Goal: Task Accomplishment & Management: Manage account settings

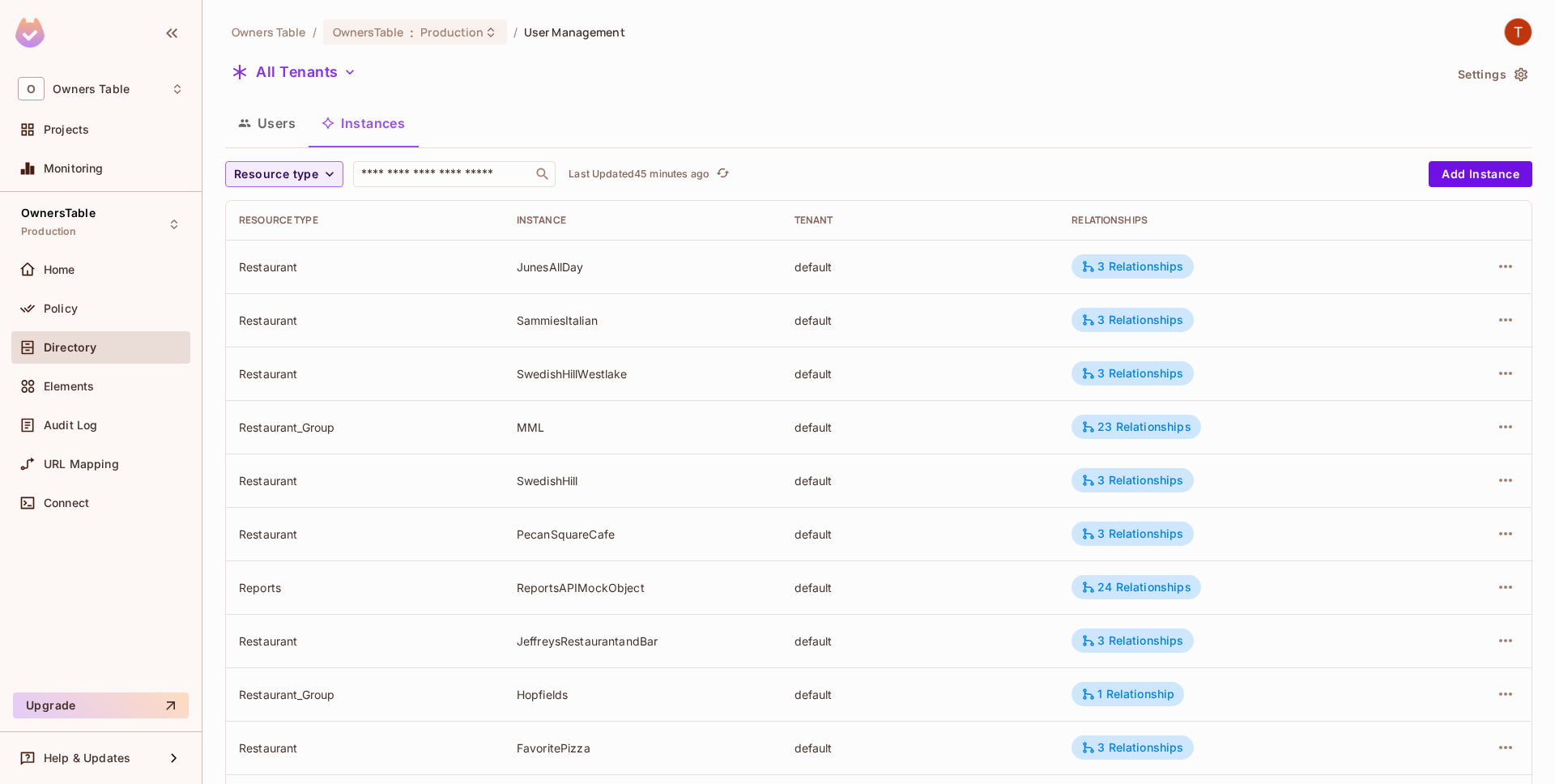
scroll to position [241, 0]
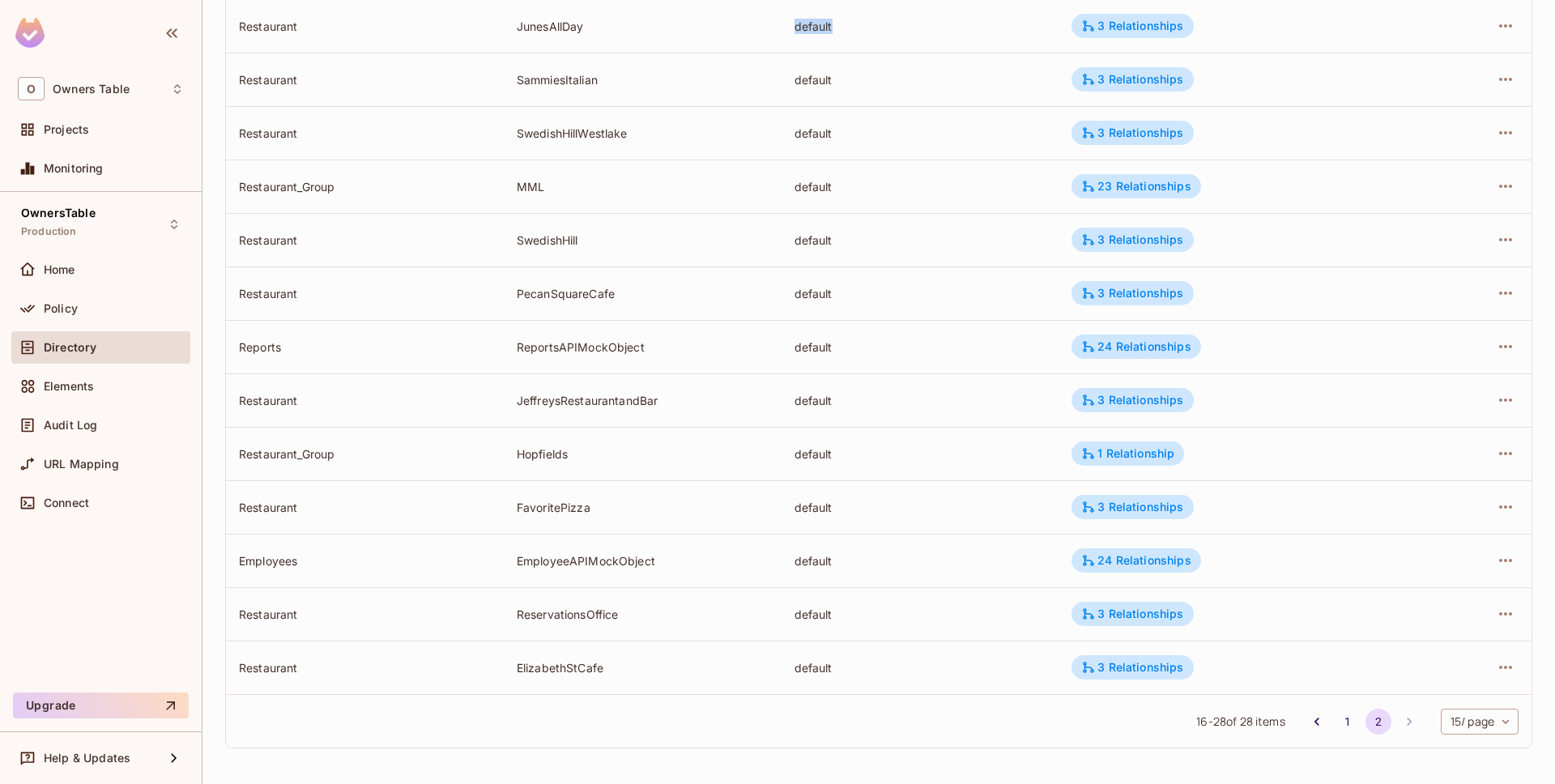
drag, startPoint x: 679, startPoint y: 683, endPoint x: 697, endPoint y: 16, distance: 667.2
click at [696, 20] on tbody "Restaurant JunesAllDay default 3 Relationships Restaurant SammiesItalian defaul…" at bounding box center [879, 346] width 1306 height 695
click at [762, 274] on td "PecanSquareCafe" at bounding box center [643, 293] width 278 height 54
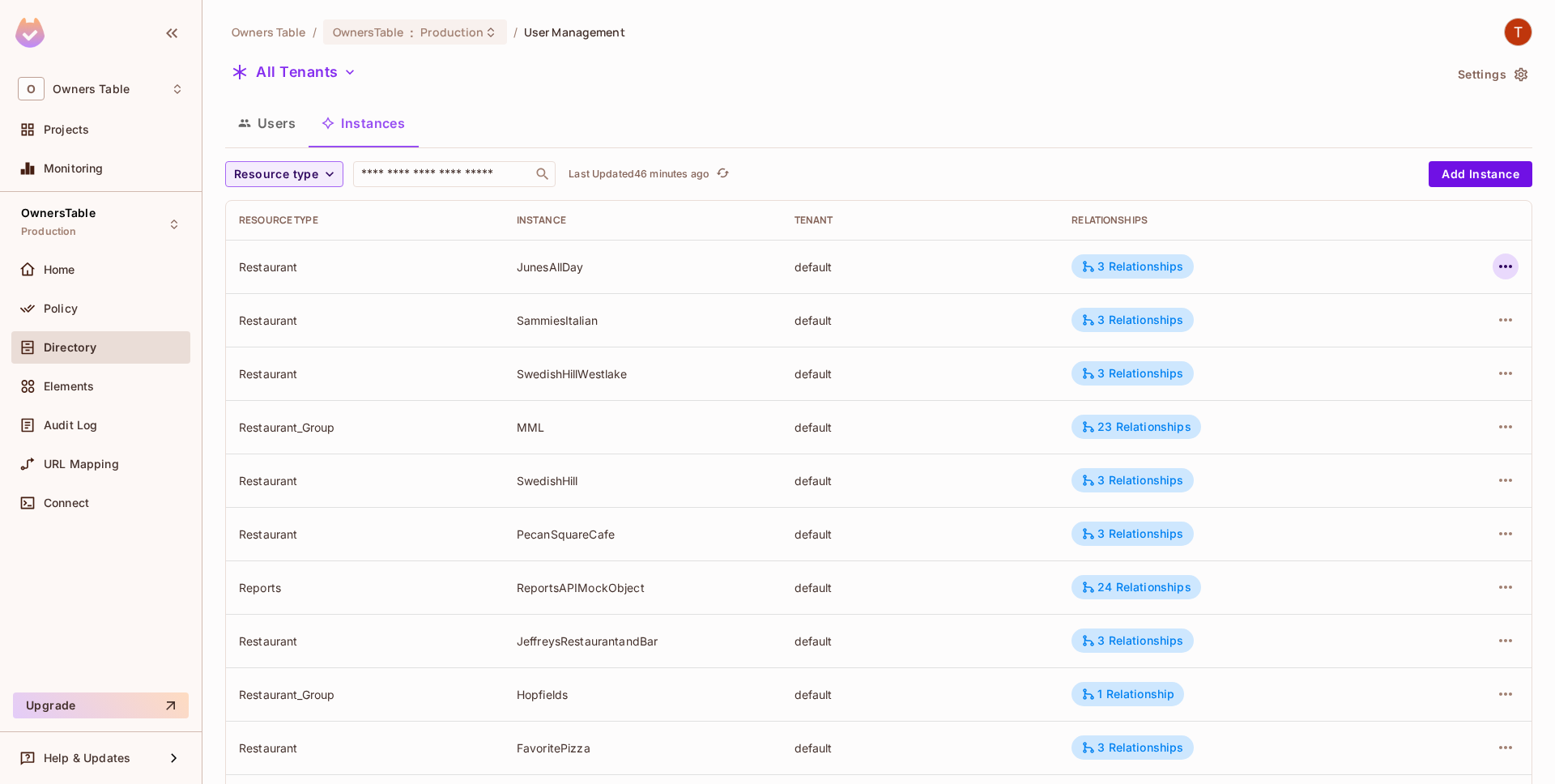
click at [1507, 264] on icon "button" at bounding box center [1506, 266] width 19 height 19
click at [1433, 302] on div "Edit Resource Instance" at bounding box center [1410, 303] width 127 height 16
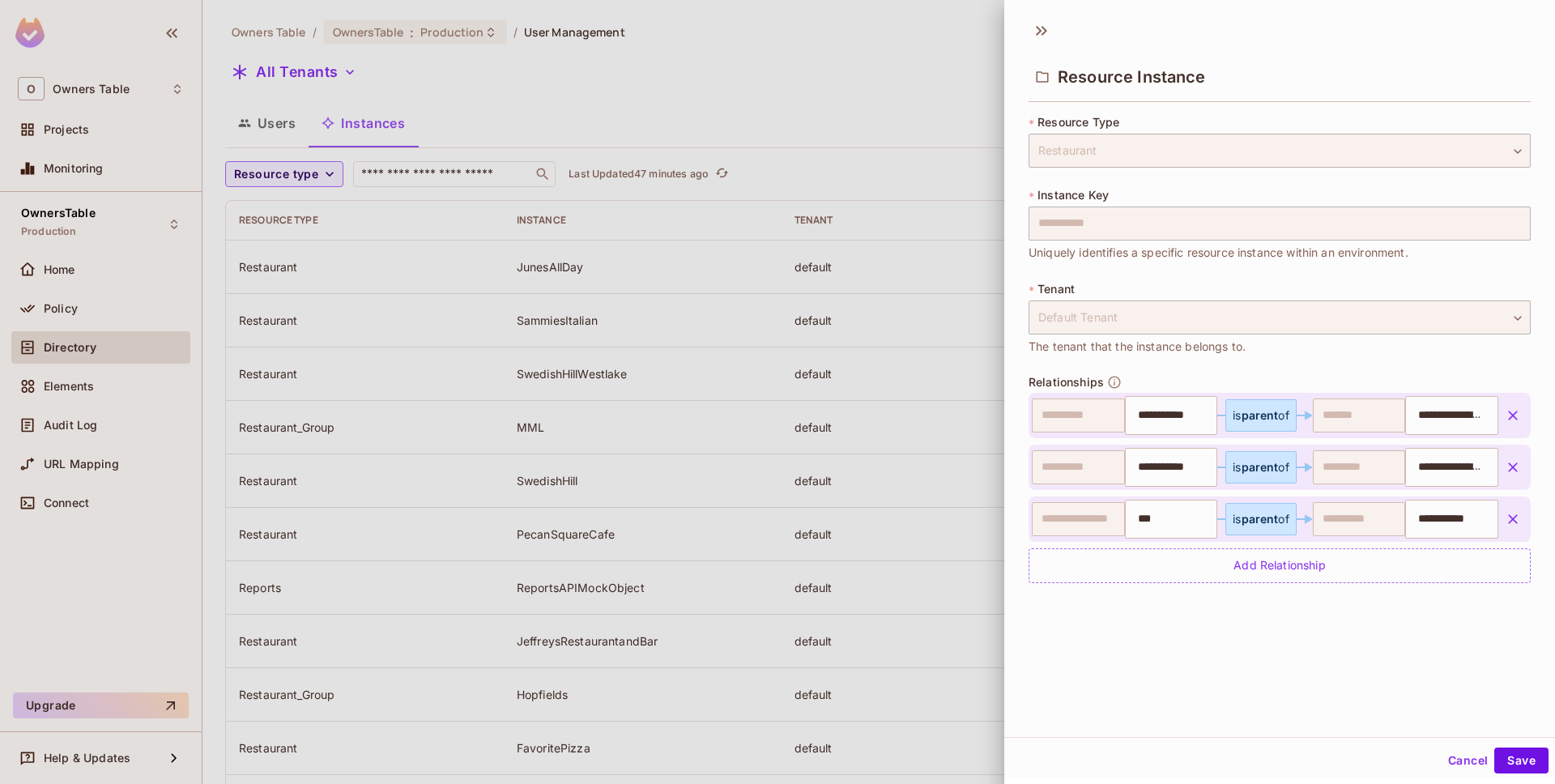
click at [1454, 765] on button "Cancel" at bounding box center [1468, 760] width 53 height 26
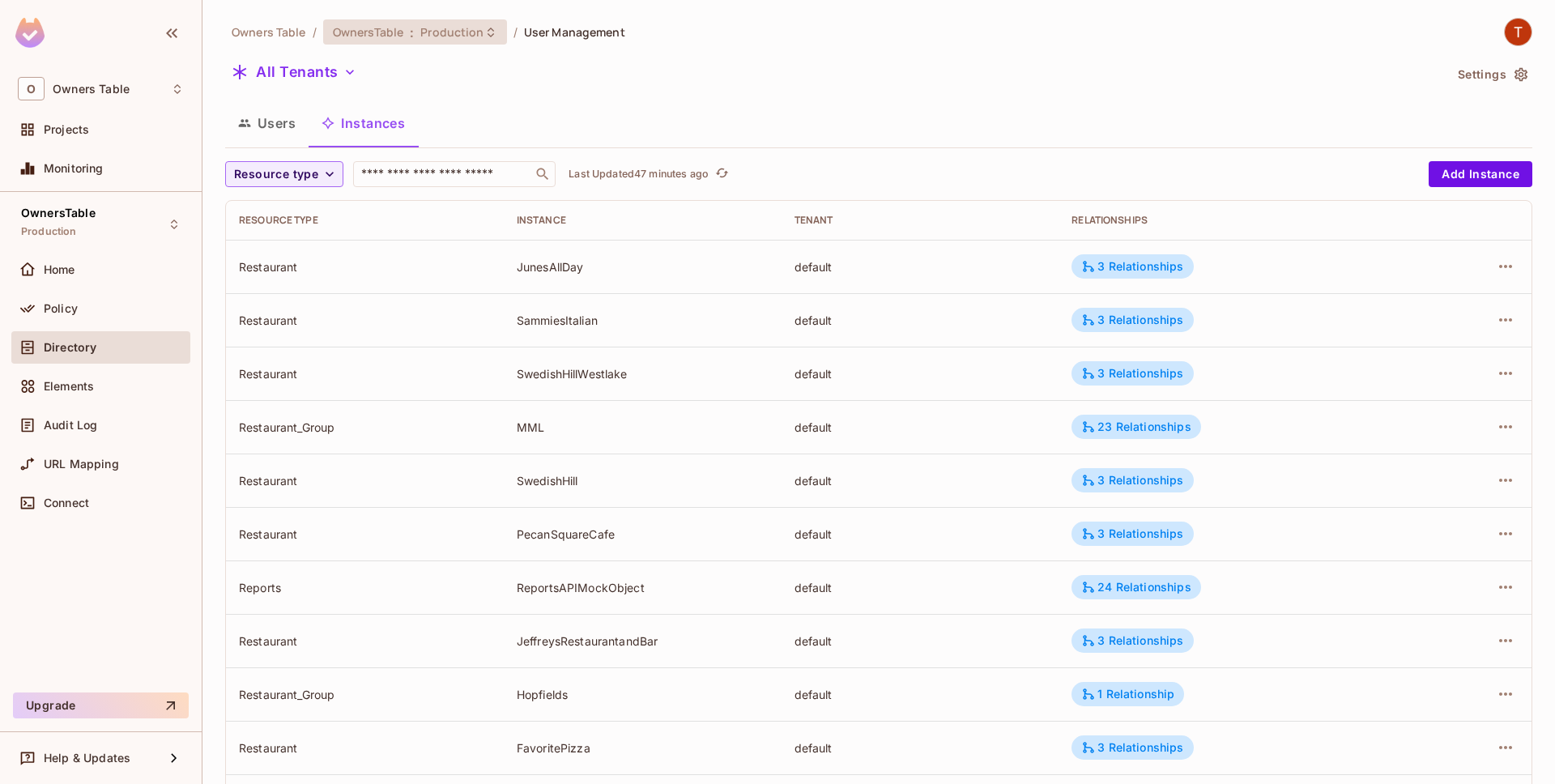
click at [451, 29] on span "Production" at bounding box center [453, 32] width 63 height 15
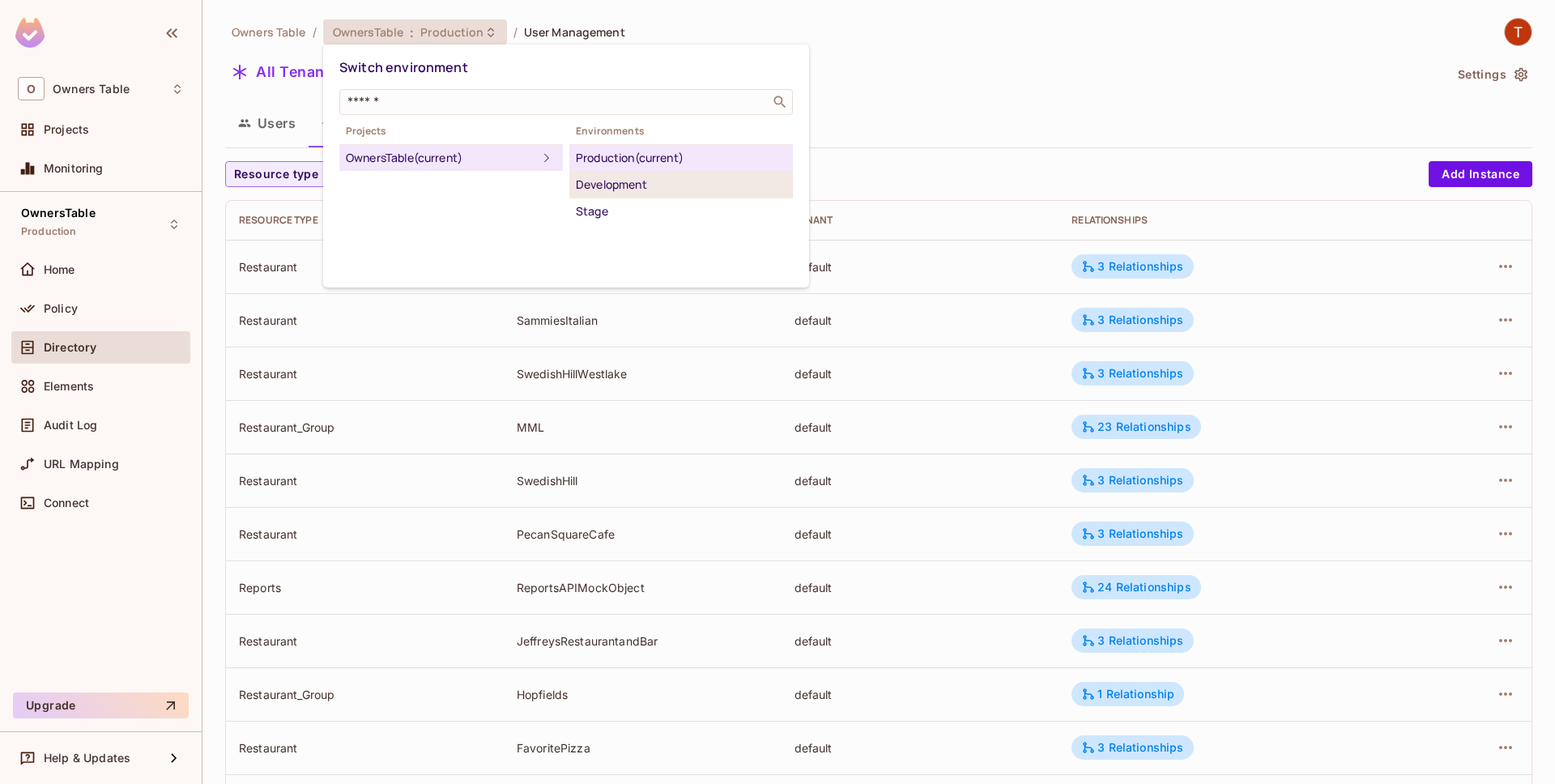
click at [609, 190] on div "Development" at bounding box center [682, 184] width 211 height 19
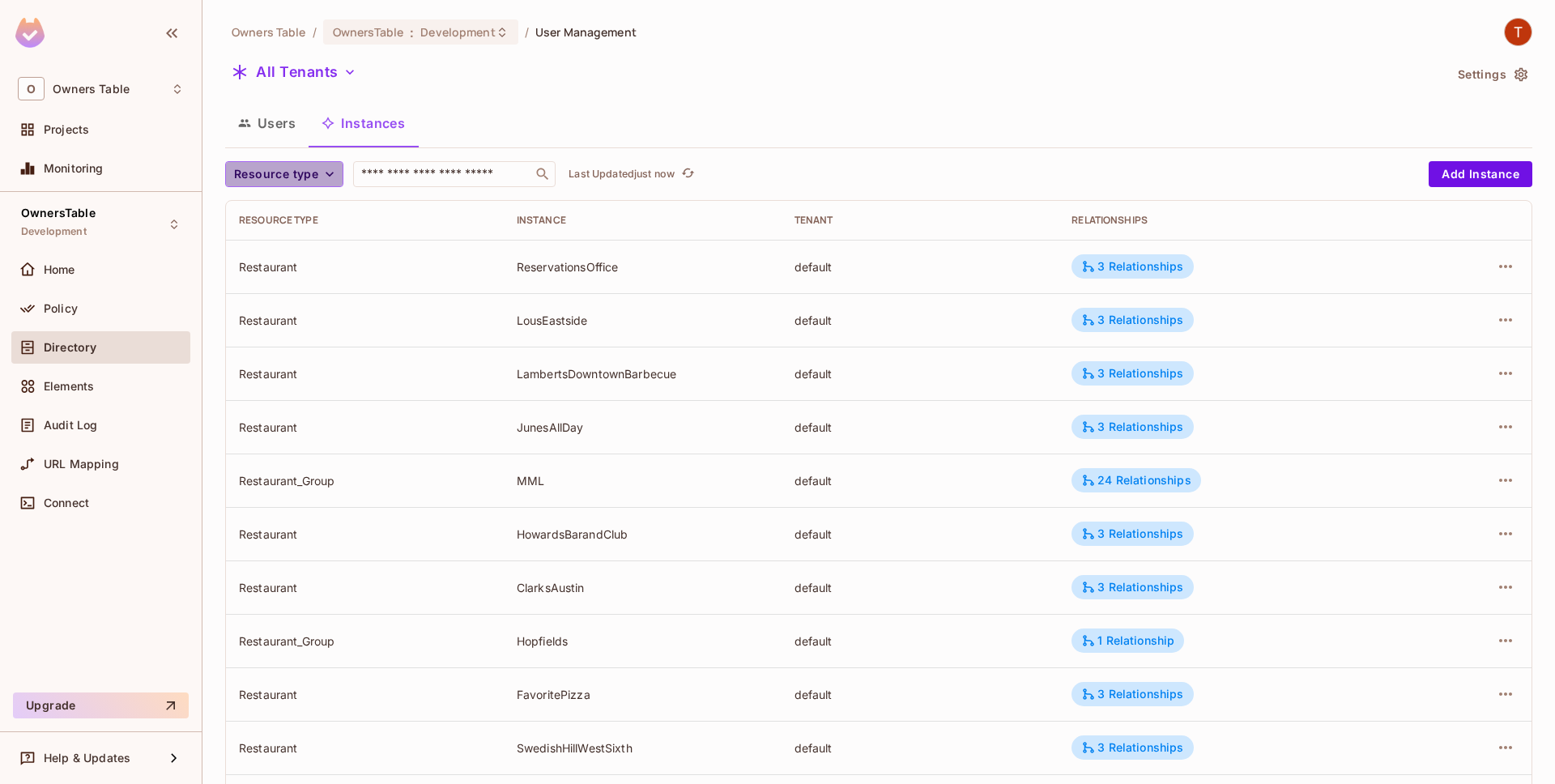
click at [300, 180] on span "Resource type" at bounding box center [276, 174] width 84 height 20
click at [295, 317] on span "Restaurant" at bounding box center [285, 315] width 95 height 15
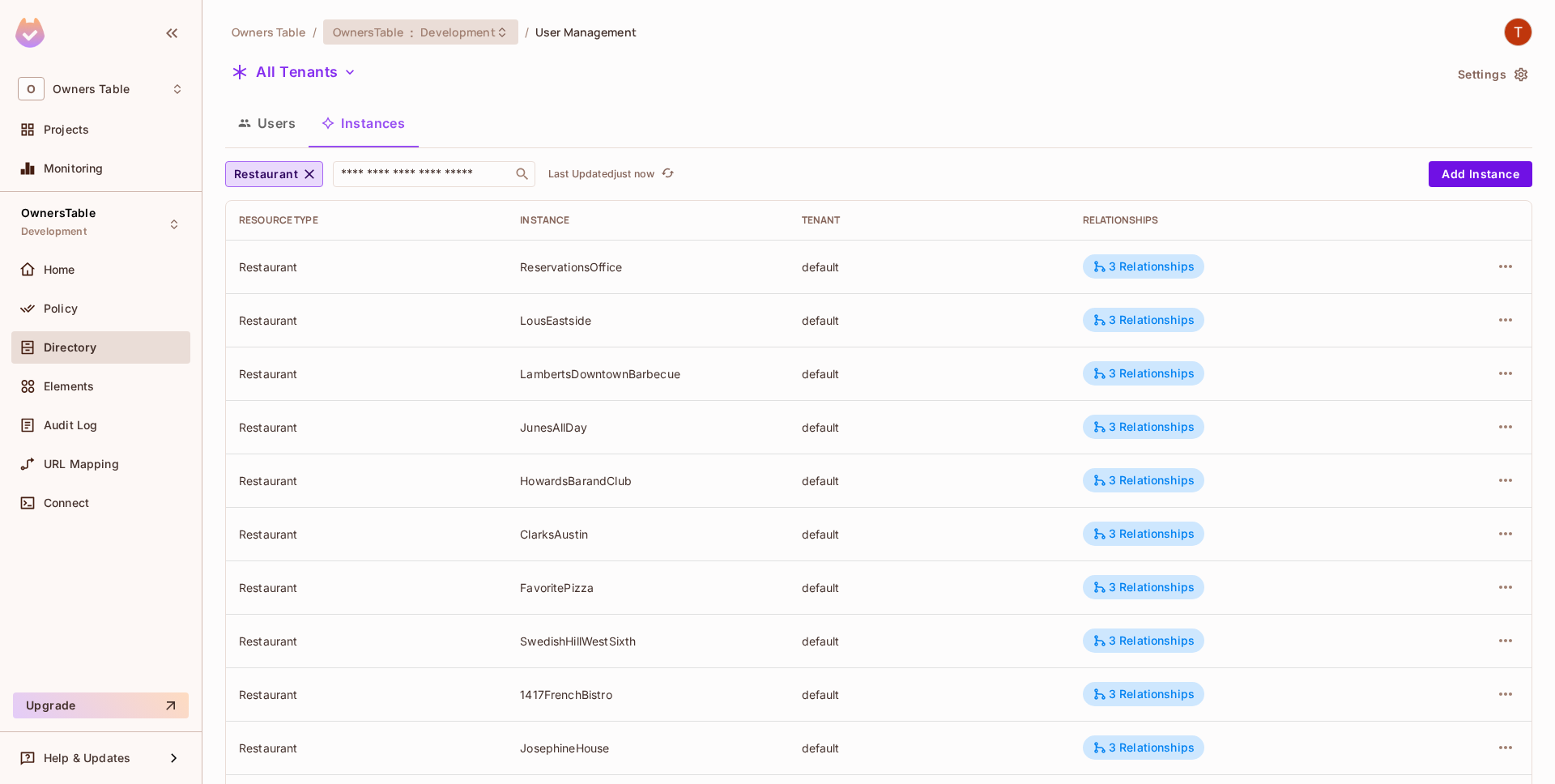
click at [492, 30] on span "Development" at bounding box center [458, 32] width 75 height 15
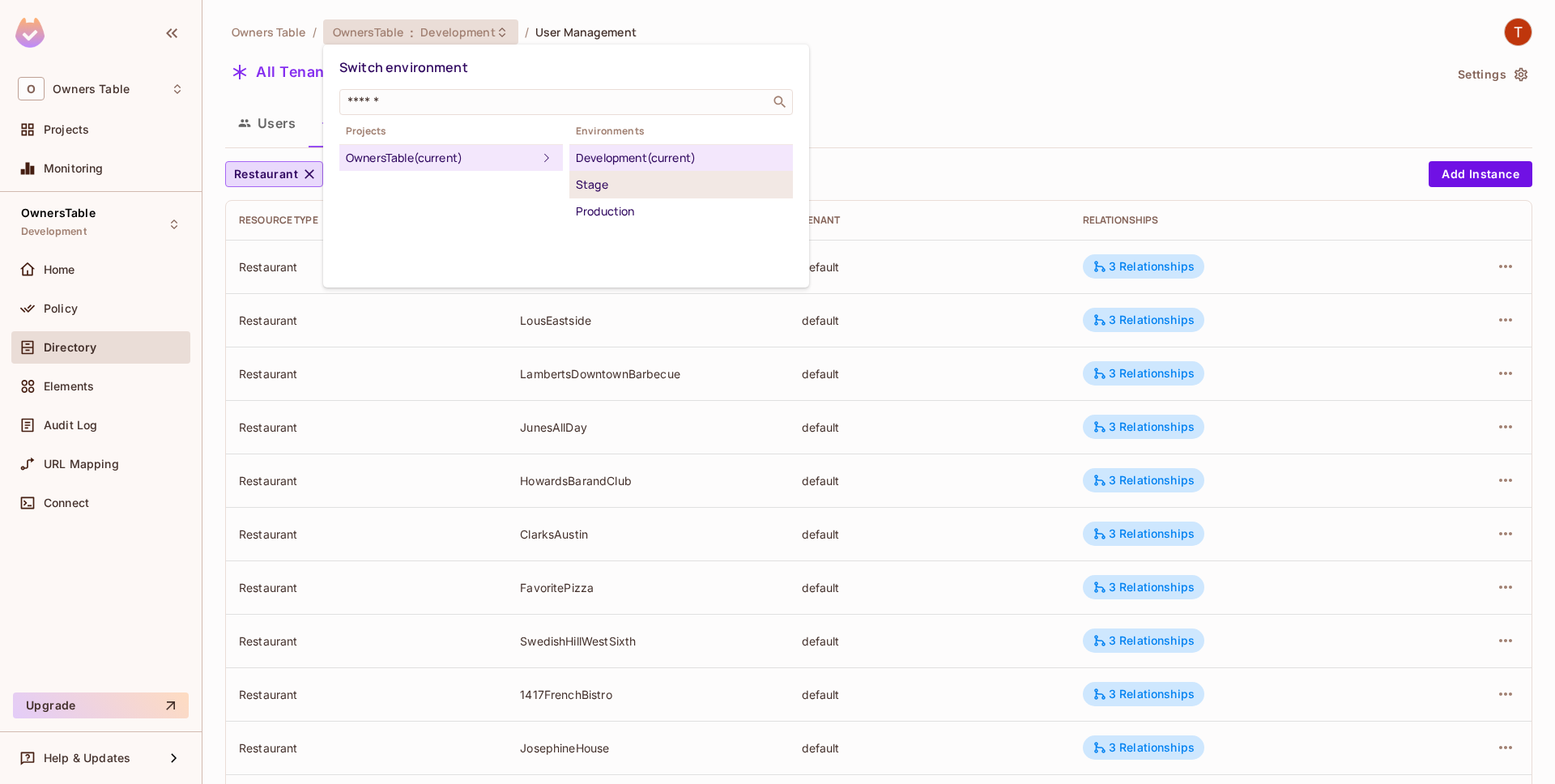
click at [581, 179] on div "Stage" at bounding box center [682, 184] width 211 height 19
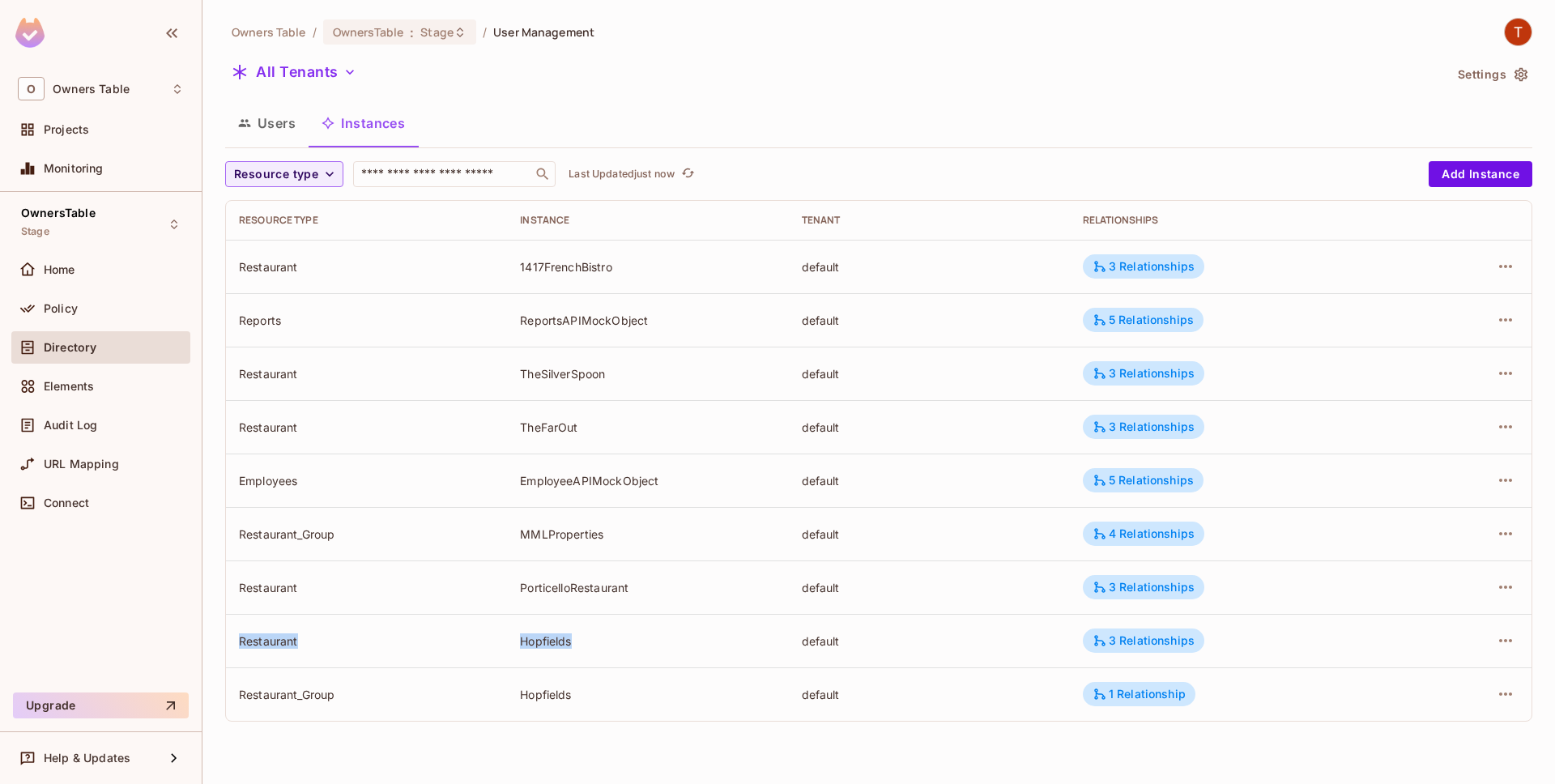
drag, startPoint x: 581, startPoint y: 638, endPoint x: 462, endPoint y: 626, distance: 119.6
click at [520, 634] on div "Hopfields" at bounding box center [647, 641] width 255 height 15
drag, startPoint x: 529, startPoint y: 689, endPoint x: 487, endPoint y: 686, distance: 42.1
click at [487, 686] on tr "Restaurant_Group Hopfields default 1 Relationship" at bounding box center [879, 694] width 1306 height 54
click at [891, 759] on div "Owners Table / OwnersTable : Stage / User Management All Tenants Settings Users…" at bounding box center [878, 392] width 1353 height 784
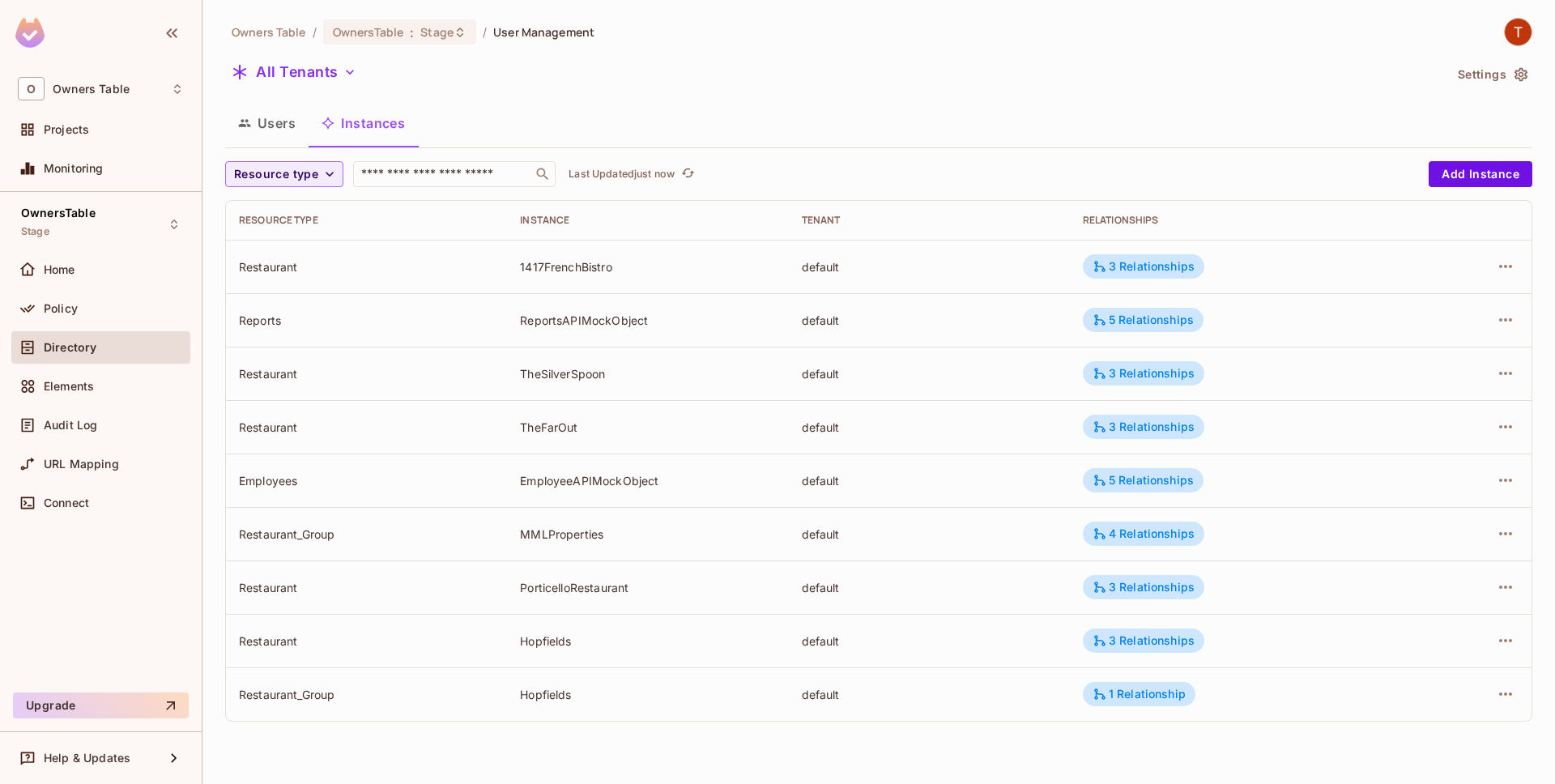
click at [291, 679] on td "Restaurant_Group" at bounding box center [366, 694] width 281 height 54
click at [1497, 18] on div at bounding box center [1511, 33] width 43 height 29
click at [1508, 31] on img at bounding box center [1519, 32] width 27 height 27
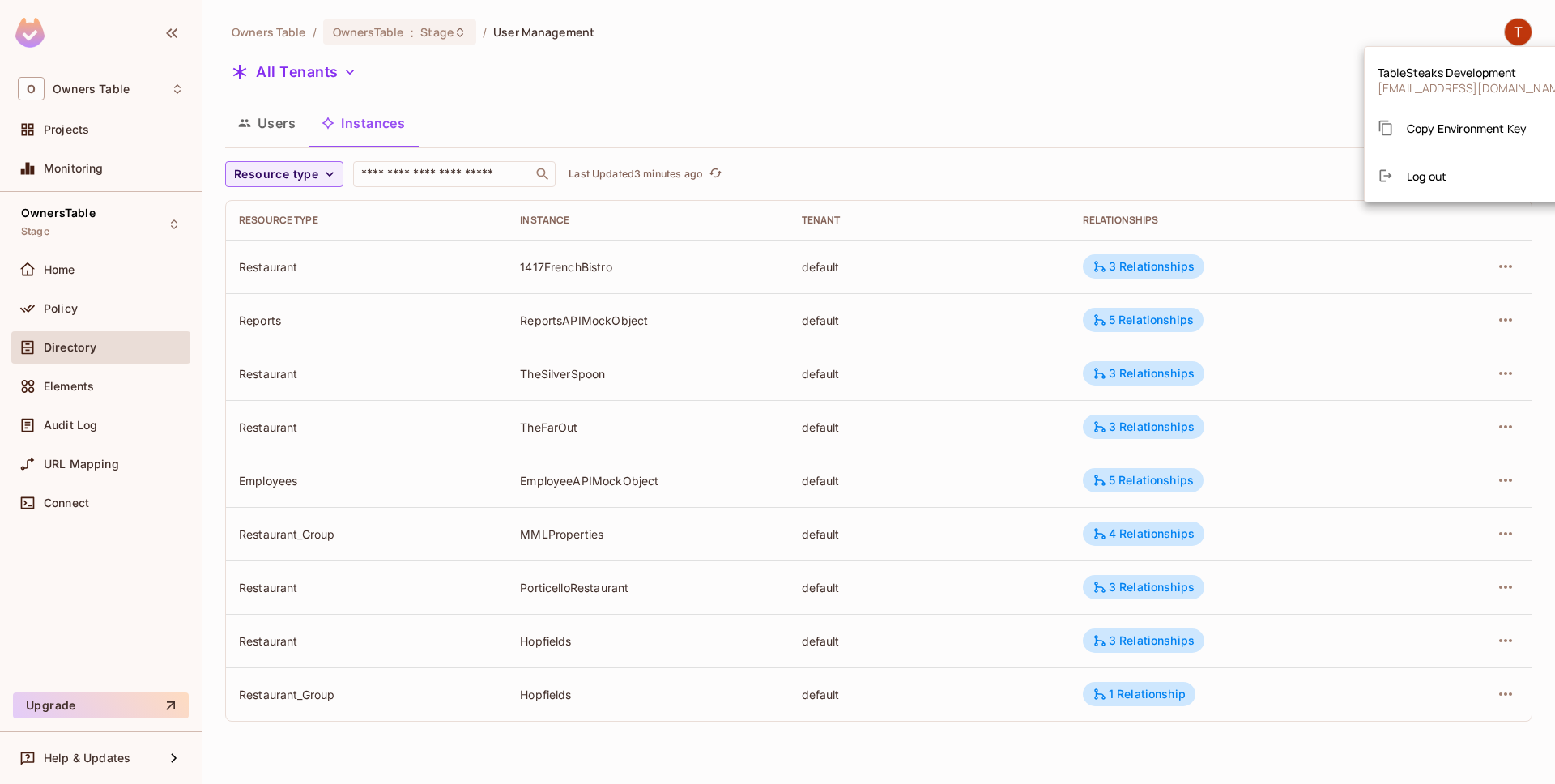
click at [1215, 7] on div at bounding box center [778, 392] width 1555 height 784
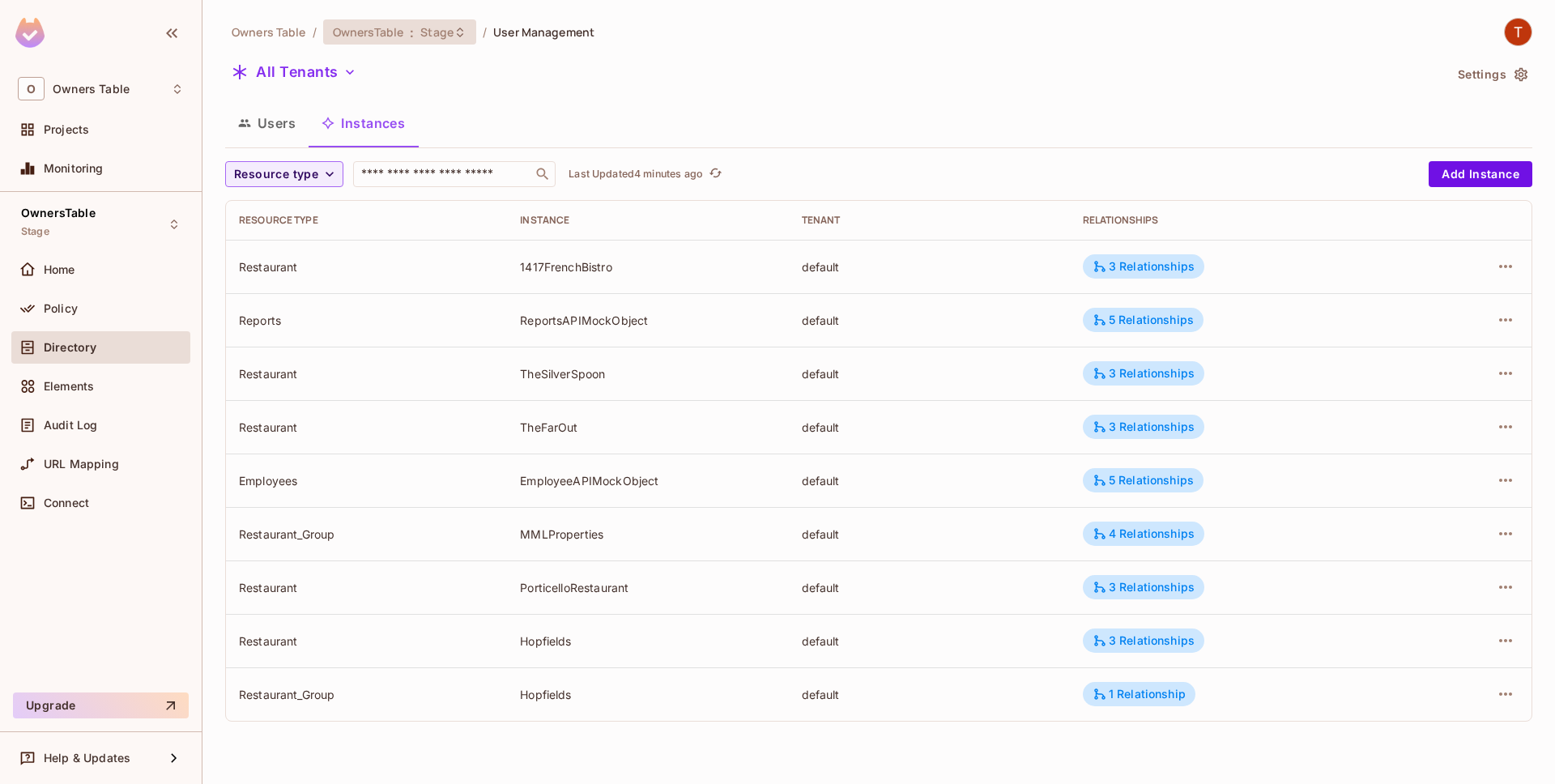
click at [462, 39] on div "OwnersTable : Stage" at bounding box center [400, 32] width 153 height 25
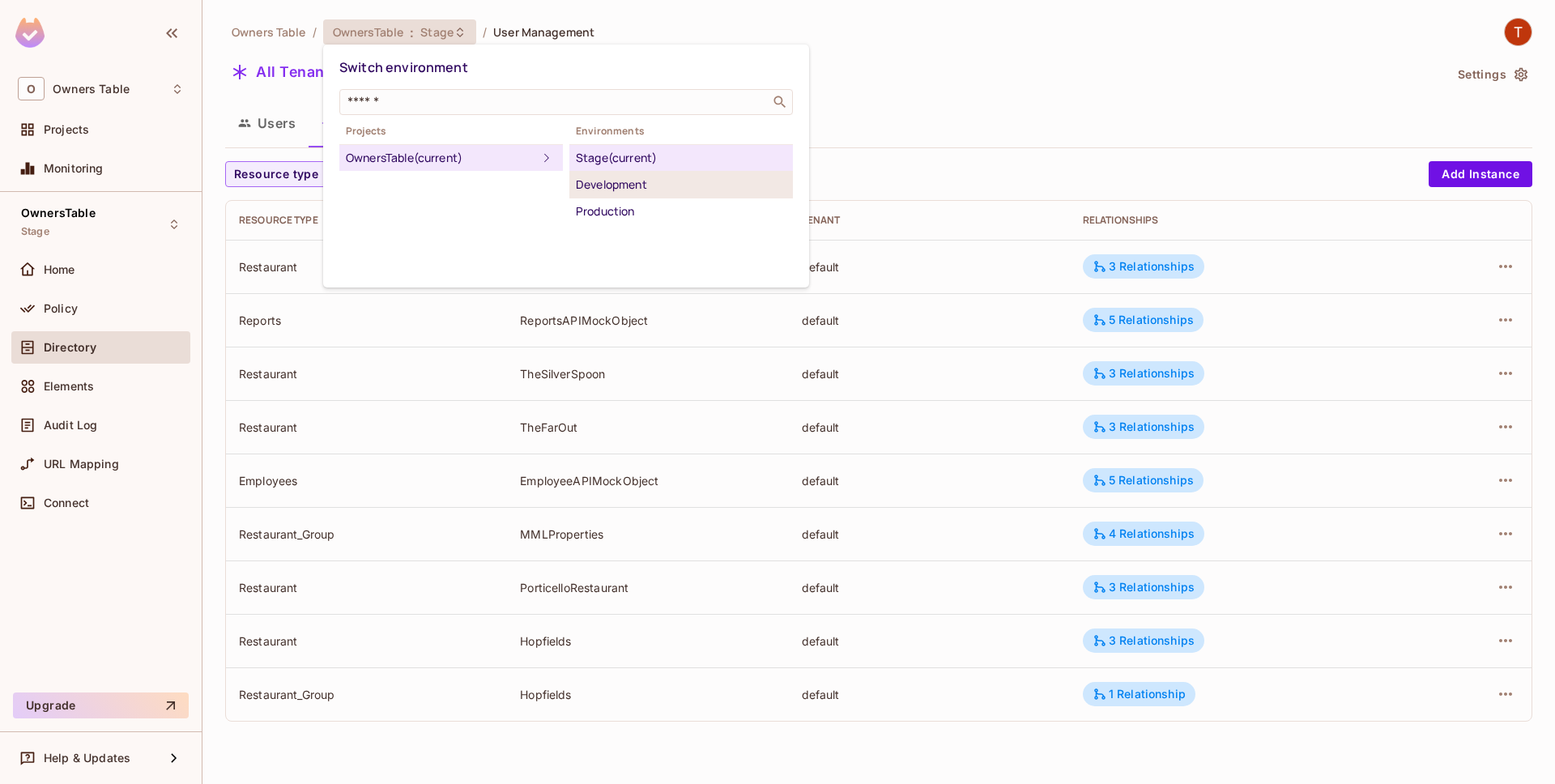
click at [625, 196] on li "Development" at bounding box center [681, 185] width 223 height 27
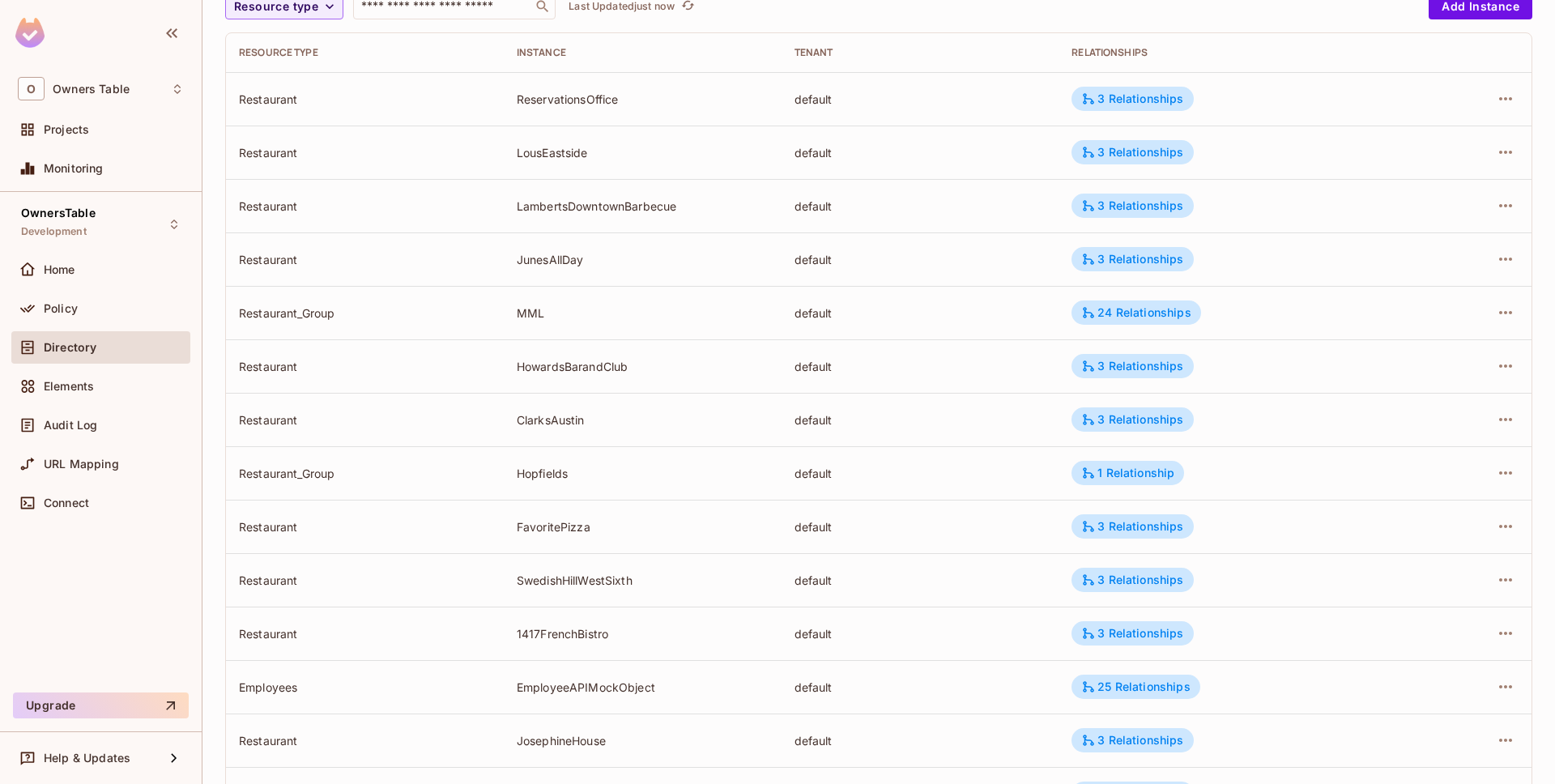
scroll to position [196, 0]
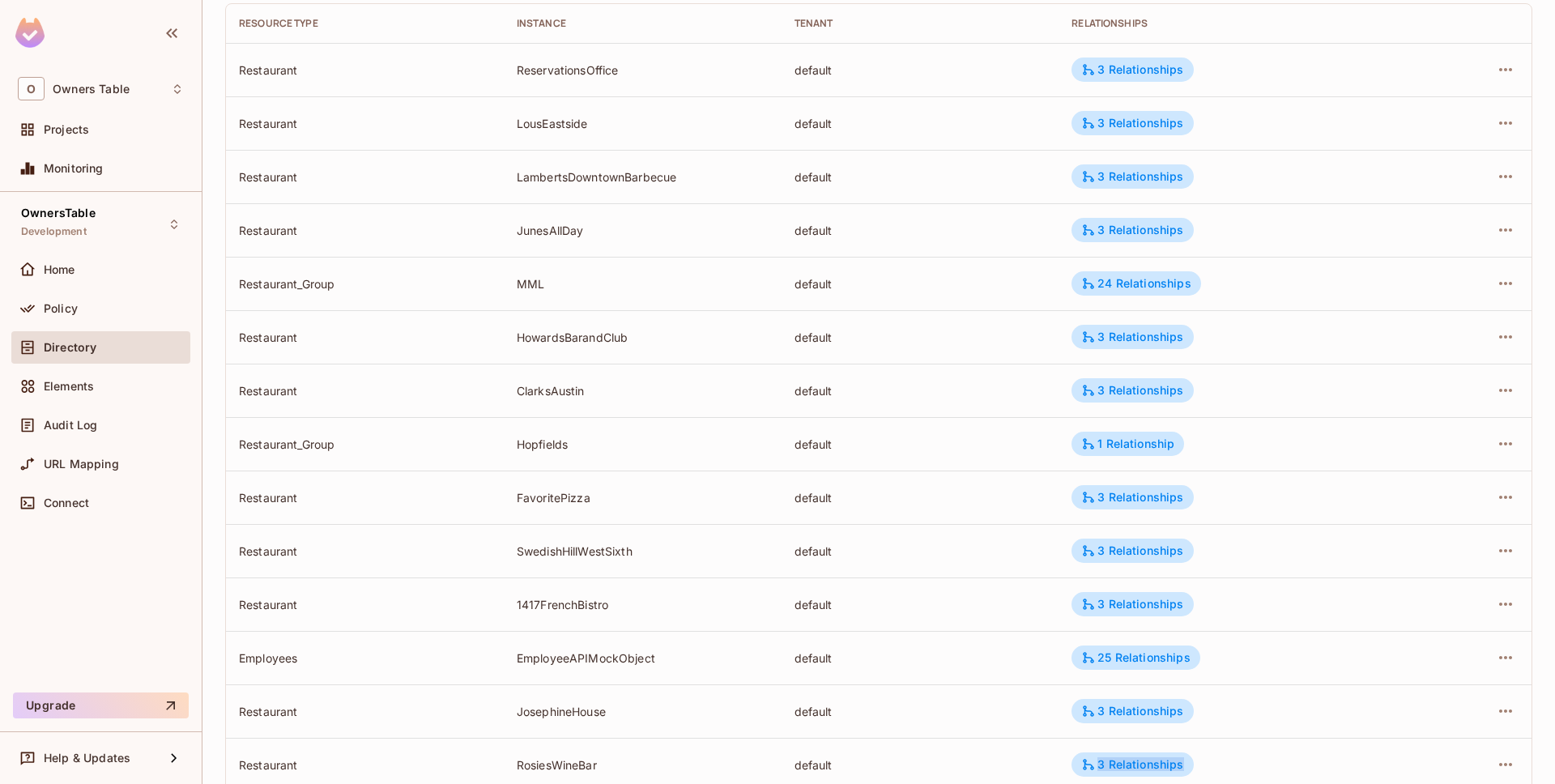
drag, startPoint x: 887, startPoint y: 239, endPoint x: 1324, endPoint y: 783, distance: 697.8
click at [1324, 783] on tbody "Restaurant ReservationsOffice default 3 Relationships Restaurant LousEastside d…" at bounding box center [879, 444] width 1306 height 801
click at [1330, 754] on td "3 Relationships" at bounding box center [1235, 765] width 354 height 54
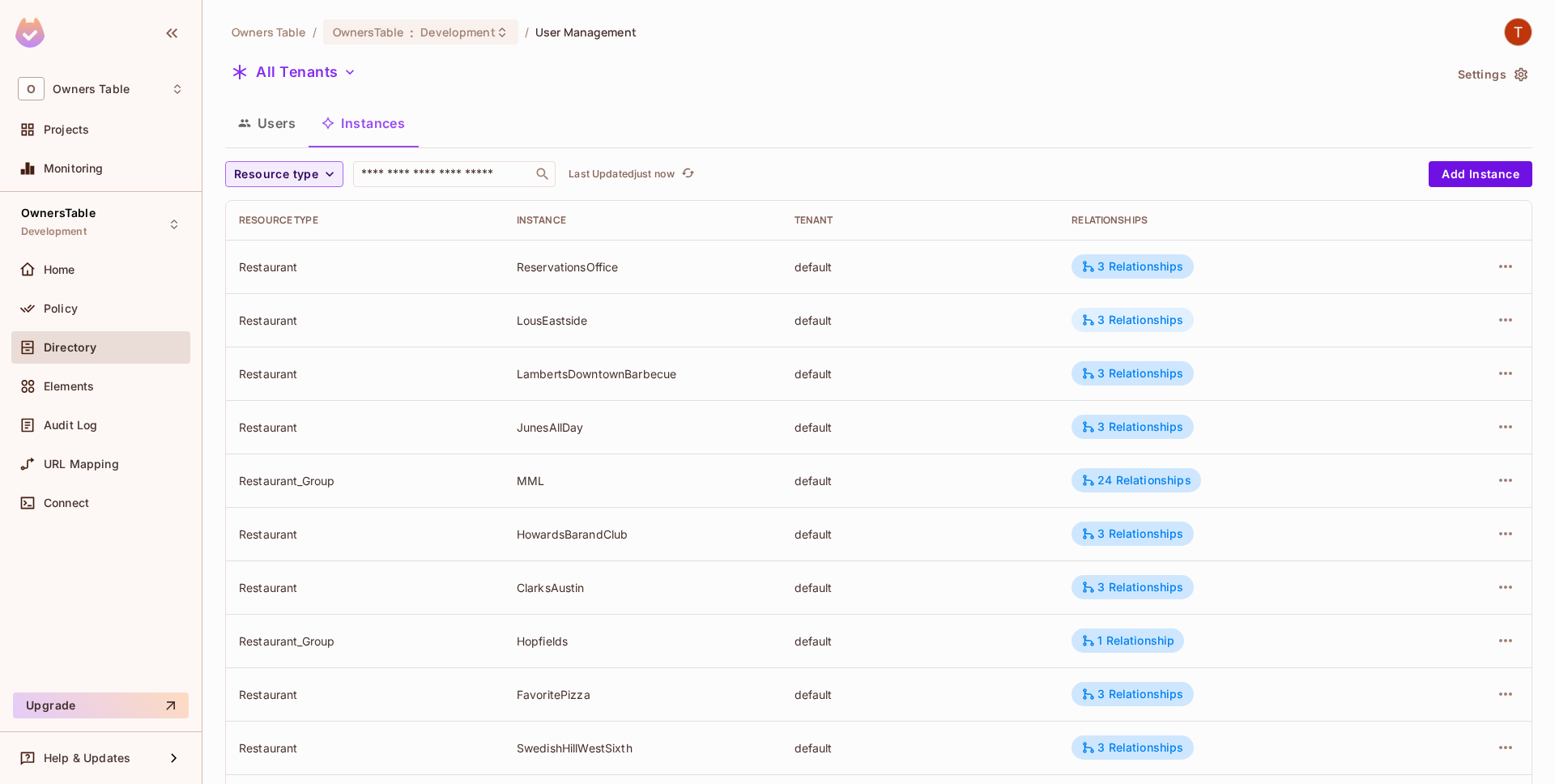
click at [1126, 326] on div "3 Relationships" at bounding box center [1132, 319] width 102 height 14
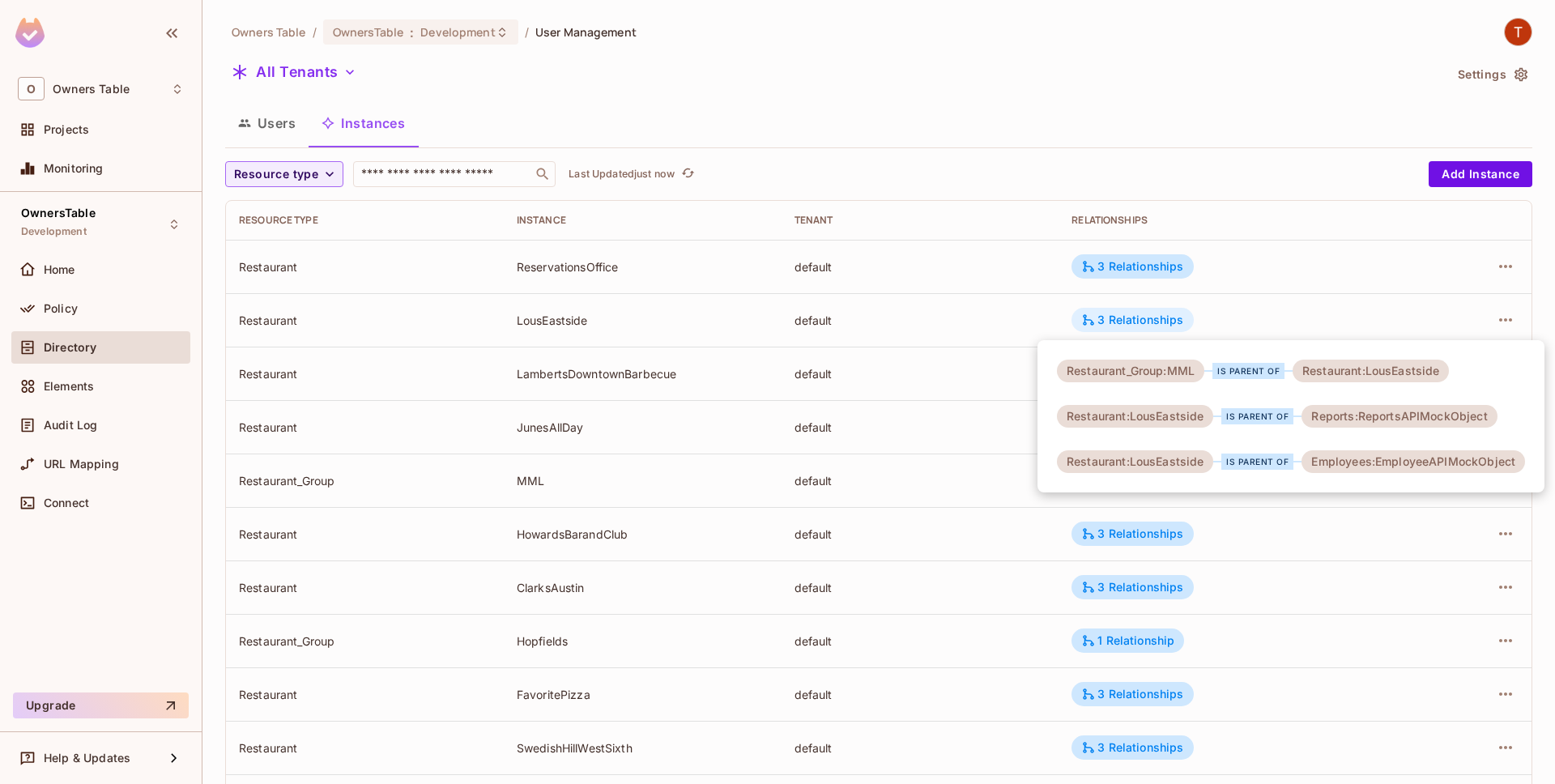
click at [1126, 326] on div at bounding box center [778, 392] width 1555 height 784
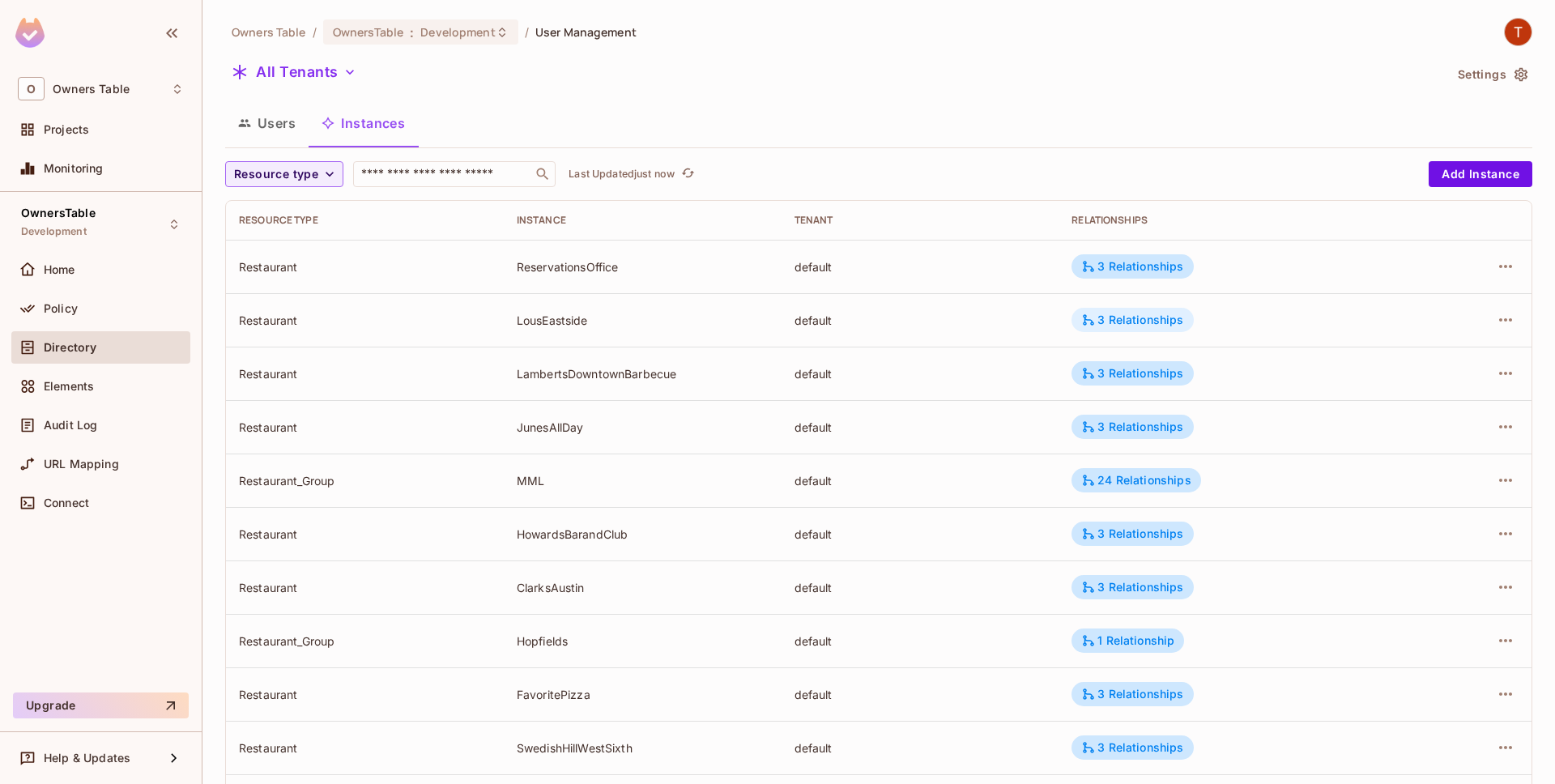
click at [1126, 326] on div "3 Relationships" at bounding box center [1132, 319] width 102 height 14
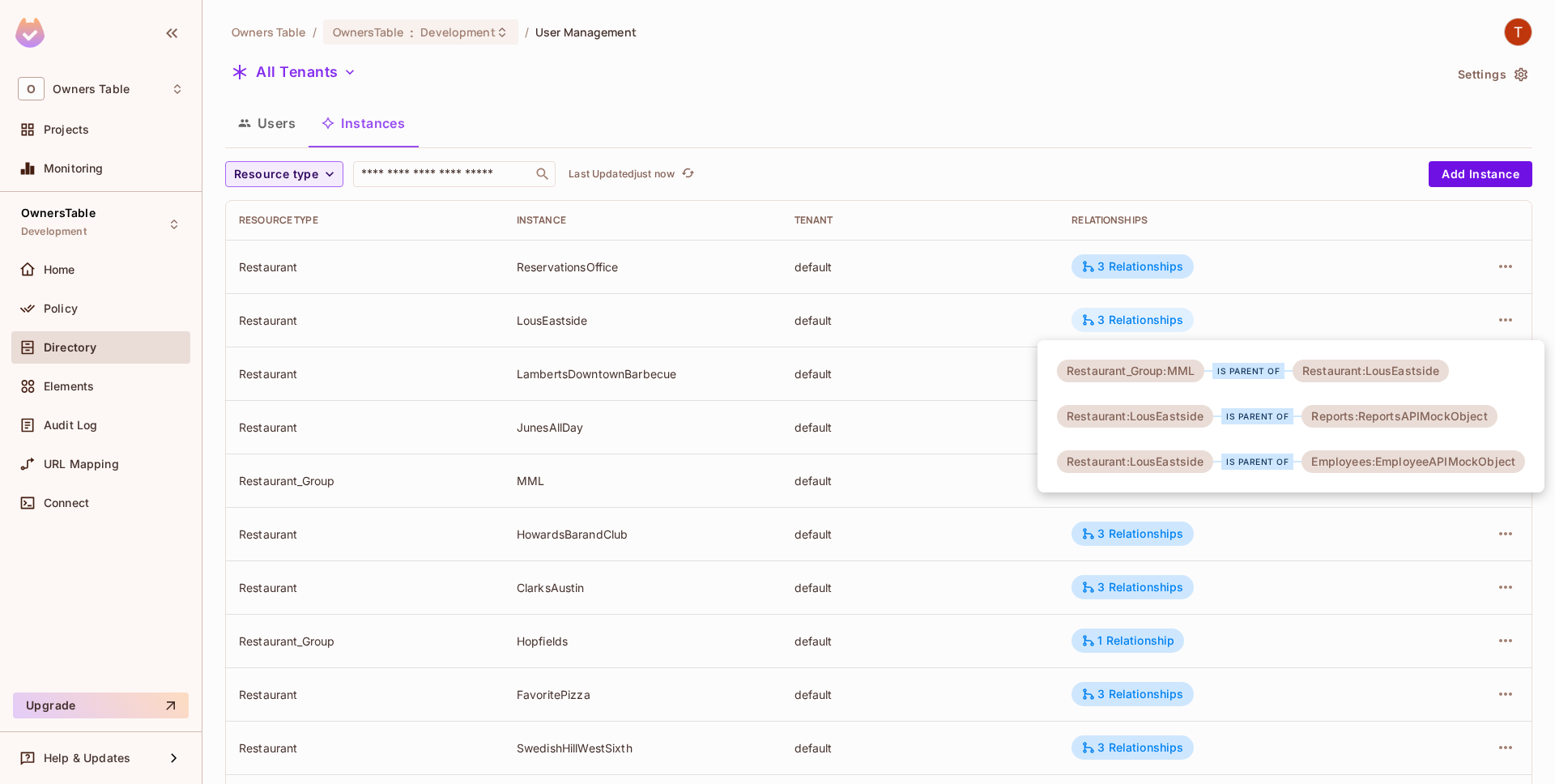
click at [1126, 326] on div at bounding box center [778, 392] width 1555 height 784
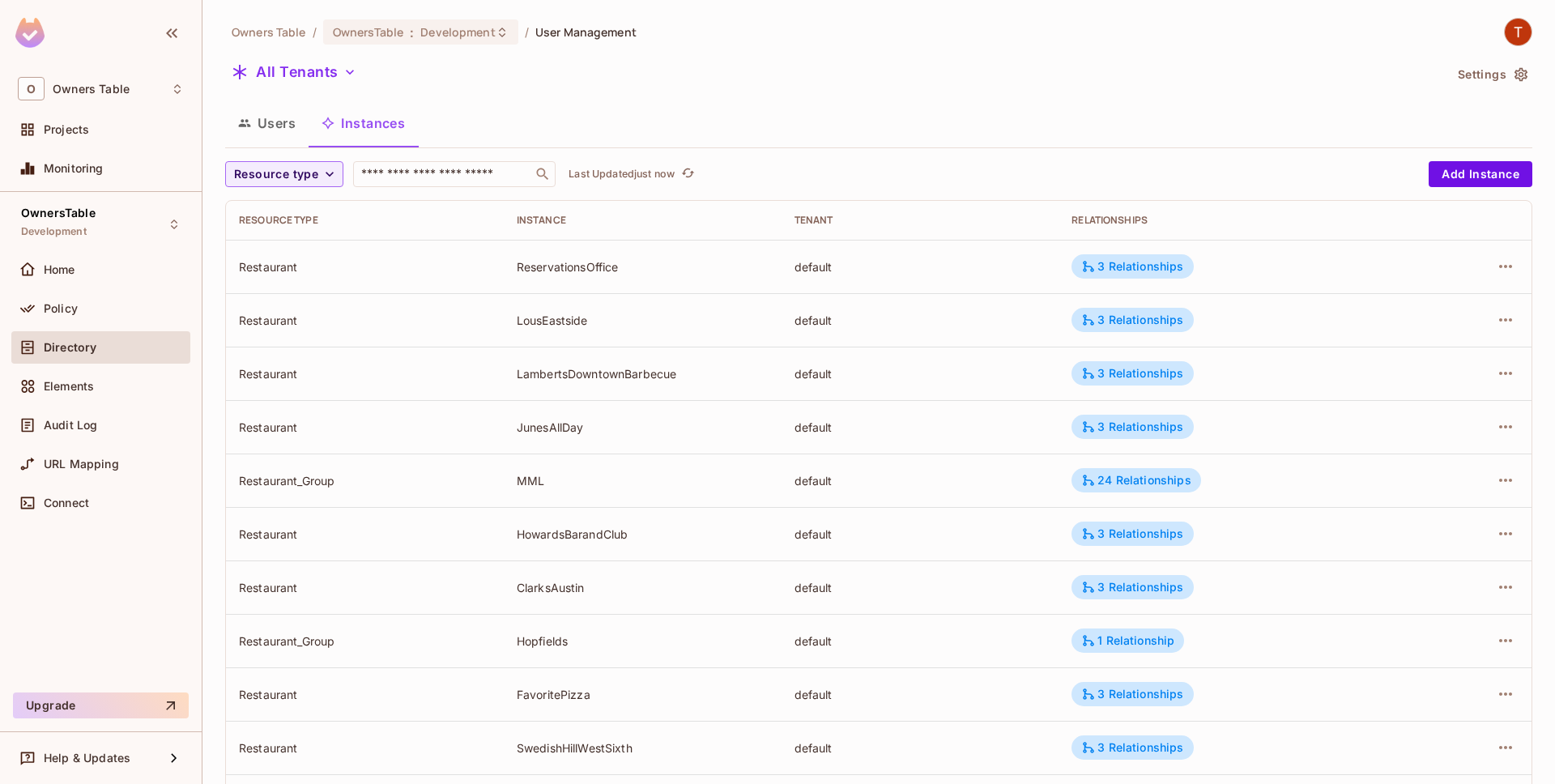
click at [553, 483] on div "MML" at bounding box center [642, 480] width 252 height 15
click at [550, 484] on div "MML" at bounding box center [642, 480] width 252 height 15
click at [577, 477] on div "MML" at bounding box center [642, 480] width 252 height 15
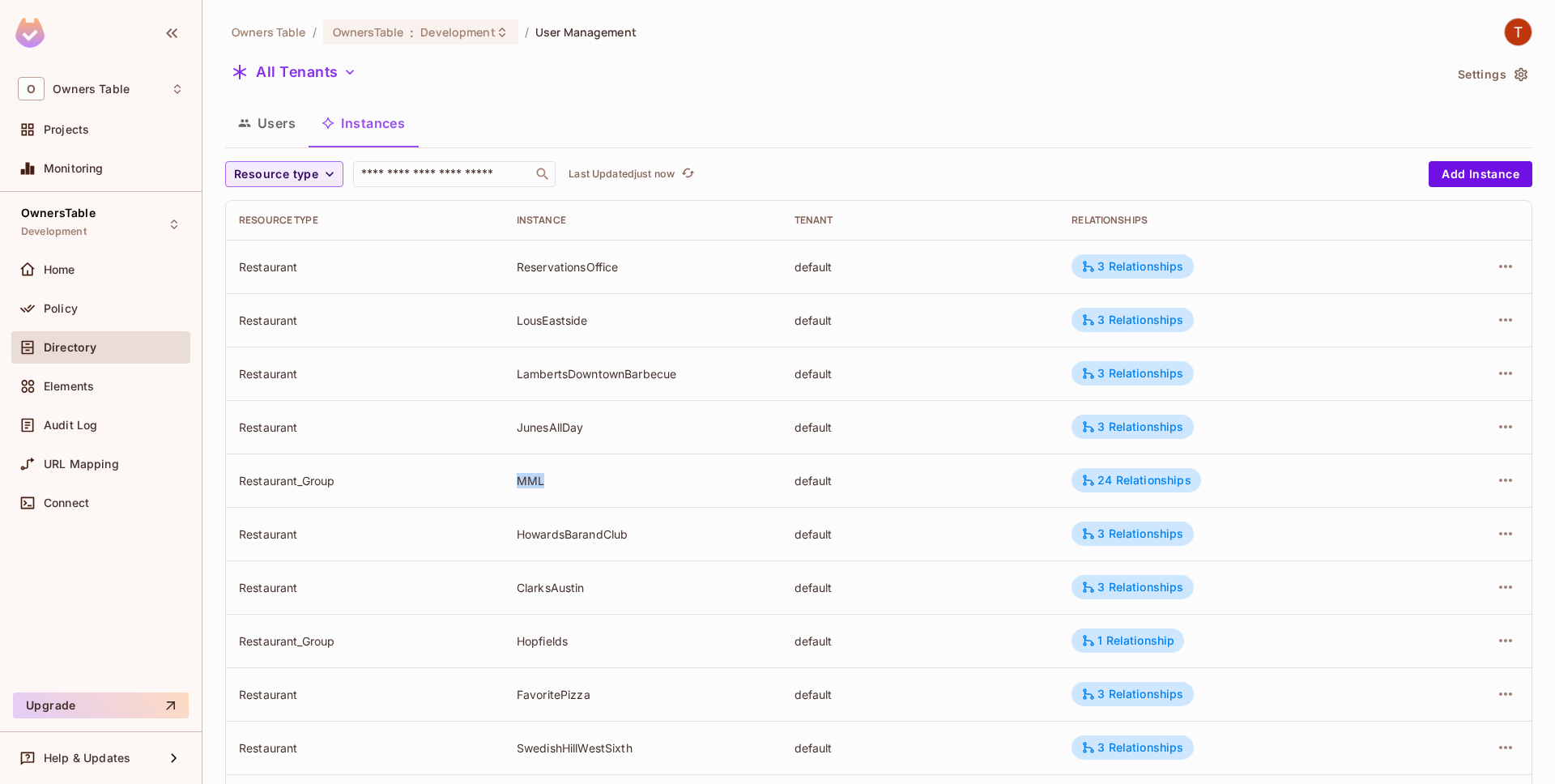
click at [577, 477] on div "MML" at bounding box center [642, 480] width 252 height 15
click at [632, 494] on td "MML" at bounding box center [643, 480] width 278 height 54
click at [482, 494] on td "Restaurant_Group" at bounding box center [365, 480] width 278 height 54
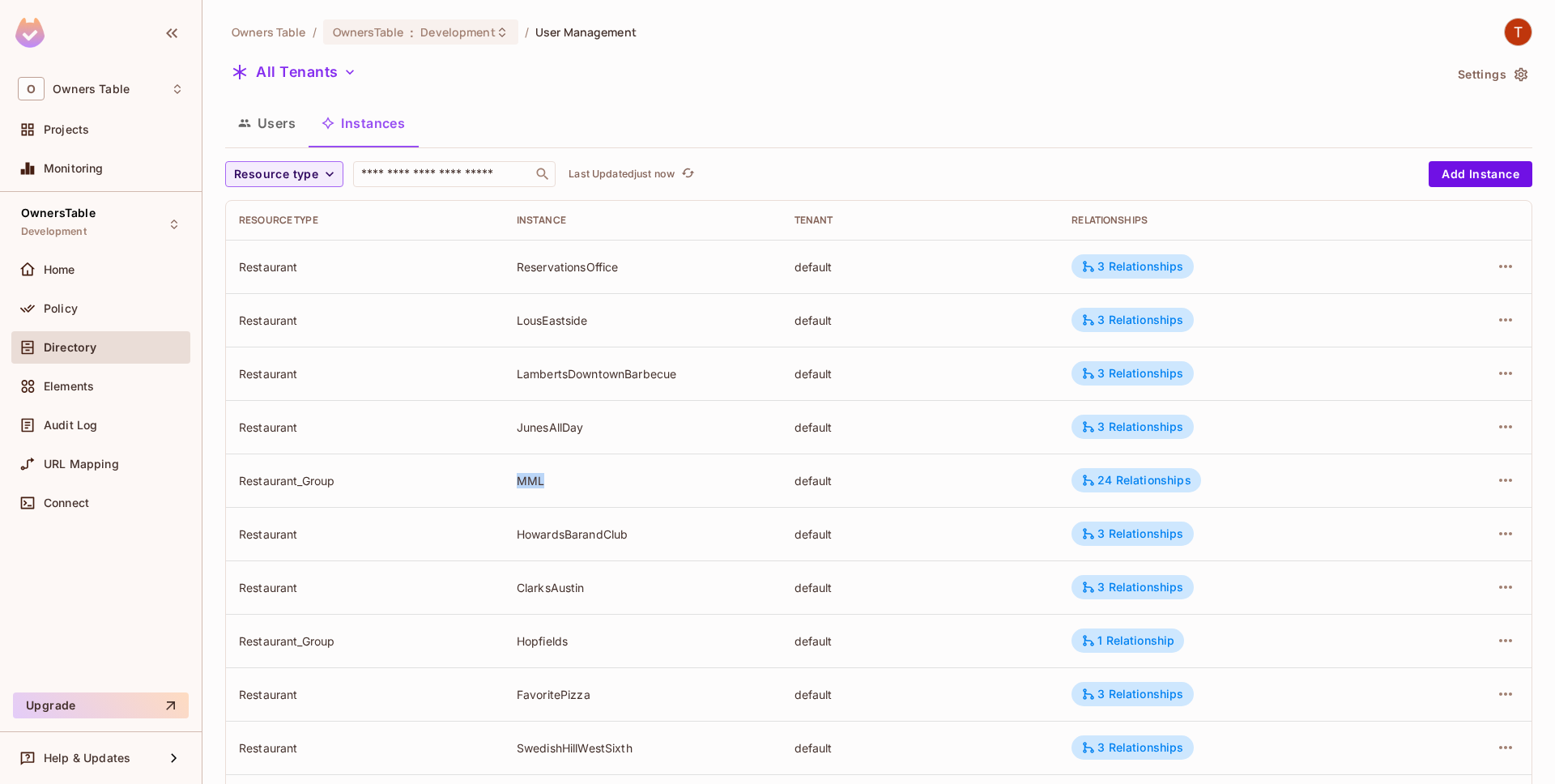
click at [551, 483] on td "MML" at bounding box center [643, 480] width 278 height 54
click at [556, 483] on div "MML" at bounding box center [642, 480] width 252 height 15
drag, startPoint x: 511, startPoint y: 481, endPoint x: 1267, endPoint y: 465, distance: 756.2
click at [1267, 465] on tr "Restaurant_Group MML default 24 Relationships" at bounding box center [879, 480] width 1306 height 54
click at [1288, 508] on td "3 Relationships" at bounding box center [1235, 534] width 354 height 54
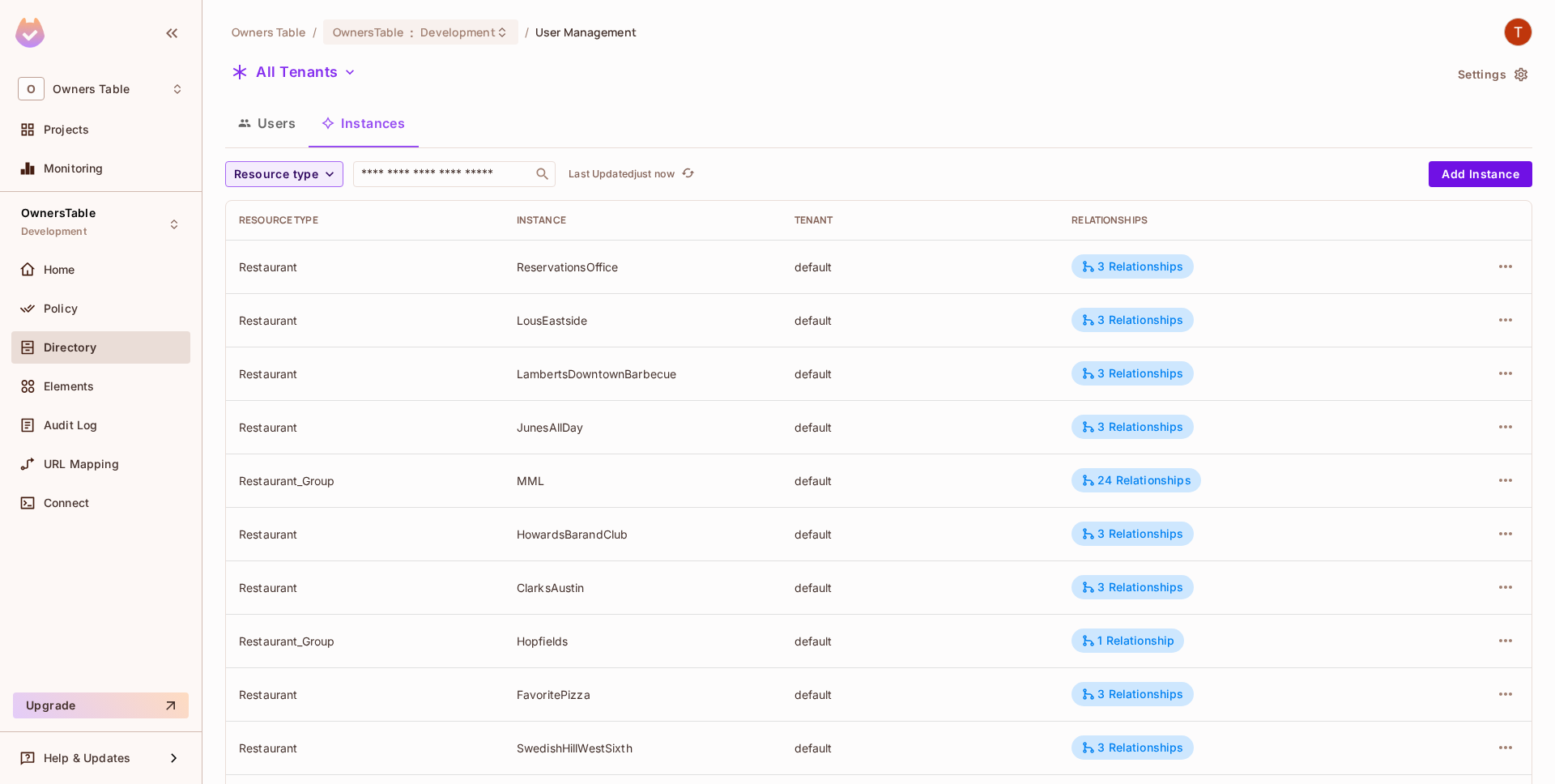
click at [584, 266] on div "ReservationsOffice" at bounding box center [642, 266] width 252 height 15
click at [588, 271] on div "ReservationsOffice" at bounding box center [642, 266] width 252 height 15
click at [542, 313] on div "LousEastside" at bounding box center [642, 320] width 252 height 15
click at [575, 368] on div "LambertsDowntownBarbecue" at bounding box center [642, 374] width 252 height 15
click at [620, 377] on div "LambertsDowntownBarbecue" at bounding box center [642, 374] width 252 height 15
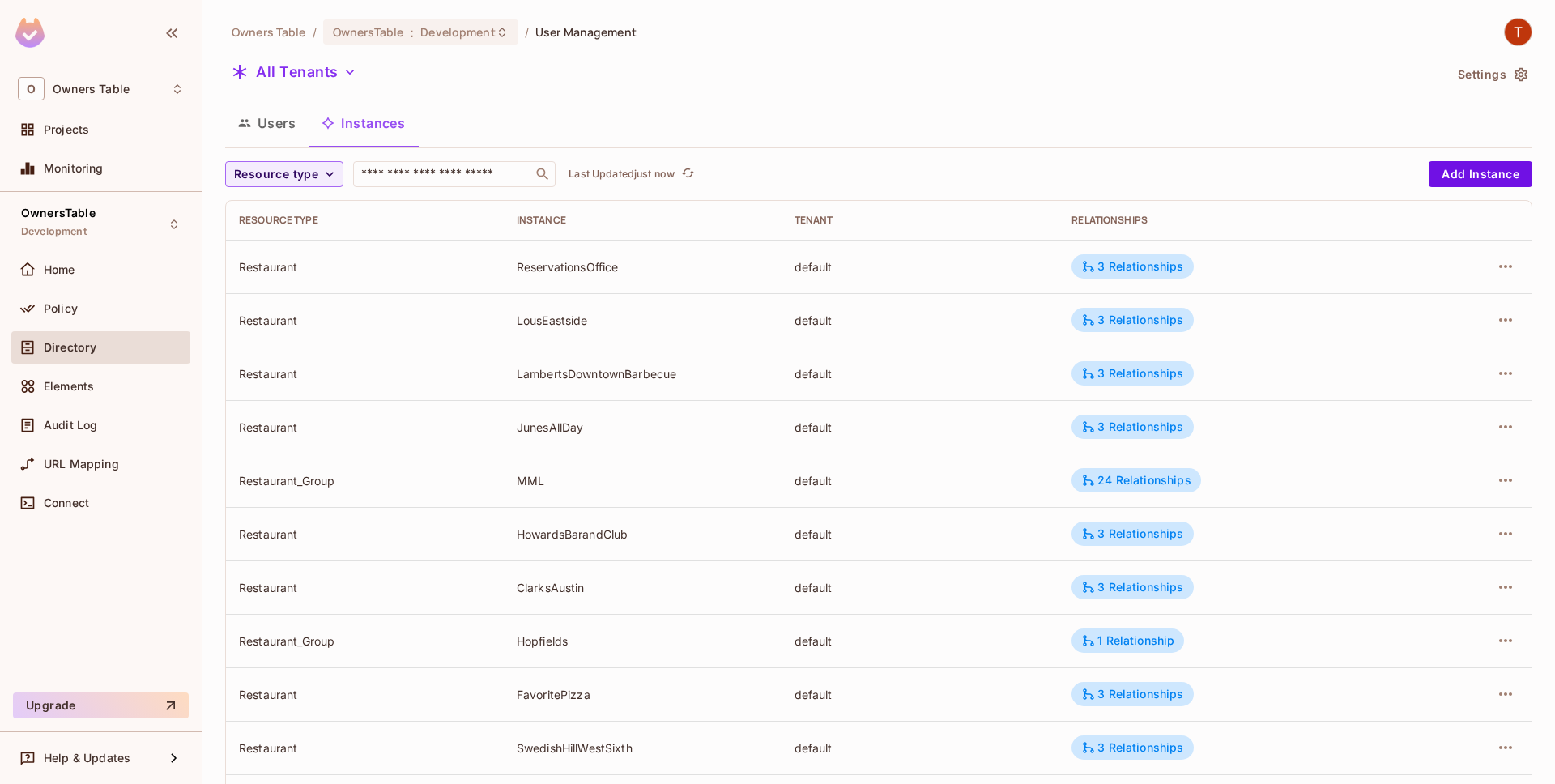
click at [552, 427] on div "JunesAllDay" at bounding box center [642, 427] width 252 height 15
click at [656, 457] on td "MML" at bounding box center [643, 480] width 278 height 54
click at [571, 429] on div "JunesAllDay" at bounding box center [642, 427] width 252 height 15
click at [561, 431] on div "JunesAllDay" at bounding box center [642, 427] width 252 height 15
click at [568, 420] on div "JunesAllDay" at bounding box center [642, 427] width 252 height 15
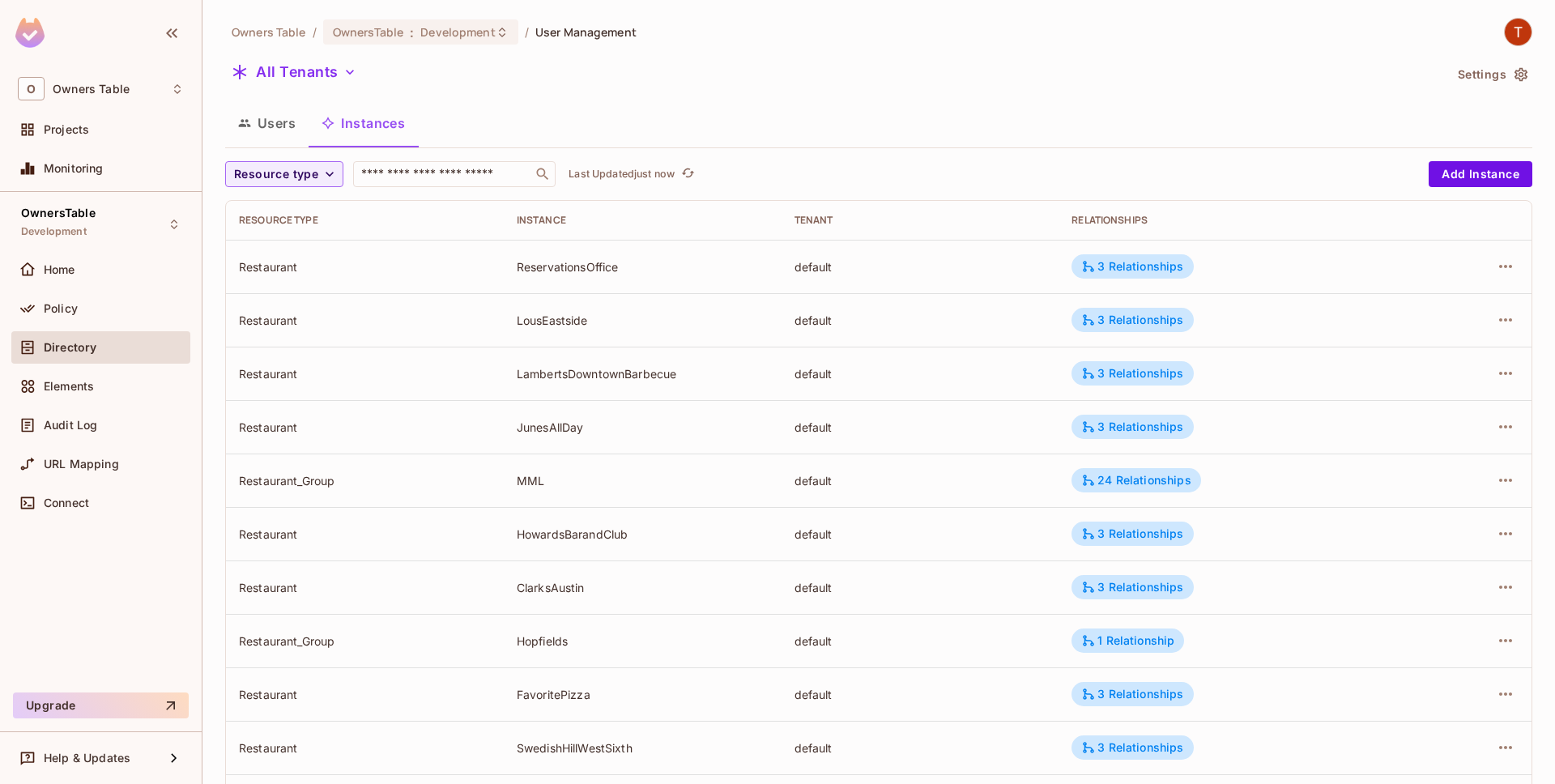
drag, startPoint x: 555, startPoint y: 439, endPoint x: 522, endPoint y: 432, distance: 33.7
click at [554, 440] on td "JunesAllDay" at bounding box center [643, 427] width 278 height 54
drag, startPoint x: 514, startPoint y: 423, endPoint x: 647, endPoint y: 432, distance: 133.3
click at [647, 432] on td "JunesAllDay" at bounding box center [643, 427] width 278 height 54
click at [647, 432] on div "JunesAllDay" at bounding box center [642, 427] width 252 height 15
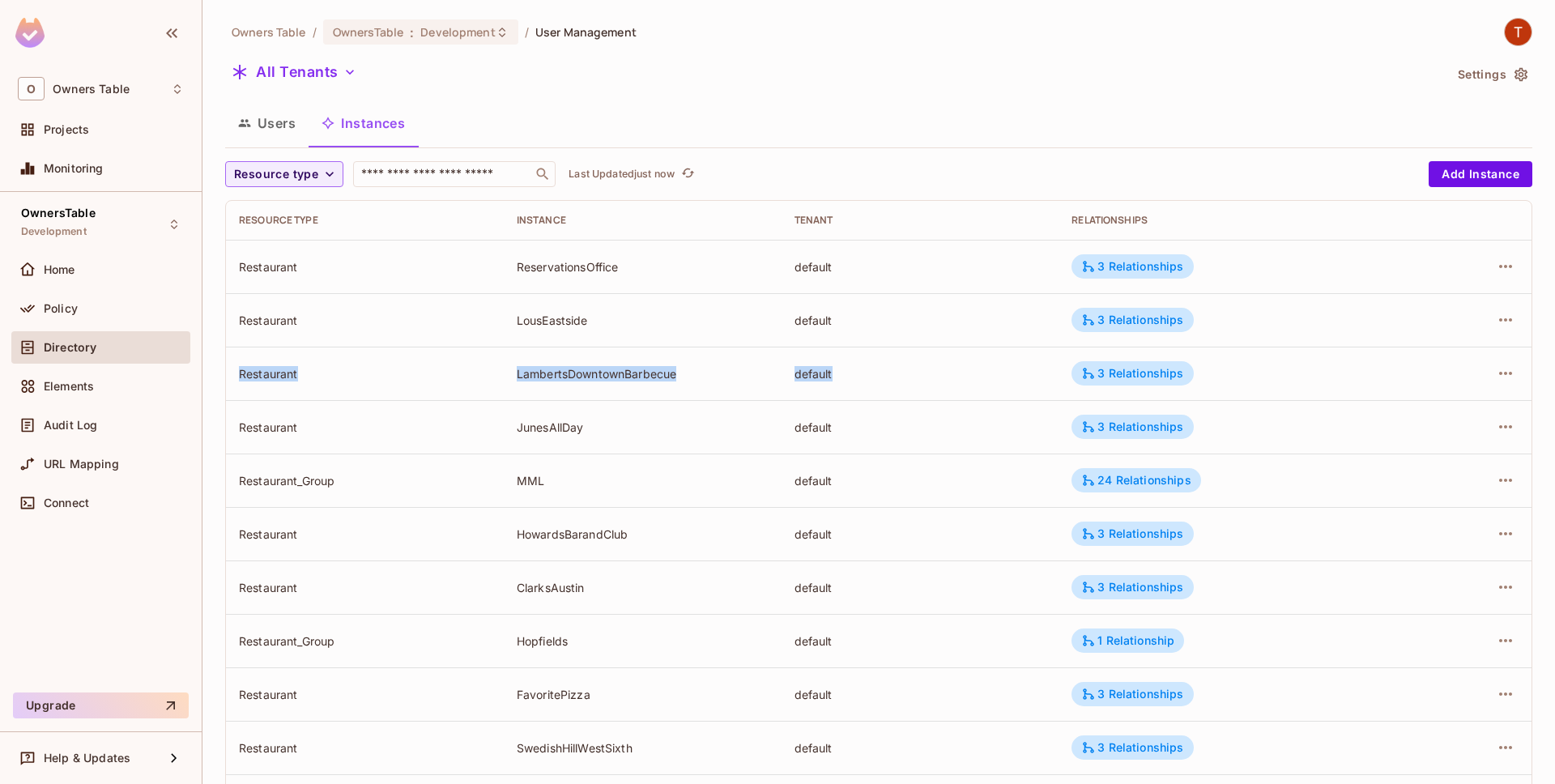
drag, startPoint x: 1053, startPoint y: 258, endPoint x: 1386, endPoint y: 353, distance: 346.3
click at [1386, 353] on tbody "Restaurant ReservationsOffice default 3 Relationships Restaurant LousEastside d…" at bounding box center [879, 640] width 1306 height 801
click at [1386, 353] on td "3 Relationships" at bounding box center [1235, 374] width 354 height 54
click at [588, 265] on div "ReservationsOffice" at bounding box center [642, 266] width 252 height 15
drag, startPoint x: 539, startPoint y: 318, endPoint x: 548, endPoint y: 326, distance: 12.0
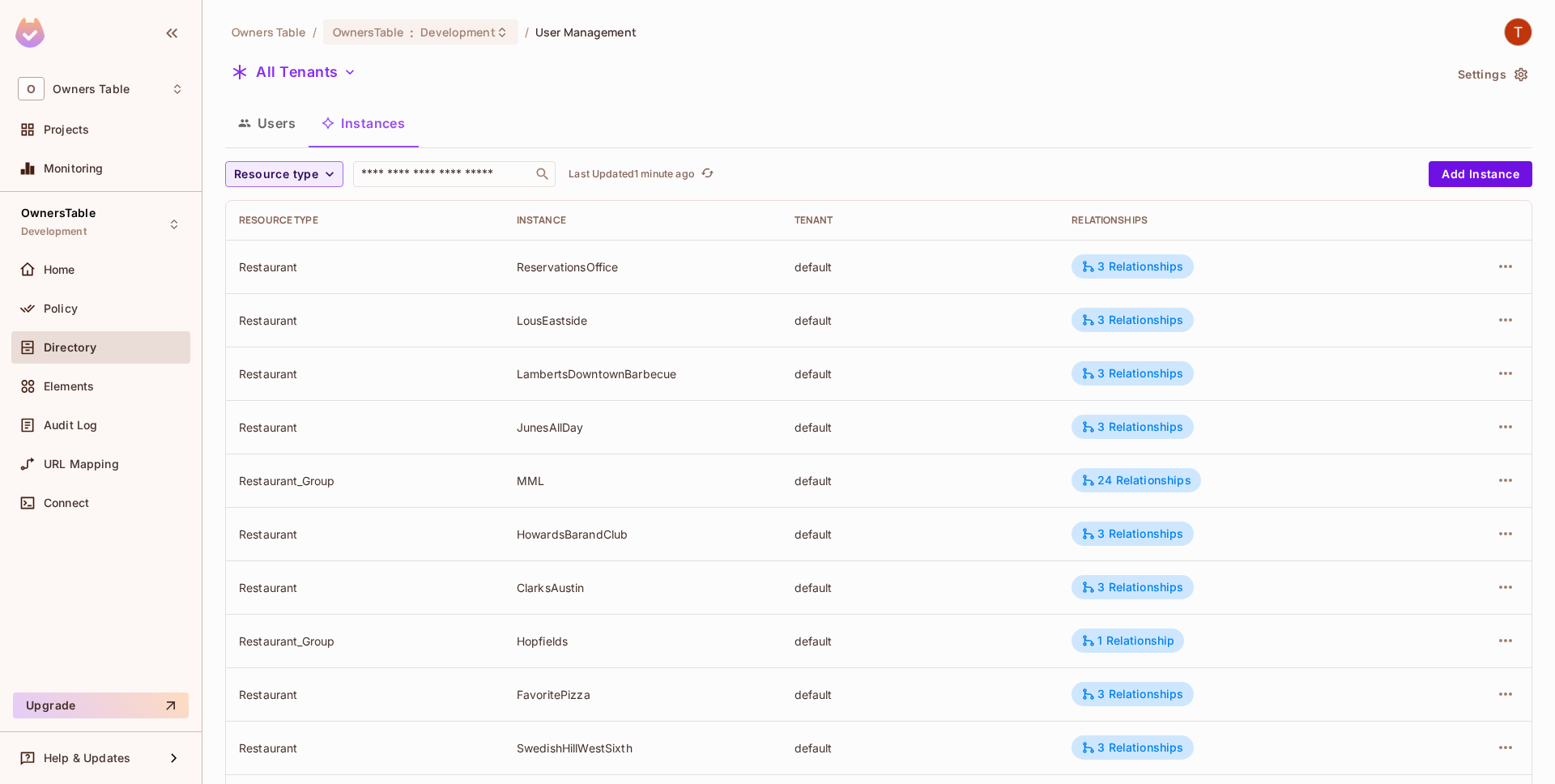
click at [540, 319] on div "LousEastside" at bounding box center [642, 320] width 252 height 15
click at [565, 321] on div "LousEastside" at bounding box center [642, 320] width 252 height 15
click at [570, 373] on div "LambertsDowntownBarbecue" at bounding box center [642, 374] width 252 height 15
click at [630, 379] on div "LambertsDowntownBarbecue" at bounding box center [642, 374] width 252 height 15
click at [1156, 269] on div "3 Relationships" at bounding box center [1132, 265] width 102 height 14
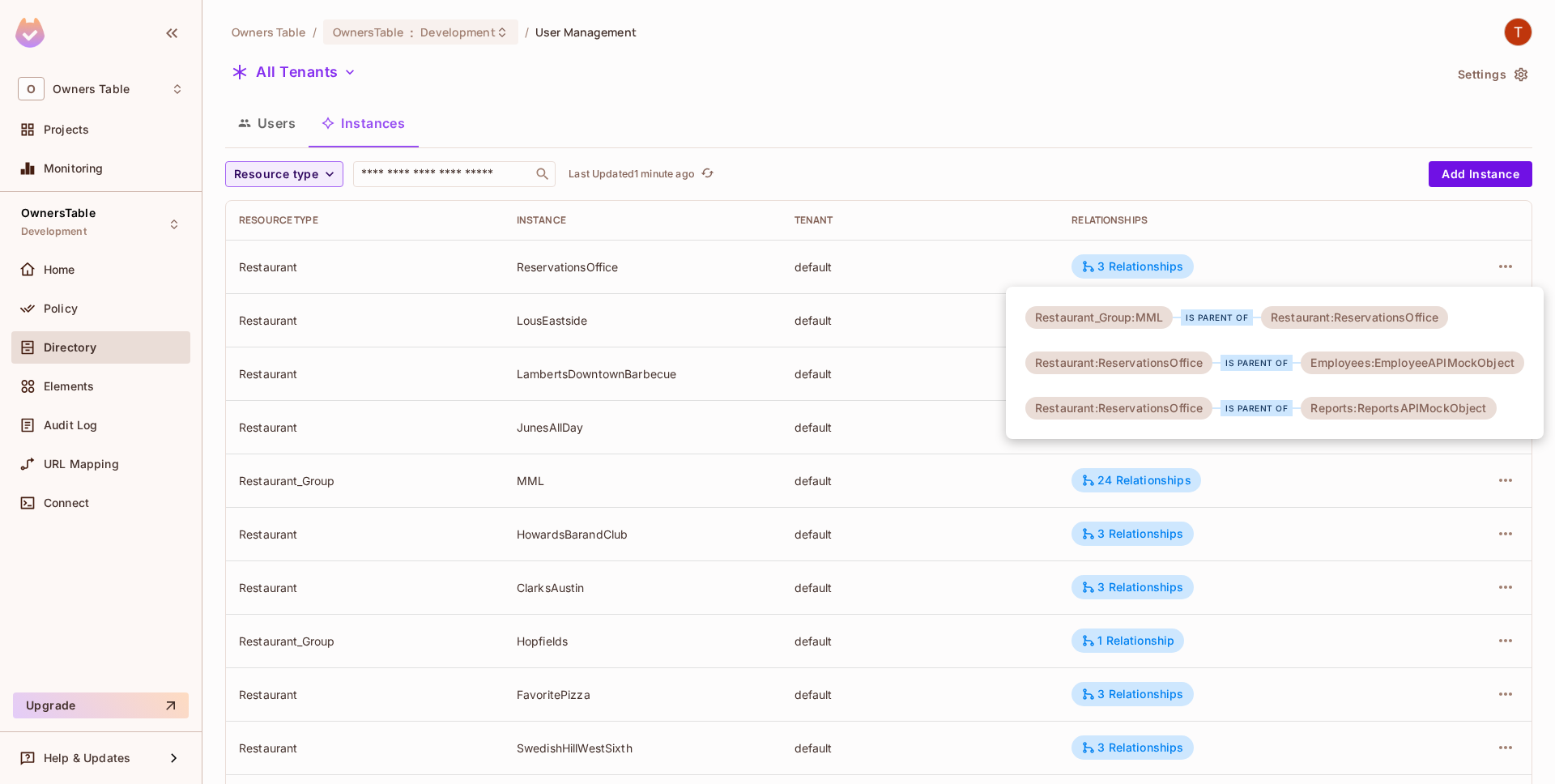
click at [1417, 263] on div at bounding box center [778, 392] width 1555 height 784
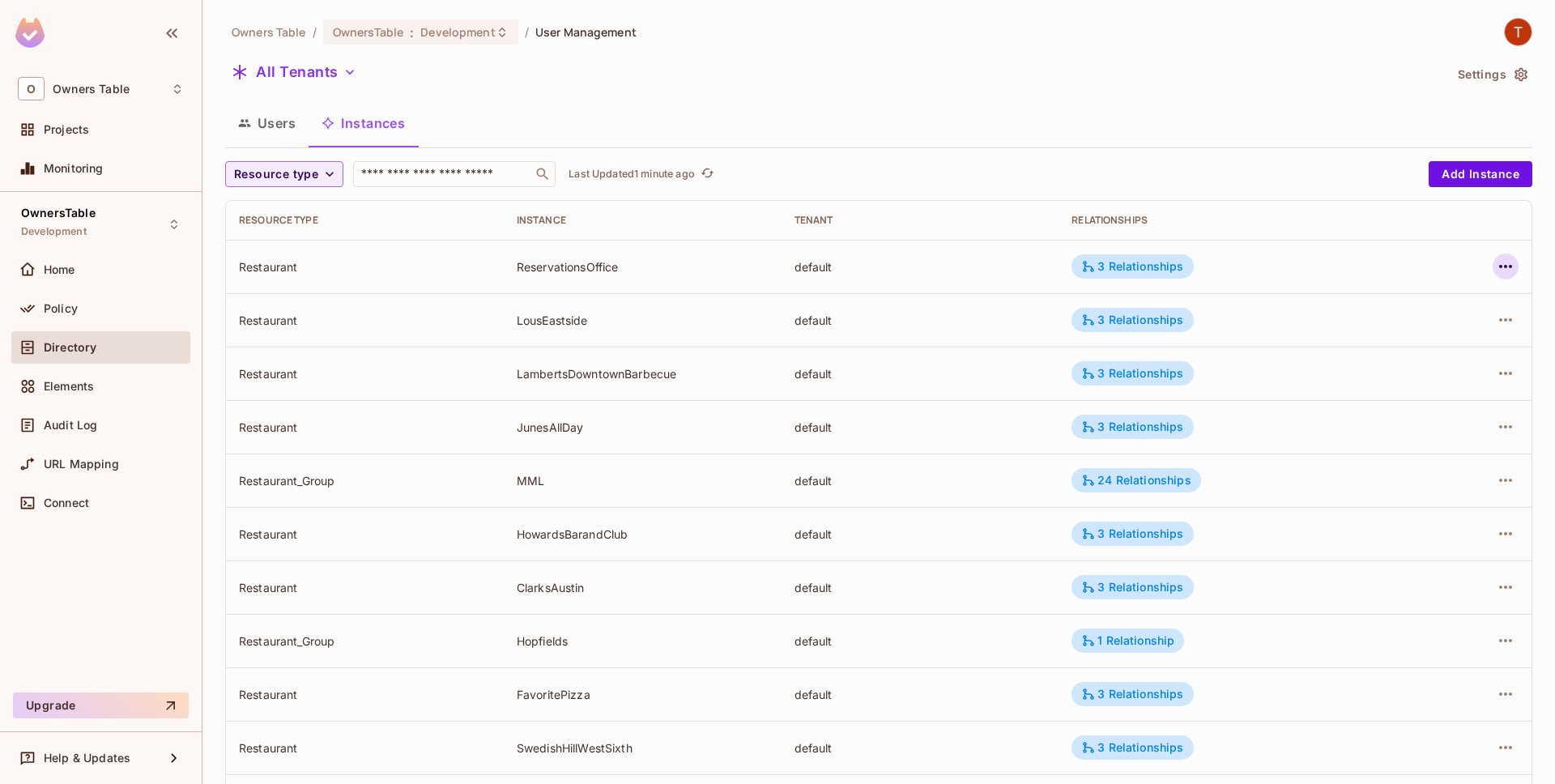
click at [1518, 264] on button "button" at bounding box center [1505, 265] width 26 height 26
click at [1484, 315] on li "Edit Resource Instance" at bounding box center [1404, 303] width 203 height 35
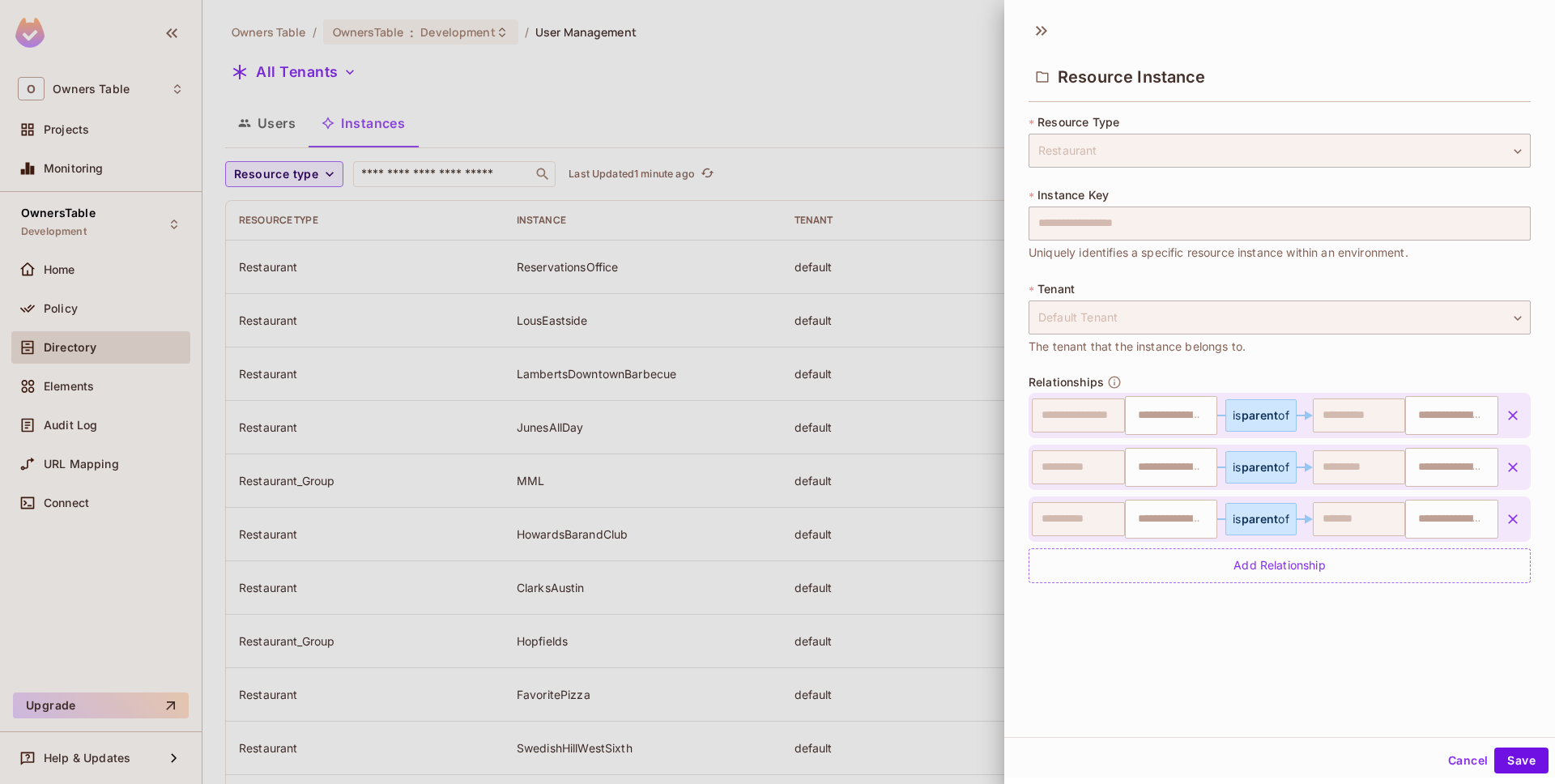
type input "***"
type input "**********"
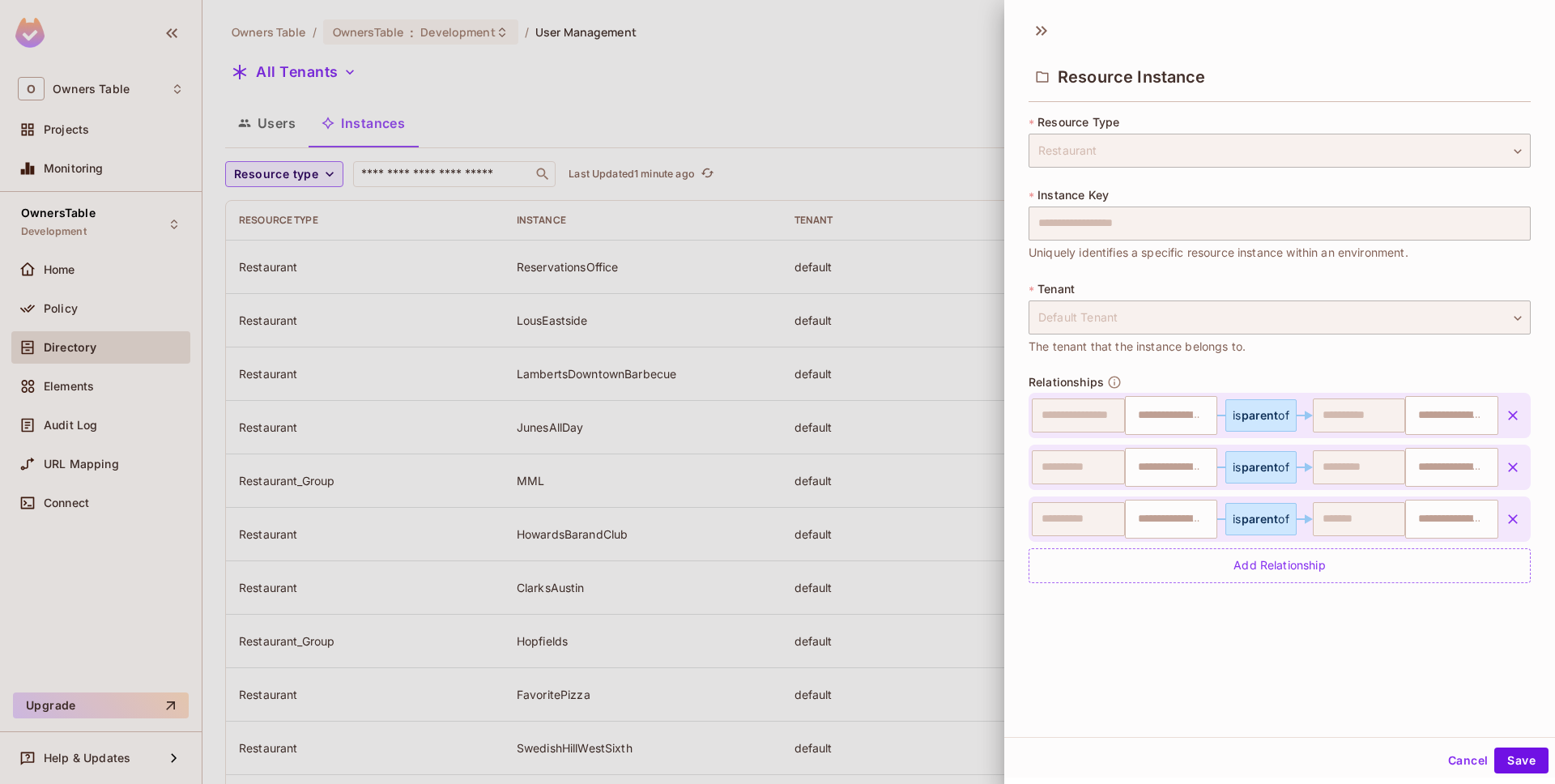
type input "**********"
drag, startPoint x: 1168, startPoint y: 418, endPoint x: 1131, endPoint y: 412, distance: 37.5
click at [1131, 412] on input "***" at bounding box center [1170, 416] width 82 height 33
click at [1177, 421] on input "***" at bounding box center [1170, 416] width 82 height 33
click at [1245, 379] on div "**********" at bounding box center [1280, 478] width 502 height 208
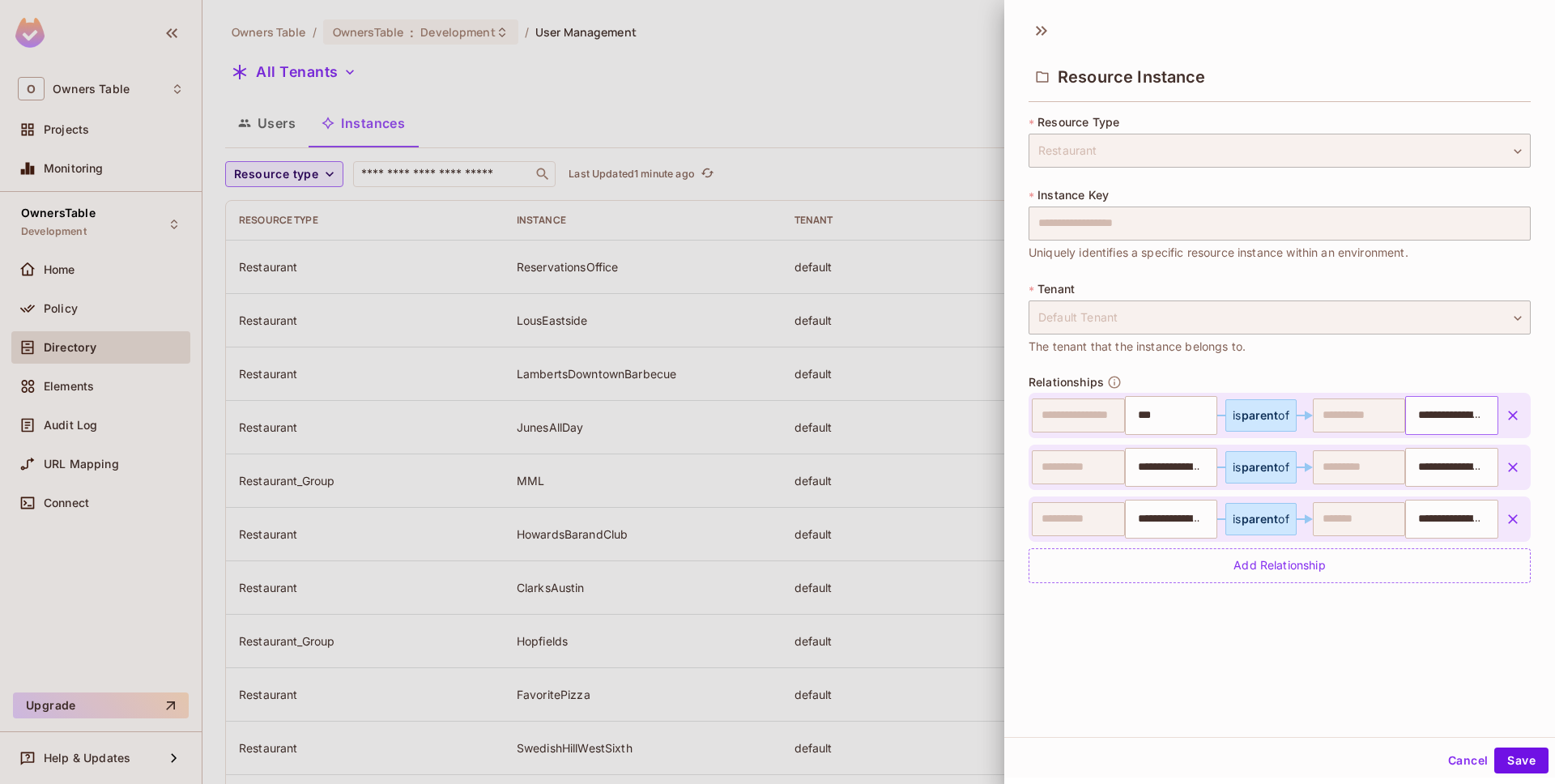
click at [1450, 418] on input "**********" at bounding box center [1450, 416] width 82 height 33
click at [1411, 368] on div "**********" at bounding box center [1280, 357] width 502 height 488
click at [1187, 477] on input "**********" at bounding box center [1170, 468] width 82 height 33
click at [1422, 473] on input "**********" at bounding box center [1450, 468] width 82 height 33
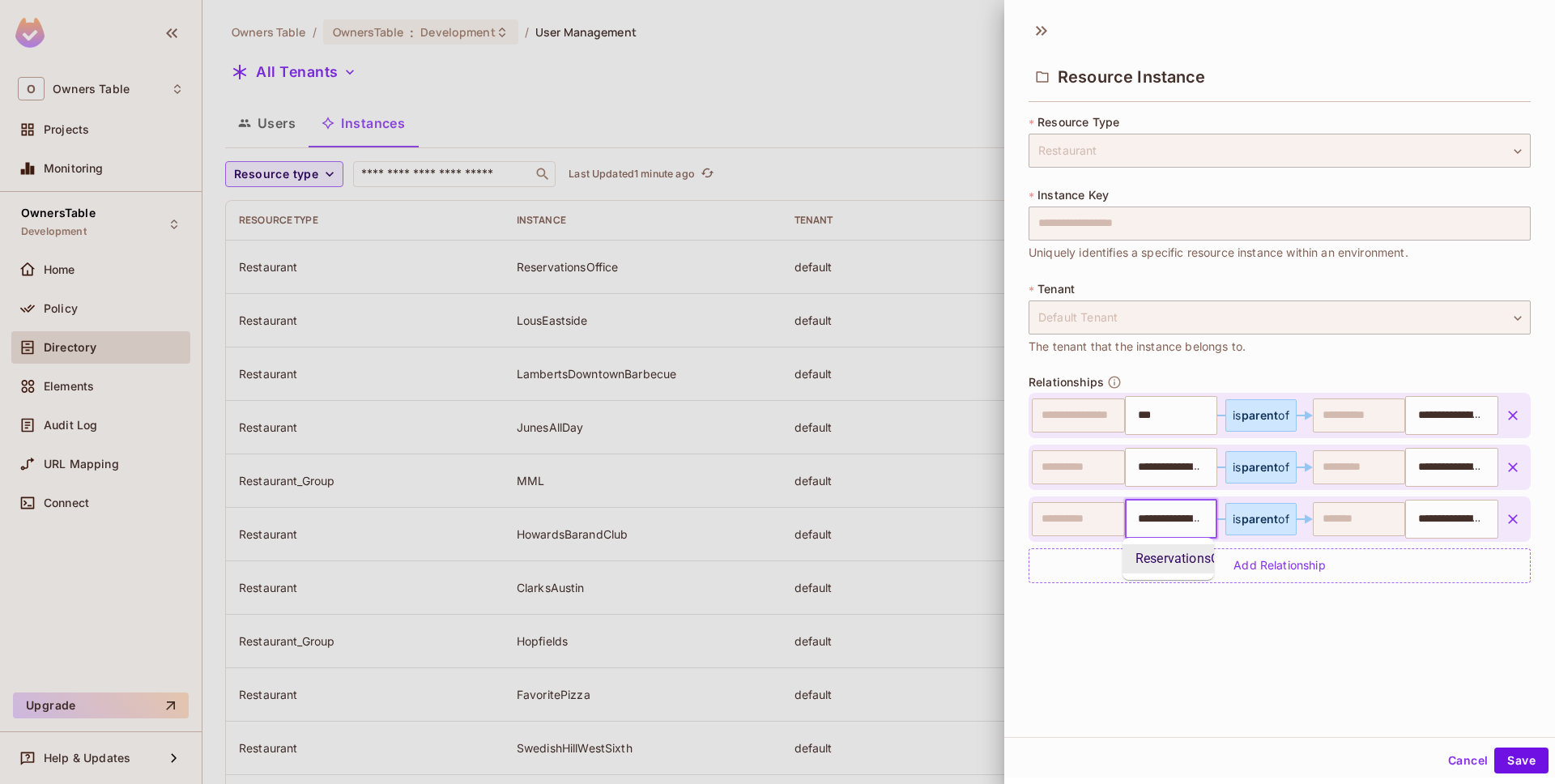
click at [1199, 533] on input "**********" at bounding box center [1170, 519] width 82 height 33
click at [1450, 516] on input "**********" at bounding box center [1450, 519] width 82 height 33
click at [1289, 620] on div "**********" at bounding box center [1280, 374] width 551 height 726
click at [1431, 467] on input "**********" at bounding box center [1450, 468] width 82 height 33
click at [1427, 519] on li "EmployeeAPIMockObject" at bounding box center [1452, 507] width 91 height 29
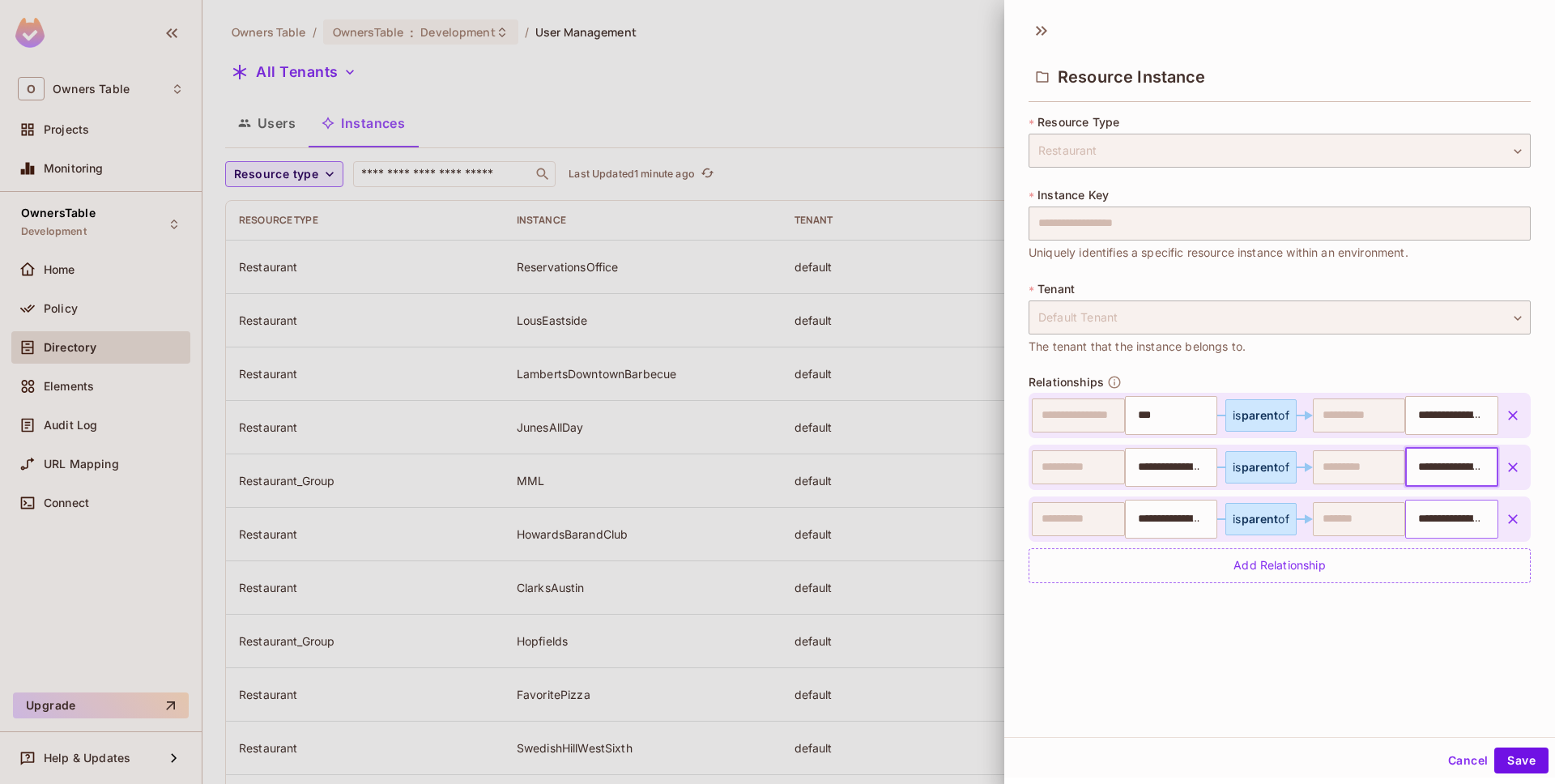
click at [1434, 502] on div "**********" at bounding box center [1451, 519] width 93 height 39
click at [1438, 514] on input "**********" at bounding box center [1450, 519] width 82 height 33
click at [1446, 470] on input "**********" at bounding box center [1450, 468] width 82 height 33
click at [1441, 621] on div "**********" at bounding box center [1280, 374] width 551 height 726
click at [1468, 758] on button "Cancel" at bounding box center [1468, 760] width 53 height 26
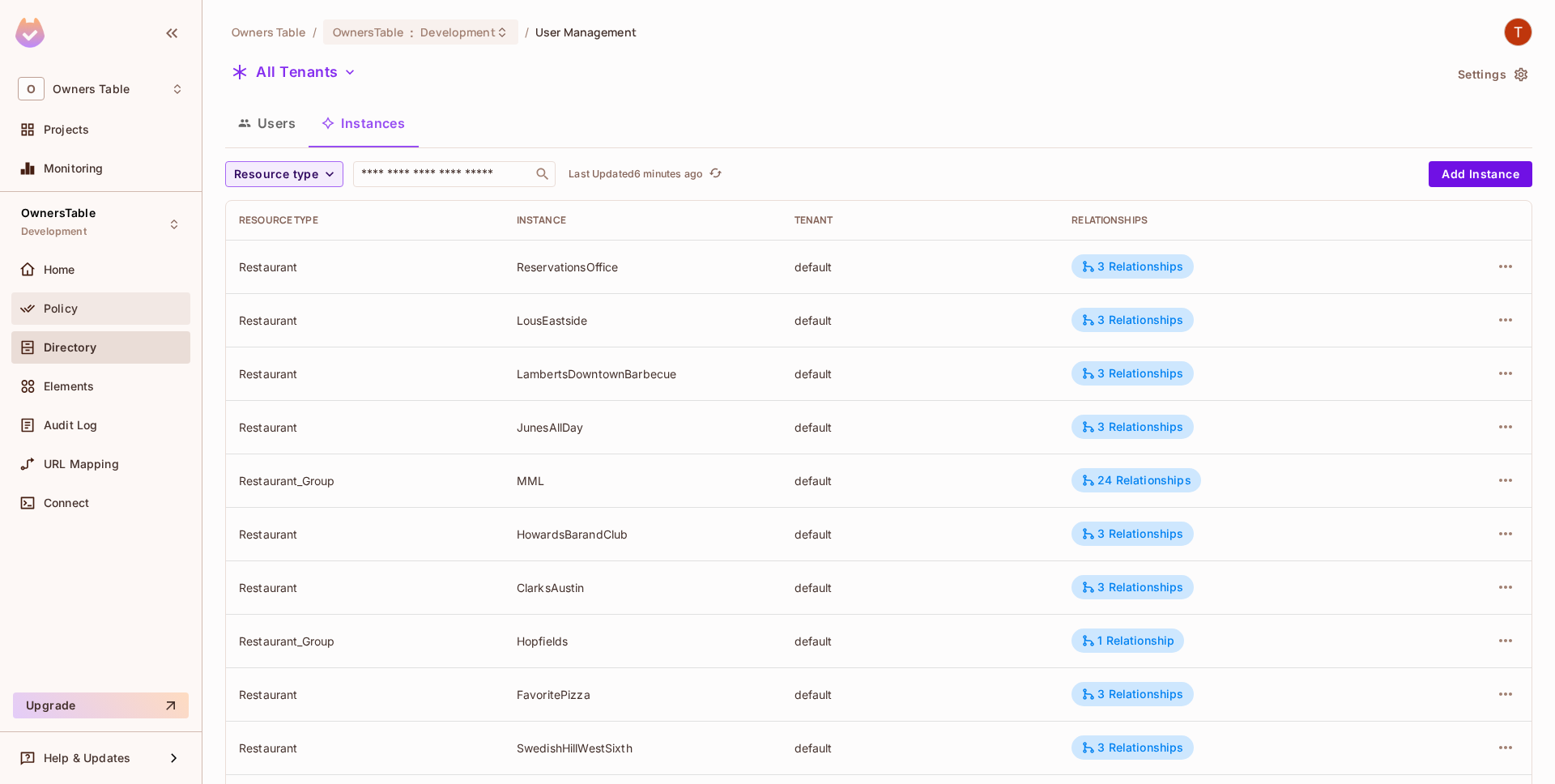
click at [125, 296] on div "Policy" at bounding box center [101, 309] width 179 height 33
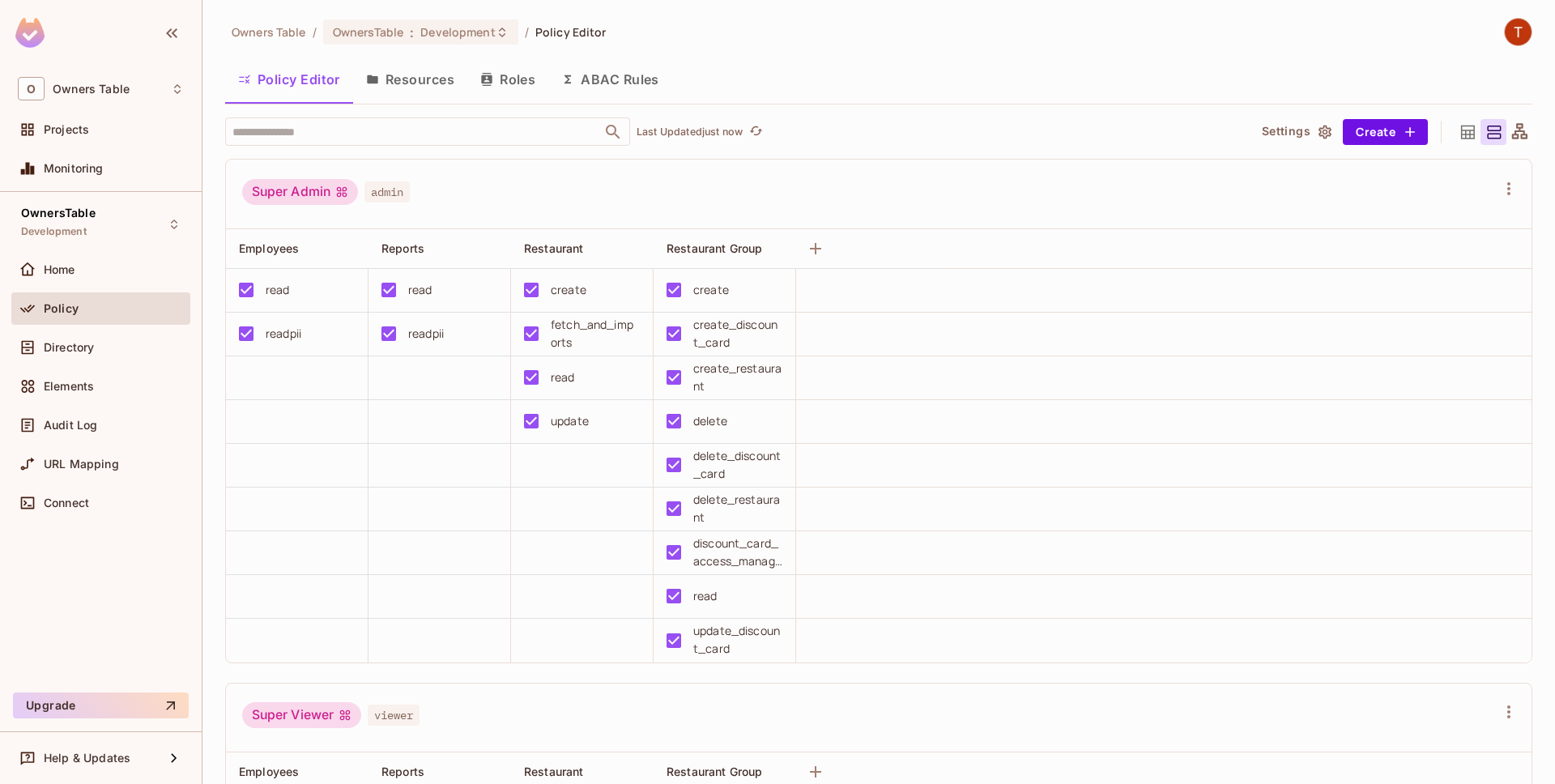
click at [441, 74] on button "Resources" at bounding box center [409, 80] width 114 height 40
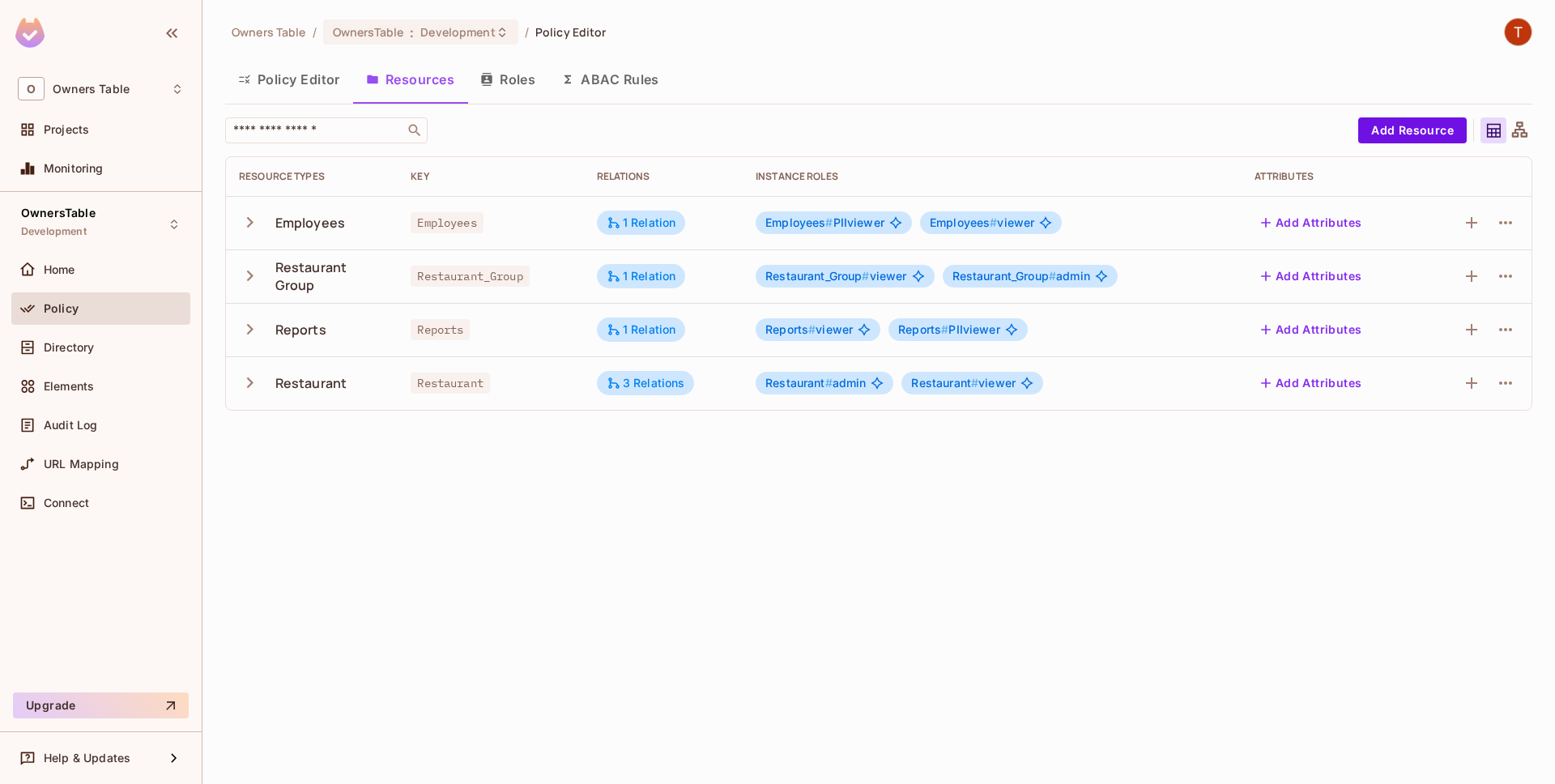
click at [251, 269] on icon "button" at bounding box center [249, 275] width 22 height 22
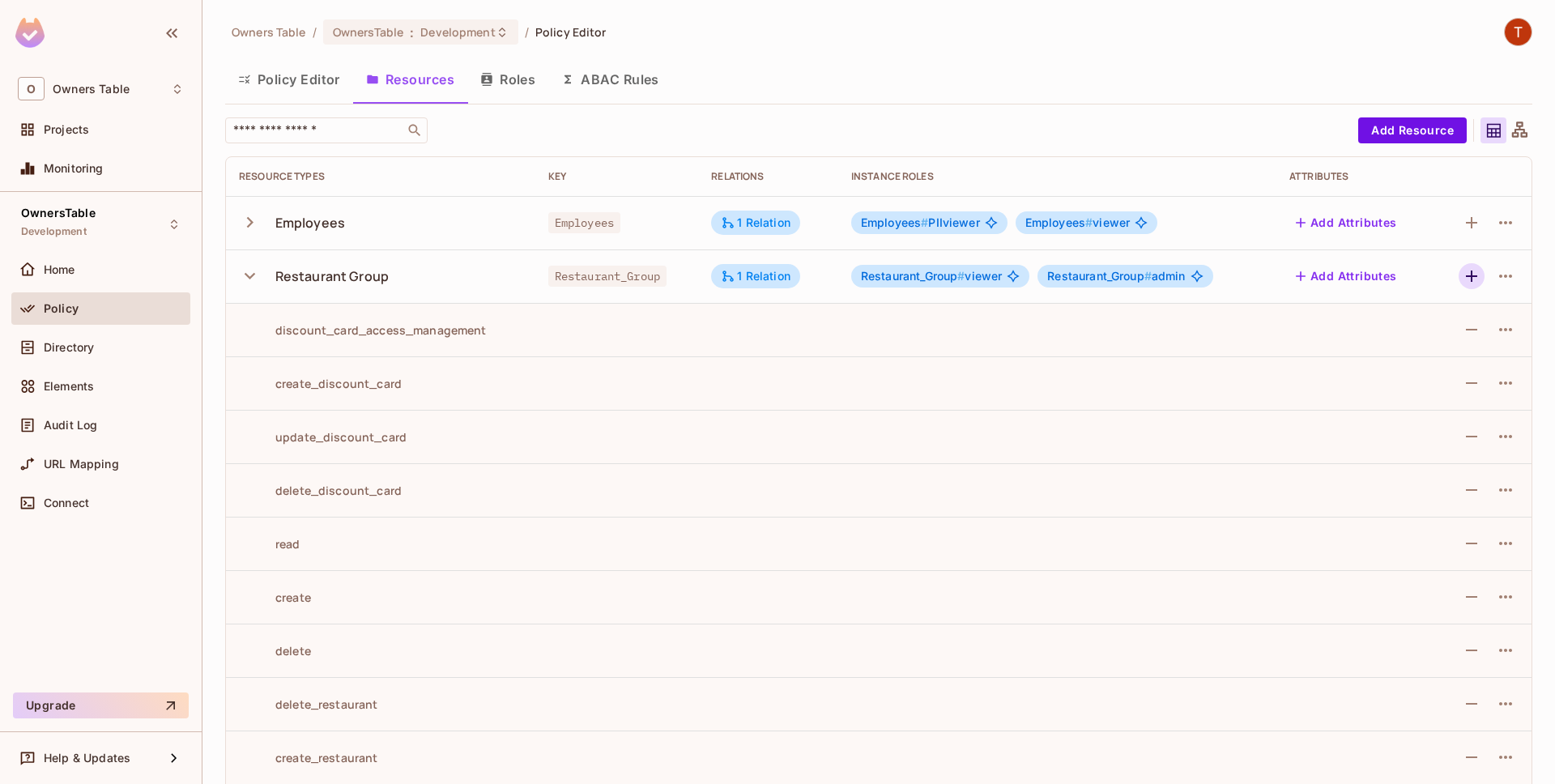
click at [1472, 278] on icon "button" at bounding box center [1472, 276] width 12 height 12
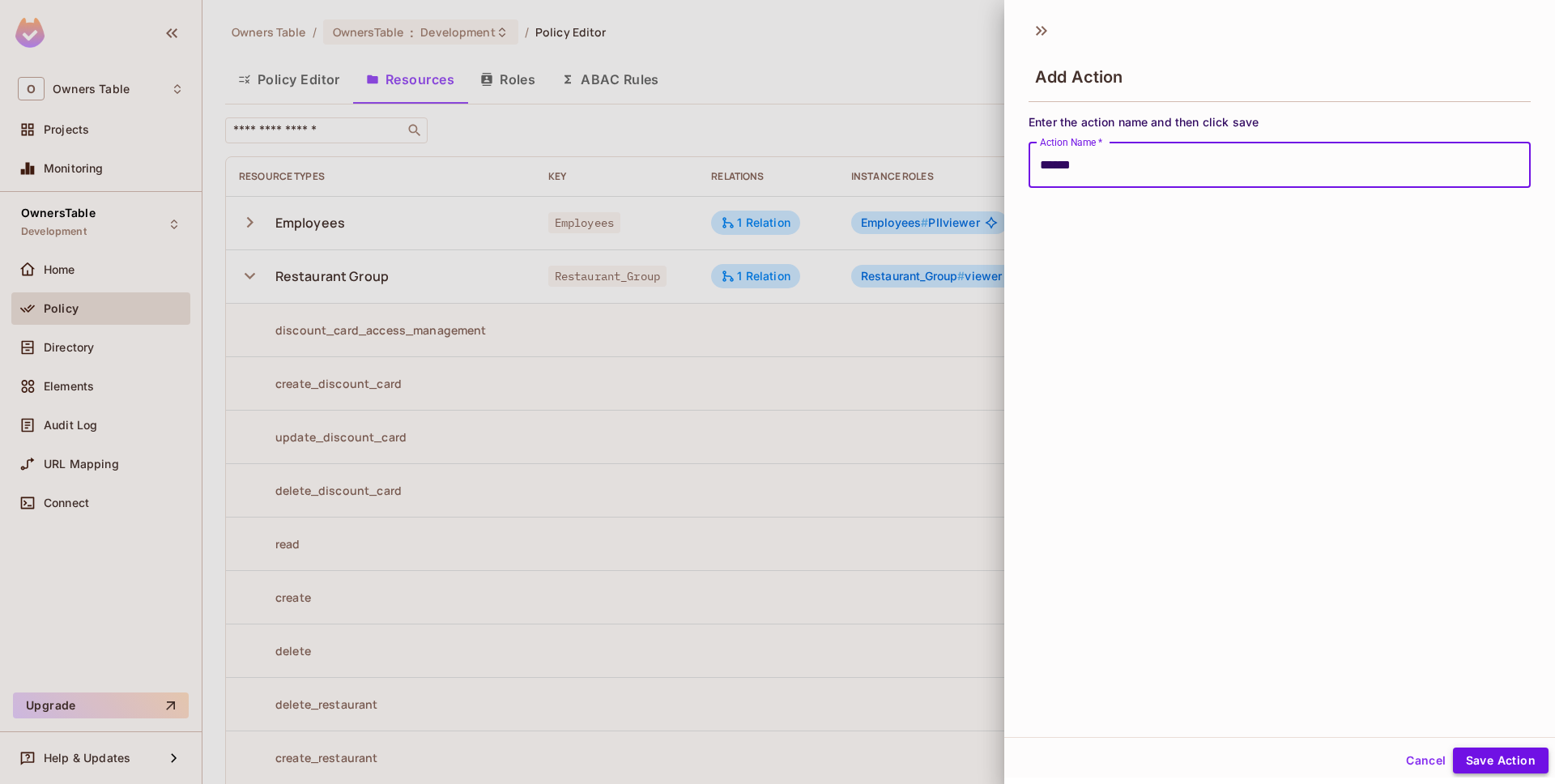
type input "******"
click at [1501, 751] on button "Save Action" at bounding box center [1501, 760] width 96 height 26
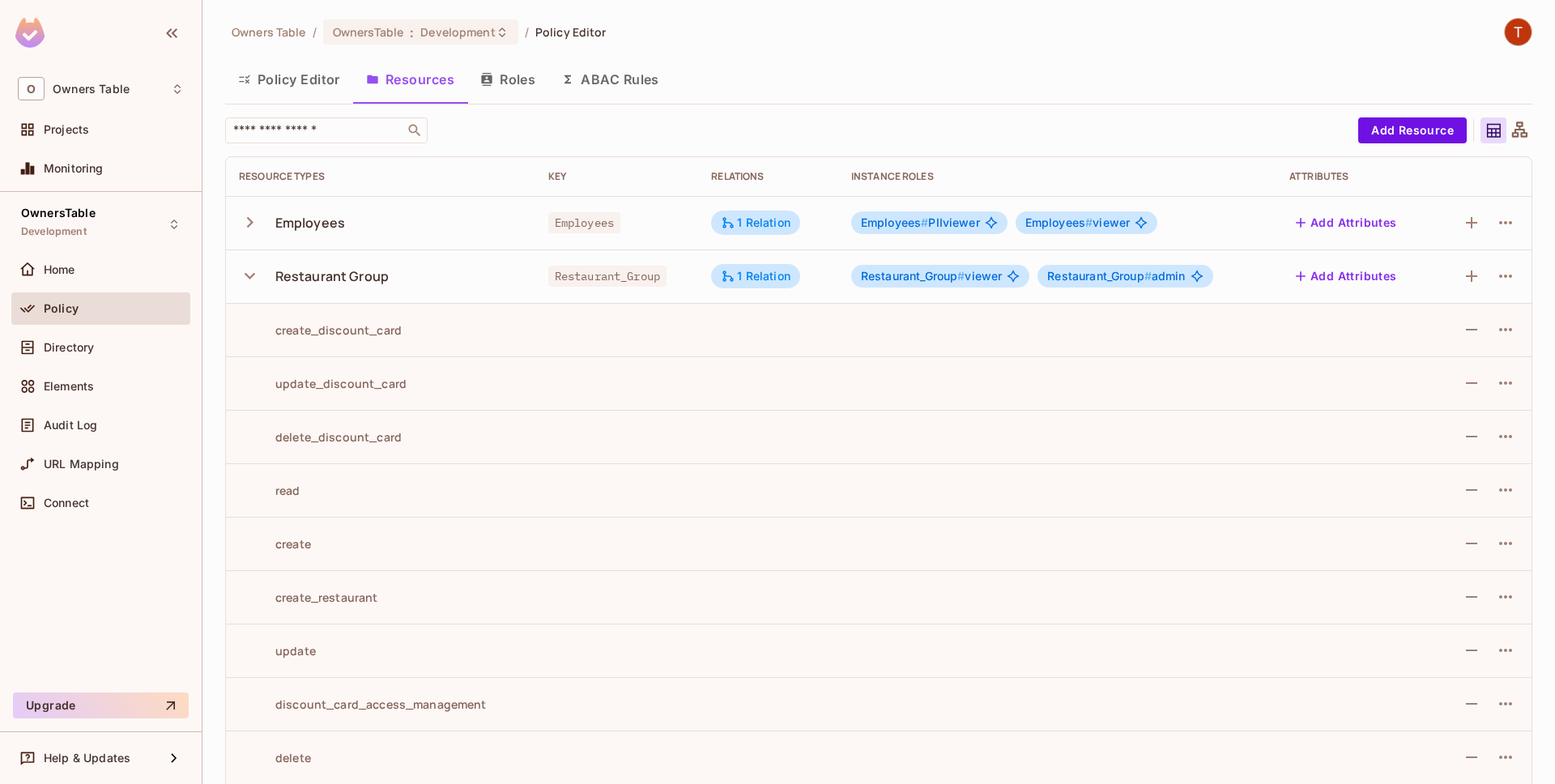
click at [253, 275] on icon "button" at bounding box center [249, 276] width 11 height 7
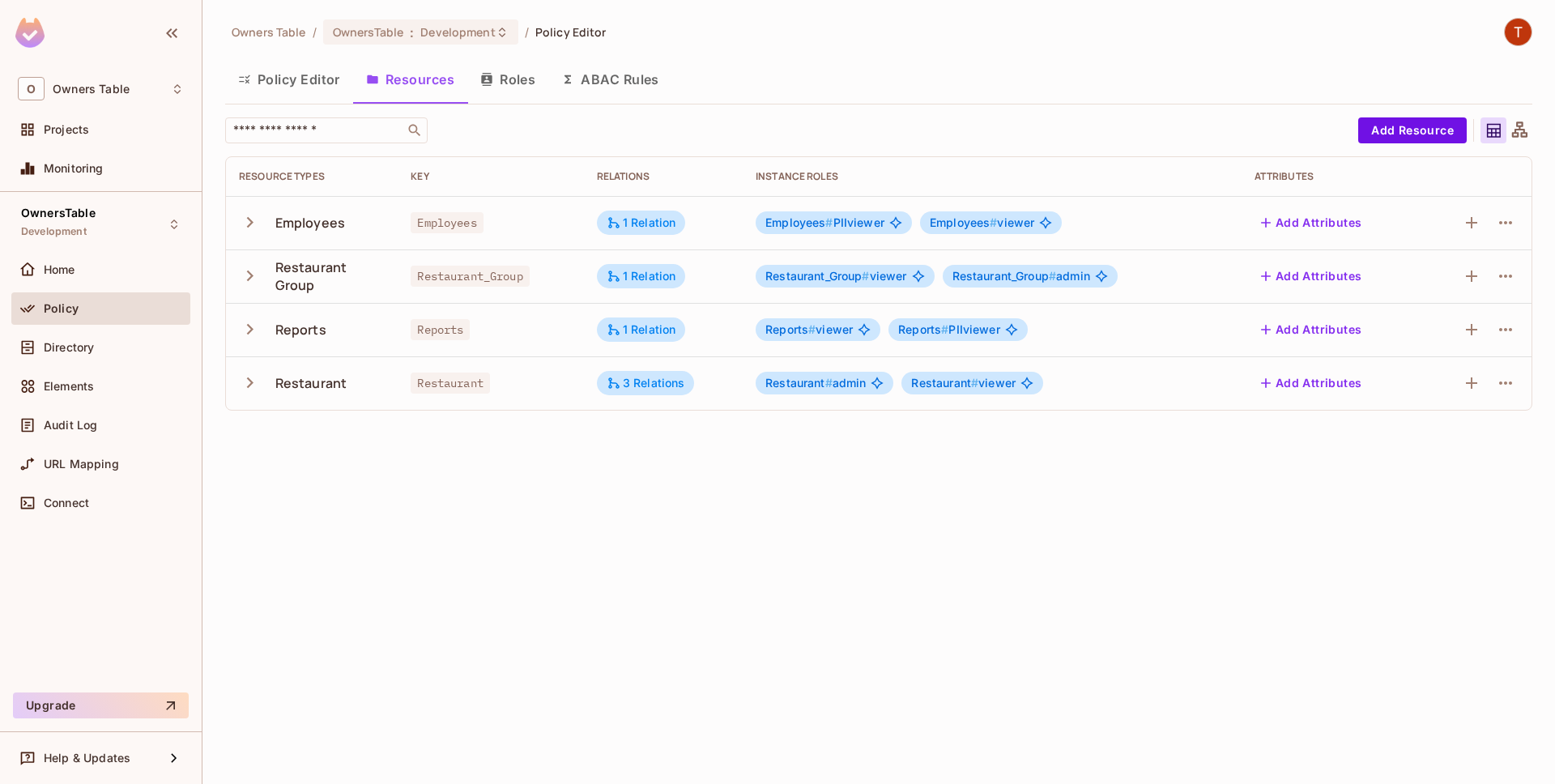
click at [283, 81] on button "Policy Editor" at bounding box center [289, 80] width 128 height 40
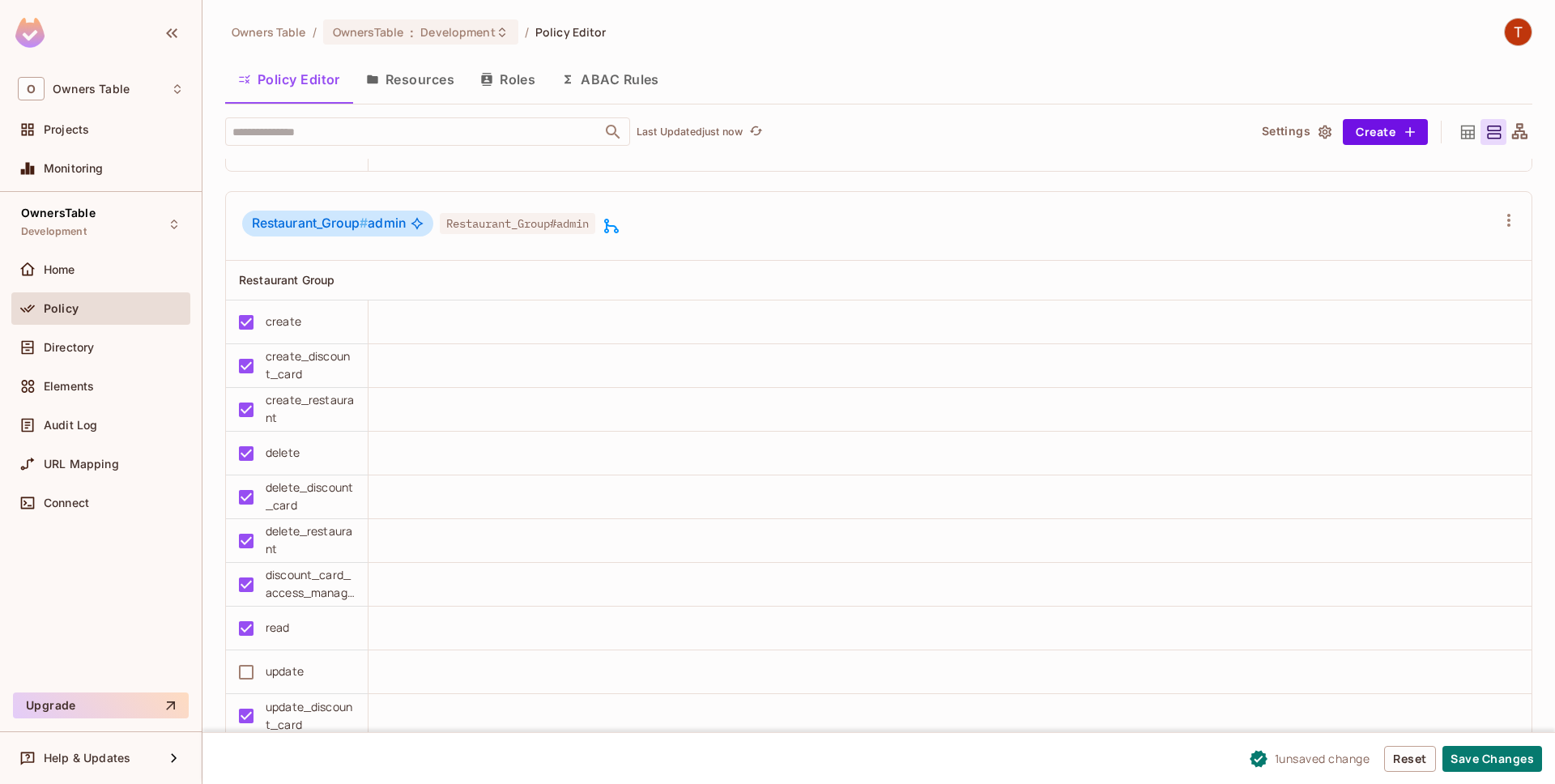
scroll to position [1477, 0]
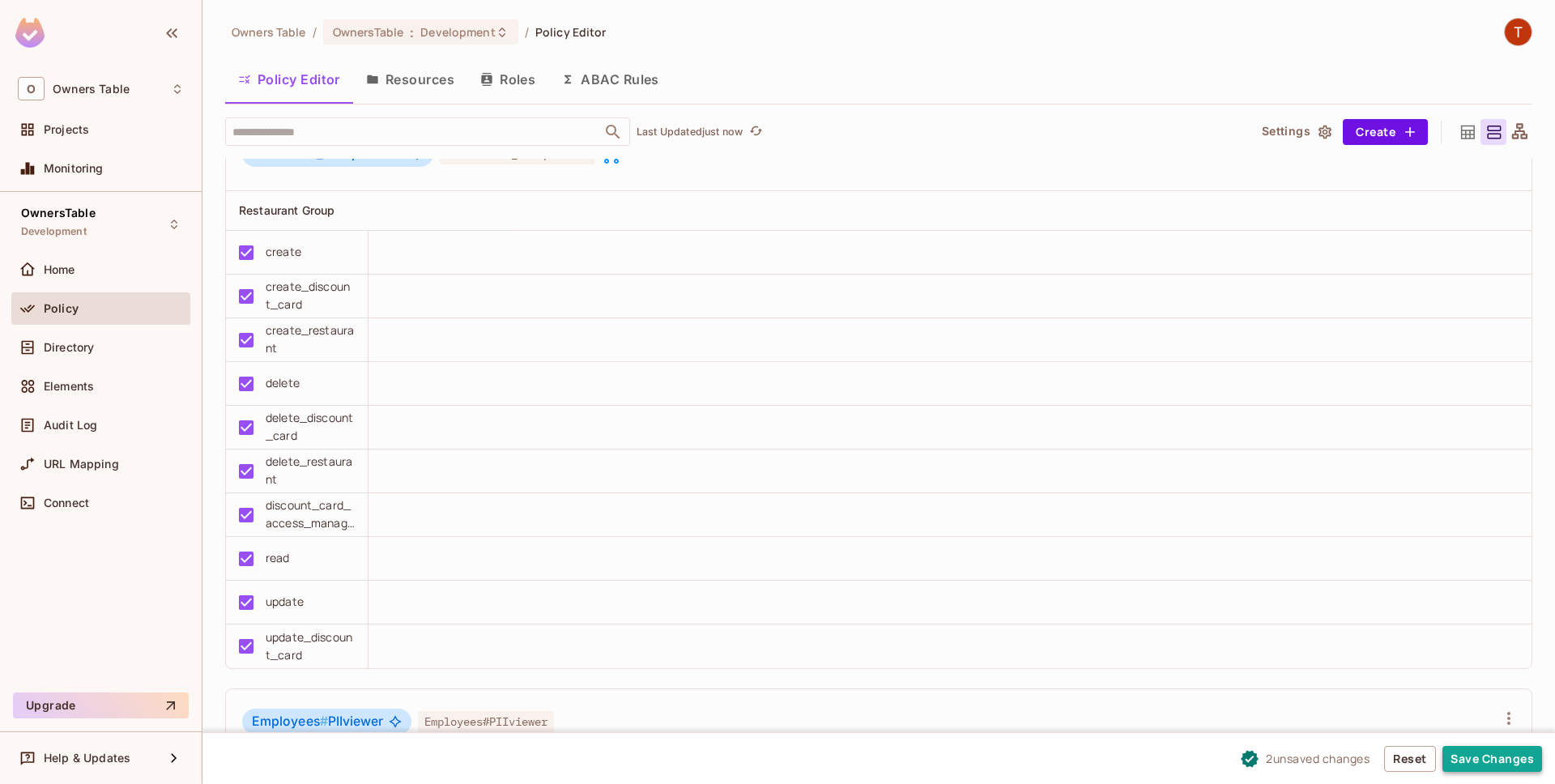
click at [1497, 759] on button "Save Changes" at bounding box center [1493, 758] width 100 height 26
click at [134, 336] on div "Directory" at bounding box center [101, 348] width 179 height 33
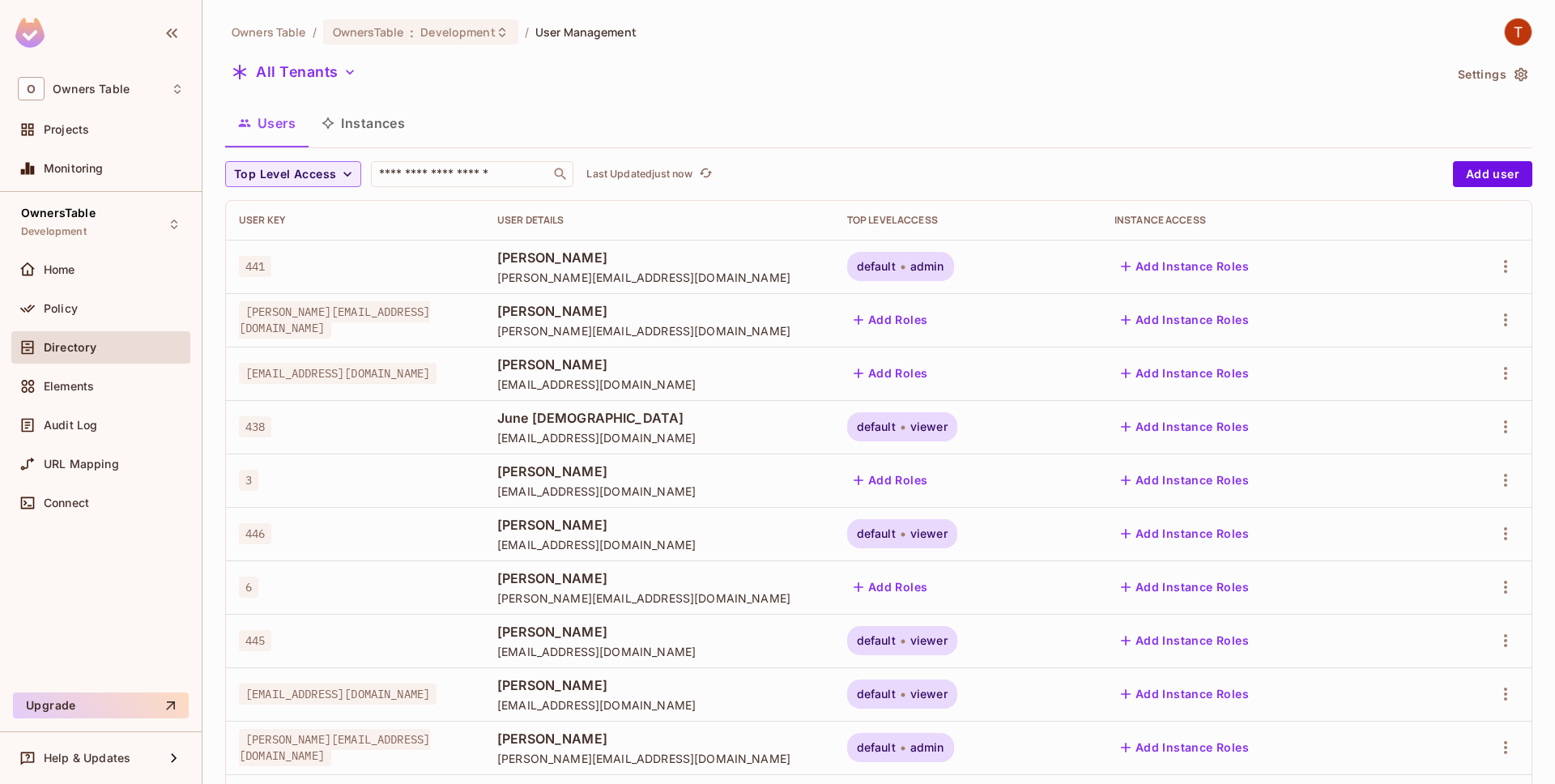
click at [376, 133] on button "Instances" at bounding box center [363, 123] width 109 height 40
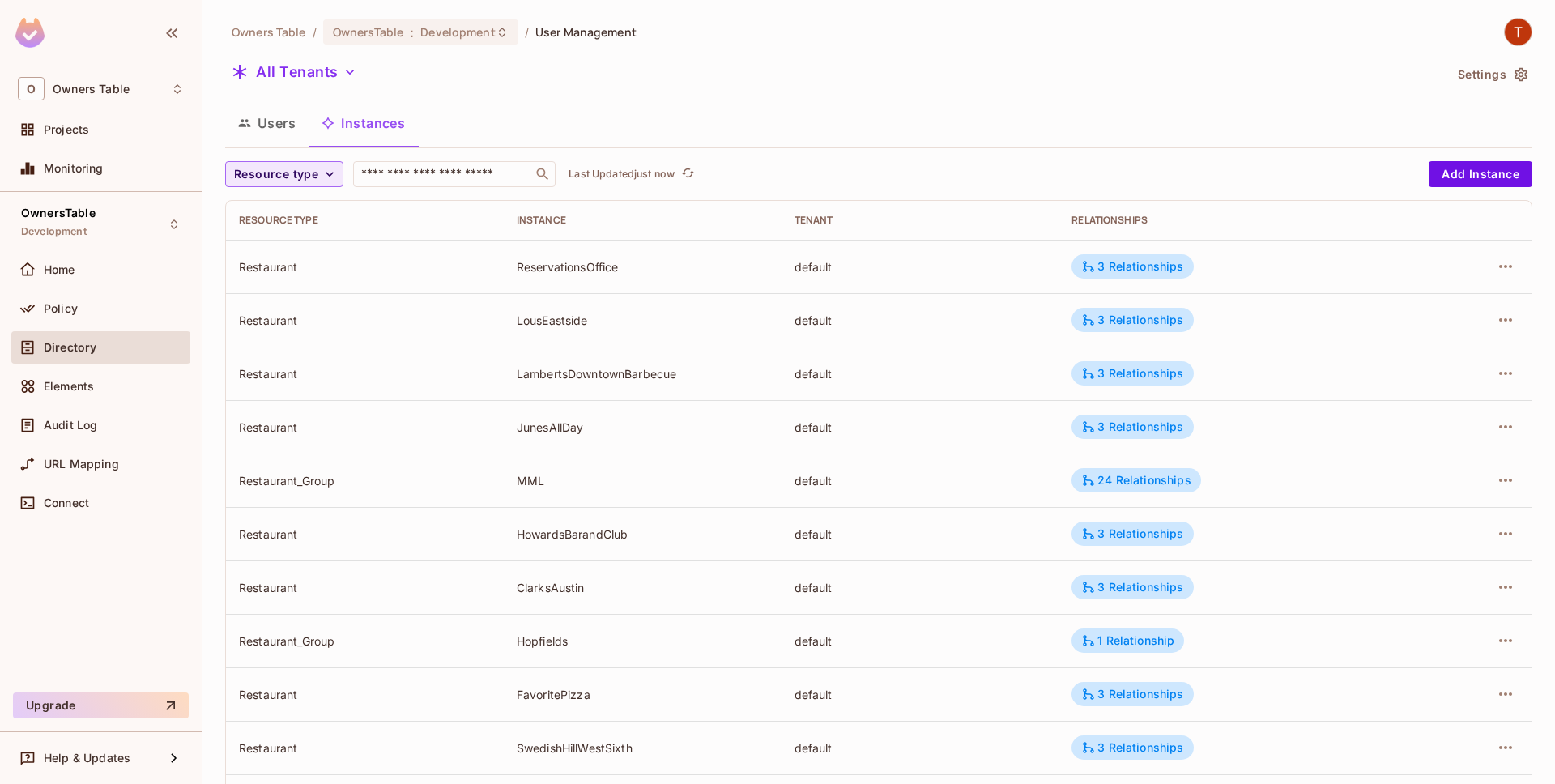
click at [318, 173] on button "Resource type" at bounding box center [284, 173] width 118 height 26
click at [315, 311] on span "Restaurant" at bounding box center [285, 315] width 95 height 15
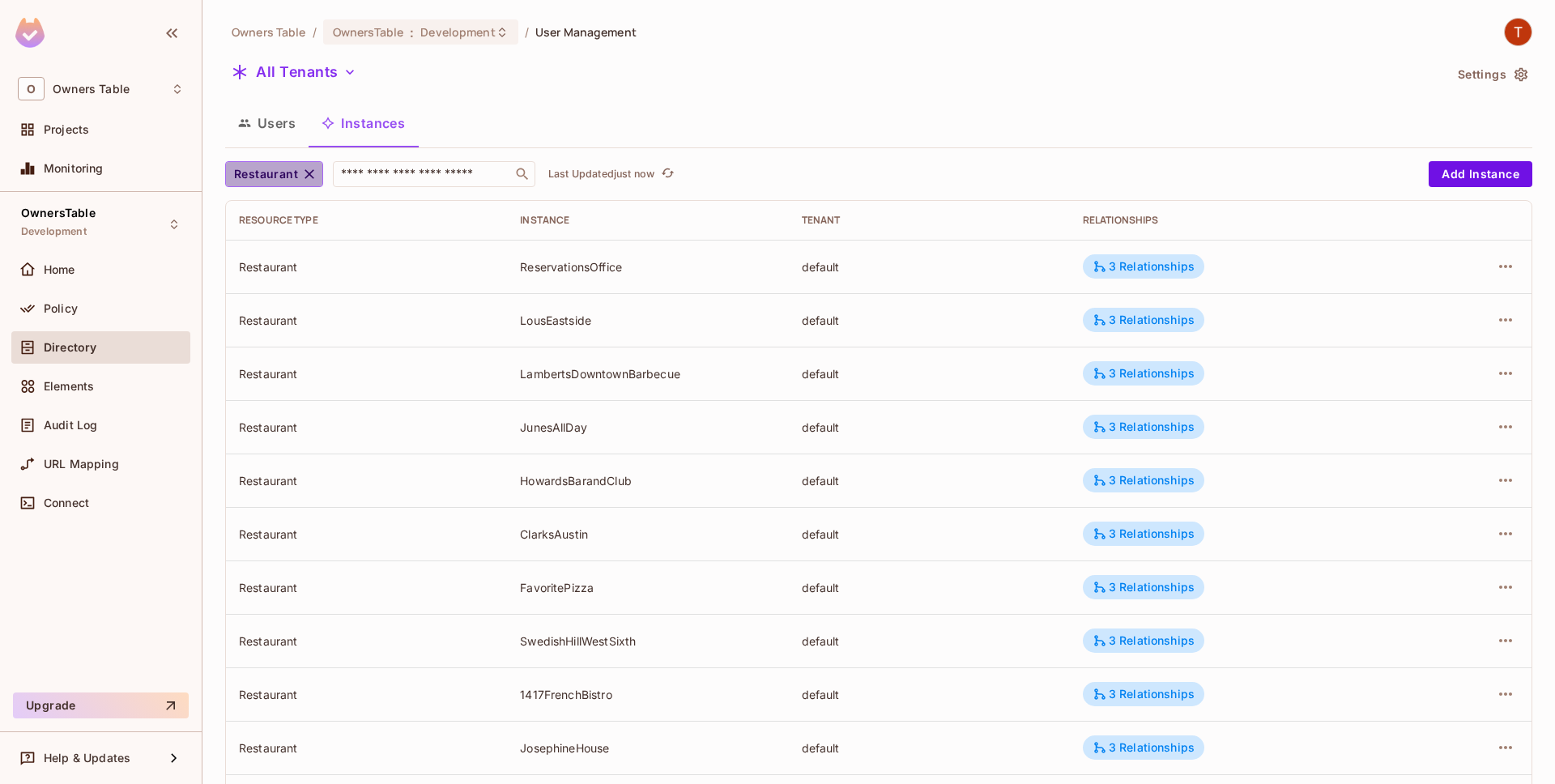
click at [305, 177] on icon "button" at bounding box center [310, 174] width 10 height 10
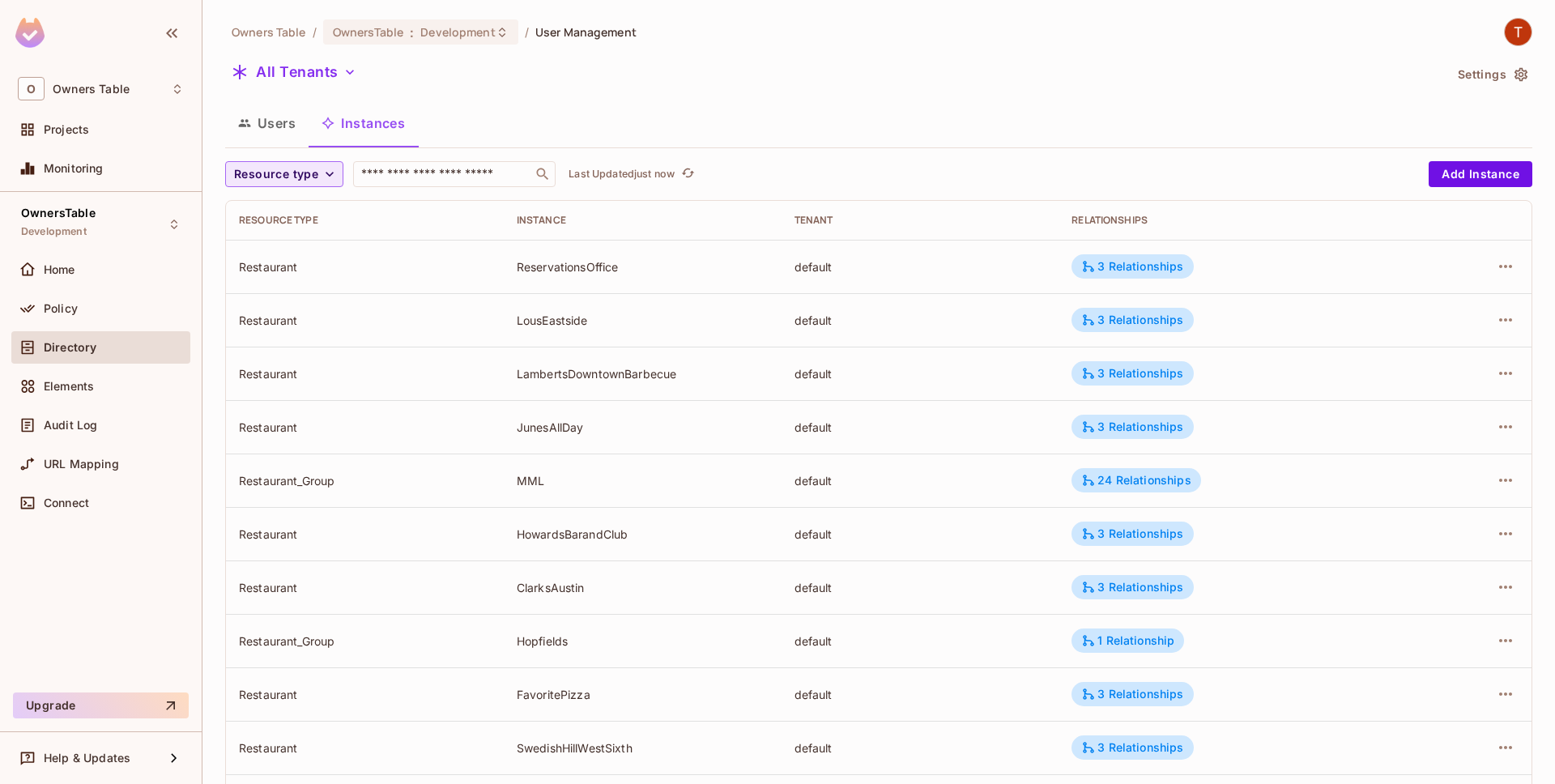
click at [322, 184] on button "Resource type" at bounding box center [284, 173] width 118 height 26
click at [320, 241] on span "Restaurant Group" at bounding box center [285, 245] width 95 height 15
click at [305, 170] on span "Resource type" at bounding box center [276, 174] width 84 height 20
click at [303, 237] on li "Restaurant Group" at bounding box center [286, 245] width 121 height 35
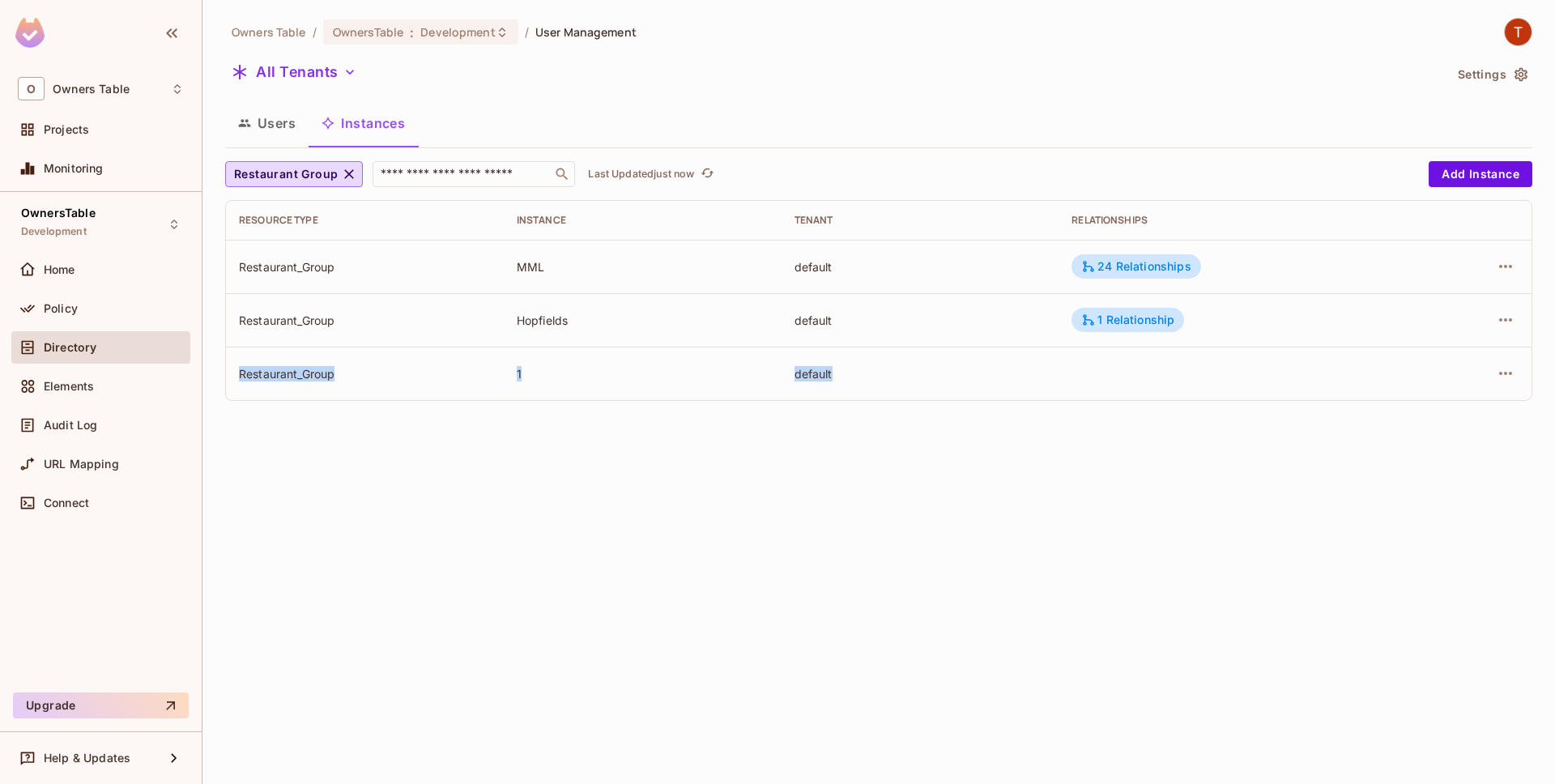
drag, startPoint x: 486, startPoint y: 354, endPoint x: 927, endPoint y: 380, distance: 441.8
click at [927, 380] on tr "Restaurant_Group 1 default" at bounding box center [879, 374] width 1306 height 54
click at [932, 383] on td "default" at bounding box center [920, 374] width 278 height 54
click at [1501, 379] on icon "button" at bounding box center [1506, 373] width 19 height 19
click at [1436, 416] on div "Edit Resource Instance" at bounding box center [1410, 410] width 127 height 16
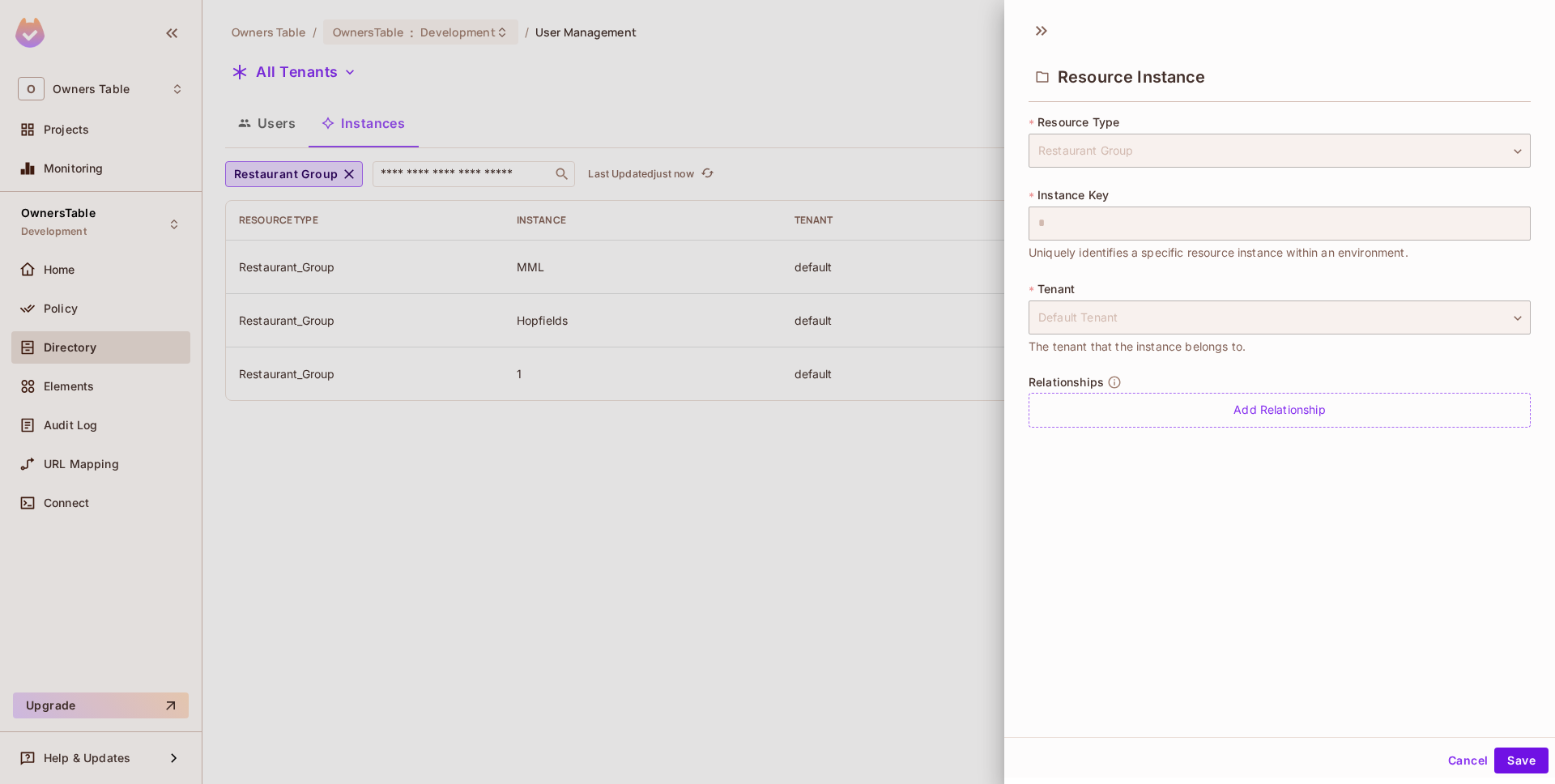
click at [1471, 757] on button "Cancel" at bounding box center [1468, 760] width 53 height 26
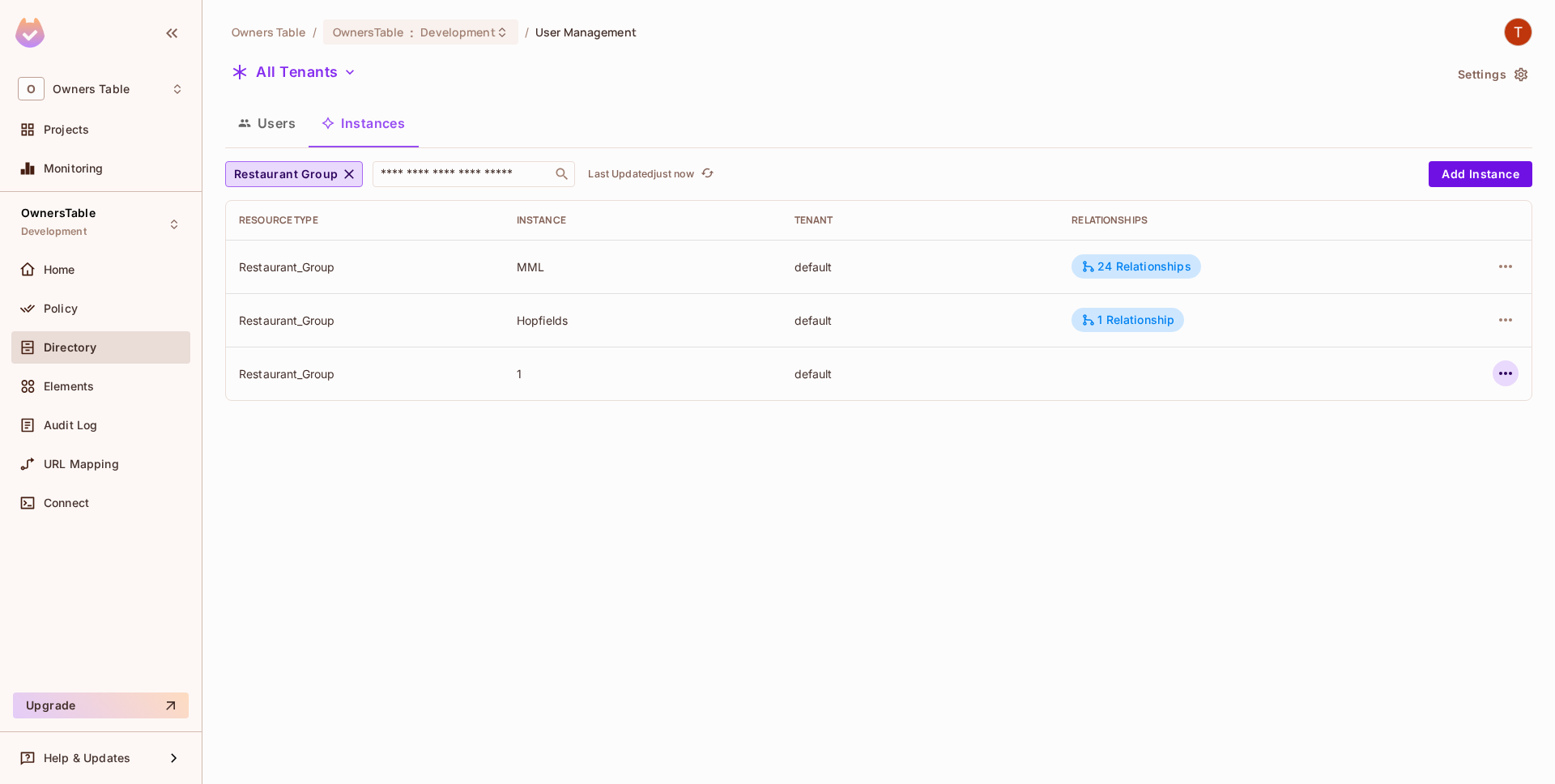
click at [1497, 373] on icon "button" at bounding box center [1506, 373] width 19 height 19
click at [1435, 442] on li "Edit Attributes" at bounding box center [1404, 446] width 203 height 35
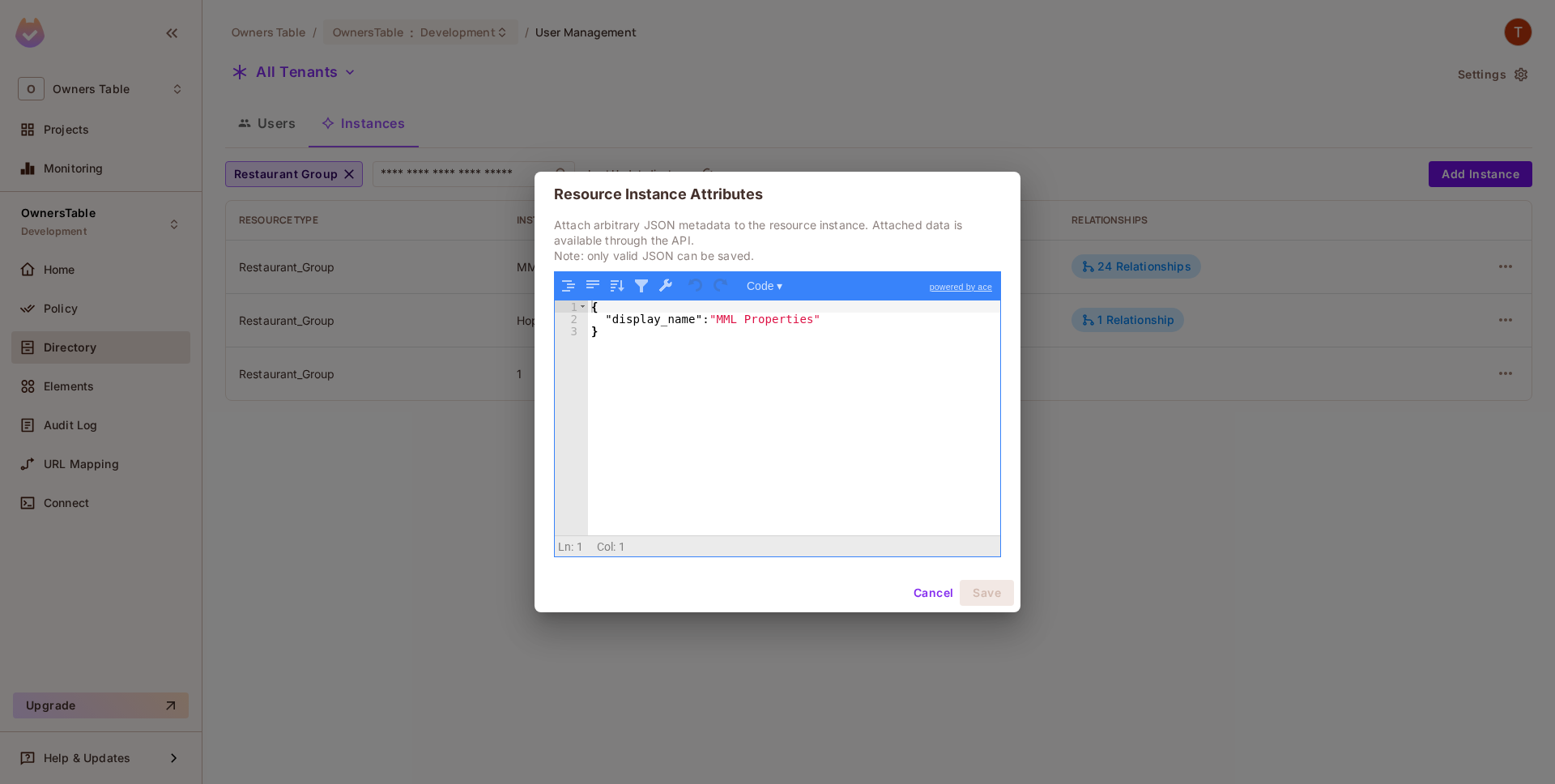
click at [926, 592] on button "Cancel" at bounding box center [933, 592] width 53 height 26
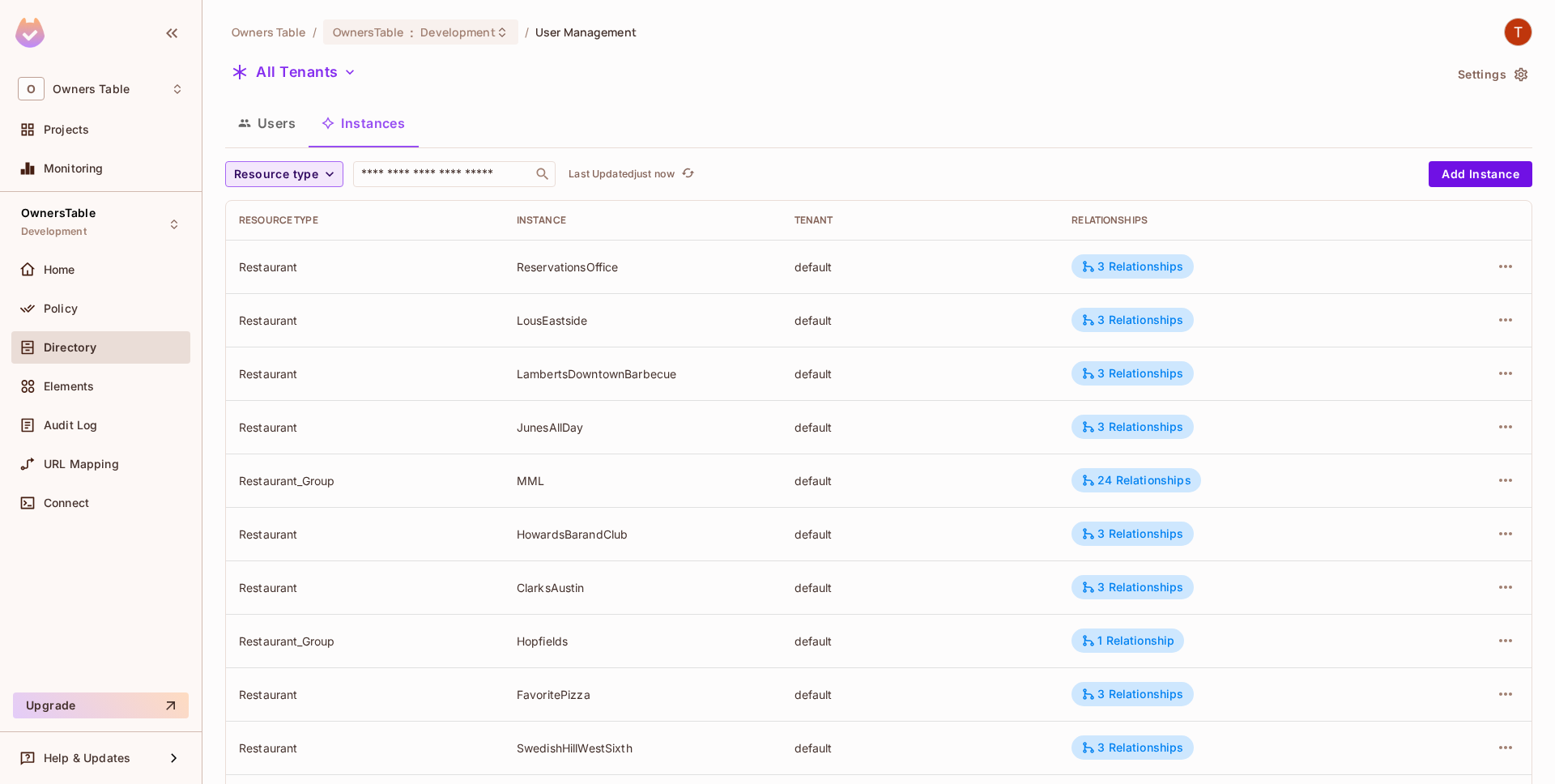
click at [275, 171] on span "Resource type" at bounding box center [276, 174] width 84 height 20
click at [308, 248] on span "Restaurant Group" at bounding box center [285, 245] width 95 height 15
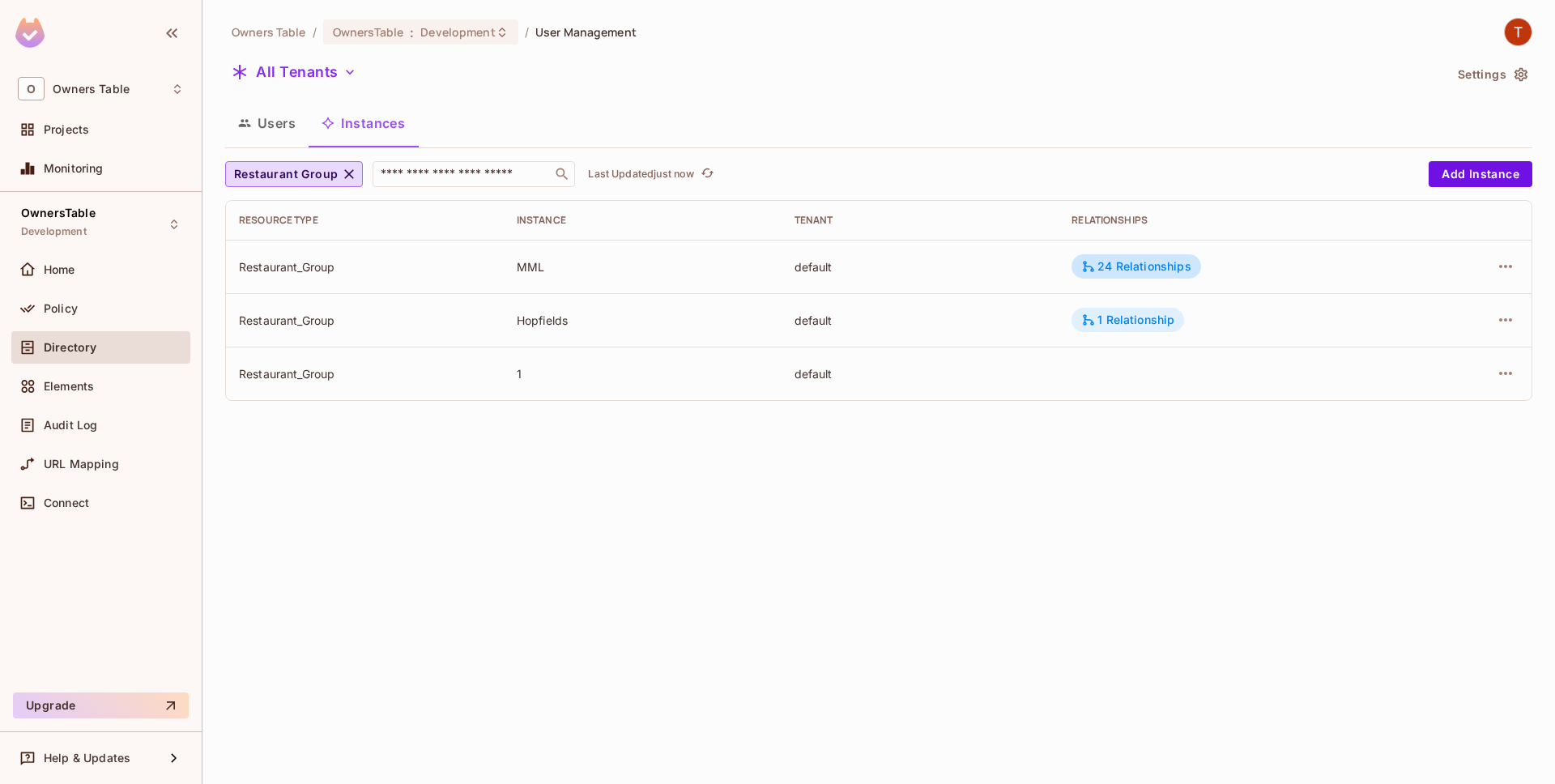
click at [1142, 323] on div "1 Relationship" at bounding box center [1127, 319] width 93 height 14
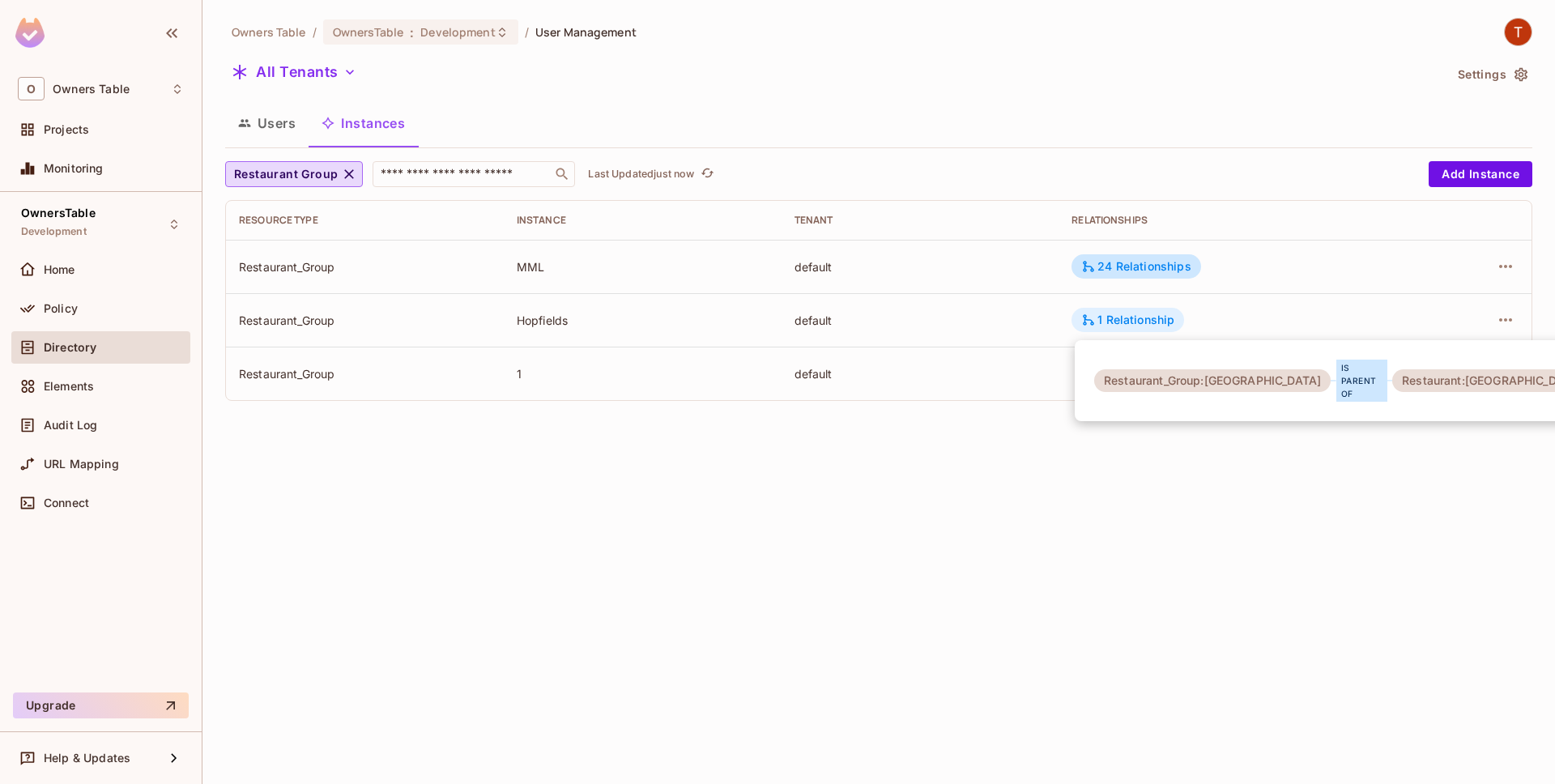
click at [1142, 323] on div at bounding box center [778, 392] width 1555 height 784
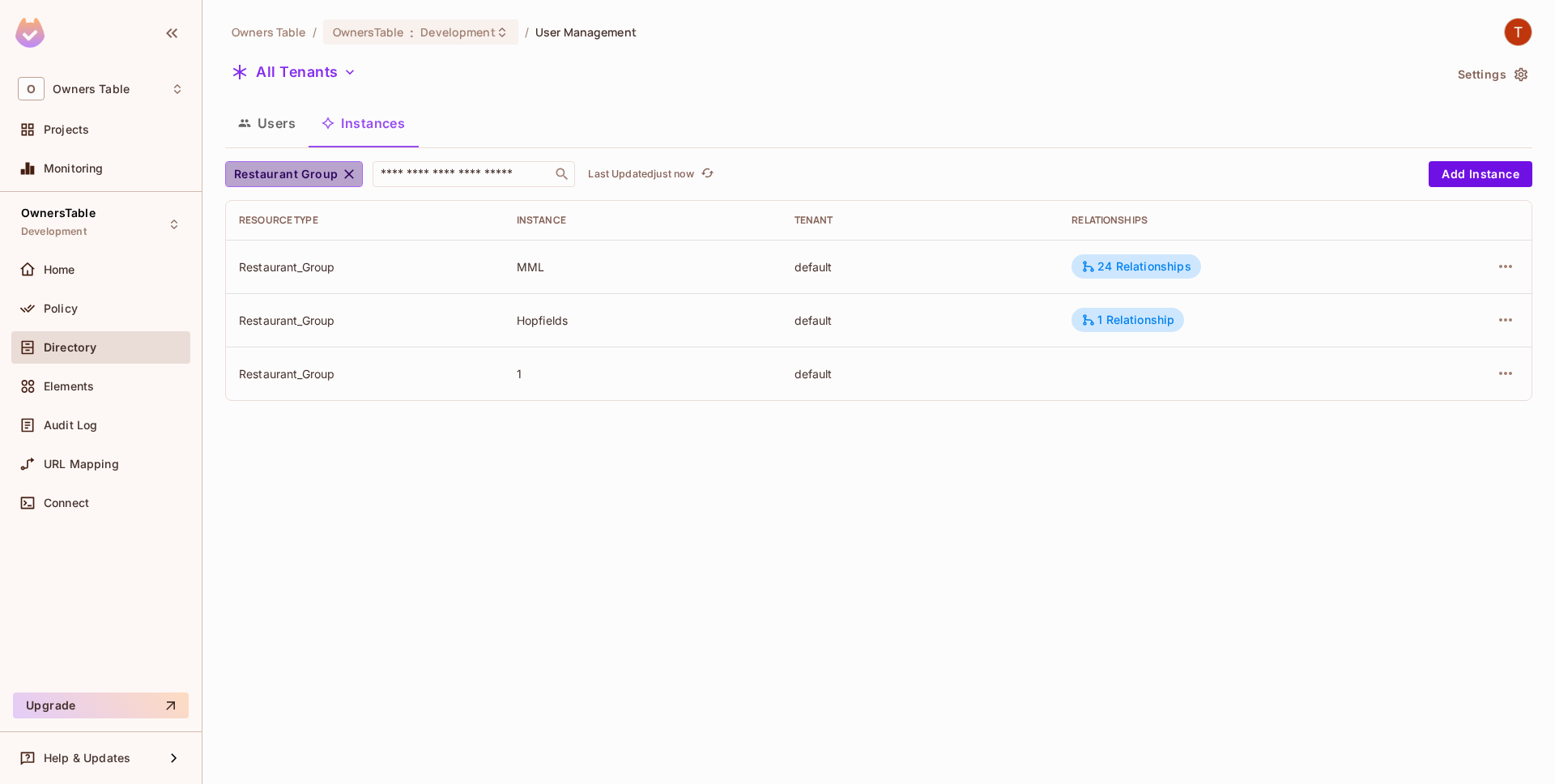
click at [350, 170] on icon "button" at bounding box center [349, 173] width 16 height 16
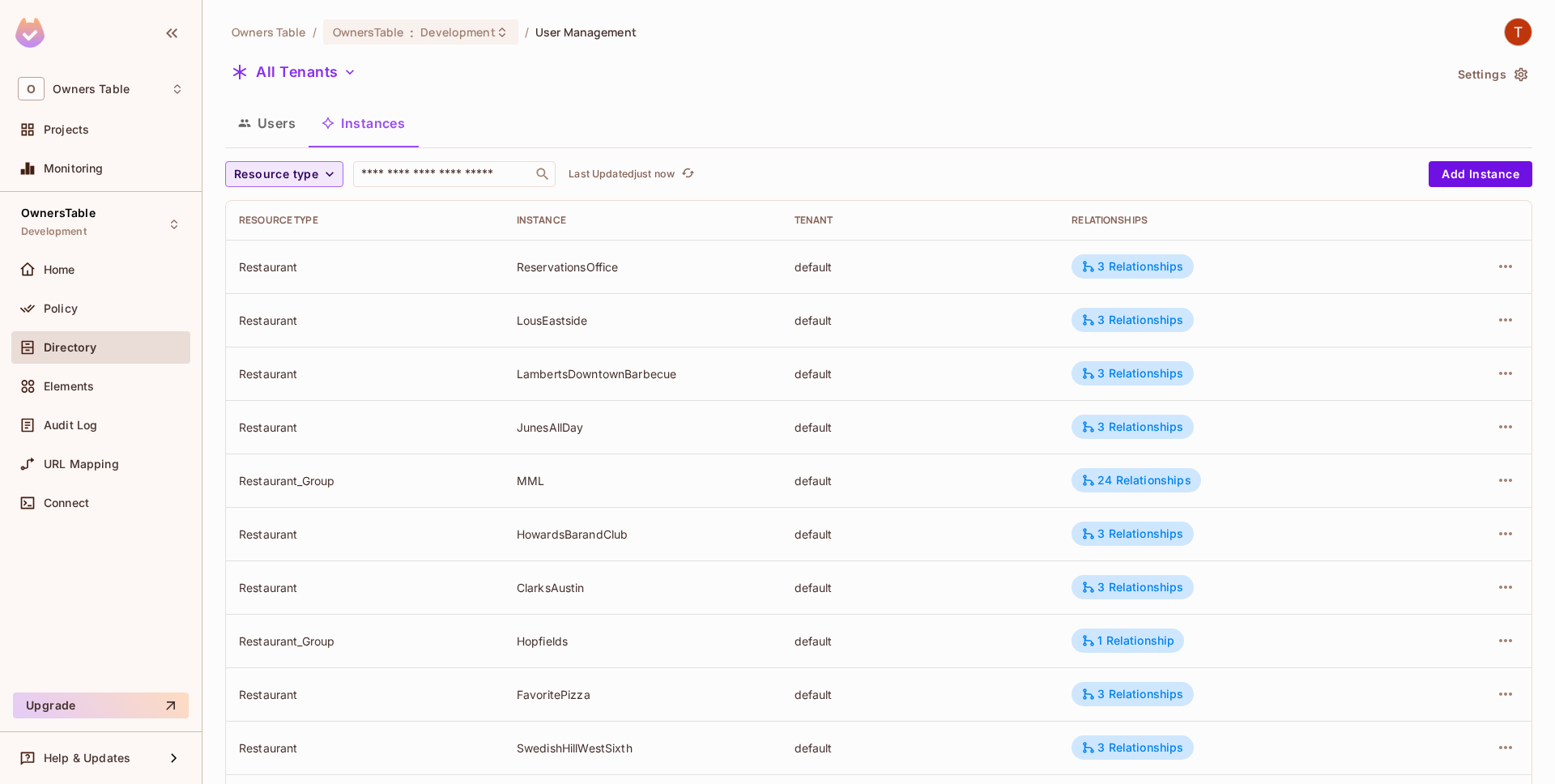
click at [334, 185] on button "Resource type" at bounding box center [284, 173] width 118 height 26
click at [320, 252] on span "Restaurant Group" at bounding box center [285, 245] width 95 height 15
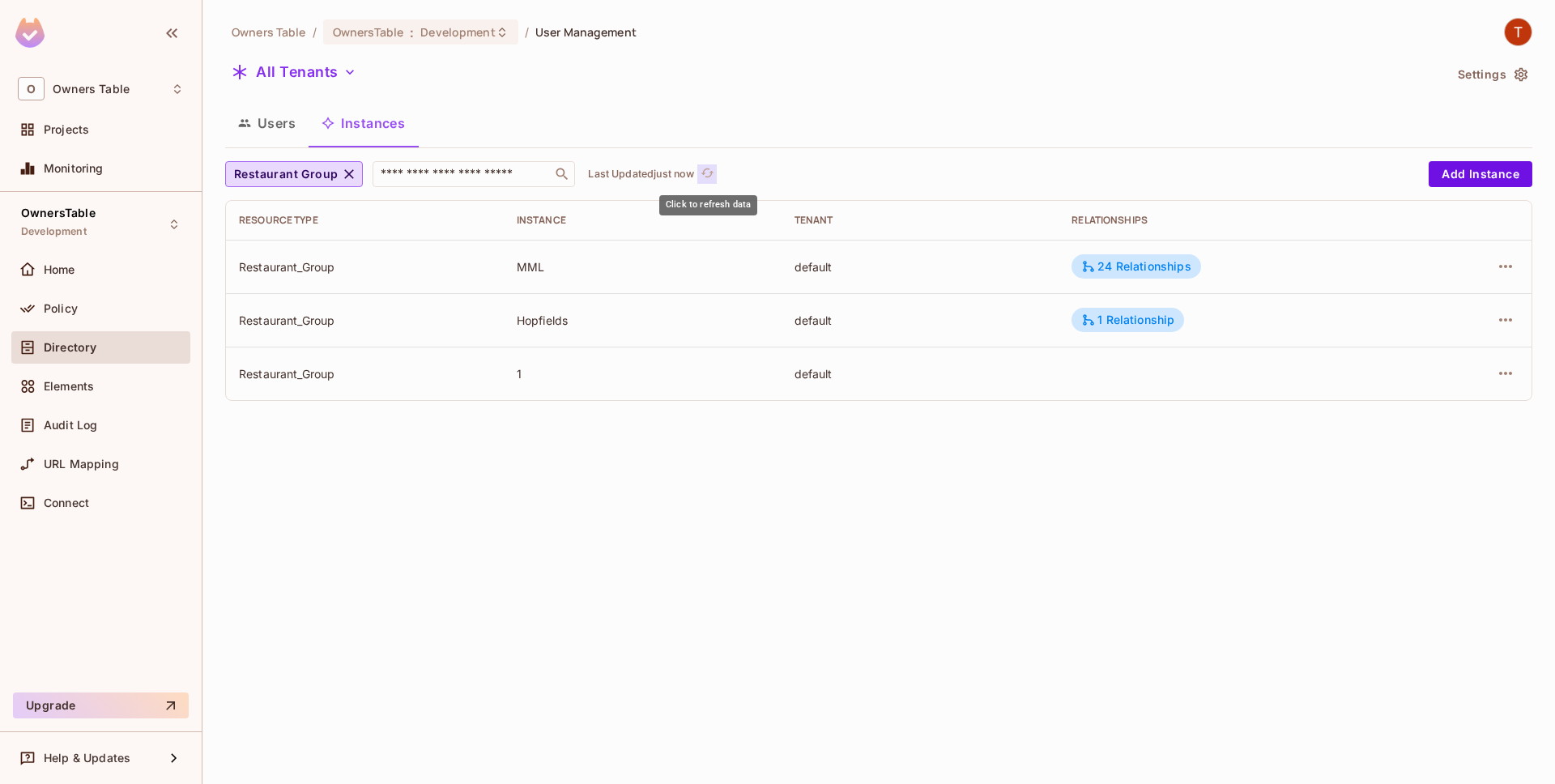
click at [709, 168] on icon "refresh" at bounding box center [708, 173] width 13 height 13
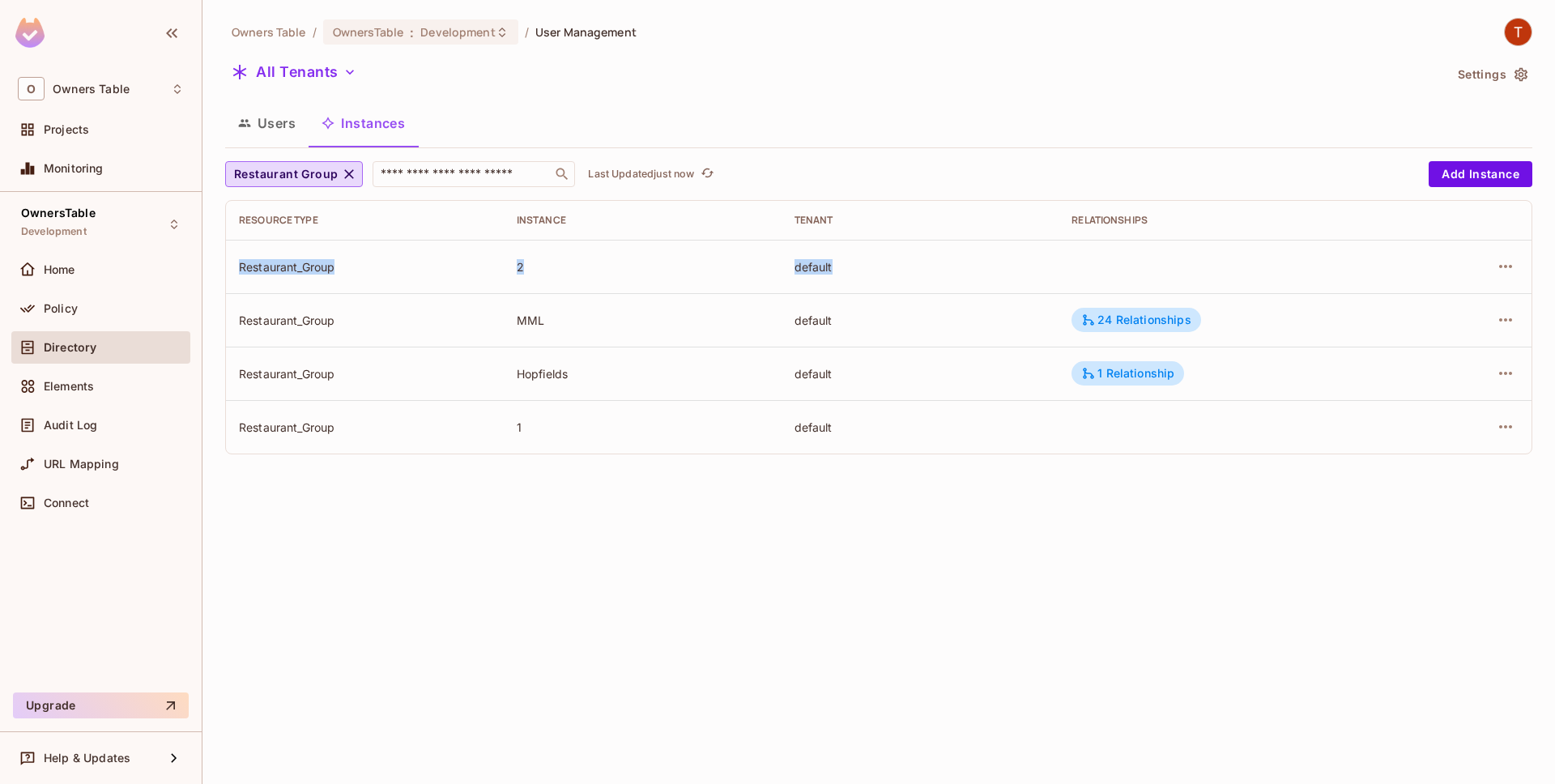
drag, startPoint x: 499, startPoint y: 258, endPoint x: 1165, endPoint y: 271, distance: 666.1
click at [1161, 274] on tr "Restaurant_Group 2 default" at bounding box center [879, 266] width 1306 height 54
click at [1165, 271] on td at bounding box center [1235, 266] width 354 height 54
click at [1501, 262] on icon "button" at bounding box center [1506, 266] width 19 height 19
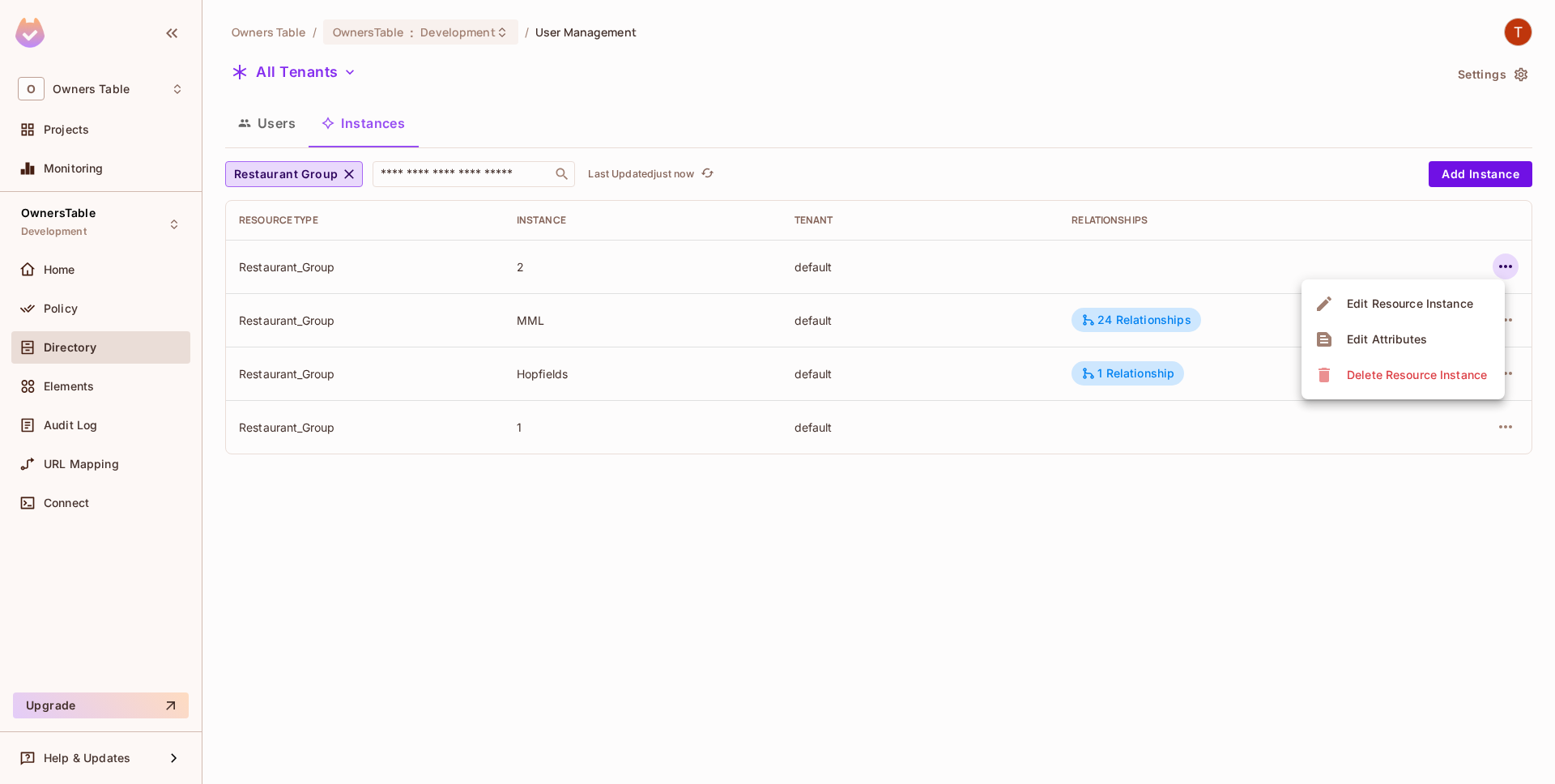
click at [1382, 256] on div at bounding box center [778, 392] width 1555 height 784
click at [342, 174] on icon "button" at bounding box center [349, 173] width 16 height 16
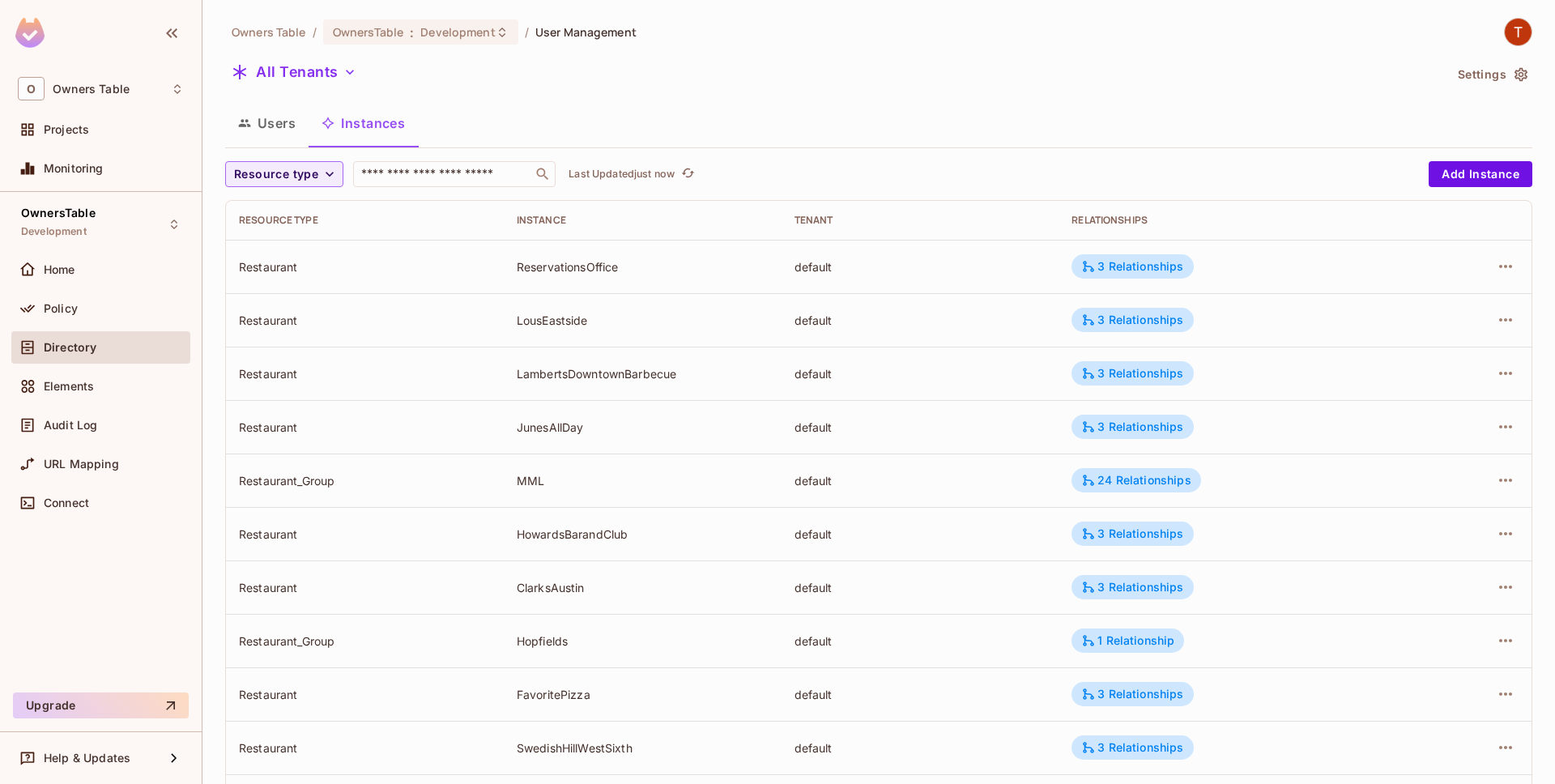
click at [322, 173] on icon "button" at bounding box center [329, 173] width 16 height 16
click at [305, 285] on span "Reports" at bounding box center [285, 281] width 95 height 15
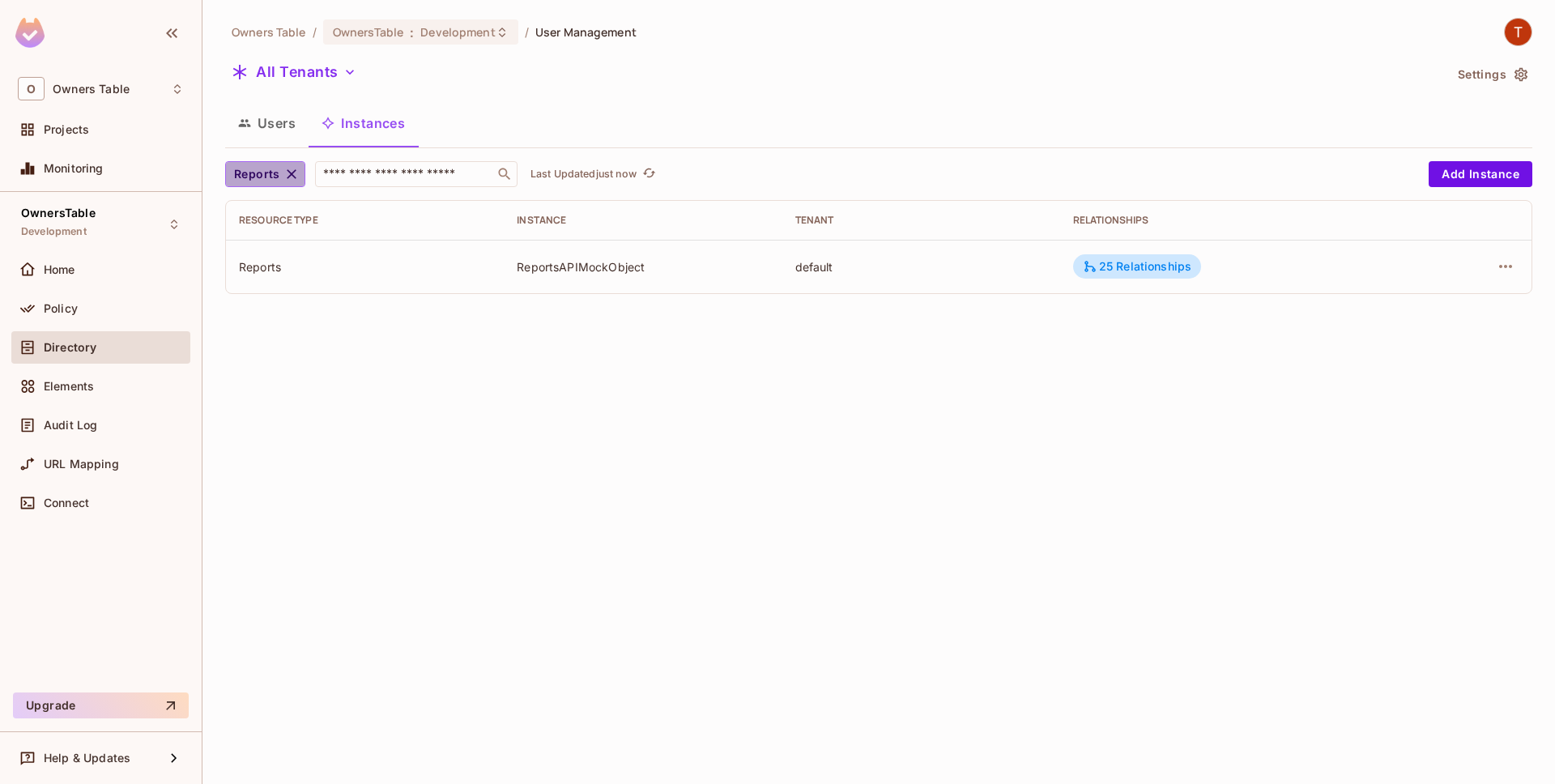
click at [300, 179] on button "Reports" at bounding box center [266, 173] width 81 height 26
click at [284, 320] on span "Restaurant" at bounding box center [285, 319] width 95 height 15
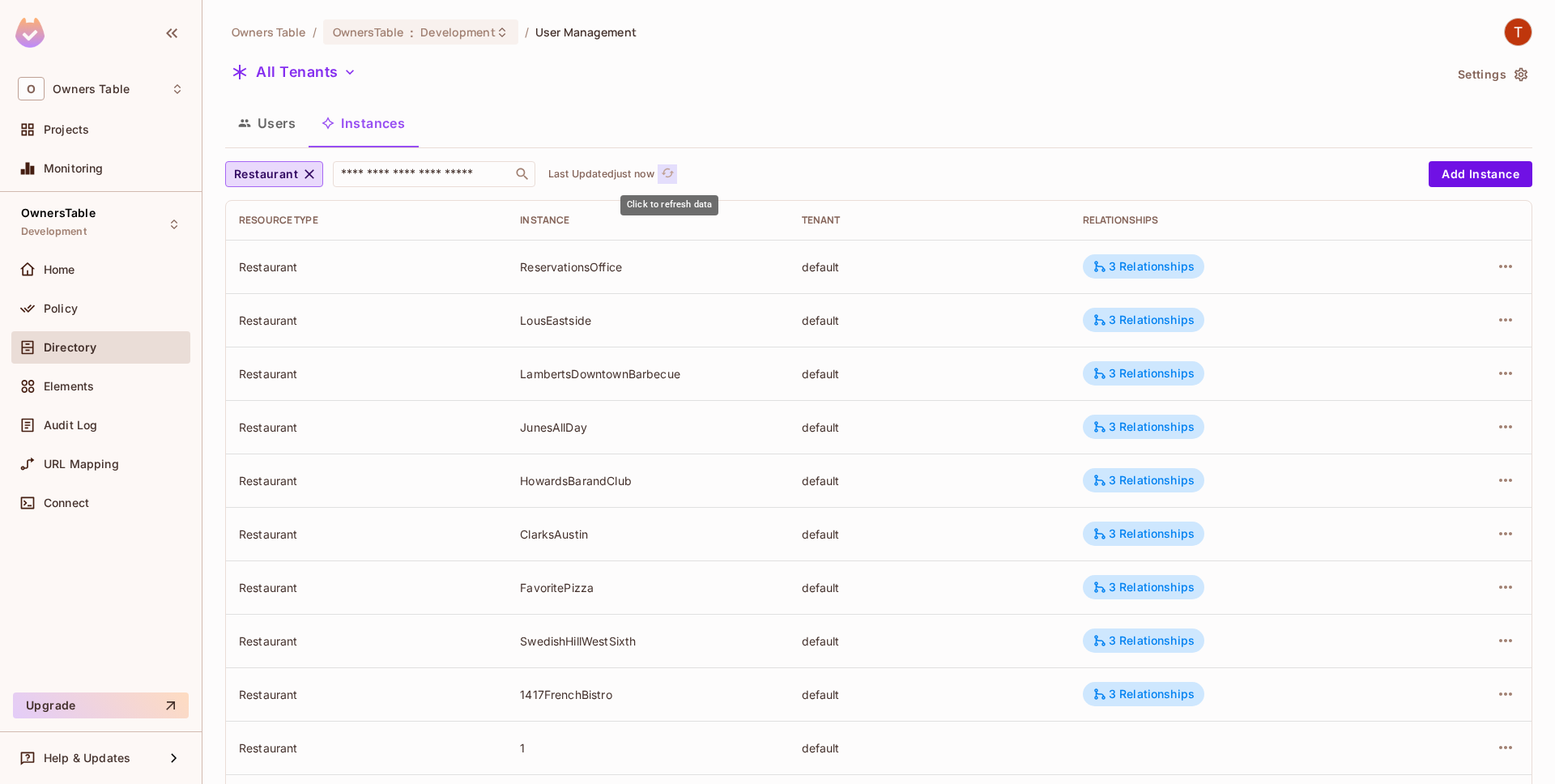
click at [672, 176] on icon "refresh" at bounding box center [667, 173] width 13 height 9
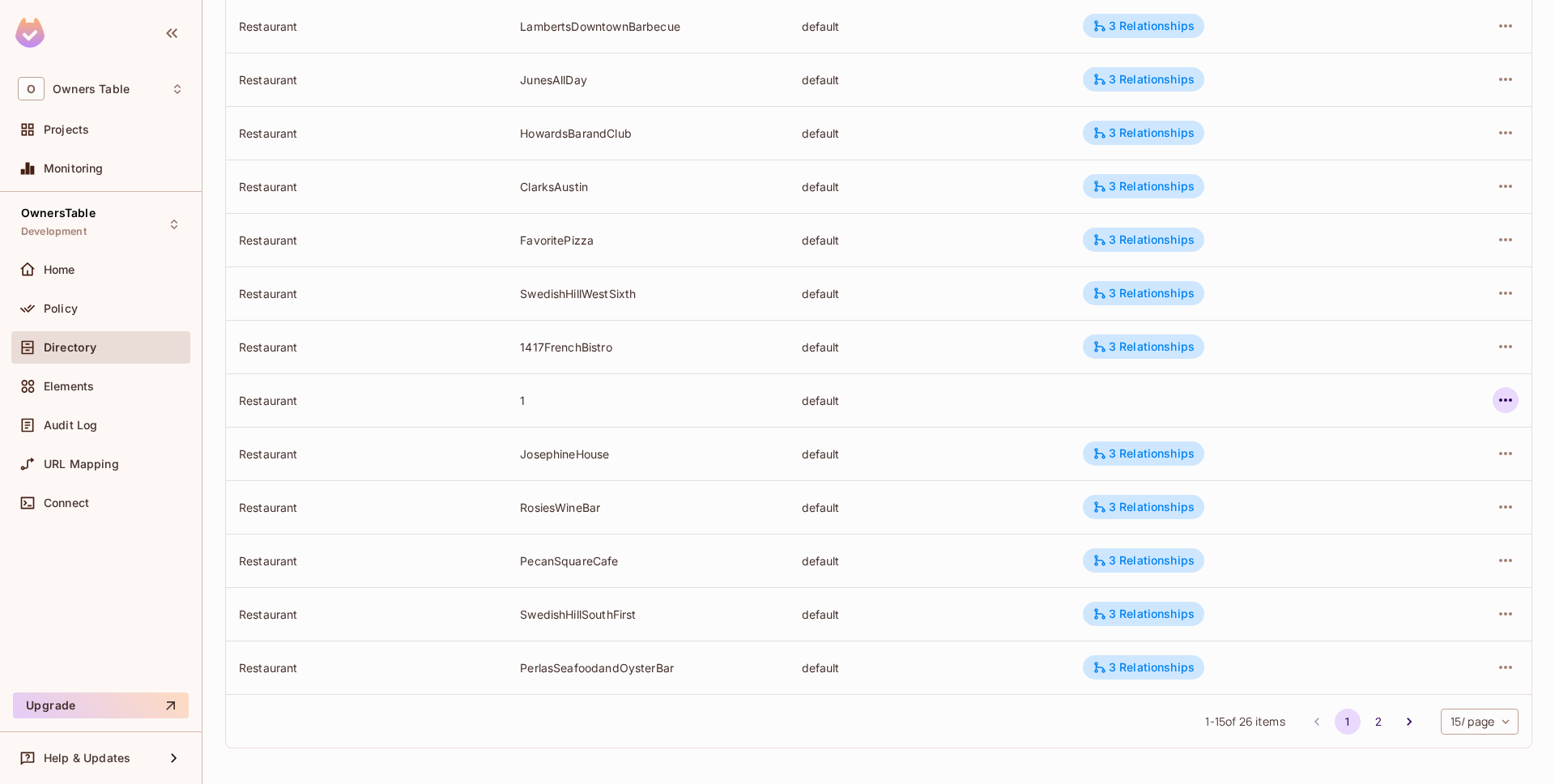
click at [1512, 394] on icon "button" at bounding box center [1506, 400] width 19 height 19
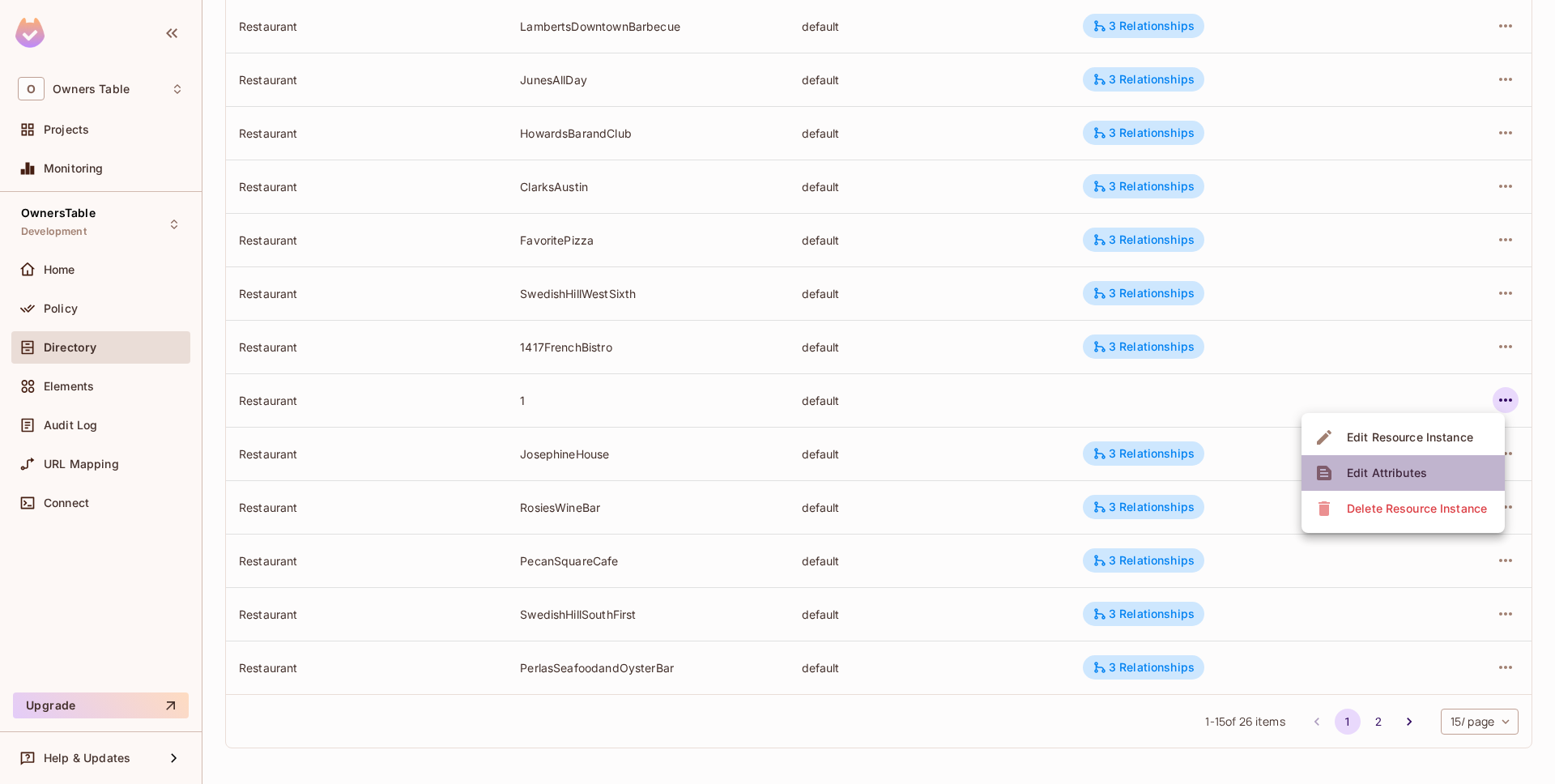
click at [1440, 473] on li "Edit Attributes" at bounding box center [1404, 473] width 203 height 35
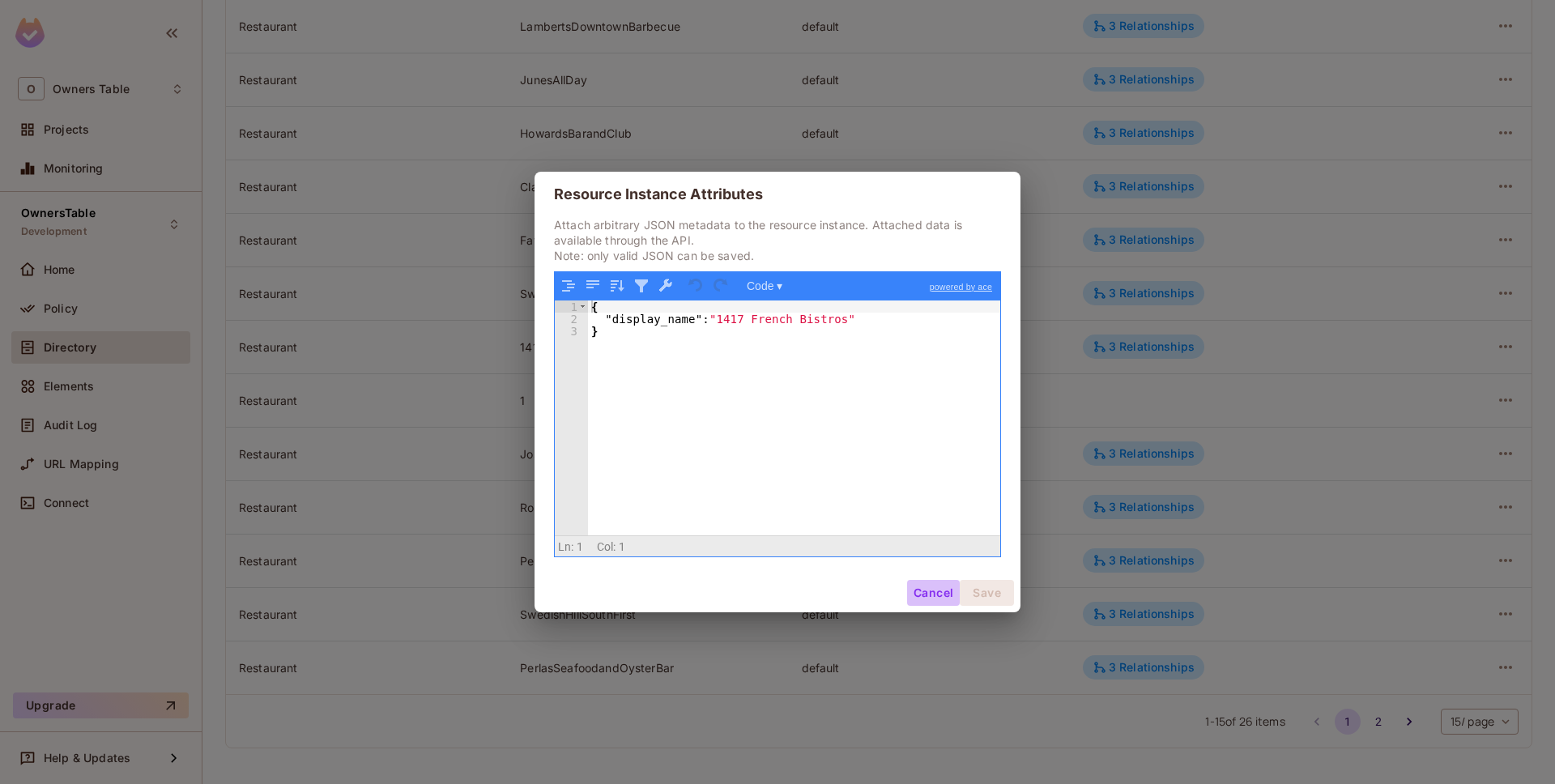
click at [930, 592] on button "Cancel" at bounding box center [933, 592] width 53 height 26
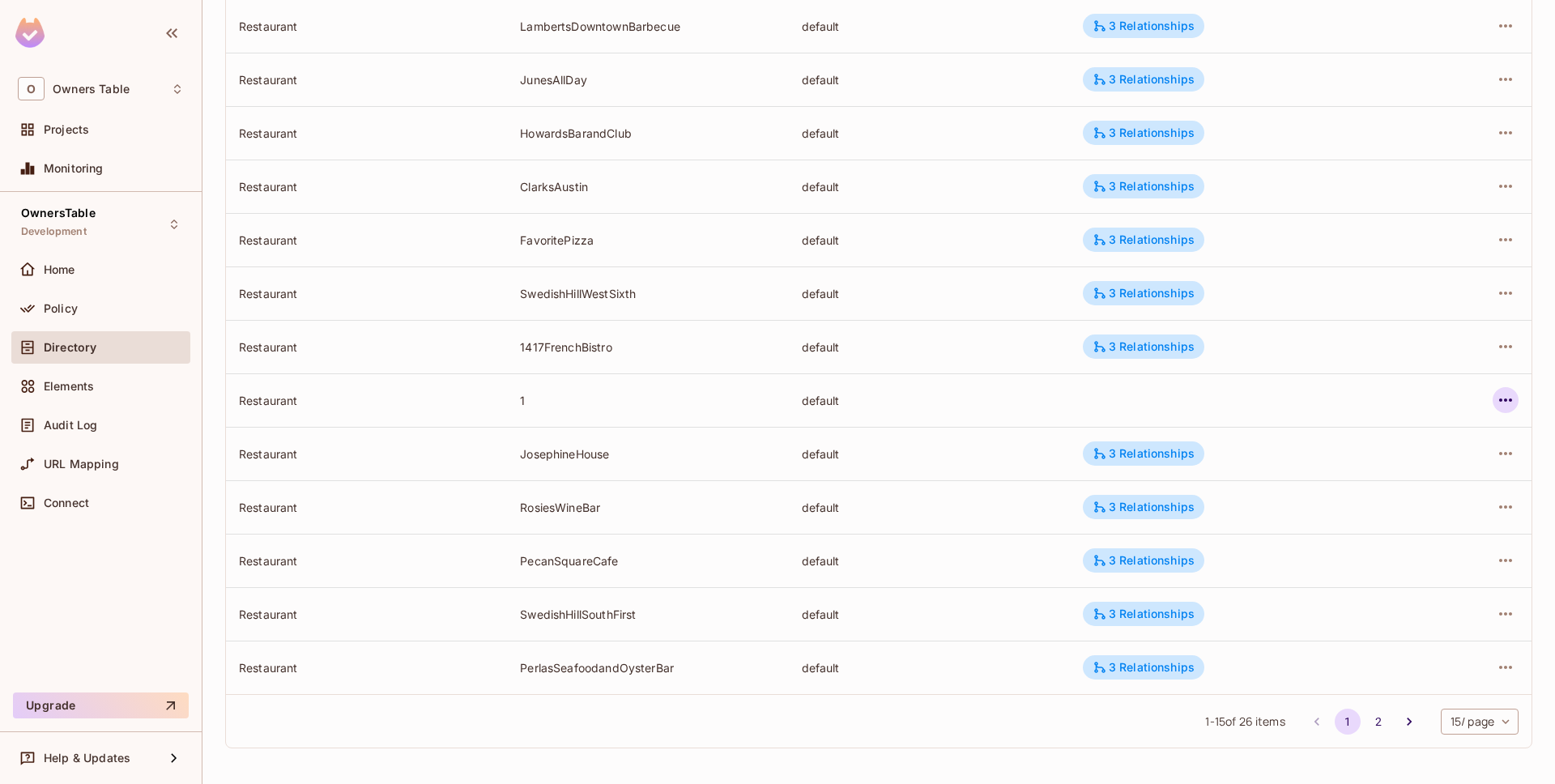
click at [1509, 403] on icon "button" at bounding box center [1506, 400] width 19 height 19
click at [1452, 442] on div "Edit Resource Instance" at bounding box center [1410, 437] width 127 height 16
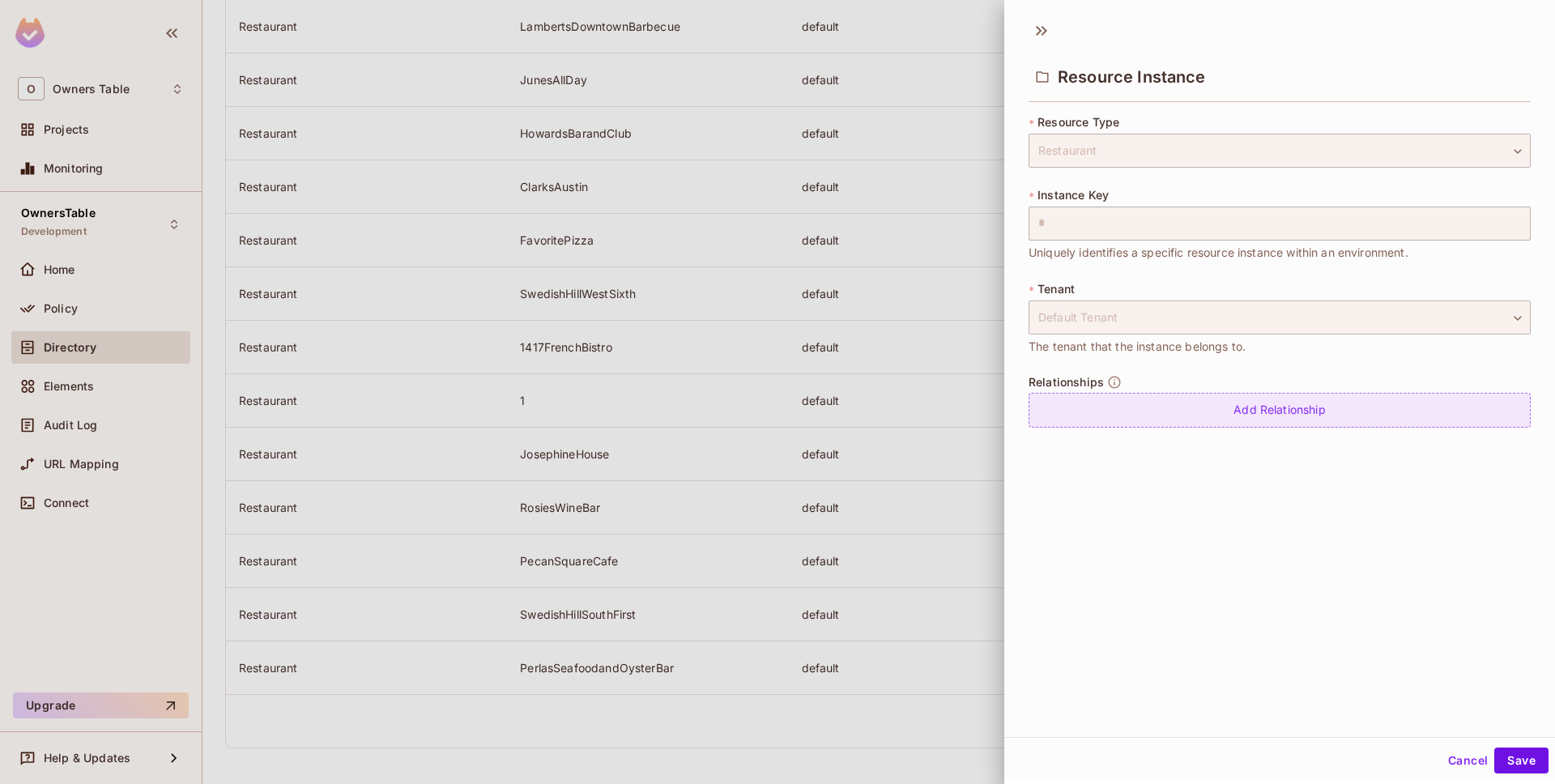
click at [1185, 395] on div "Add Relationship" at bounding box center [1280, 410] width 502 height 35
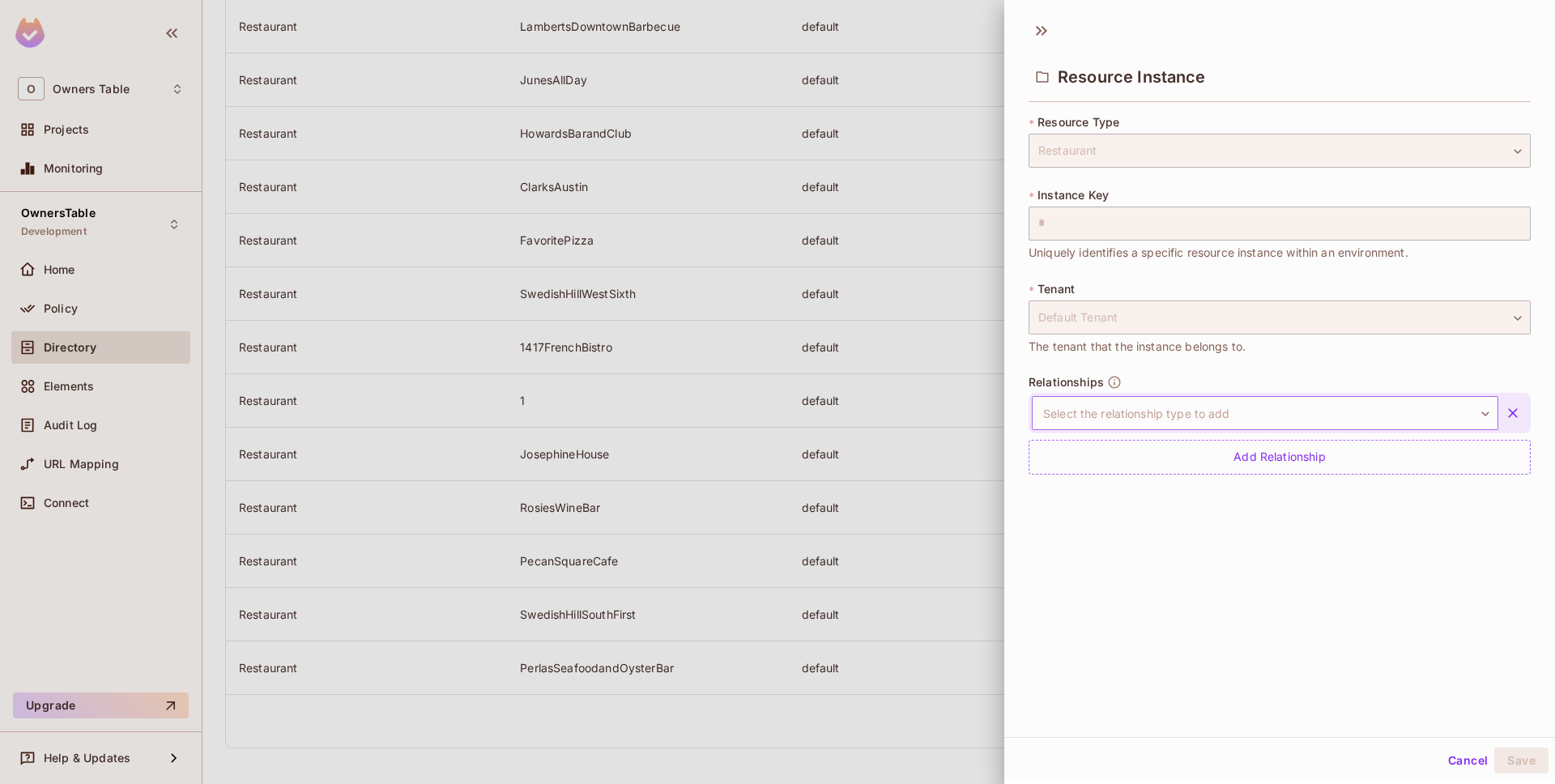
click at [1186, 414] on body "O Owners Table Projects Monitoring OwnersTable Development Home Policy Director…" at bounding box center [778, 392] width 1555 height 784
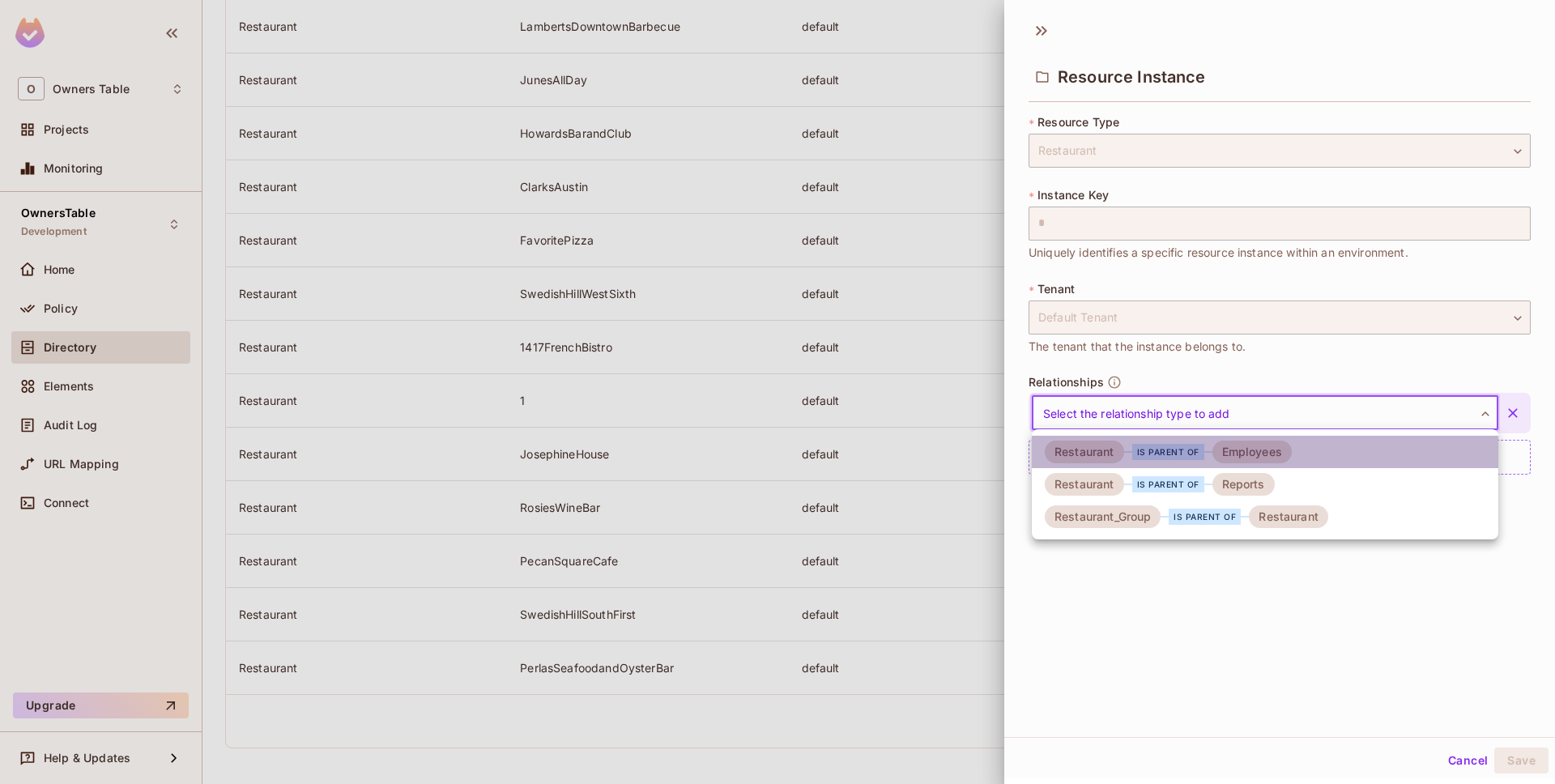
click at [1170, 446] on div "is parent of" at bounding box center [1168, 451] width 72 height 16
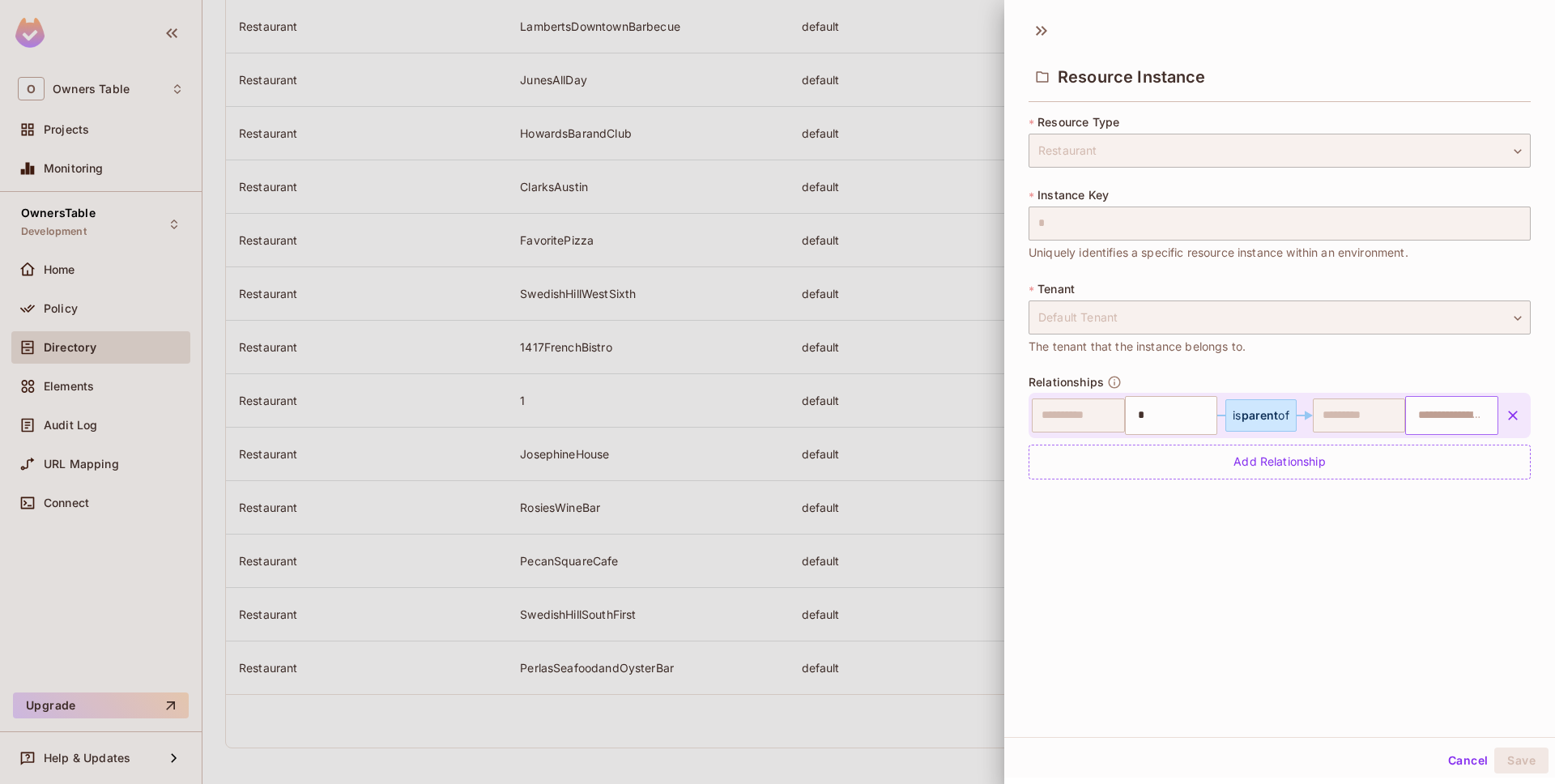
click at [1445, 419] on input "text" at bounding box center [1450, 416] width 82 height 33
type input "**********"
click at [1514, 421] on icon "button" at bounding box center [1513, 415] width 16 height 16
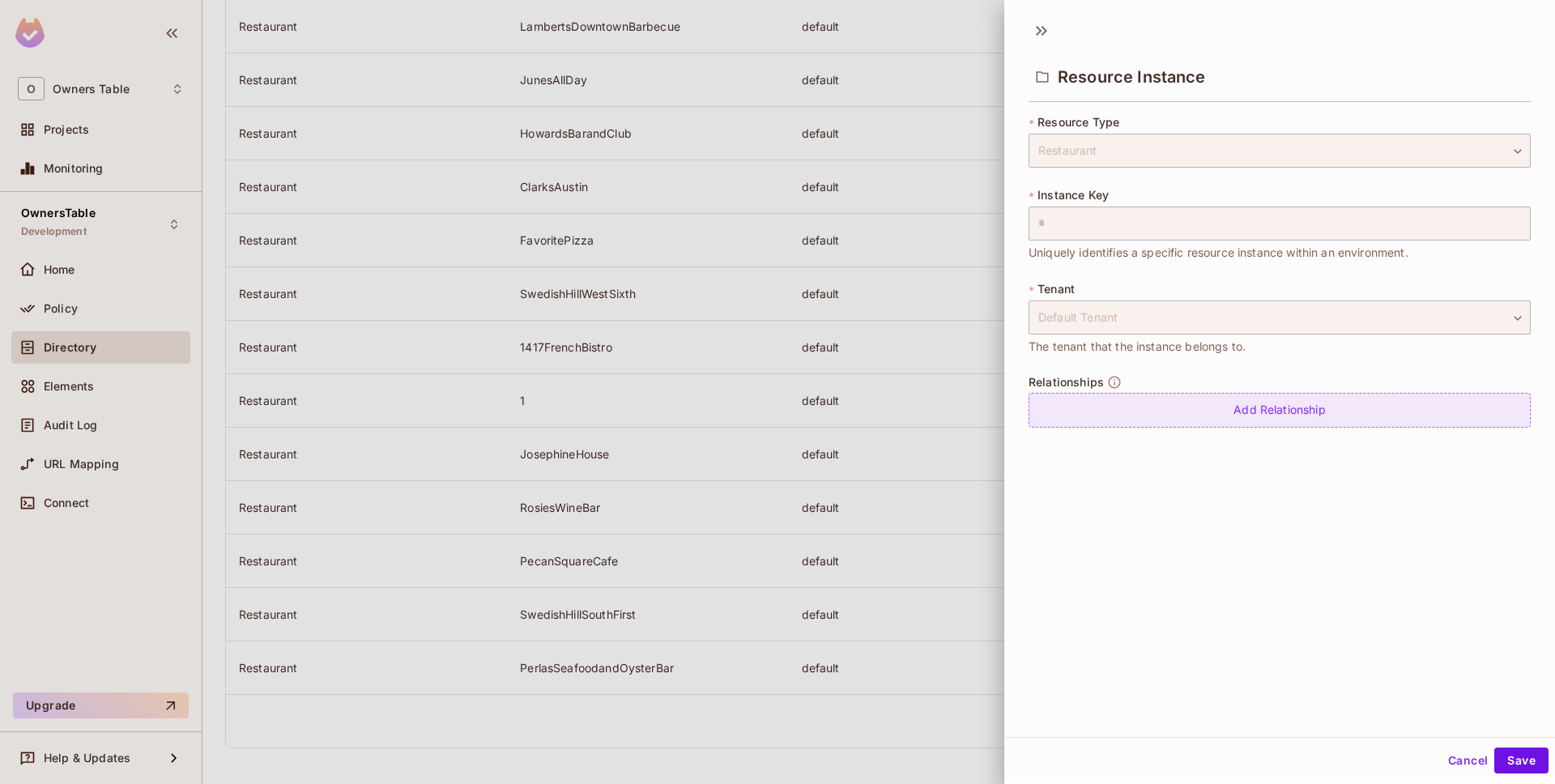
click at [1312, 408] on div "Add Relationship" at bounding box center [1280, 410] width 502 height 35
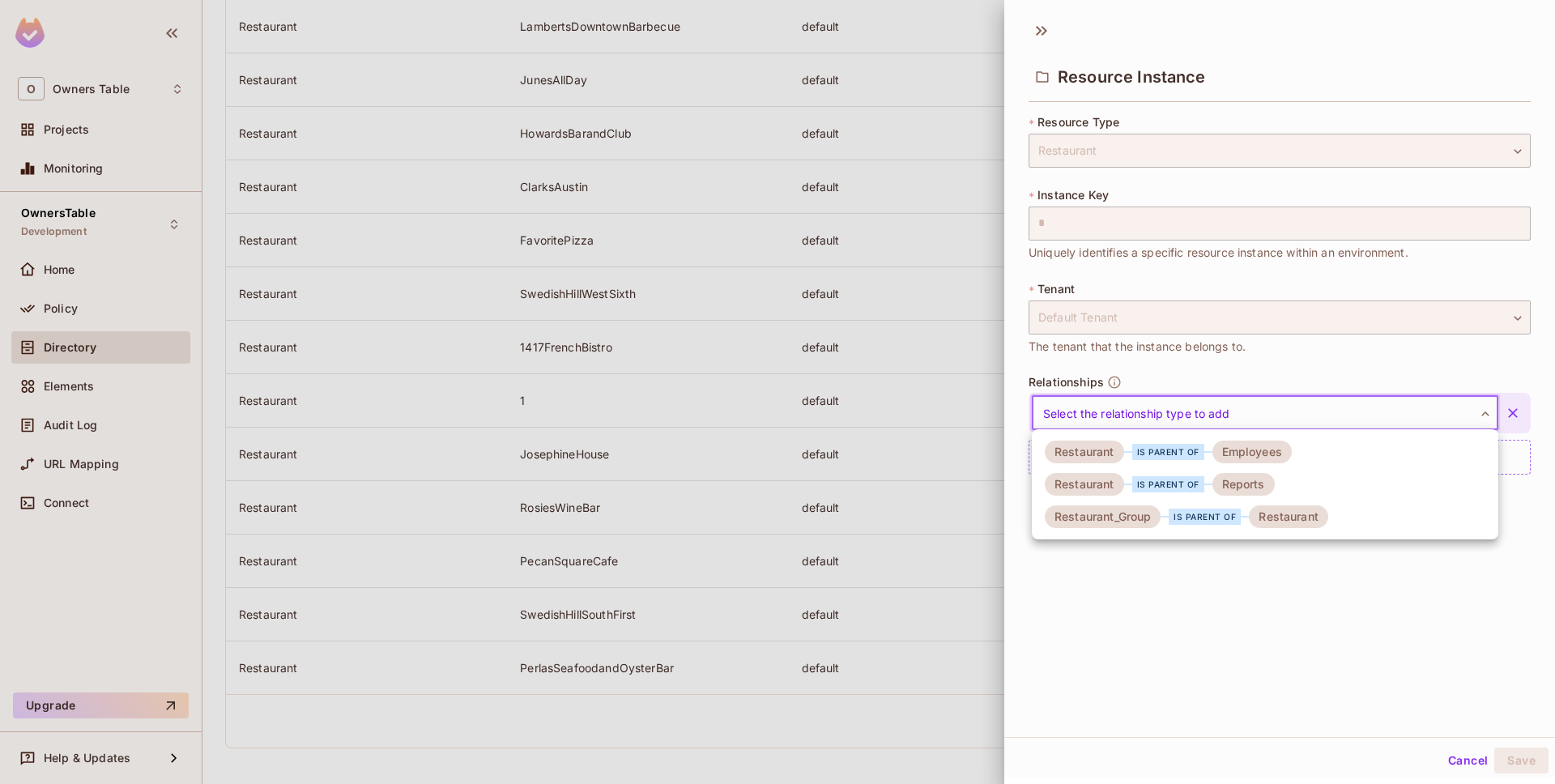
click at [1253, 410] on body "O Owners Table Projects Monitoring OwnersTable Development Home Policy Director…" at bounding box center [778, 392] width 1555 height 784
click at [1235, 519] on div "is parent of" at bounding box center [1204, 517] width 72 height 16
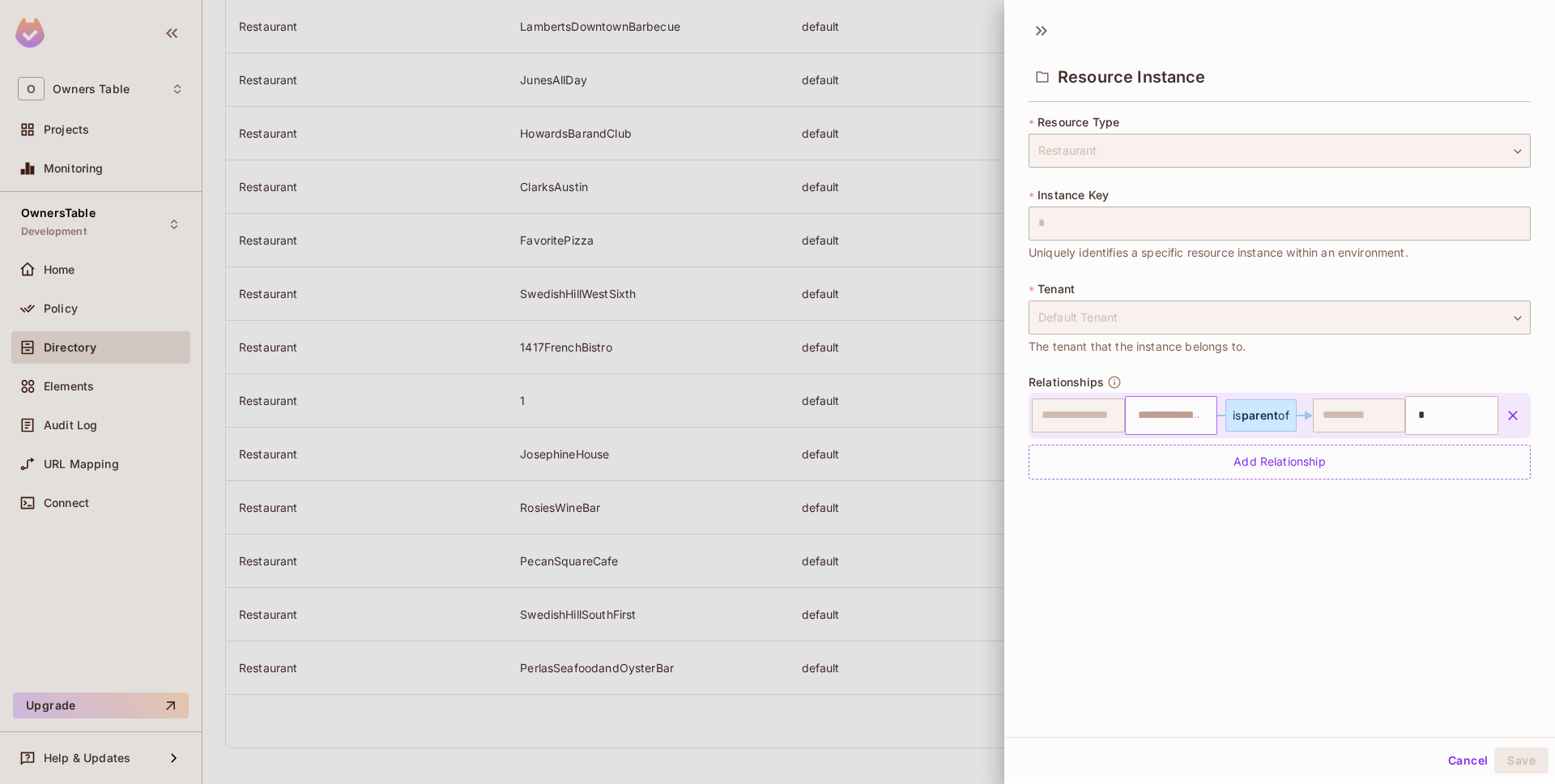
click at [1167, 424] on input "text" at bounding box center [1170, 416] width 82 height 33
type input "*"
click at [1167, 424] on input "*" at bounding box center [1170, 416] width 82 height 33
click at [1205, 501] on div "**********" at bounding box center [1280, 374] width 551 height 726
click at [1175, 425] on input "*" at bounding box center [1170, 416] width 82 height 33
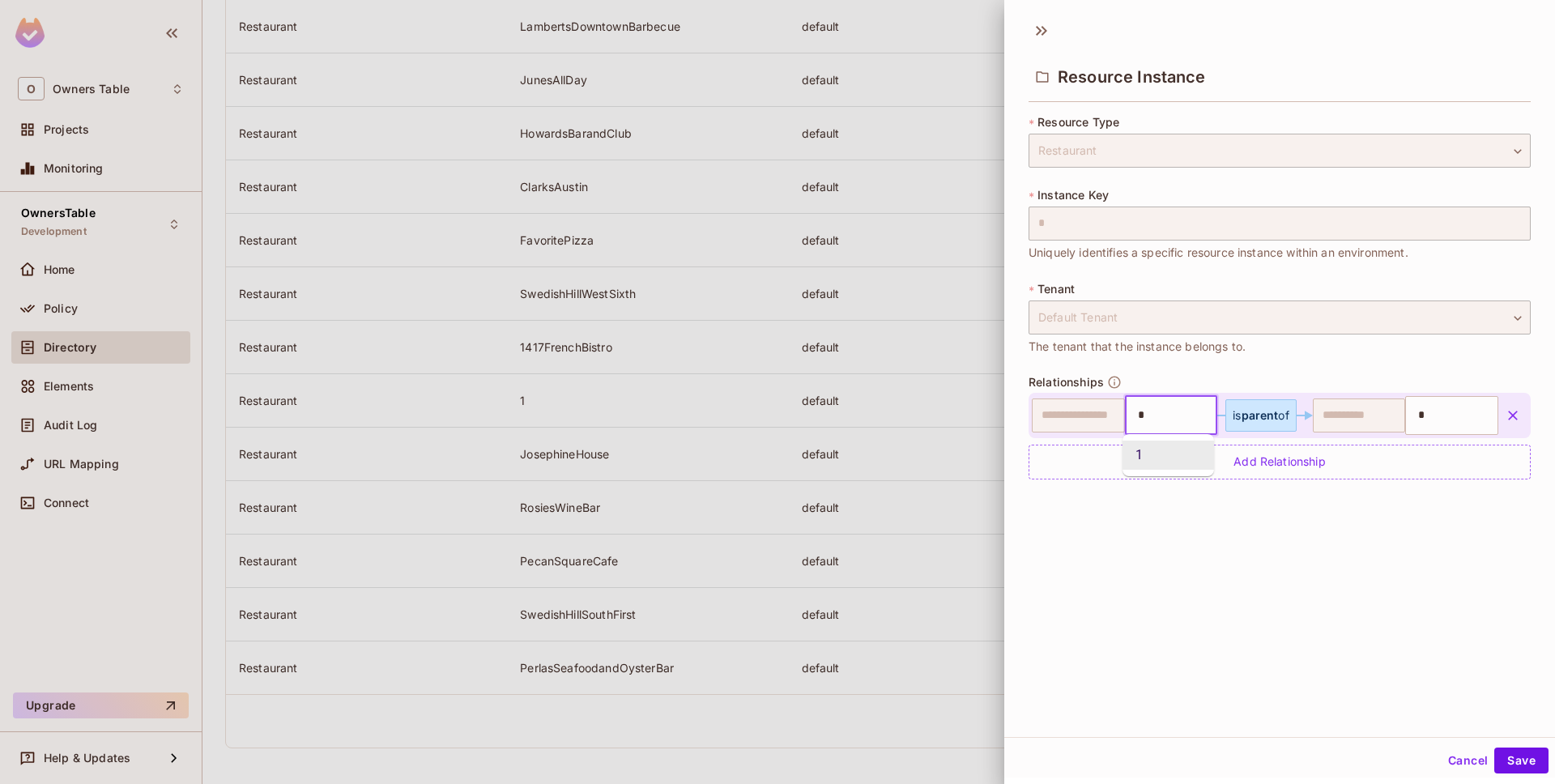
click at [1177, 457] on li "1" at bounding box center [1168, 455] width 91 height 29
click at [1498, 756] on button "Save" at bounding box center [1521, 760] width 55 height 26
type input "*"
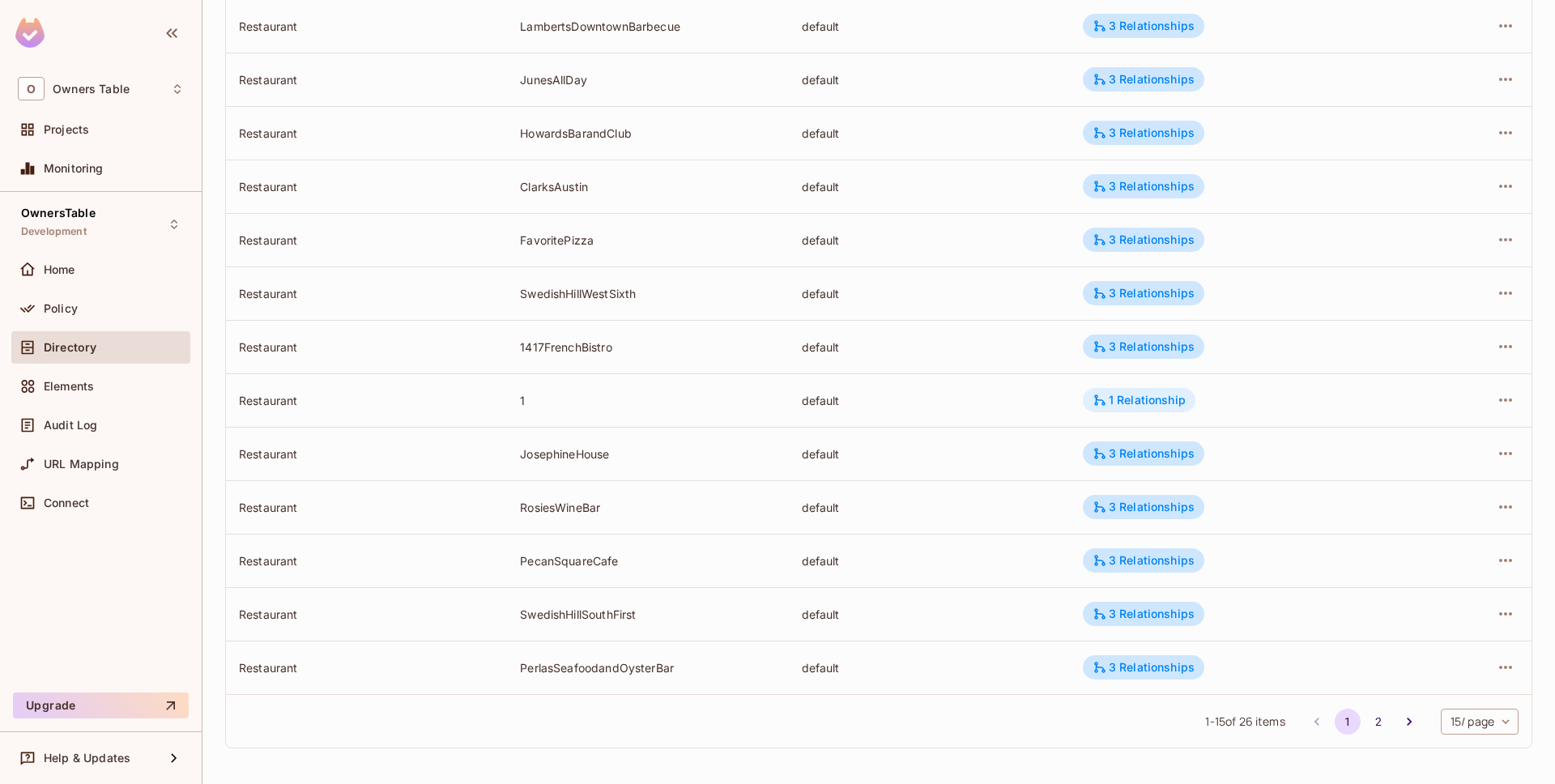
click at [1165, 403] on div "1 Relationship" at bounding box center [1139, 400] width 93 height 14
click at [1378, 404] on div at bounding box center [778, 392] width 1555 height 784
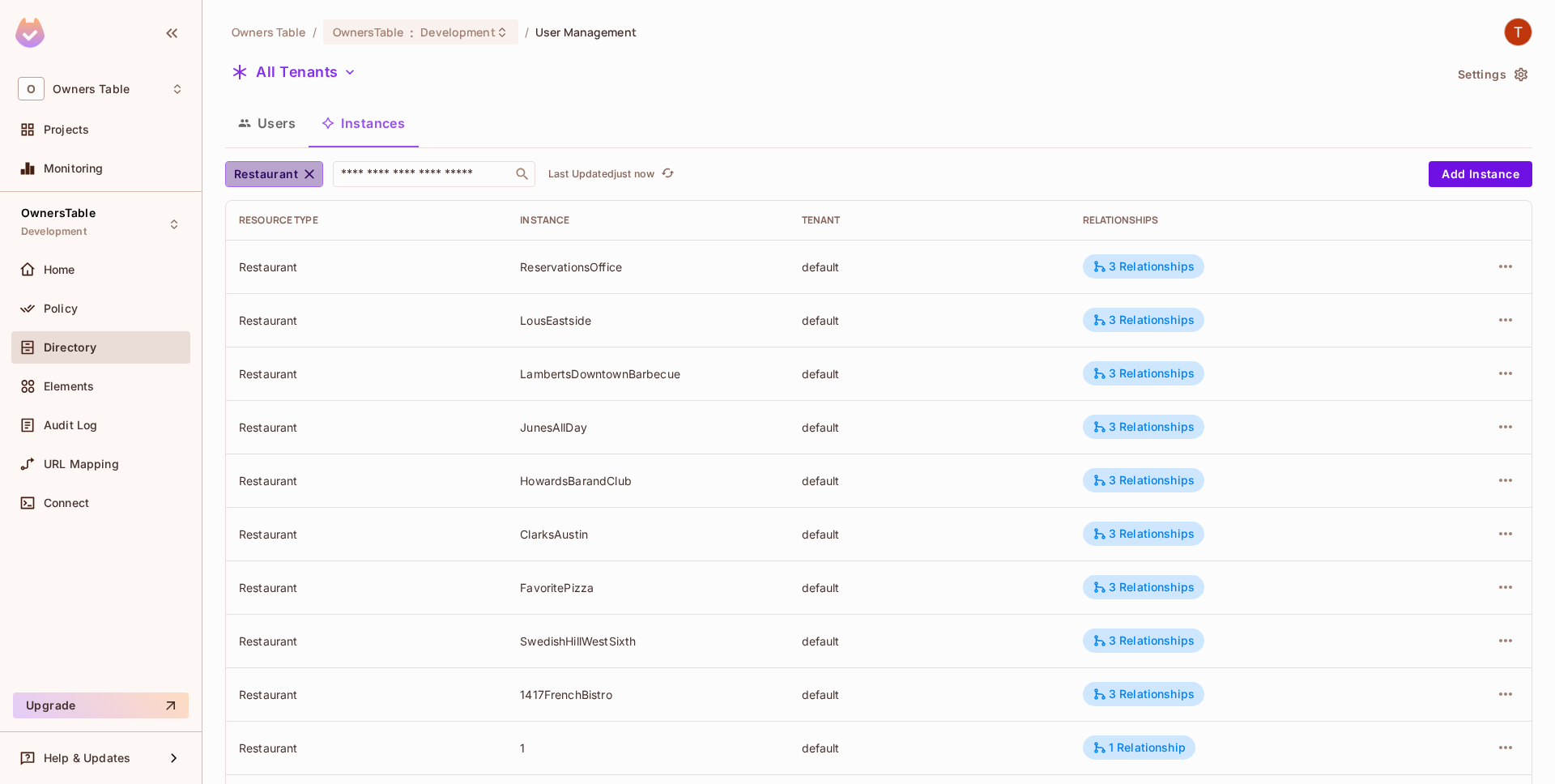
click at [315, 183] on button "Restaurant" at bounding box center [274, 173] width 98 height 26
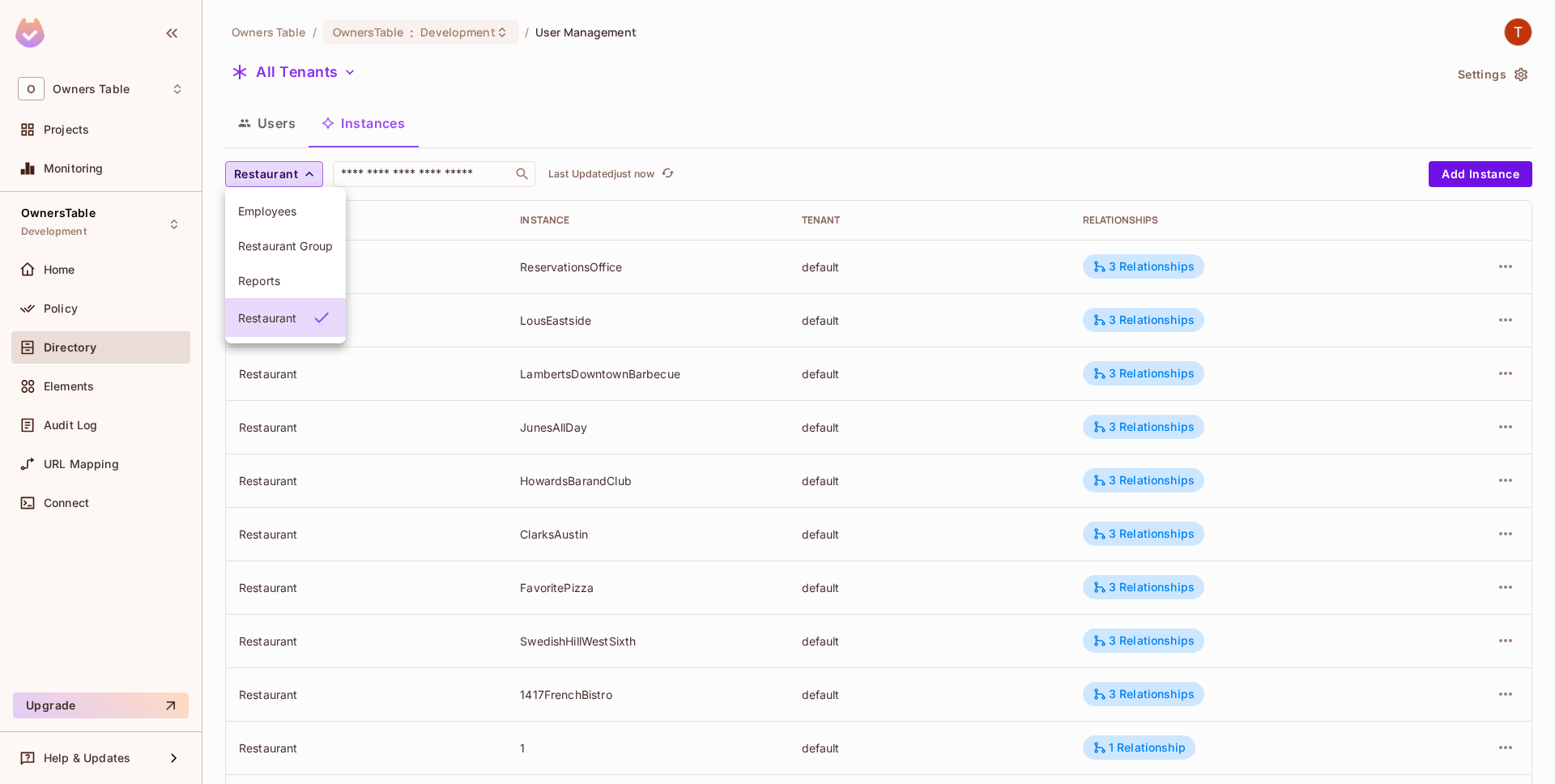
click at [307, 250] on span "Restaurant Group" at bounding box center [285, 245] width 95 height 15
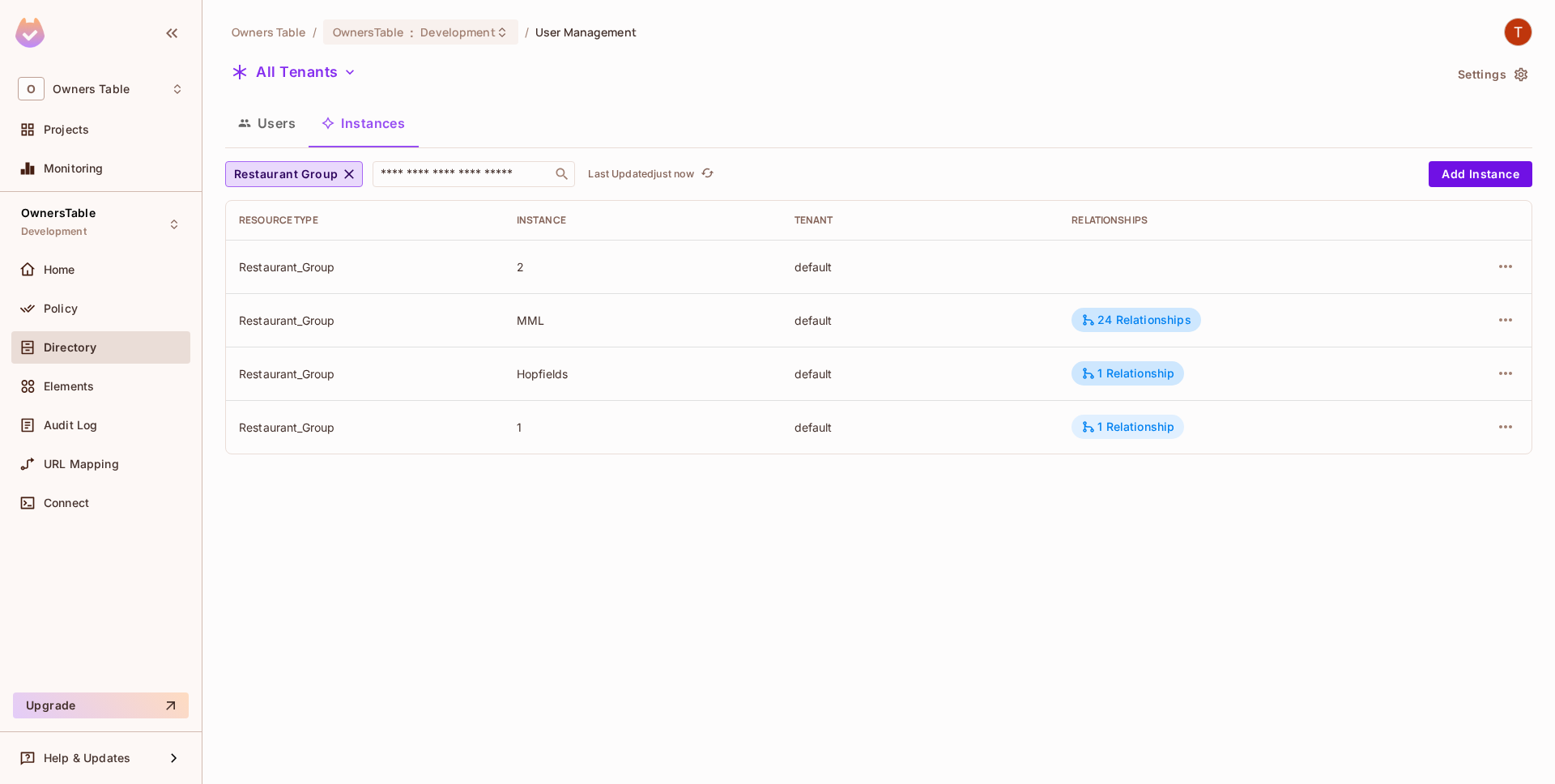
click at [1100, 432] on div "1 Relationship" at bounding box center [1127, 427] width 93 height 14
click at [1352, 718] on div at bounding box center [778, 392] width 1555 height 784
click at [337, 187] on button "Restaurant Group" at bounding box center [294, 173] width 138 height 26
click at [297, 283] on span "Reports" at bounding box center [299, 285] width 124 height 15
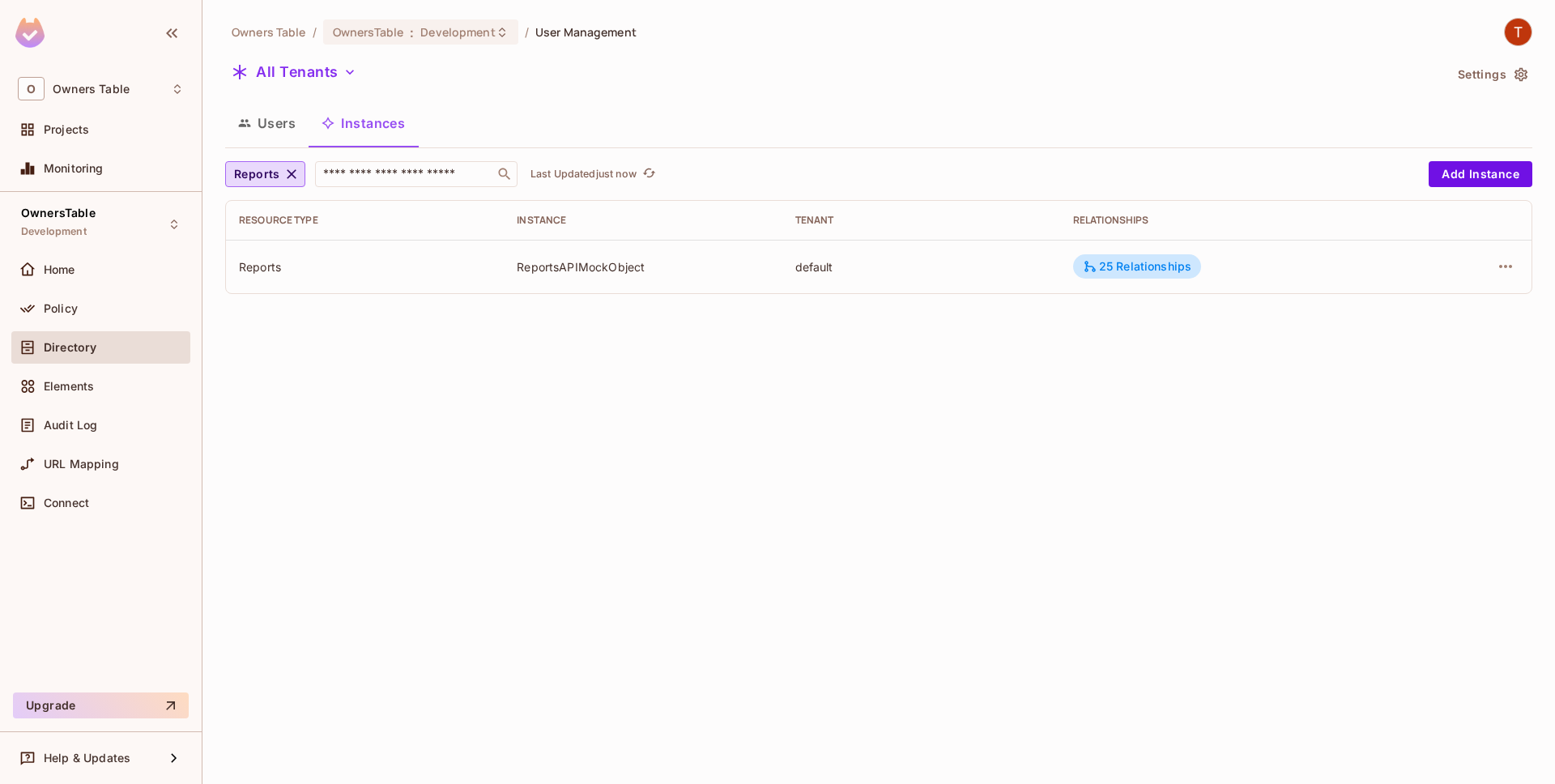
click at [608, 264] on div "ReportsAPIMockObject" at bounding box center [642, 266] width 252 height 15
copy div "ReportsAPIMockObject"
click at [295, 168] on icon "button" at bounding box center [291, 173] width 16 height 16
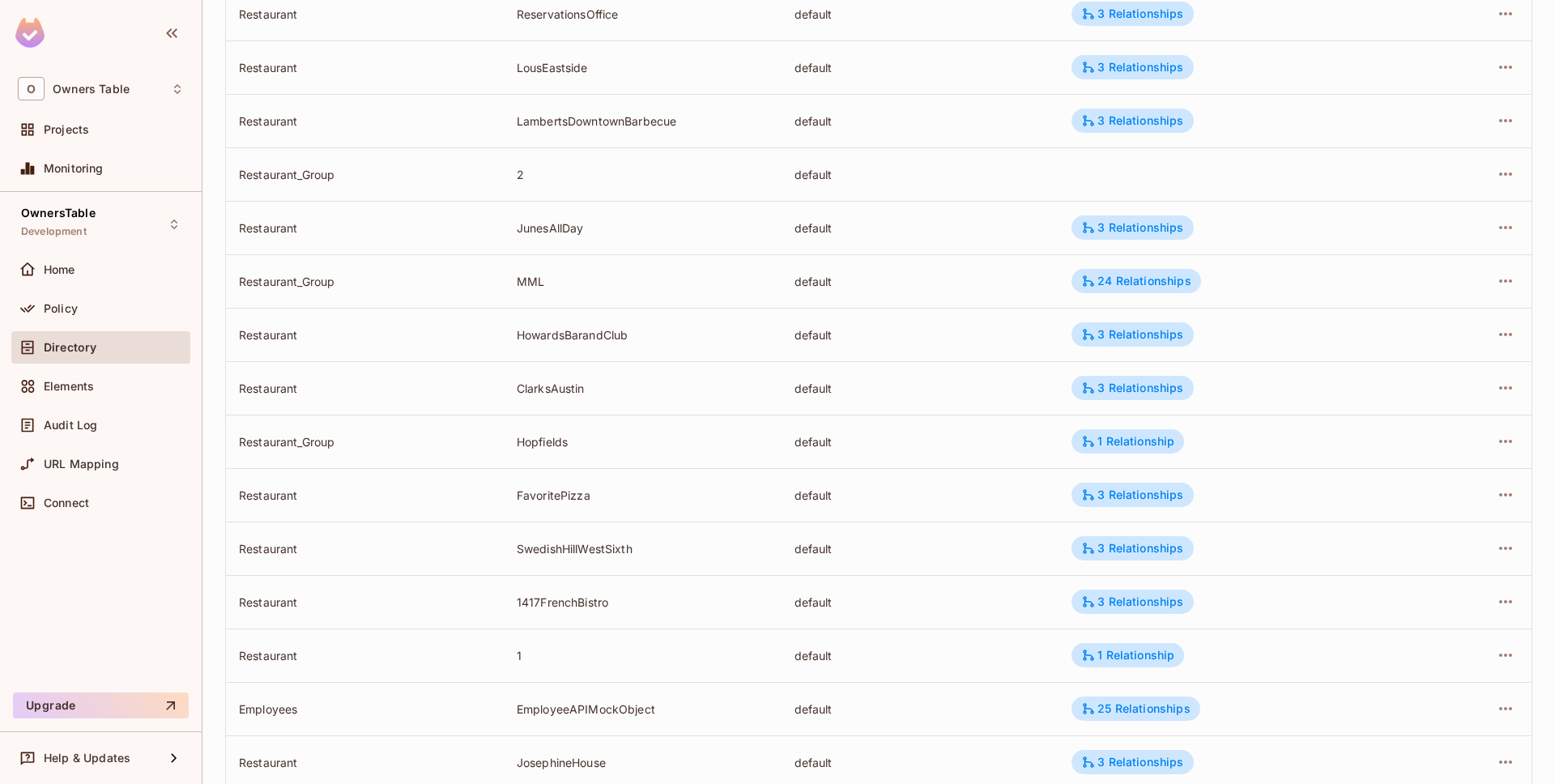
scroll to position [347, 0]
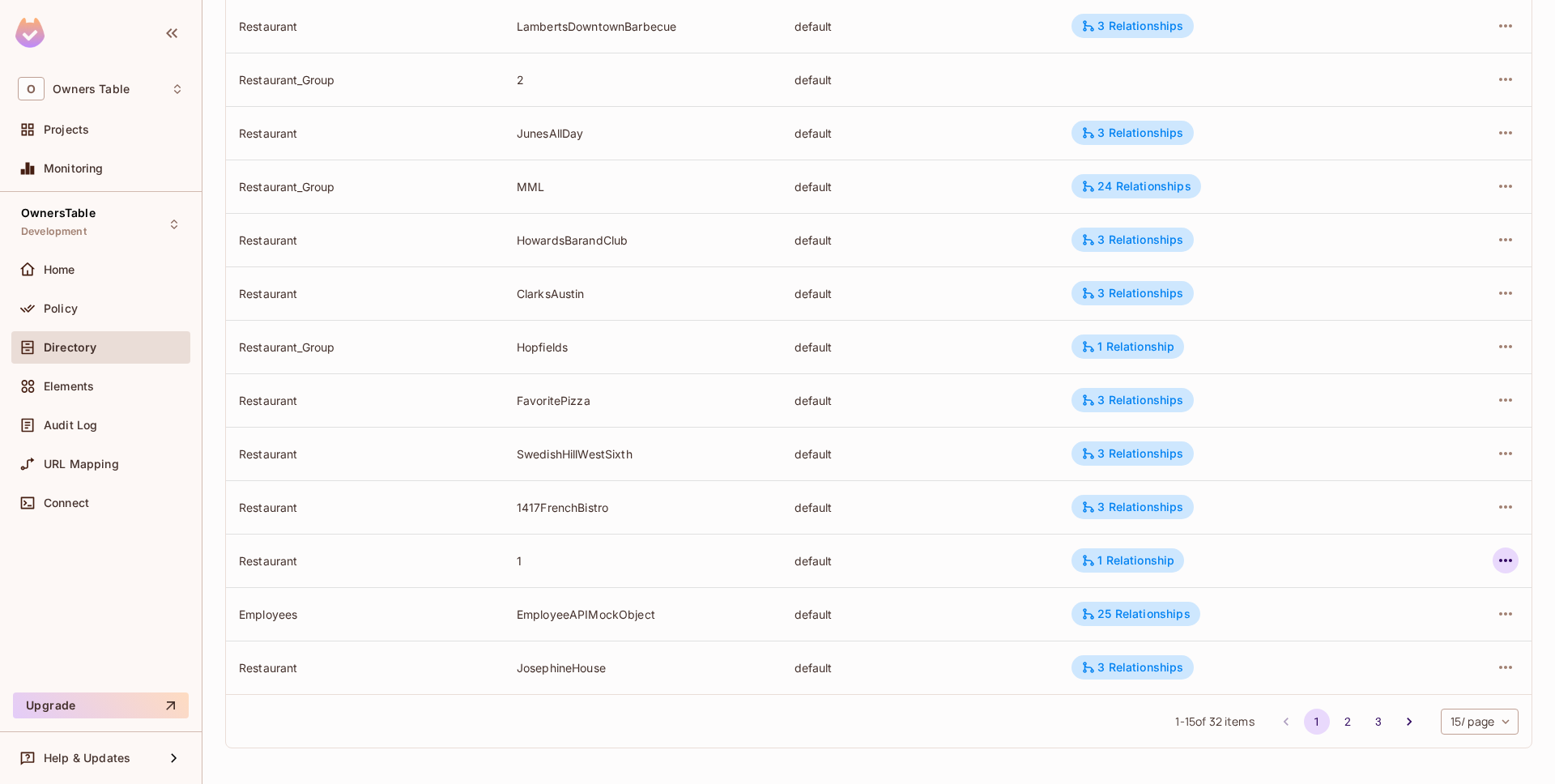
click at [1514, 563] on icon "button" at bounding box center [1506, 561] width 19 height 19
click at [1459, 601] on div "Edit Resource Instance" at bounding box center [1410, 597] width 127 height 16
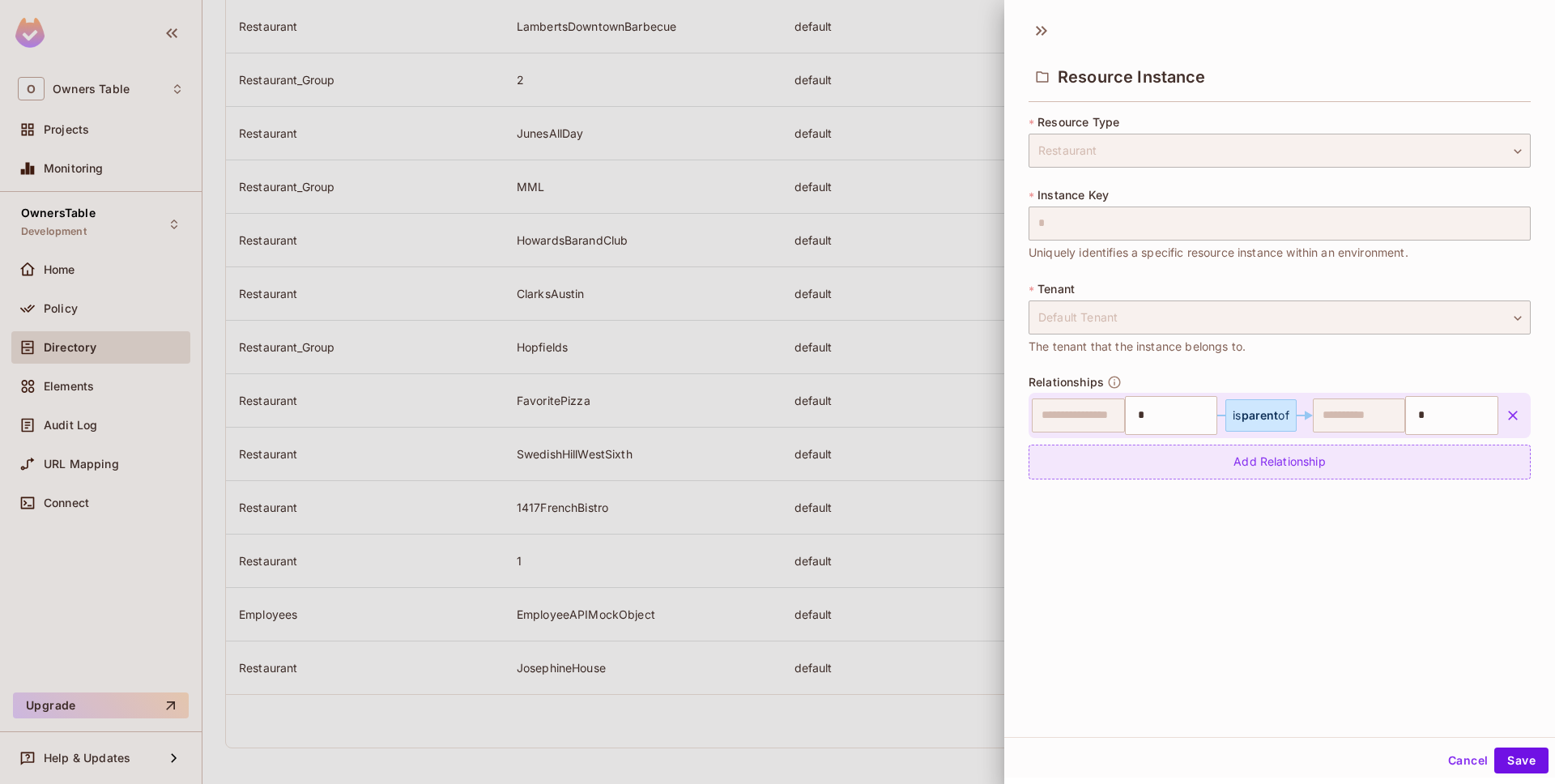
click at [1298, 455] on div "Add Relationship" at bounding box center [1280, 462] width 502 height 35
click at [1154, 472] on body "O Owners Table Projects Monitoring OwnersTable Development Home Policy Director…" at bounding box center [778, 392] width 1555 height 784
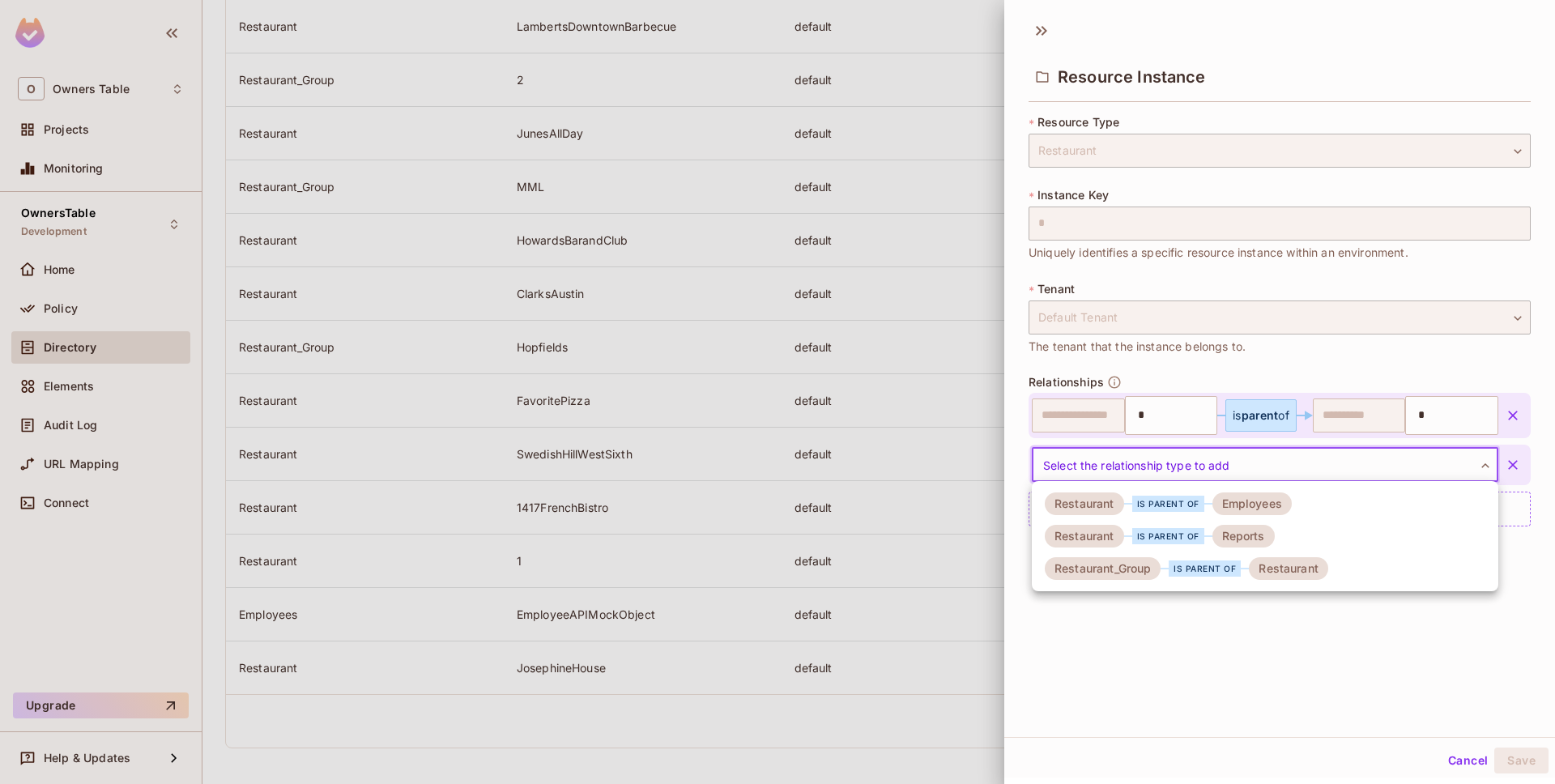
click at [1101, 508] on div "Restaurant" at bounding box center [1084, 504] width 80 height 23
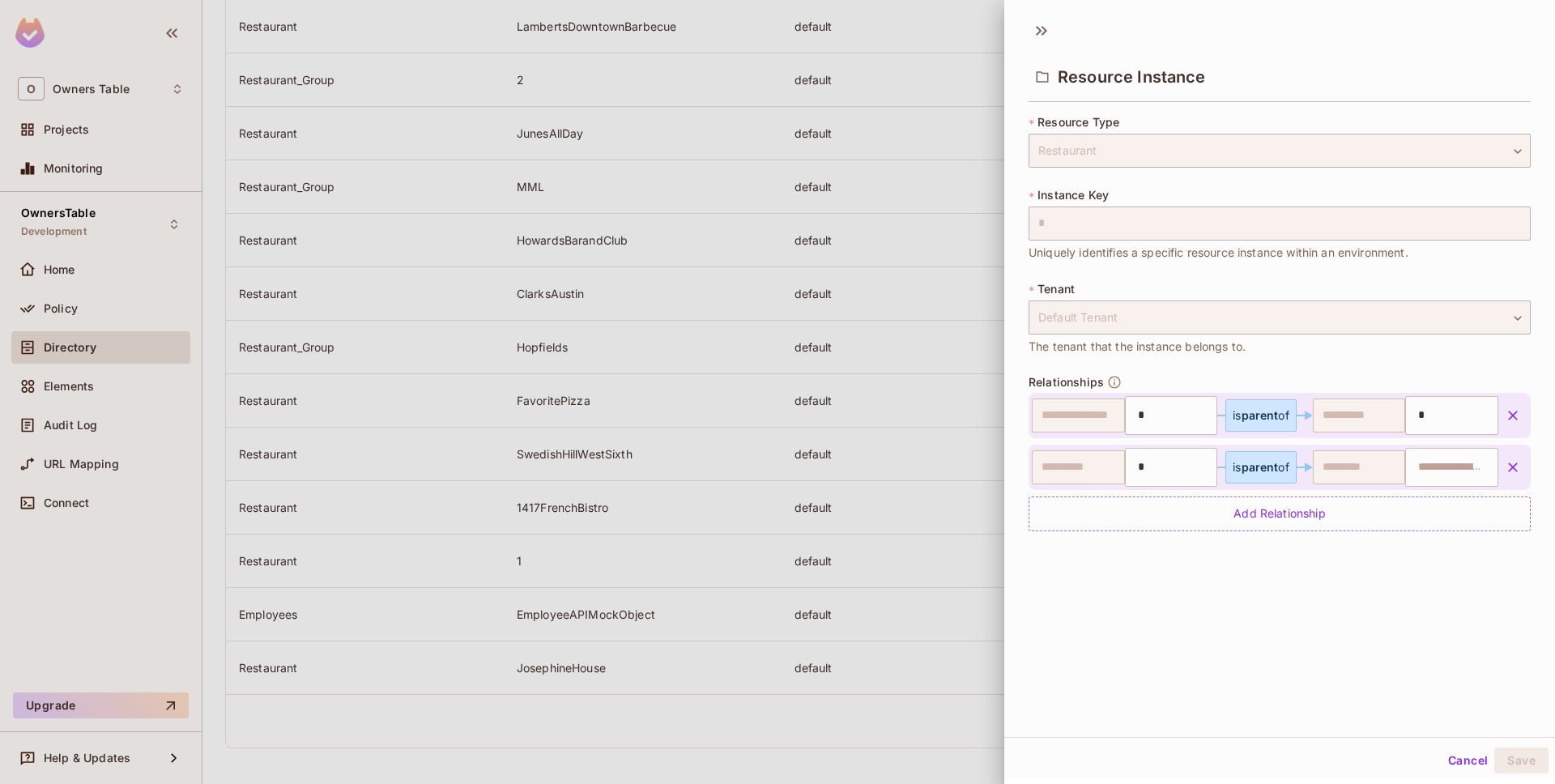
click at [1507, 467] on icon "button" at bounding box center [1513, 467] width 16 height 16
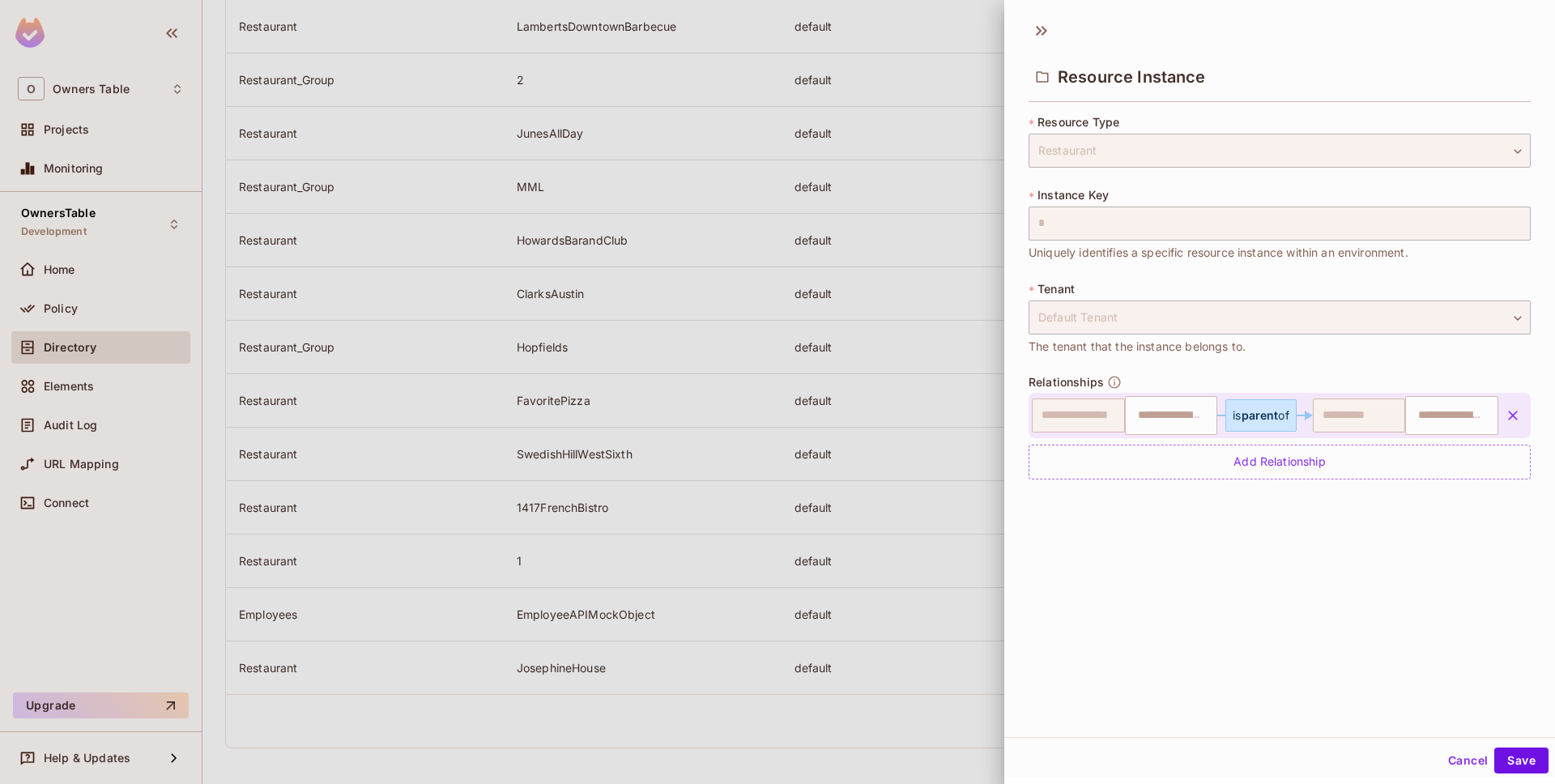
type input "*"
click at [1245, 471] on div "Add Relationship" at bounding box center [1280, 462] width 502 height 35
type input "*"
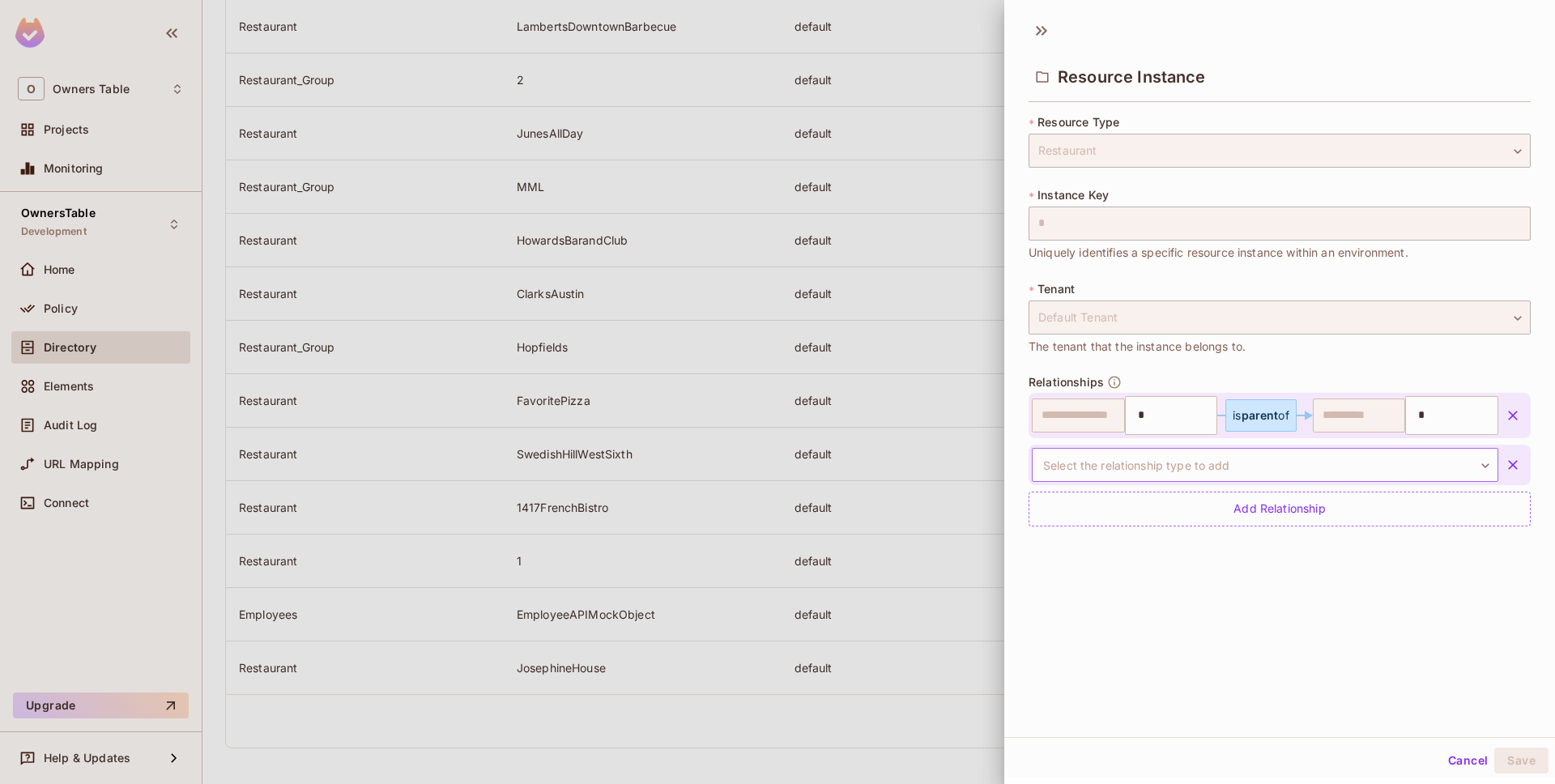
click at [1166, 465] on body "O Owners Table Projects Monitoring OwnersTable Development Home Policy Director…" at bounding box center [778, 392] width 1555 height 784
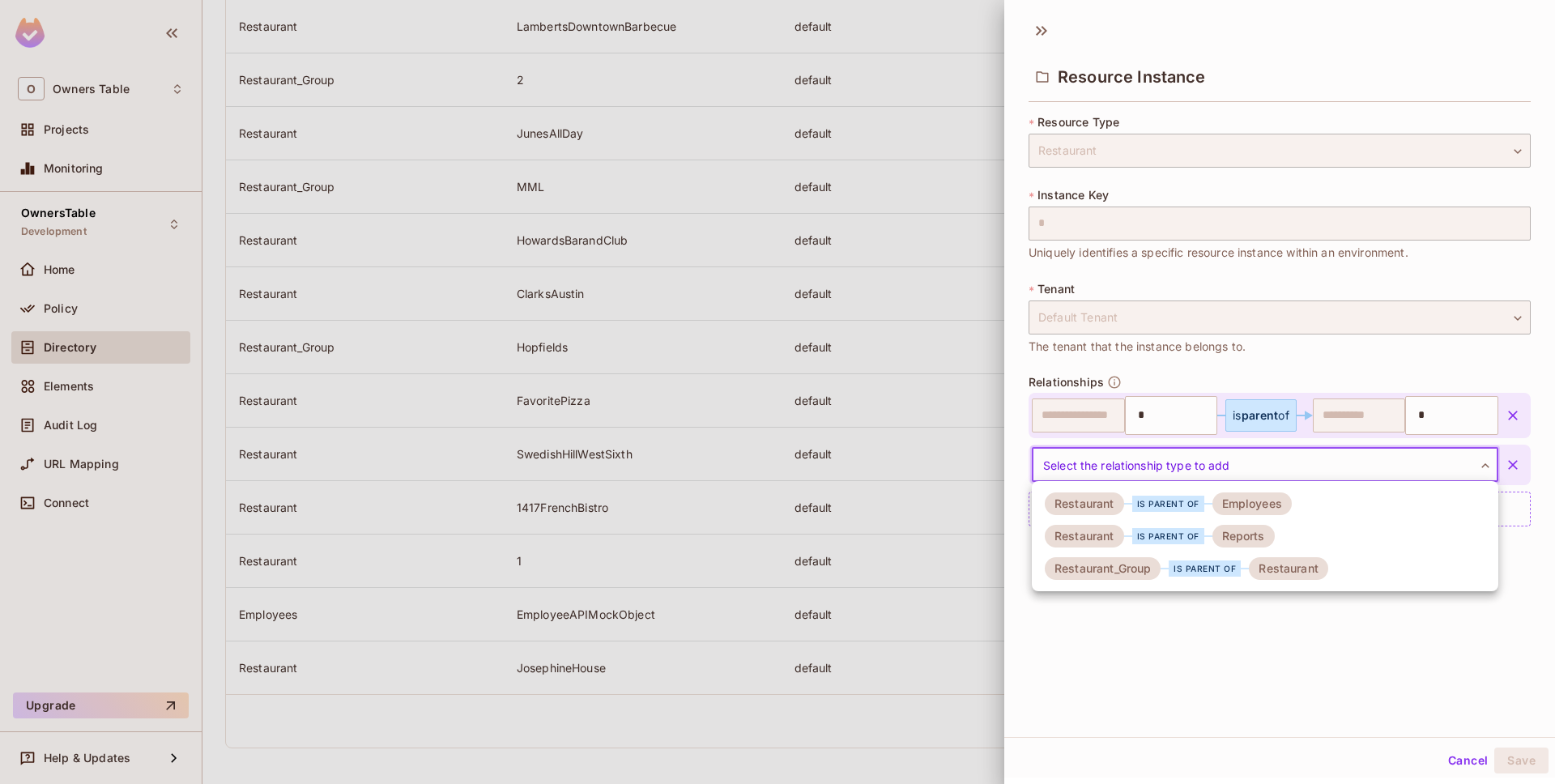
click at [1219, 542] on div "Reports" at bounding box center [1243, 536] width 62 height 23
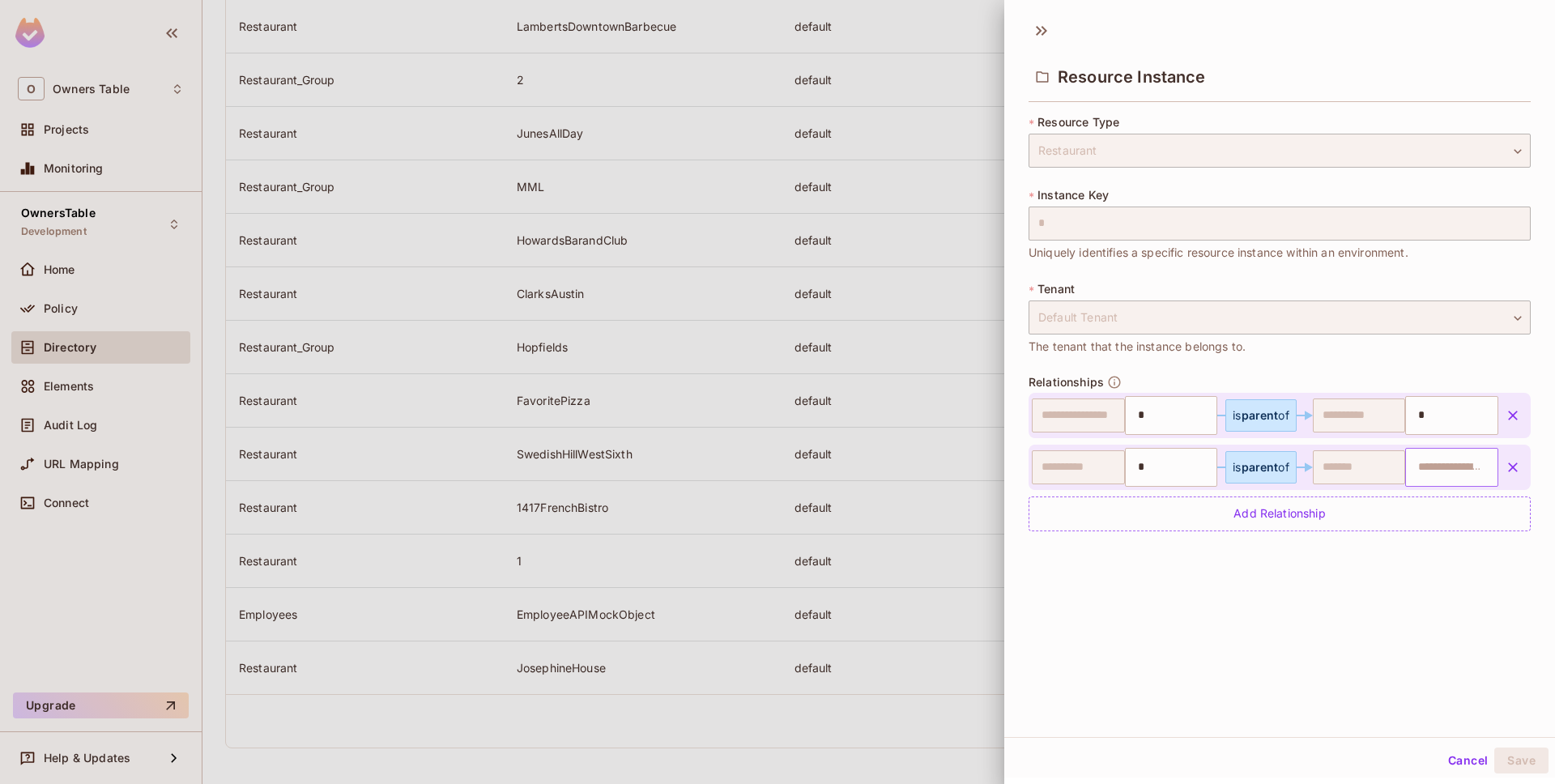
click at [1451, 462] on input "text" at bounding box center [1450, 468] width 82 height 33
paste input "**********"
type input "**********"
click at [1475, 469] on input "**********" at bounding box center [1449, 468] width 81 height 33
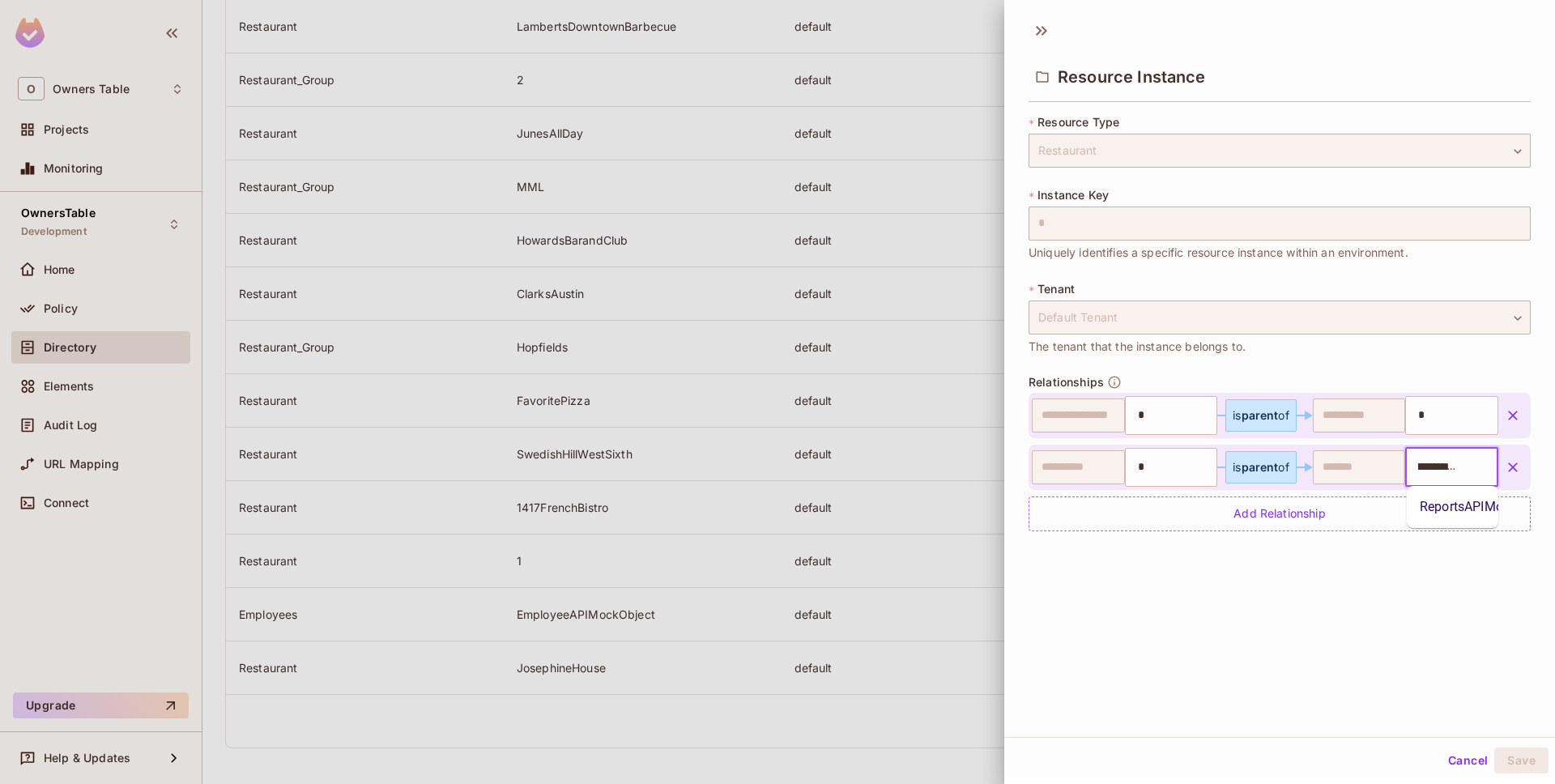
click at [1462, 509] on li "ReportsAPIMockObject" at bounding box center [1452, 507] width 91 height 29
click at [1517, 765] on button "Save" at bounding box center [1521, 760] width 55 height 26
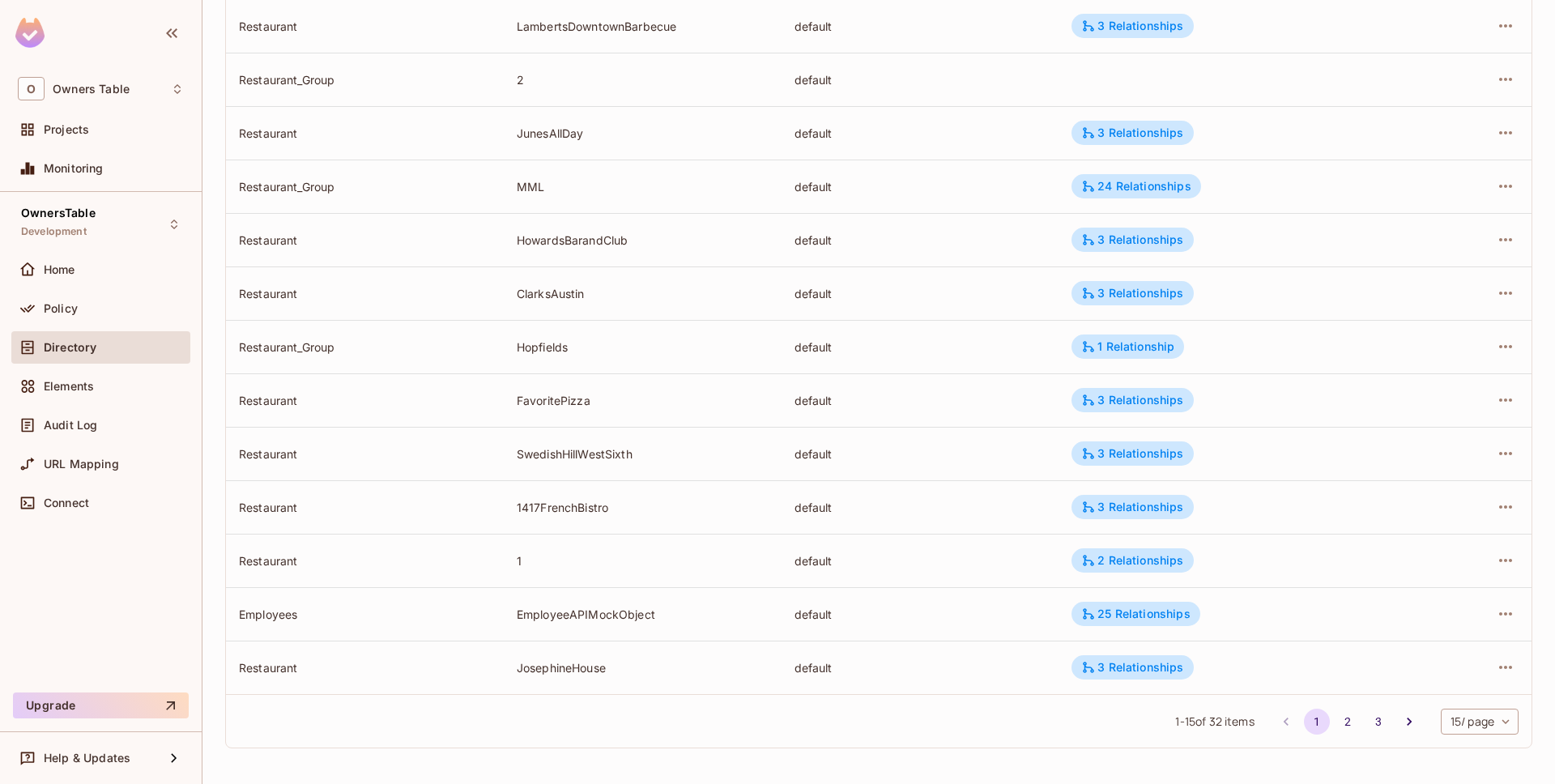
click at [570, 617] on div "EmployeeAPIMockObject" at bounding box center [642, 614] width 252 height 15
copy div "EmployeeAPIMockObject"
click at [1496, 566] on button "button" at bounding box center [1505, 560] width 26 height 26
click at [1428, 602] on div "Edit Resource Instance" at bounding box center [1410, 597] width 127 height 16
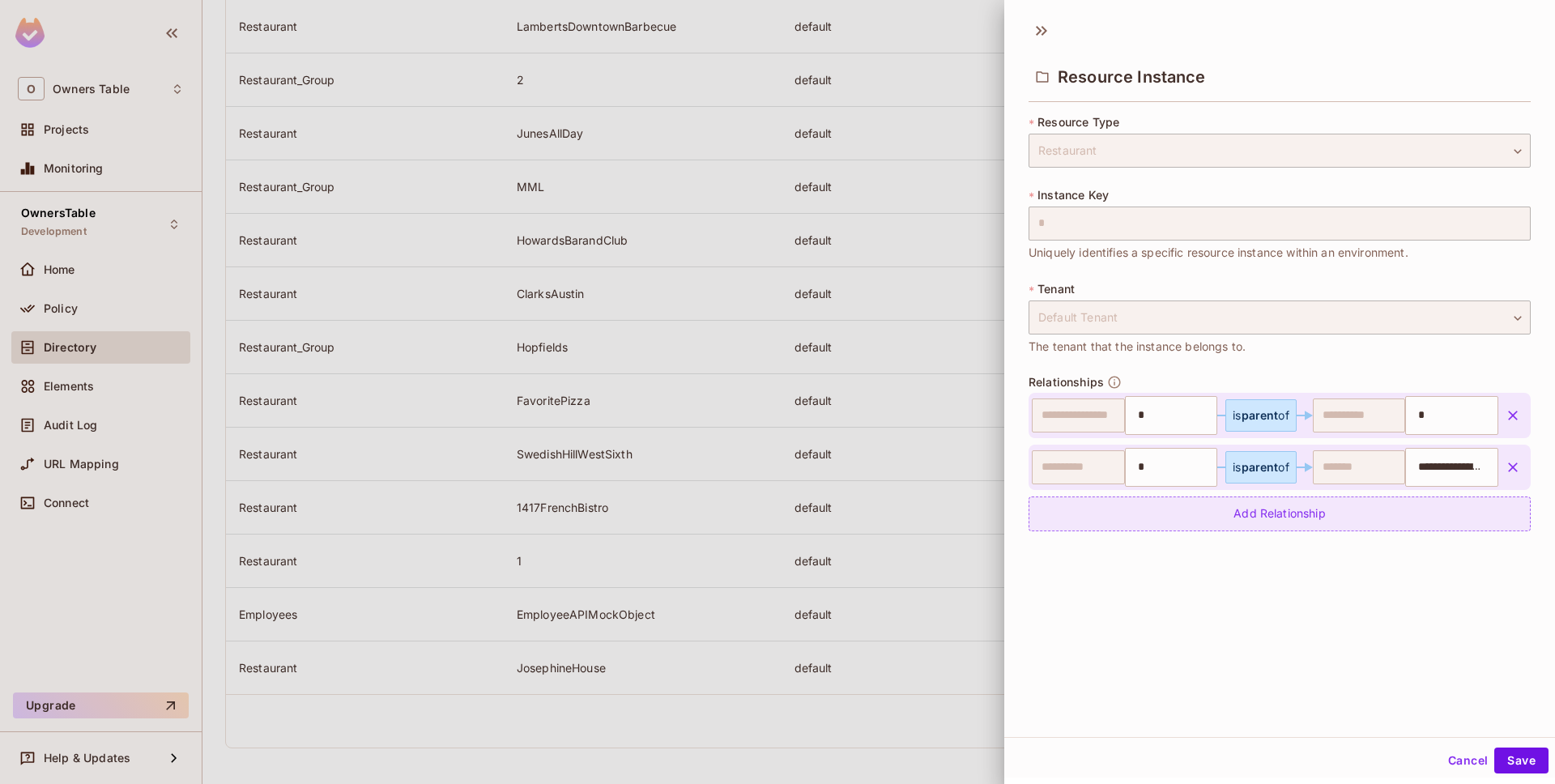
click at [1460, 515] on div "Add Relationship" at bounding box center [1280, 514] width 502 height 35
click at [1222, 523] on body "O Owners Table Projects Monitoring OwnersTable Development Home Policy Director…" at bounding box center [778, 392] width 1555 height 784
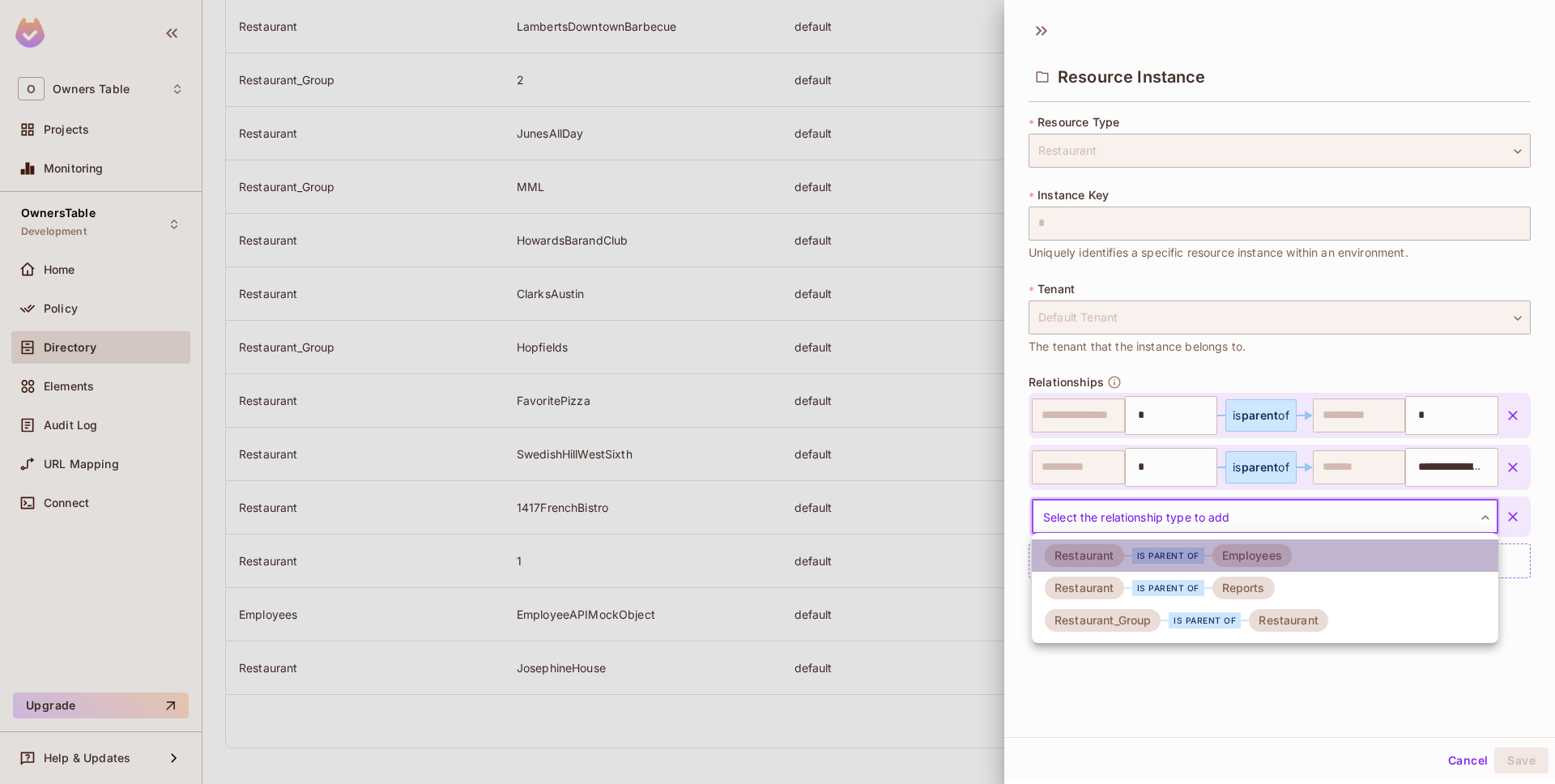
click at [1209, 564] on div "Restaurant is parent of Employees" at bounding box center [1169, 556] width 247 height 23
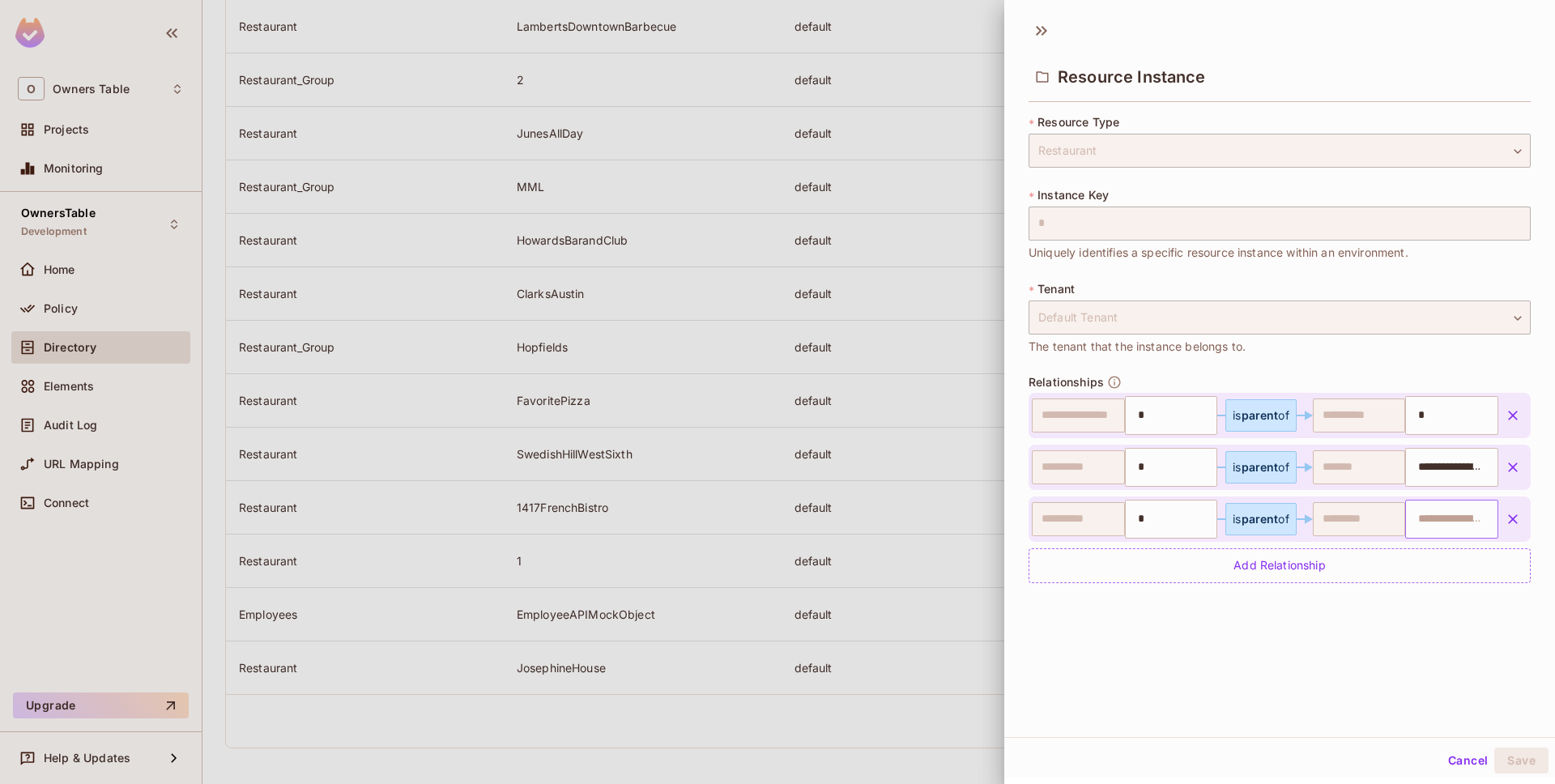
click at [1447, 509] on input "text" at bounding box center [1450, 519] width 82 height 33
paste input "**********"
type input "**********"
click at [1464, 524] on input "**********" at bounding box center [1449, 519] width 81 height 33
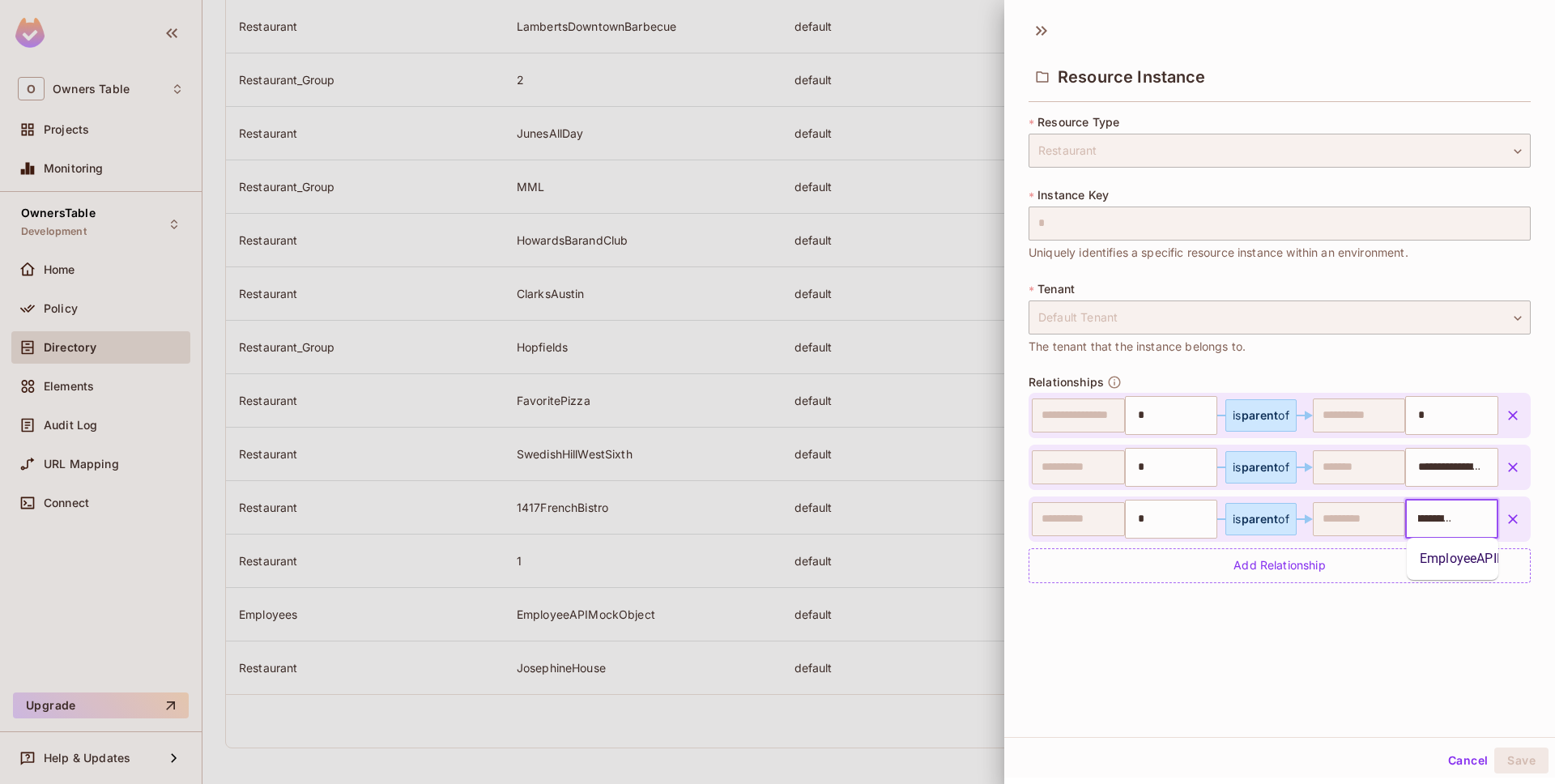
click at [1456, 568] on li "EmployeeAPIMockObject" at bounding box center [1452, 559] width 91 height 29
click at [1507, 762] on button "Save" at bounding box center [1521, 760] width 55 height 26
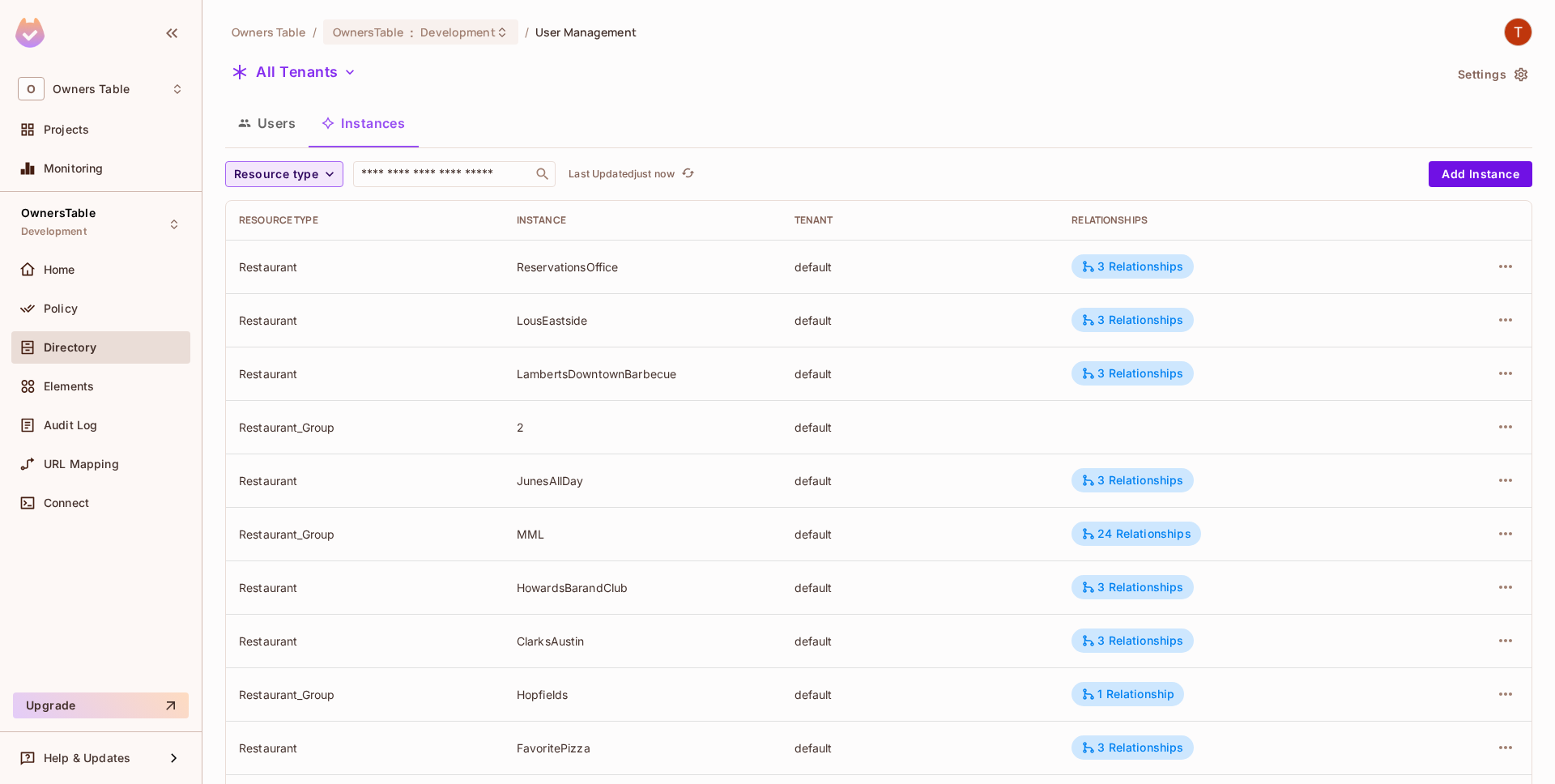
scroll to position [347, 0]
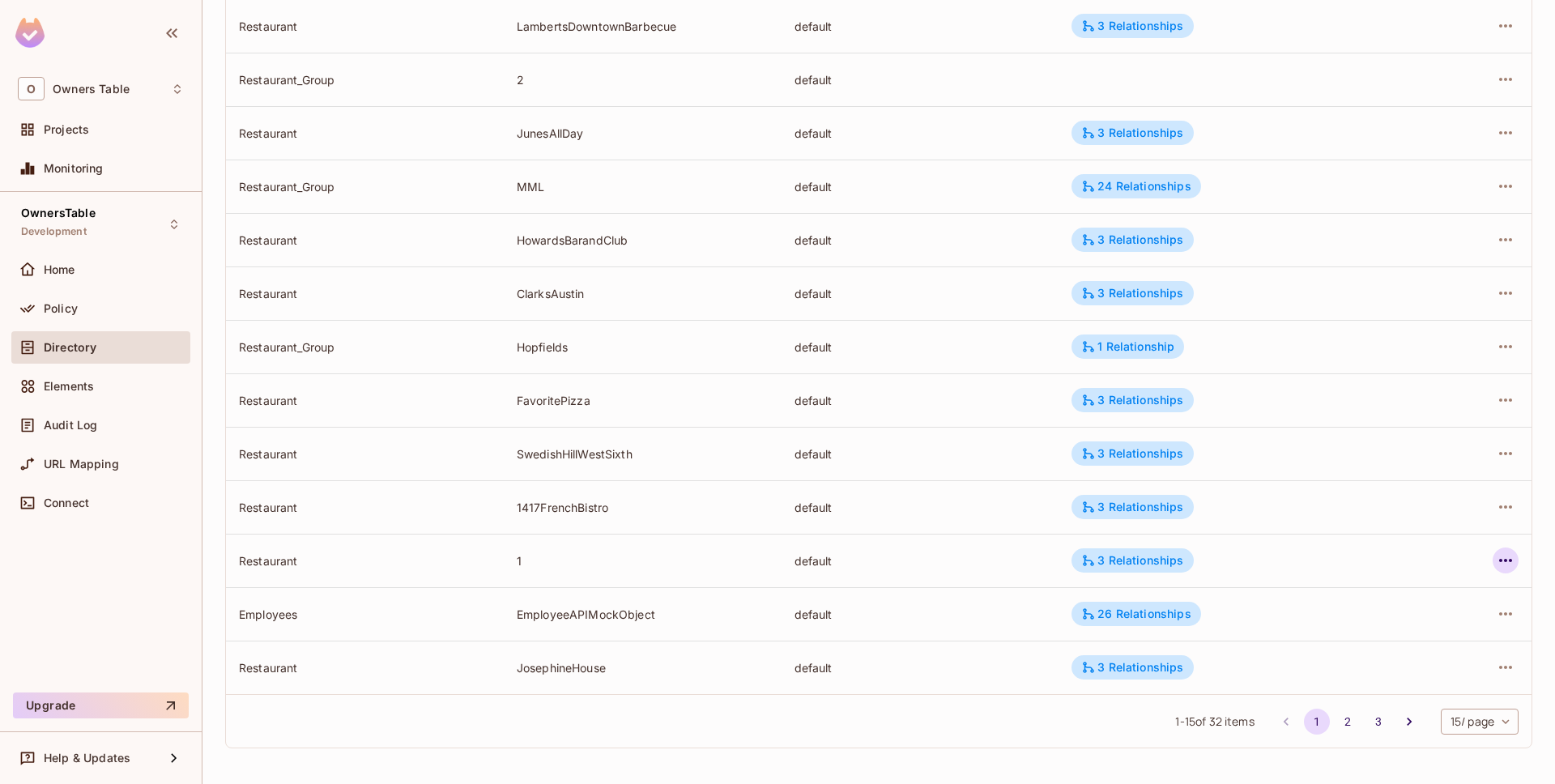
click at [1515, 568] on icon "button" at bounding box center [1506, 561] width 19 height 19
click at [1438, 604] on div "Edit Resource Instance" at bounding box center [1410, 597] width 127 height 16
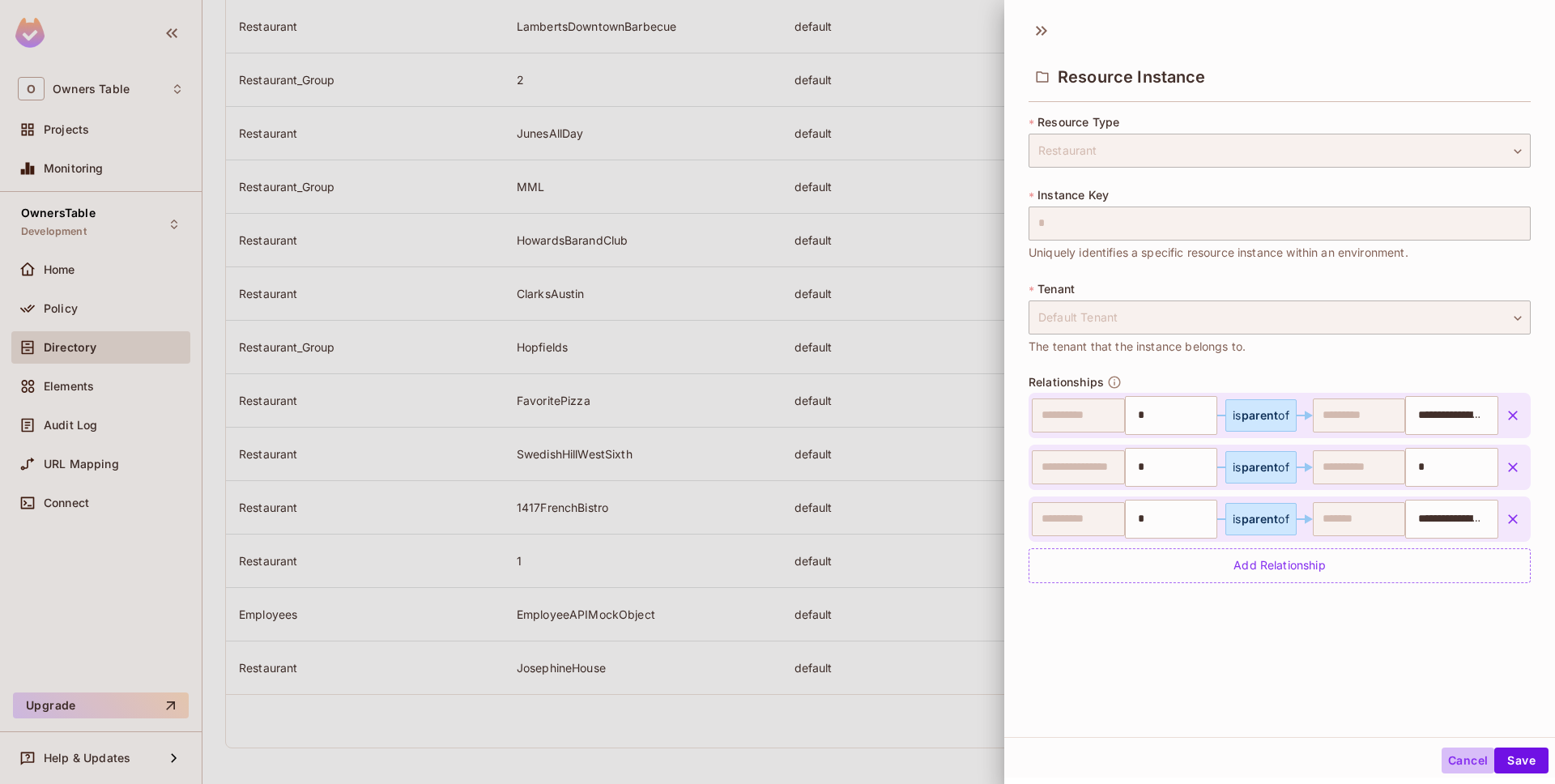
click at [1450, 751] on button "Cancel" at bounding box center [1468, 760] width 53 height 26
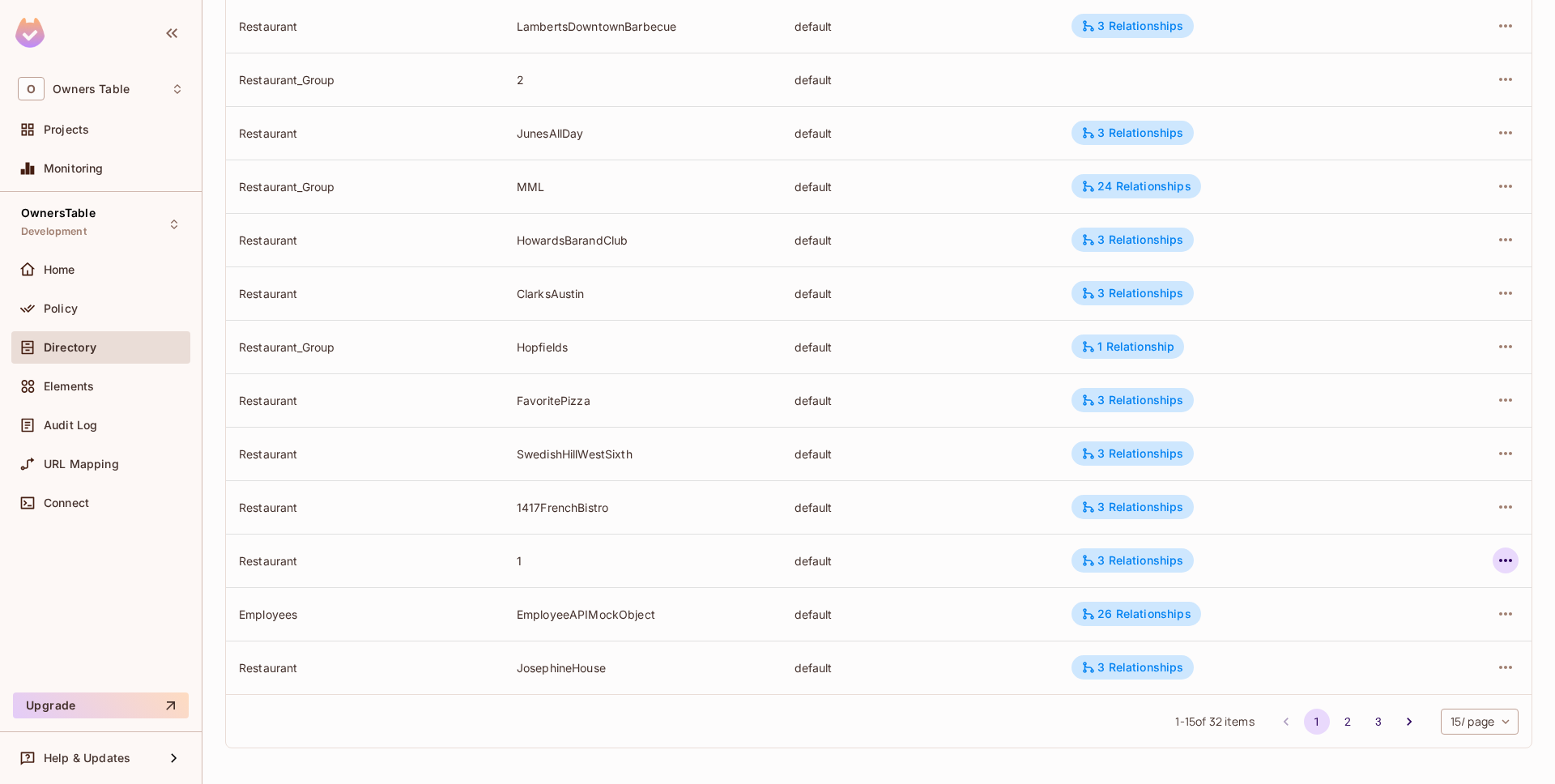
click at [1511, 565] on icon "button" at bounding box center [1506, 561] width 19 height 19
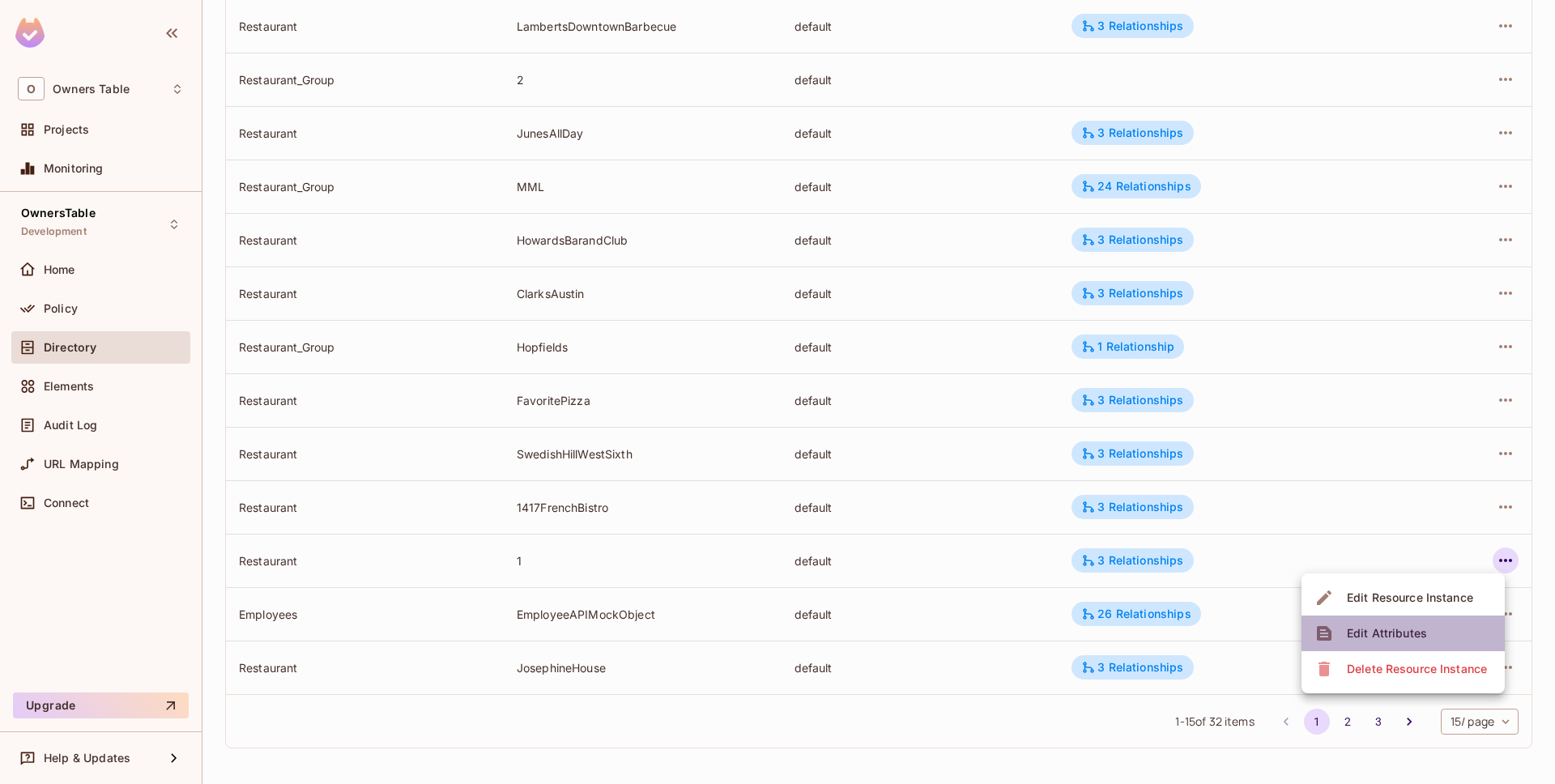
click at [1457, 642] on li "Edit Attributes" at bounding box center [1404, 633] width 203 height 35
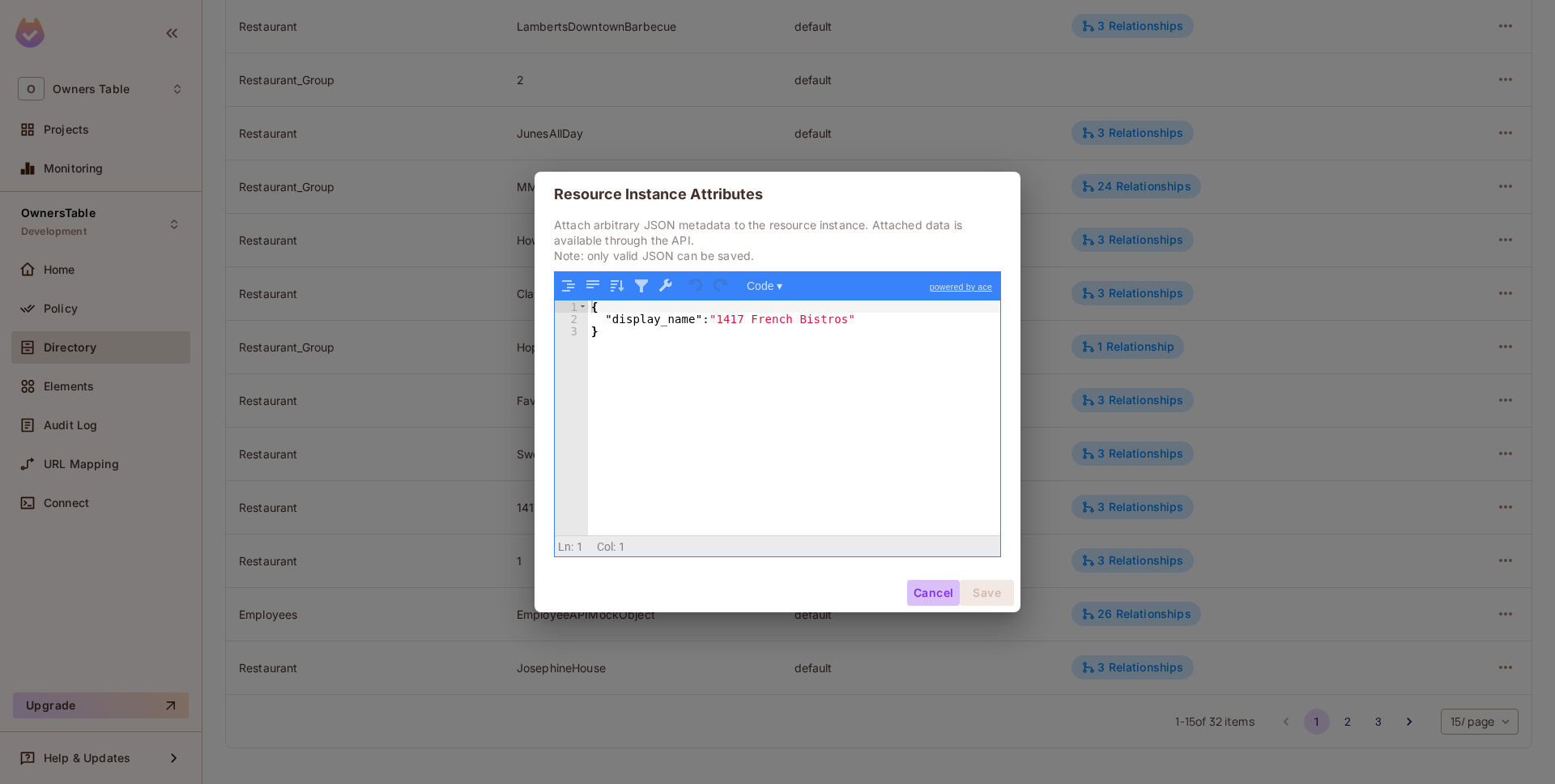
click at [941, 600] on button "Cancel" at bounding box center [933, 592] width 53 height 26
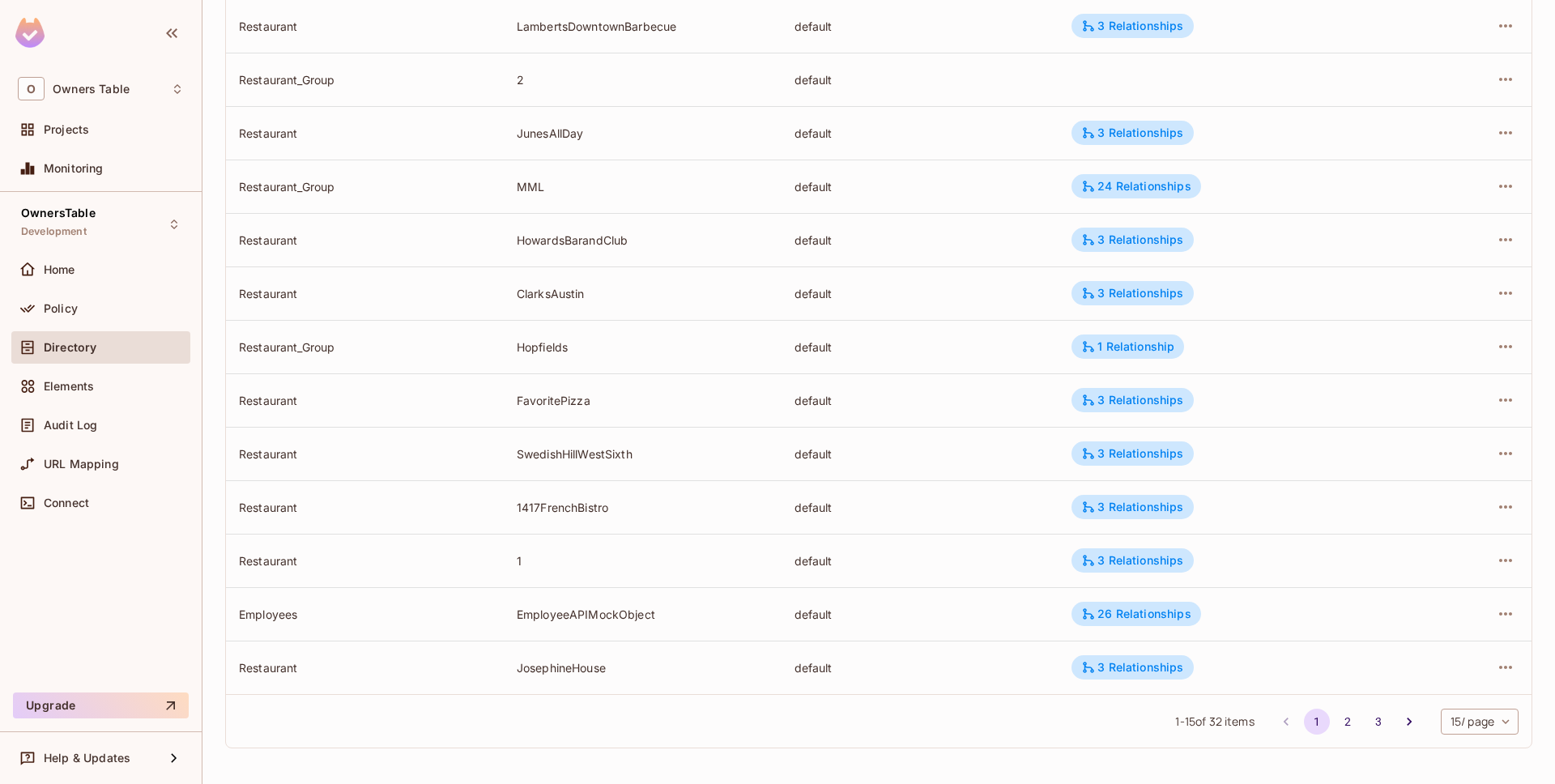
scroll to position [0, 0]
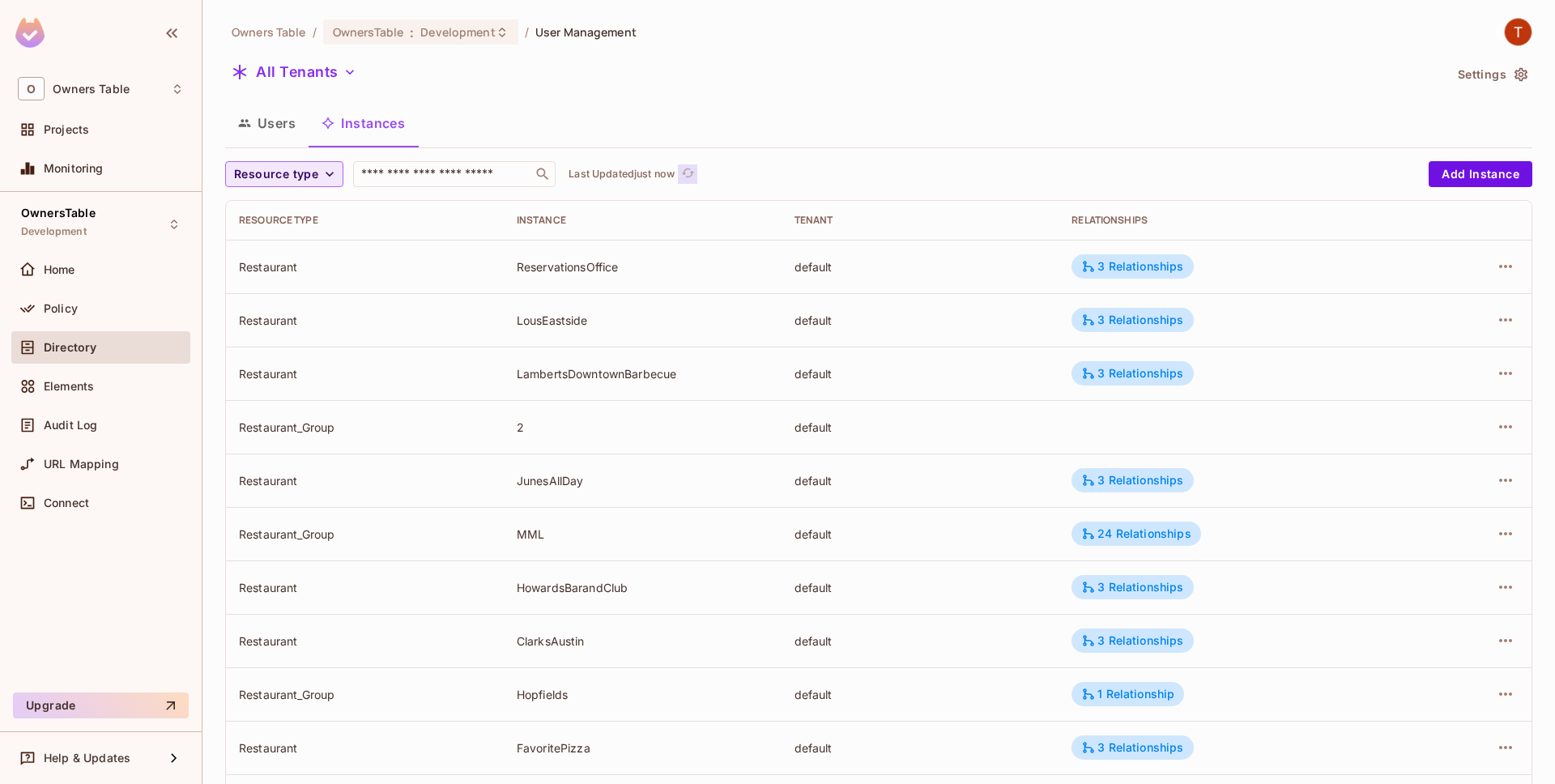
click at [687, 170] on icon "refresh" at bounding box center [688, 173] width 13 height 9
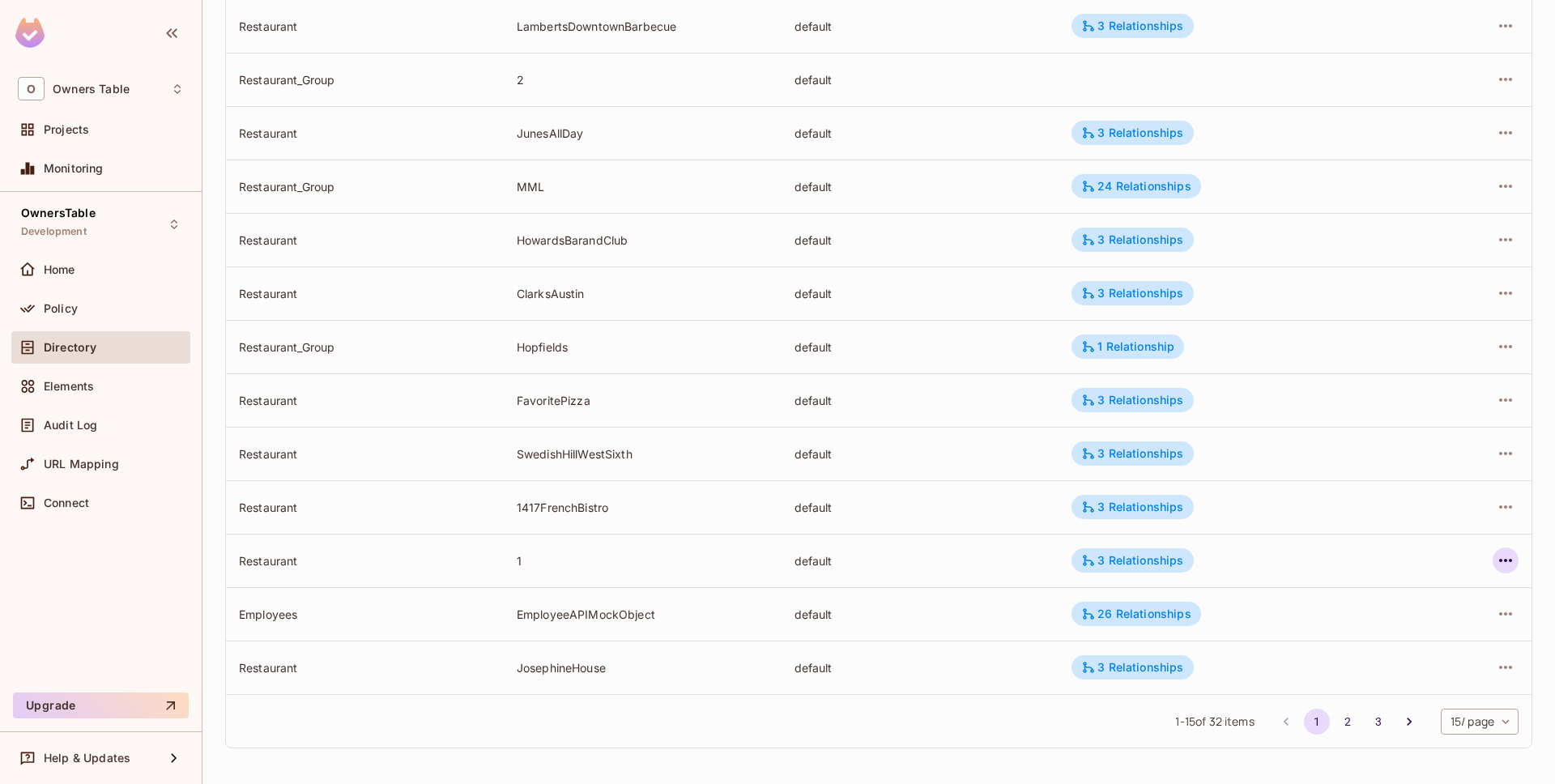
click at [1516, 566] on button "button" at bounding box center [1505, 560] width 26 height 26
click at [1417, 635] on div "Edit Attributes" at bounding box center [1387, 633] width 81 height 16
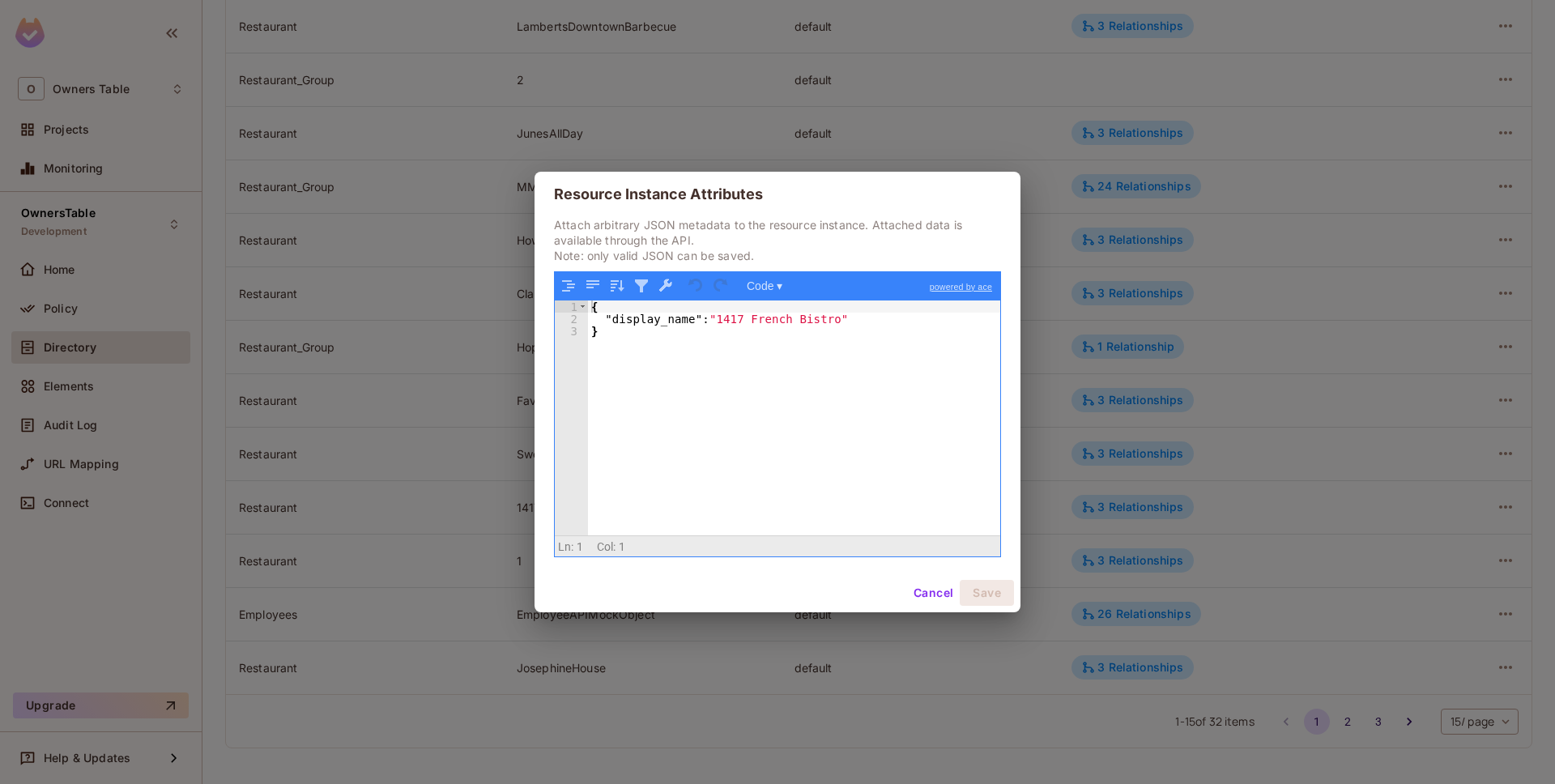
click at [922, 602] on button "Cancel" at bounding box center [933, 592] width 53 height 26
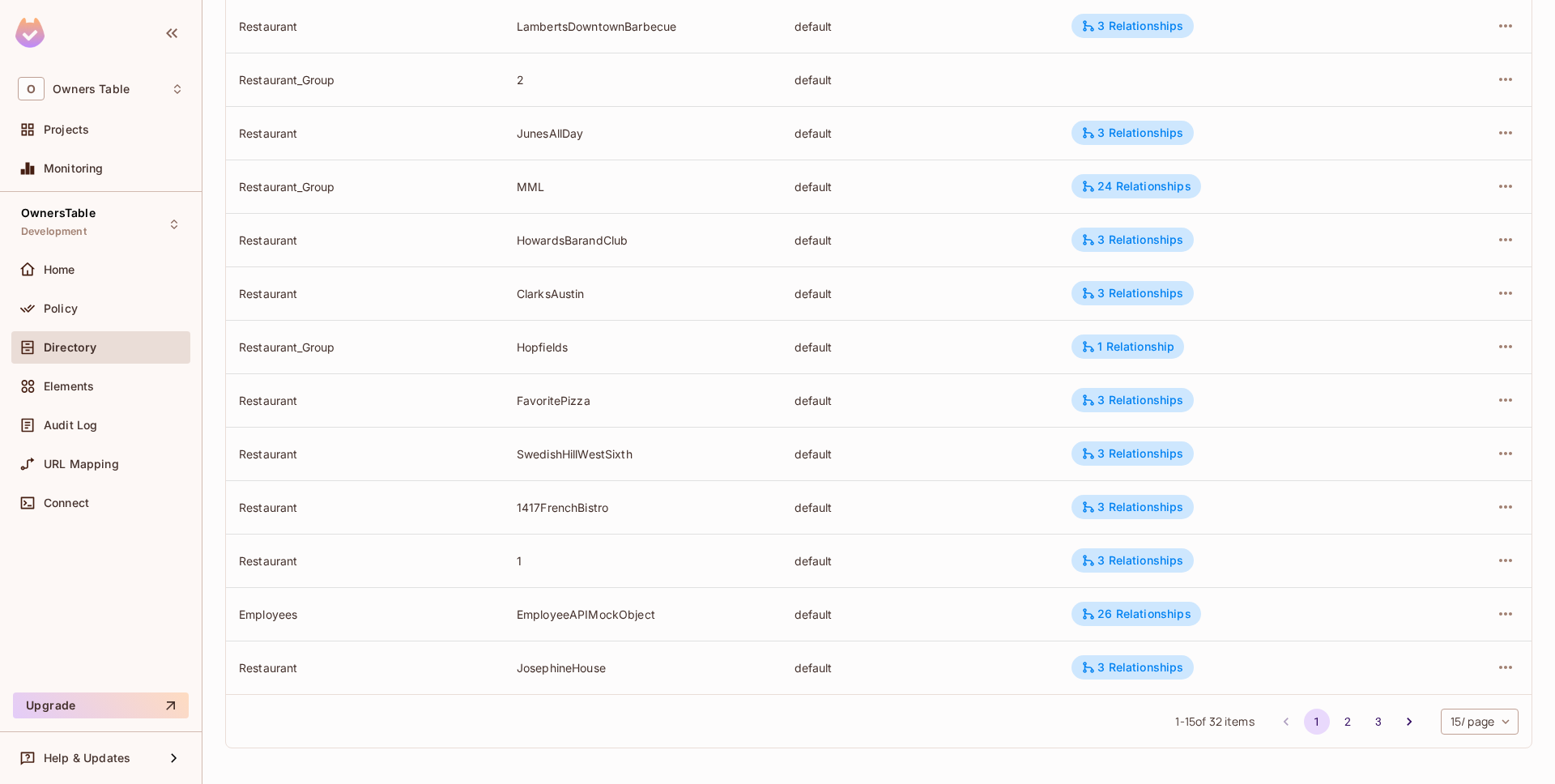
scroll to position [0, 0]
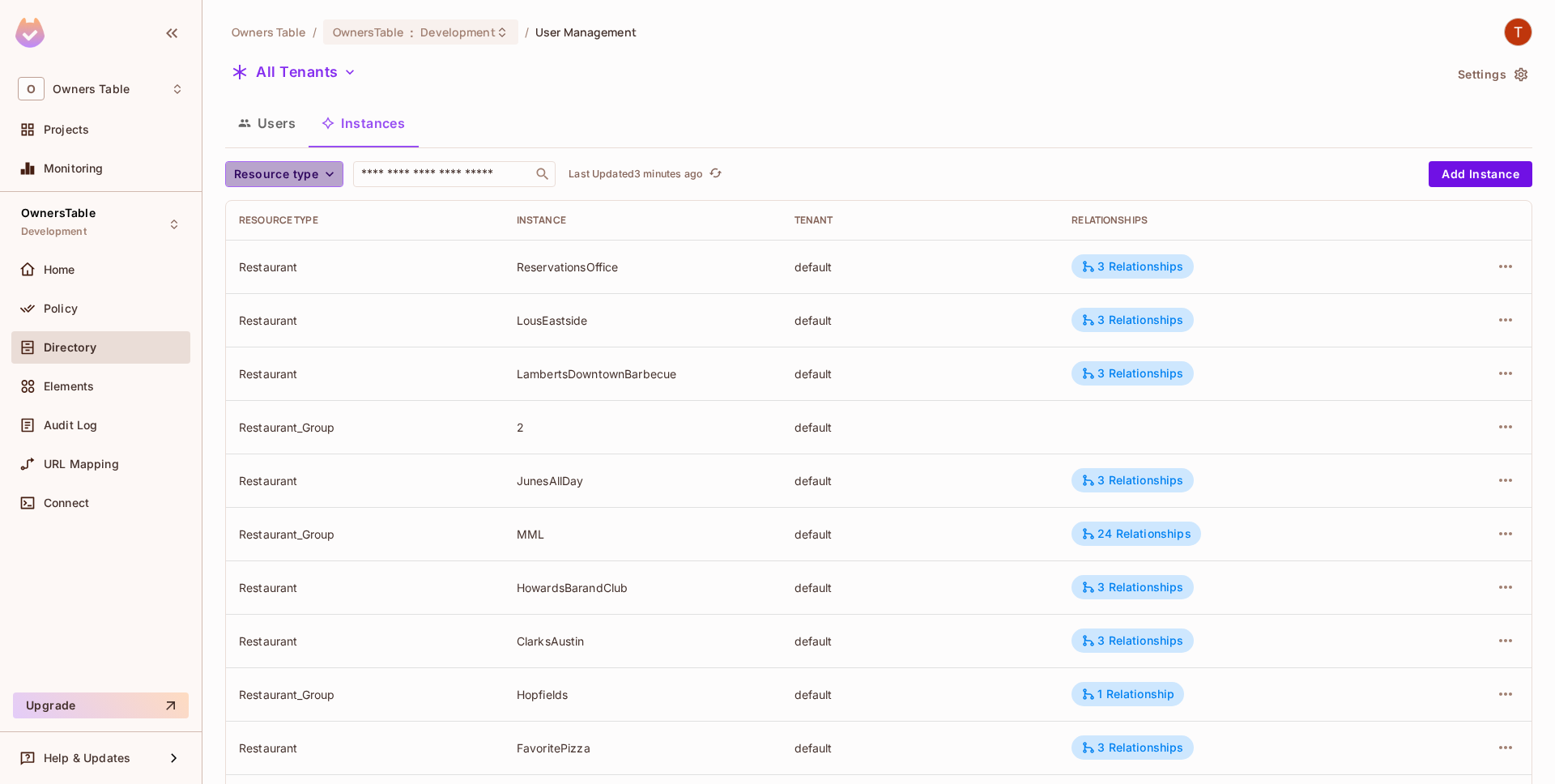
click at [321, 182] on icon "button" at bounding box center [329, 173] width 16 height 16
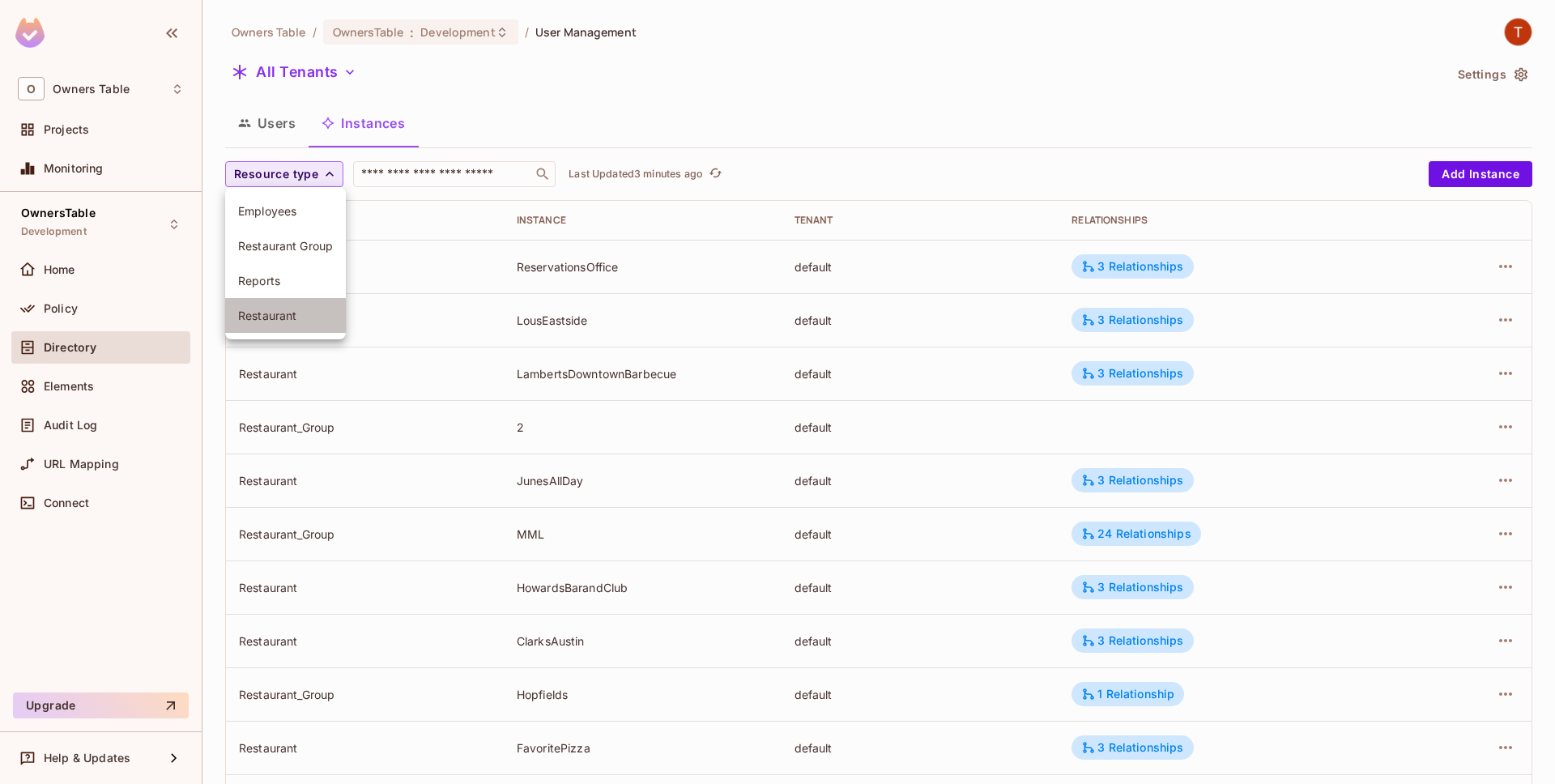
click at [293, 311] on span "Restaurant" at bounding box center [285, 315] width 95 height 15
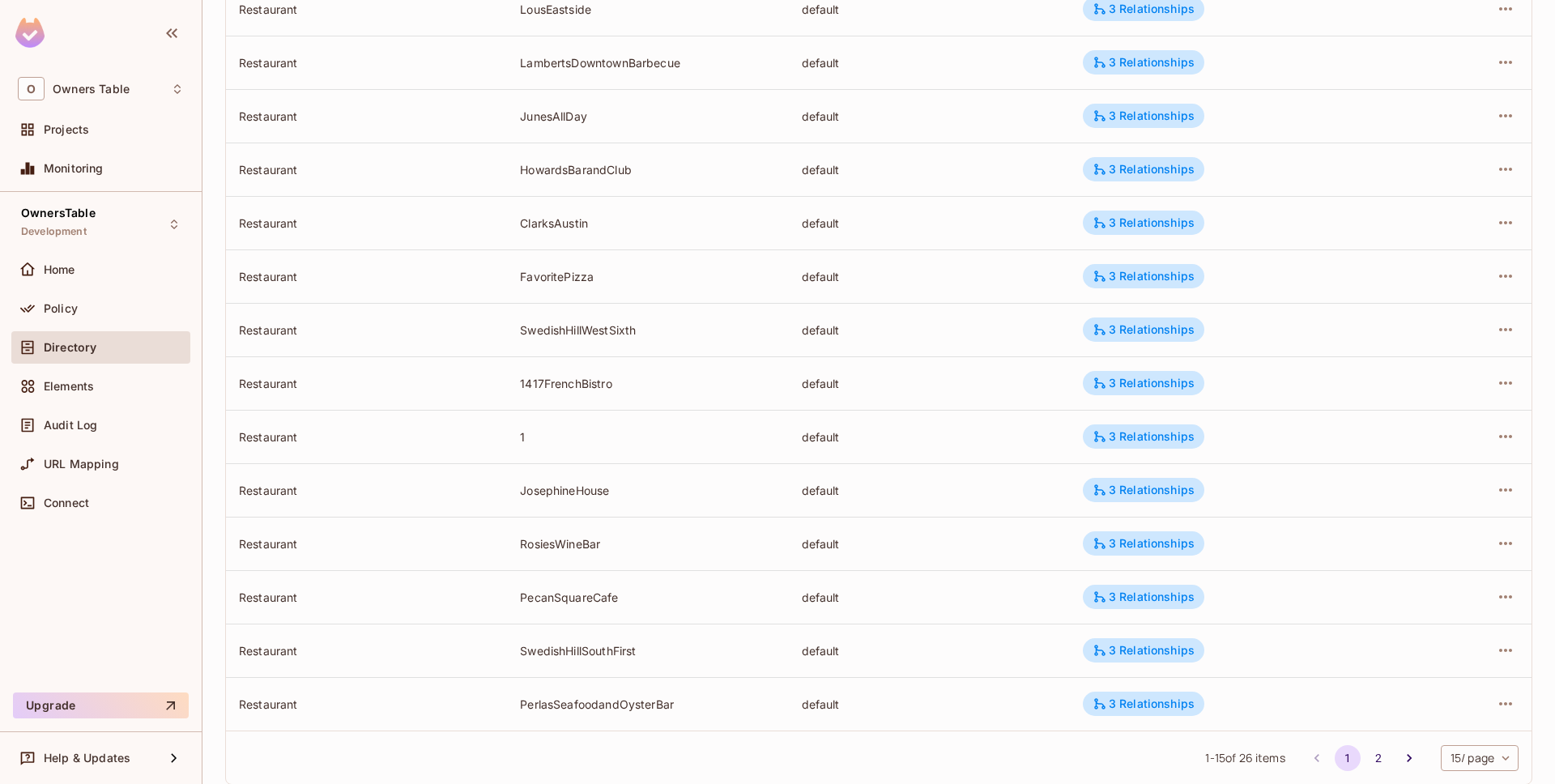
scroll to position [347, 0]
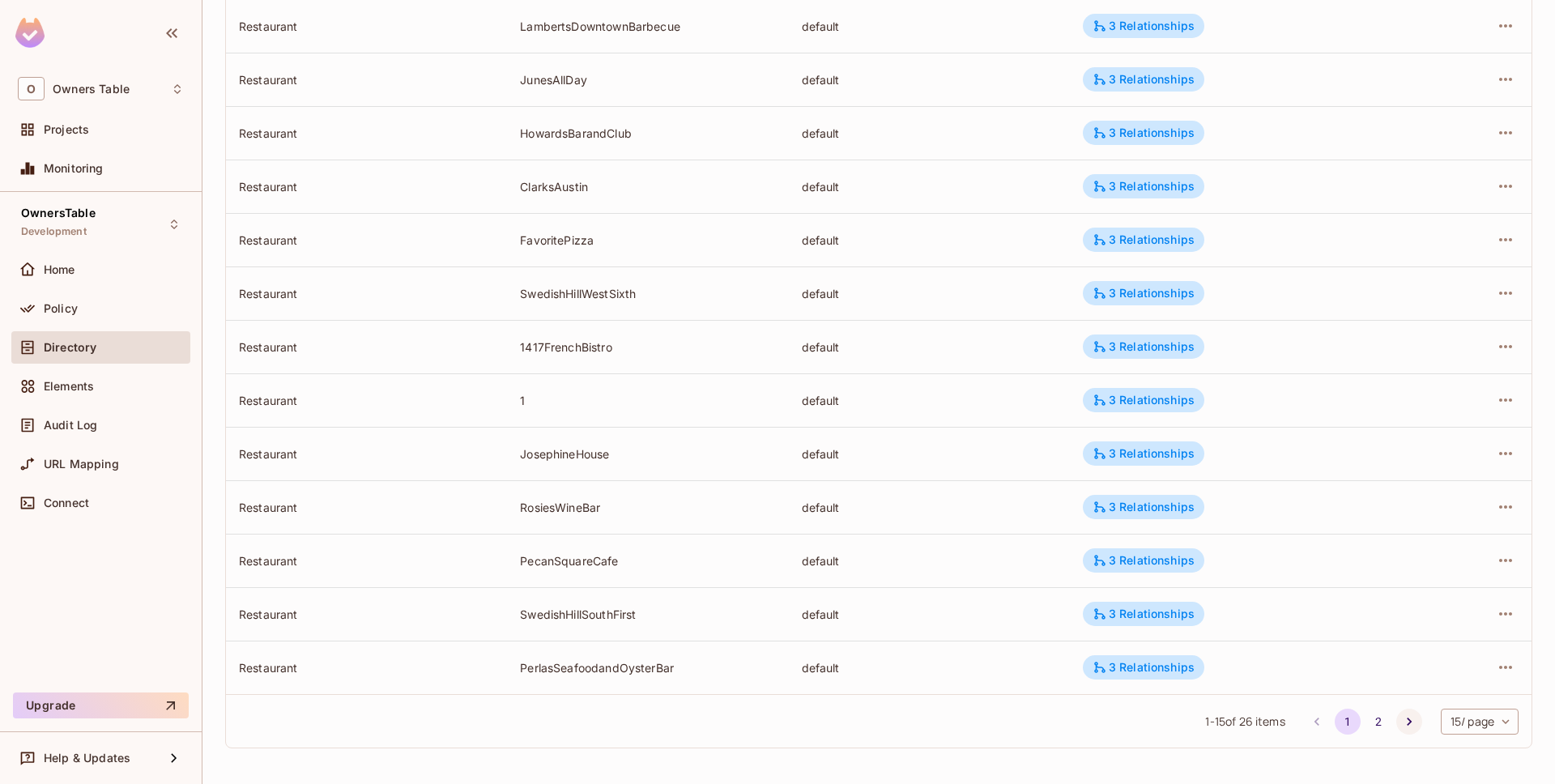
click at [1410, 722] on icon "Go to next page" at bounding box center [1409, 721] width 16 height 16
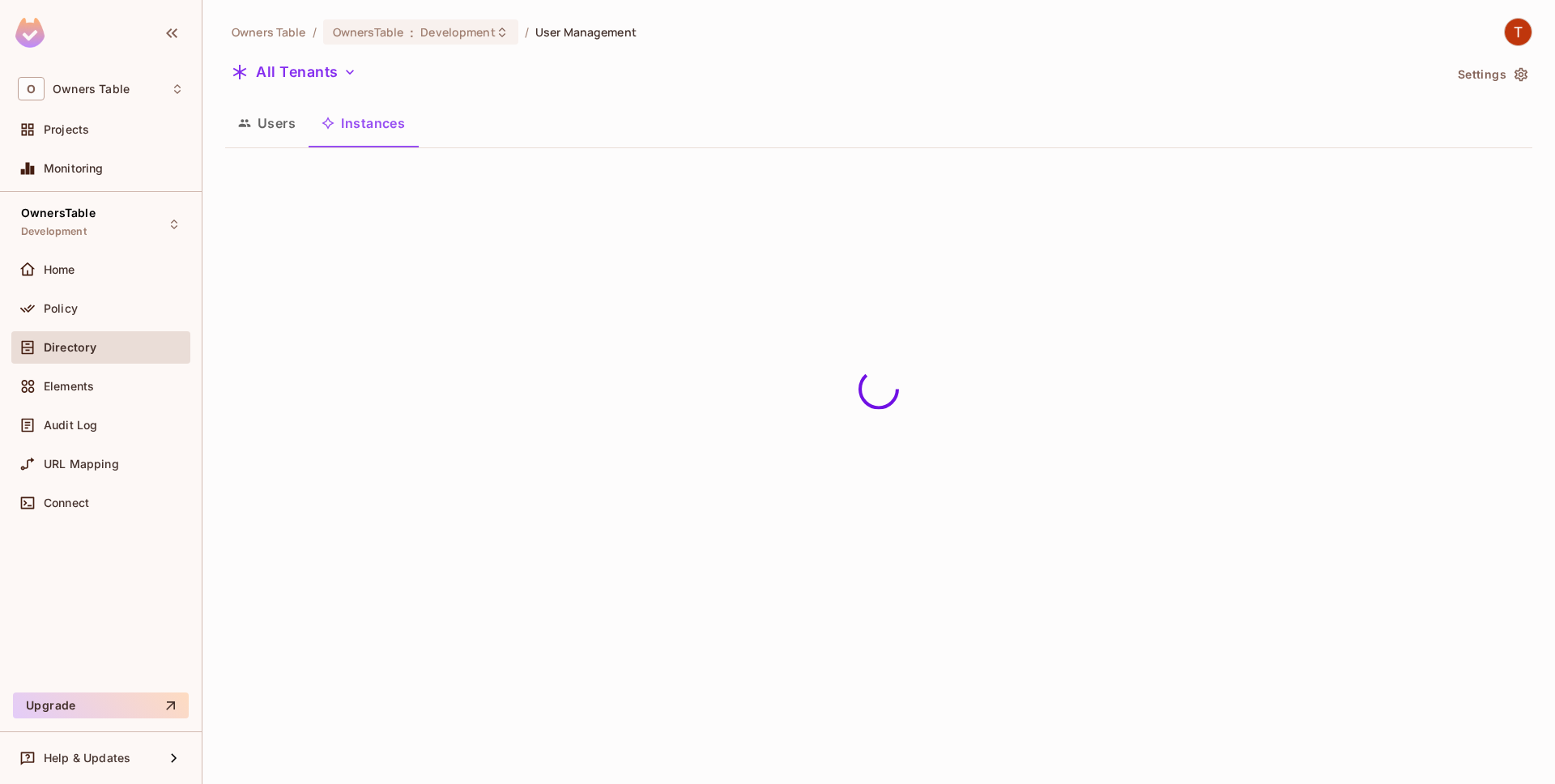
scroll to position [0, 0]
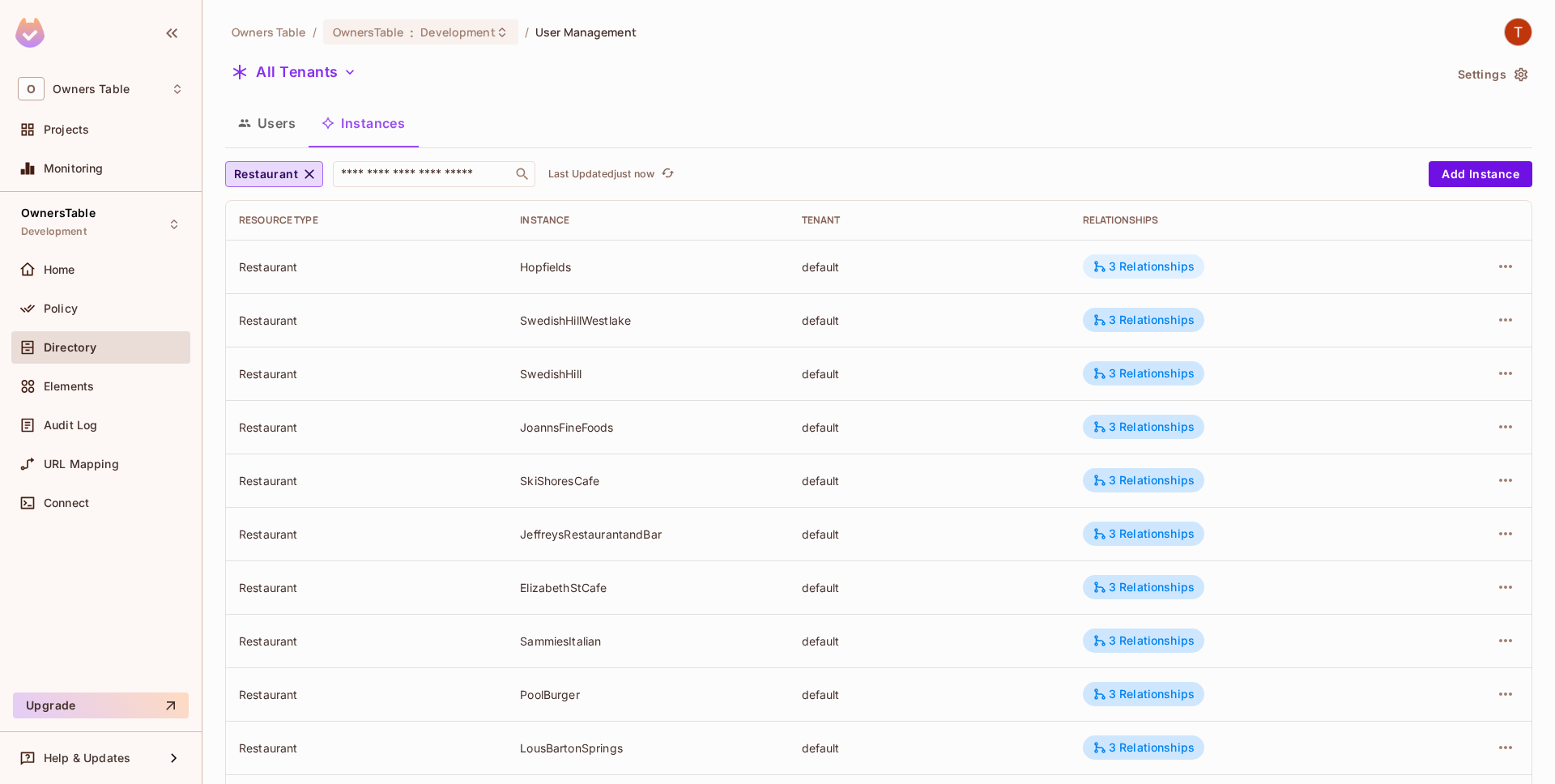
click at [1122, 269] on div "3 Relationships" at bounding box center [1144, 265] width 102 height 14
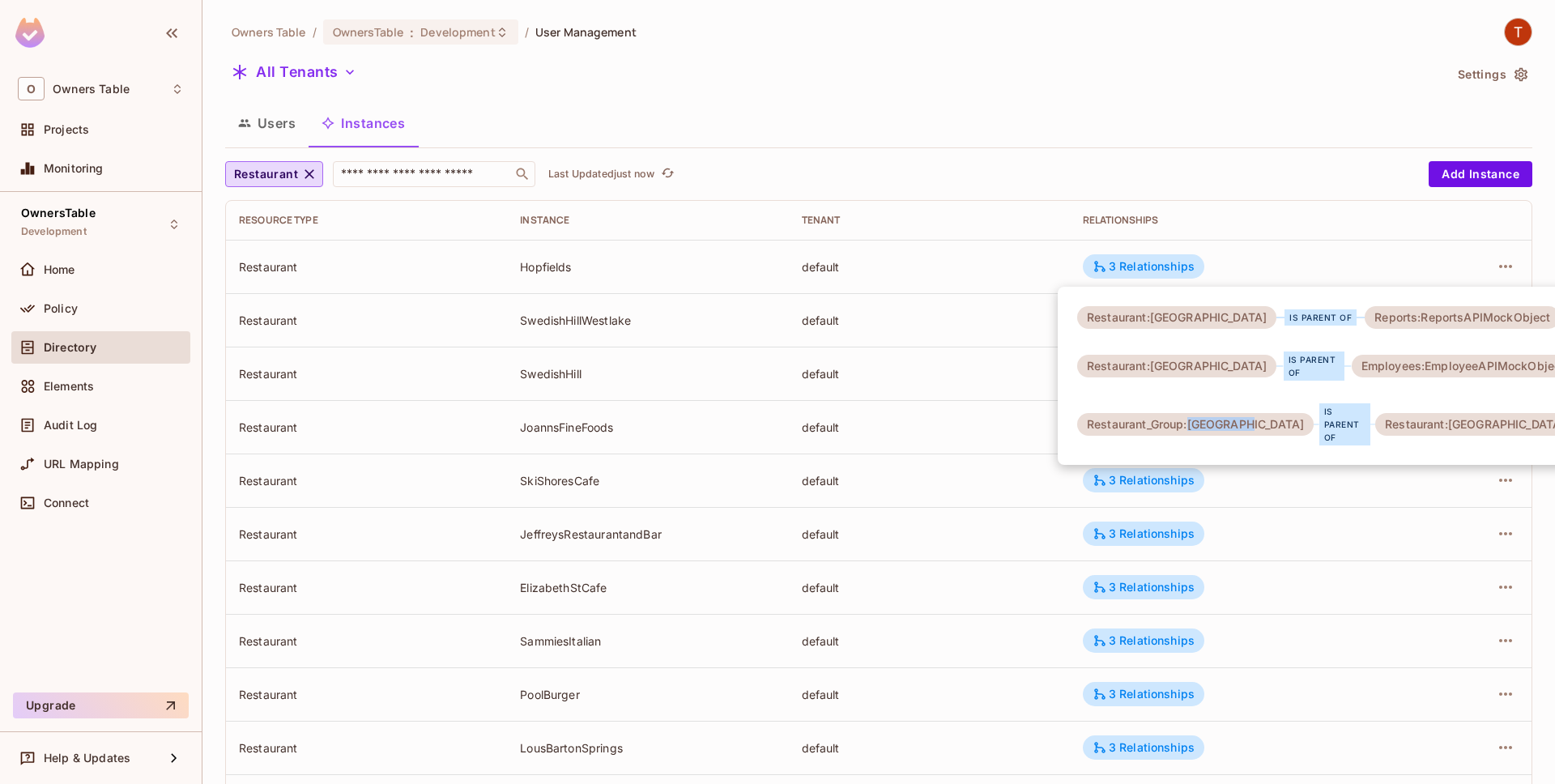
drag, startPoint x: 1219, startPoint y: 412, endPoint x: 1251, endPoint y: 420, distance: 33.0
click at [1251, 420] on div "Restaurant:Hopfields is parent of Reports:ReportsAPIMockObject Restaurant:Hopfi…" at bounding box center [1325, 376] width 536 height 178
click at [1158, 413] on div "Restaurant_Group:Hopfields" at bounding box center [1195, 425] width 237 height 23
click at [1210, 413] on div "Restaurant_Group:Hopfields" at bounding box center [1195, 425] width 237 height 23
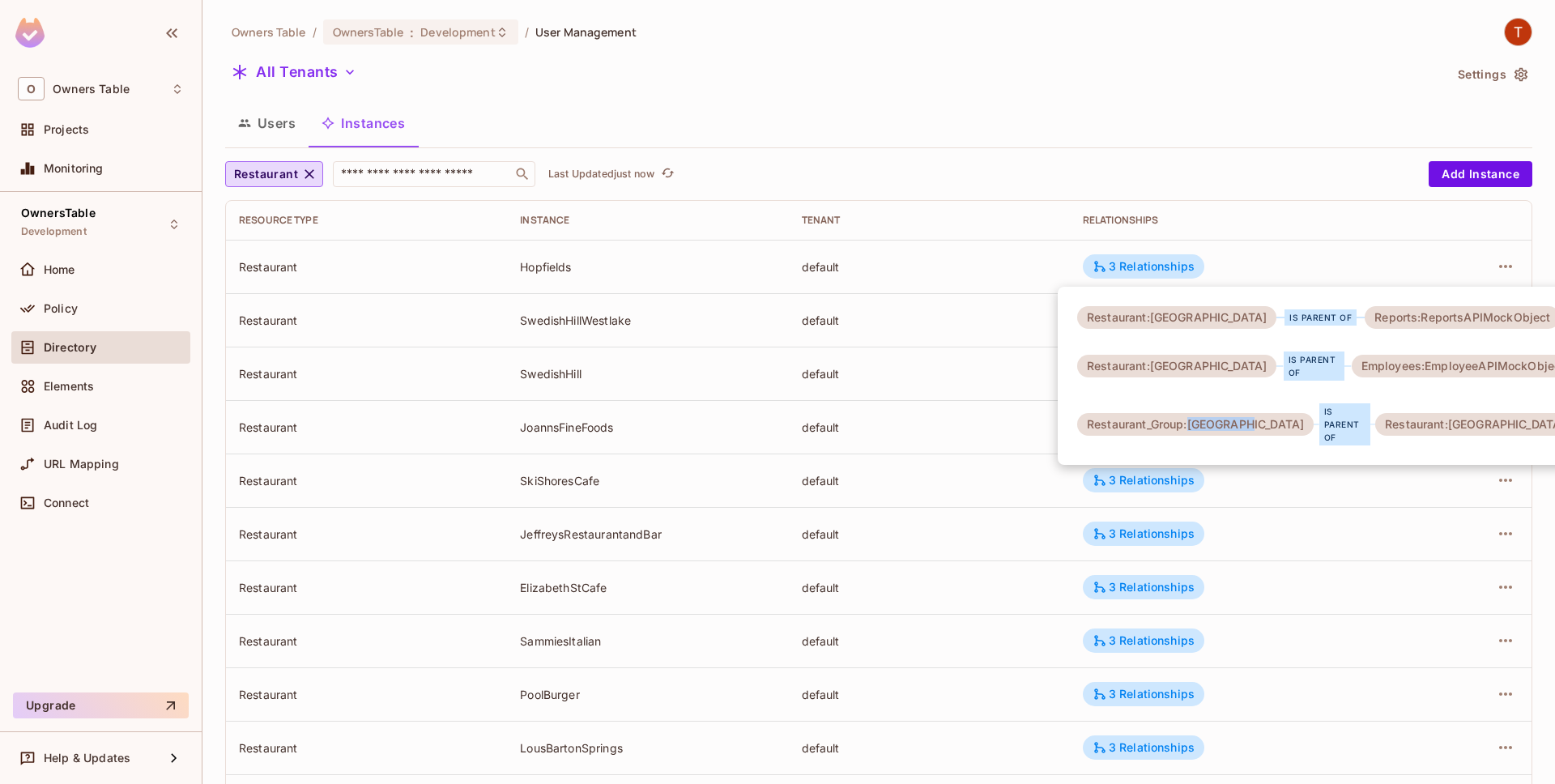
click at [1215, 413] on div "Restaurant_Group:Hopfields" at bounding box center [1195, 425] width 237 height 23
click at [1292, 174] on div at bounding box center [778, 392] width 1555 height 784
